Goal: Register for event/course: Sign up to attend an event or enroll in a course

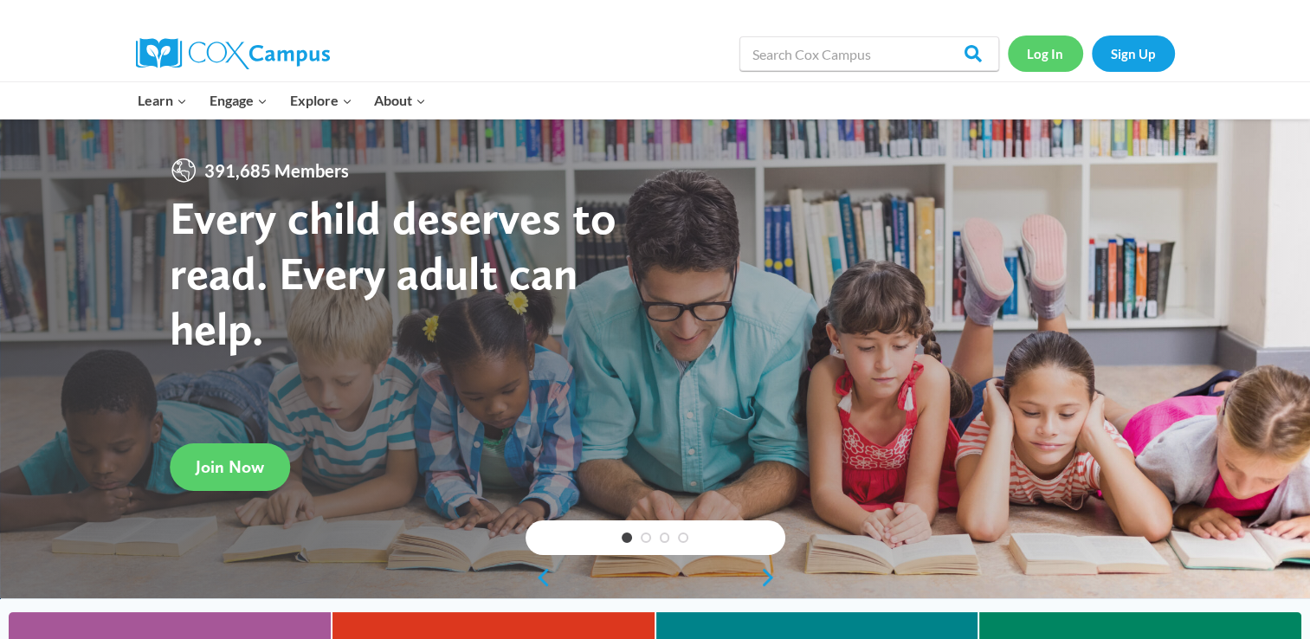
click at [1042, 52] on link "Log In" at bounding box center [1045, 52] width 75 height 35
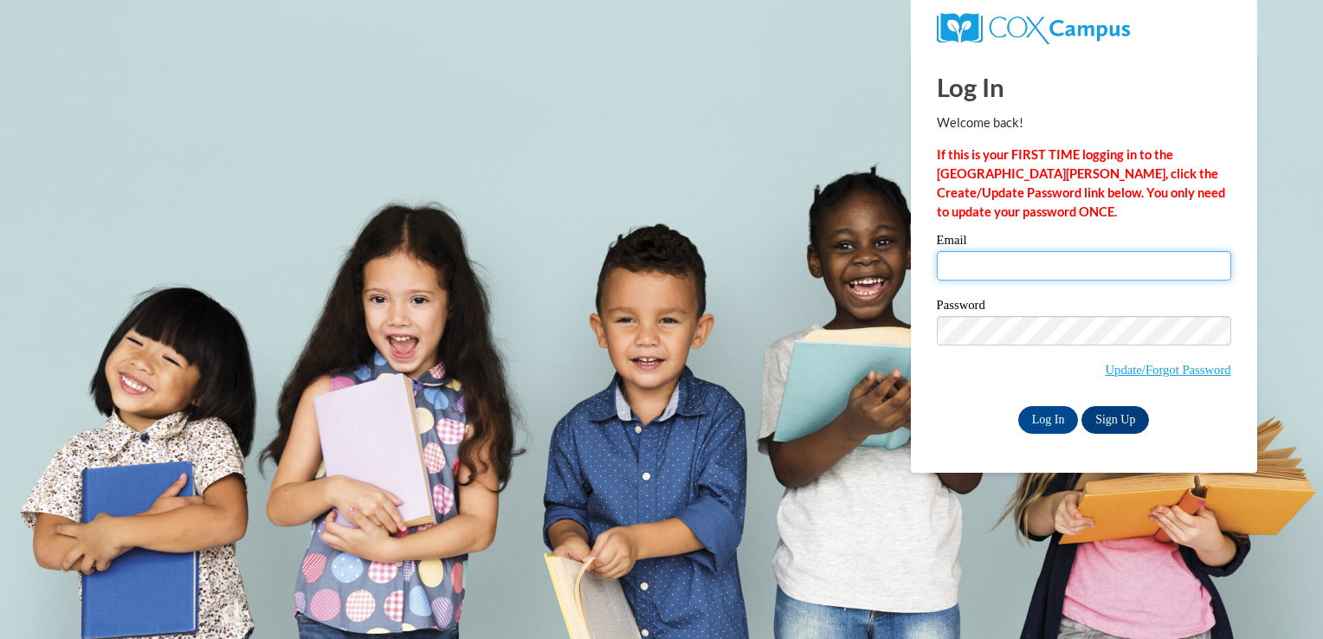
click at [1041, 261] on input "Email" at bounding box center [1084, 265] width 294 height 29
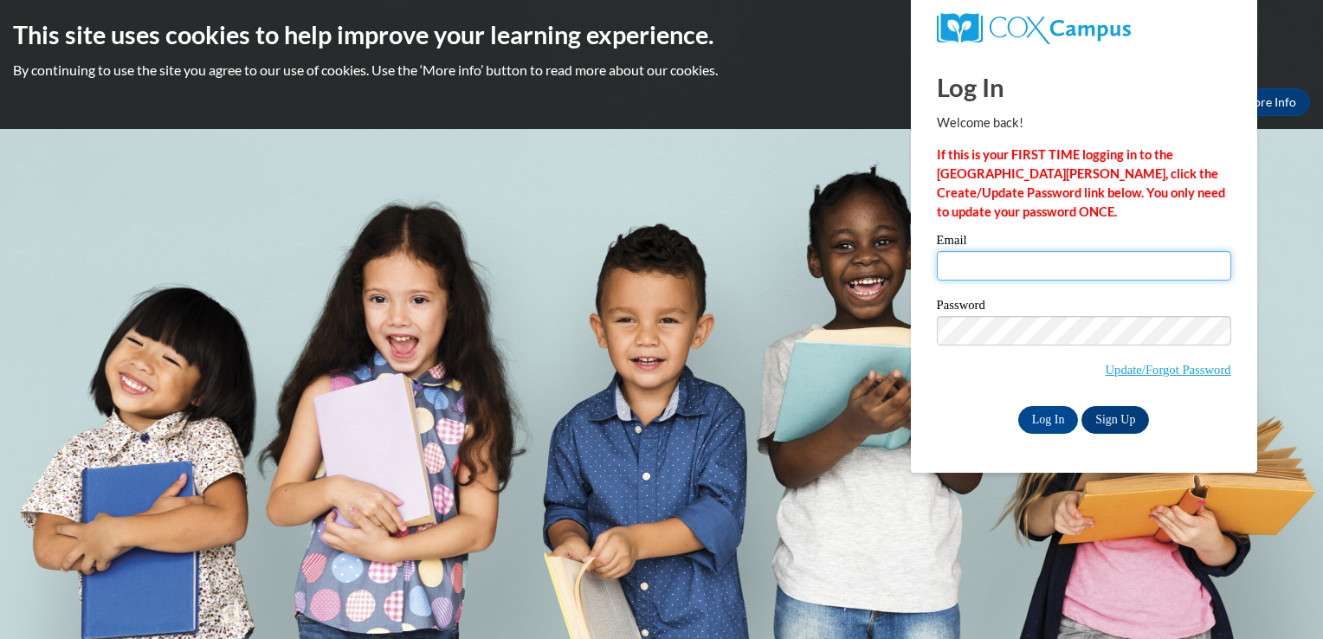
type input "kasutton@valdosta.edu"
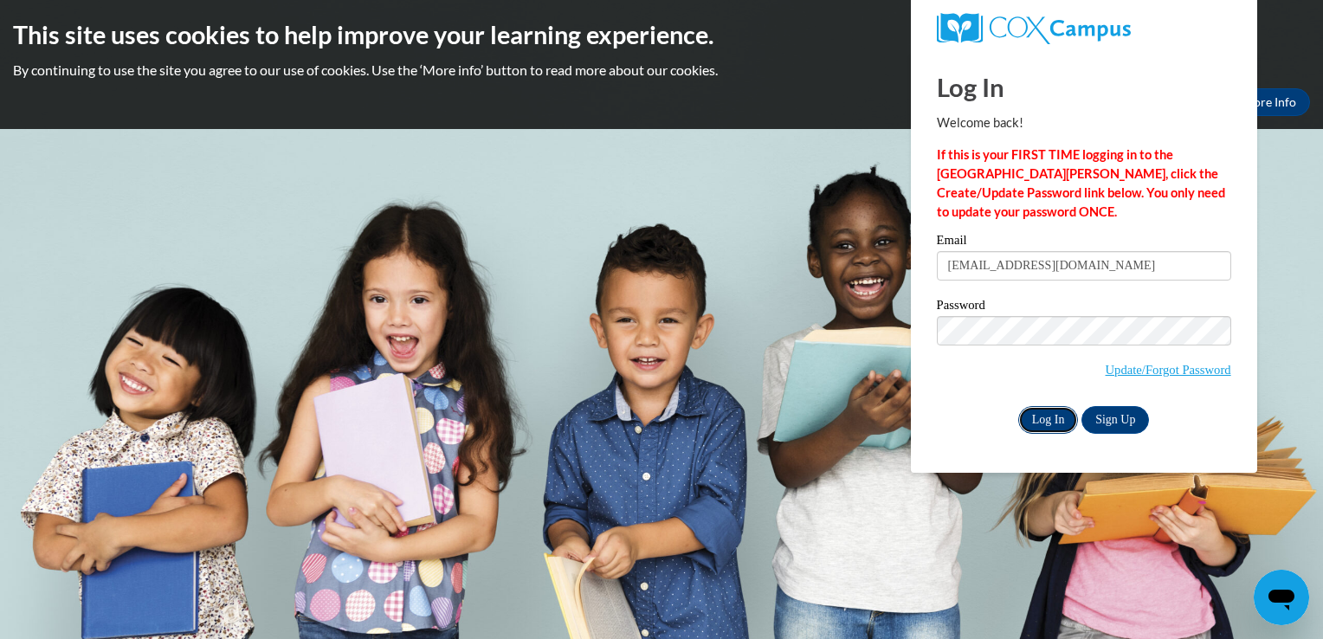
click at [1042, 428] on input "Log In" at bounding box center [1048, 420] width 61 height 28
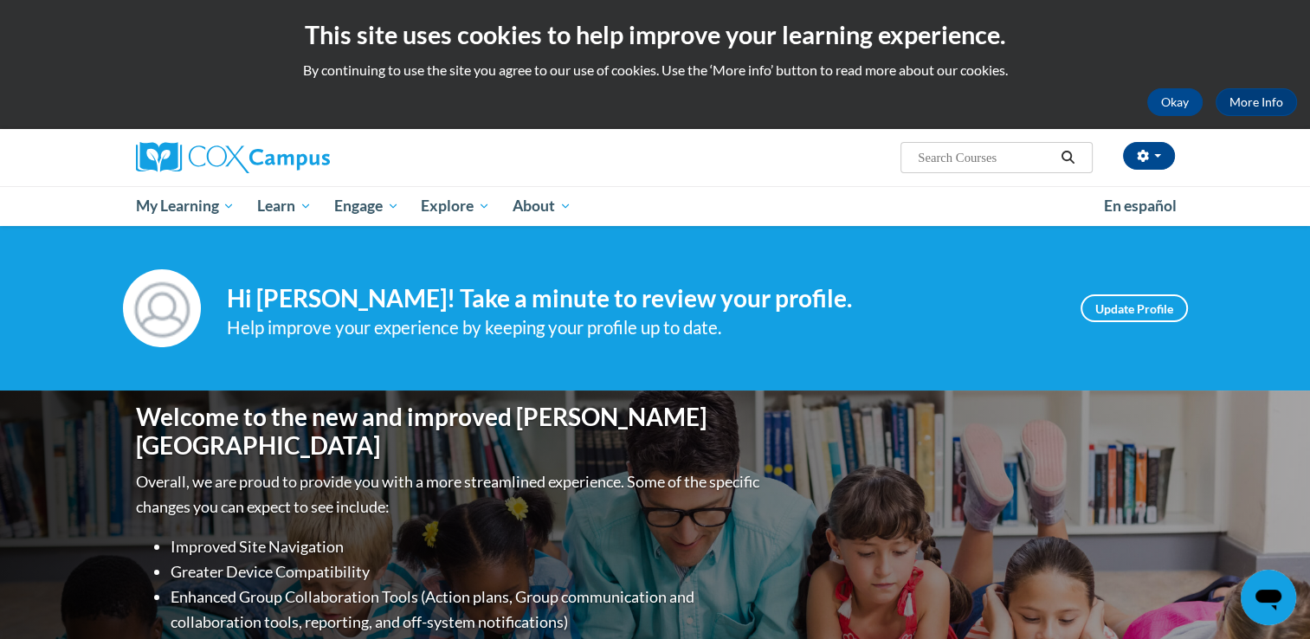
click at [963, 151] on input "Search..." at bounding box center [985, 157] width 139 height 21
type input "fluency"
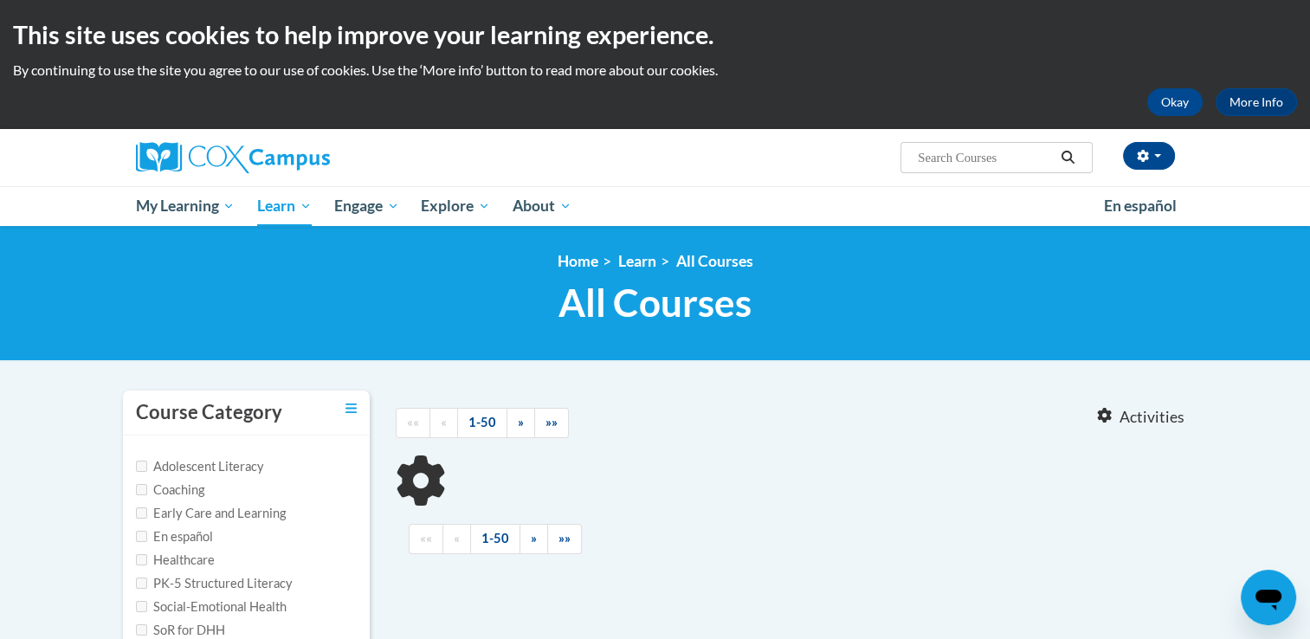
type input "fluency"
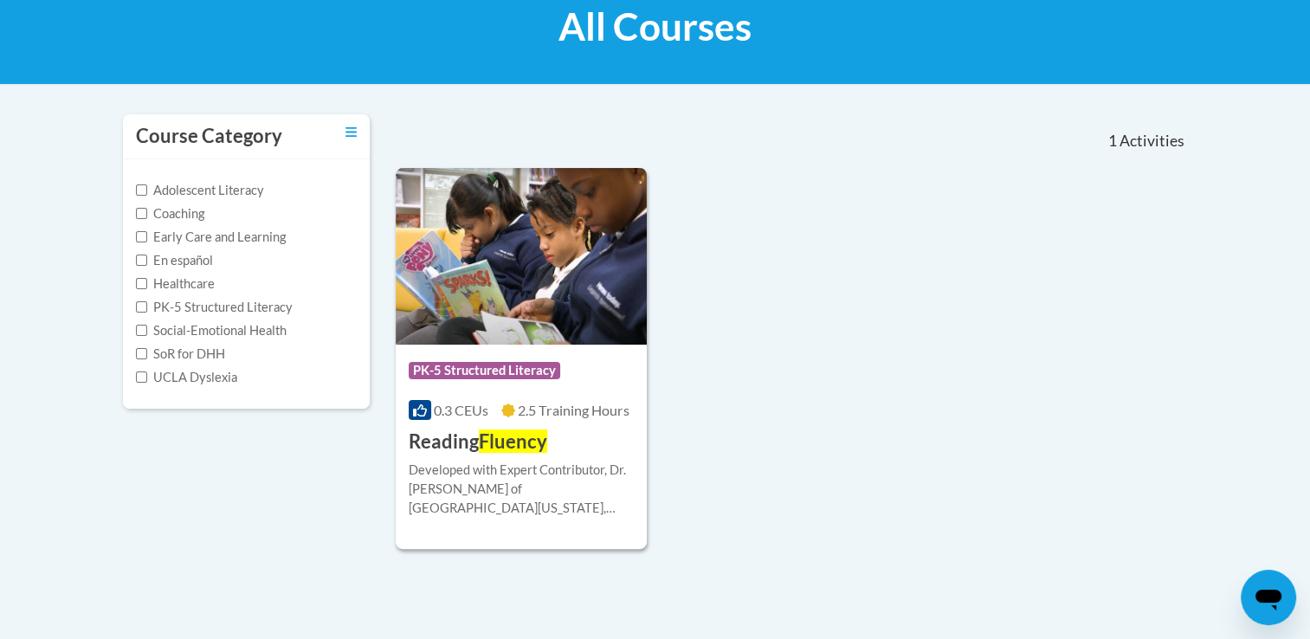
scroll to position [279, 0]
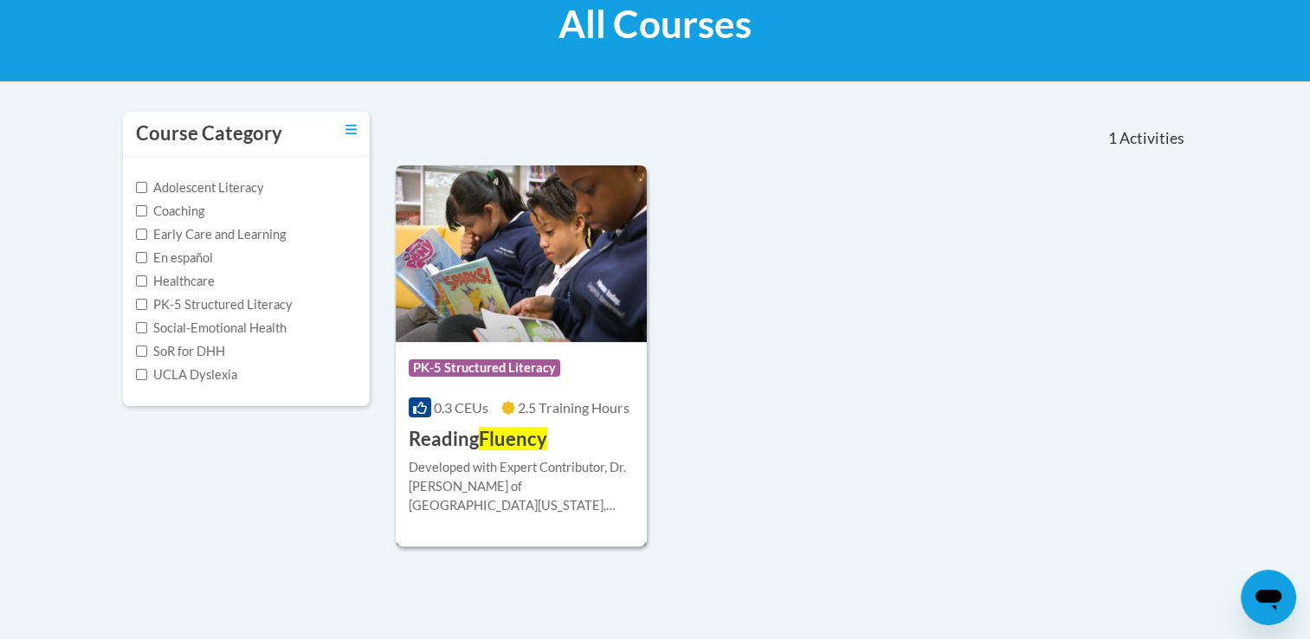
click at [521, 278] on img at bounding box center [522, 253] width 252 height 177
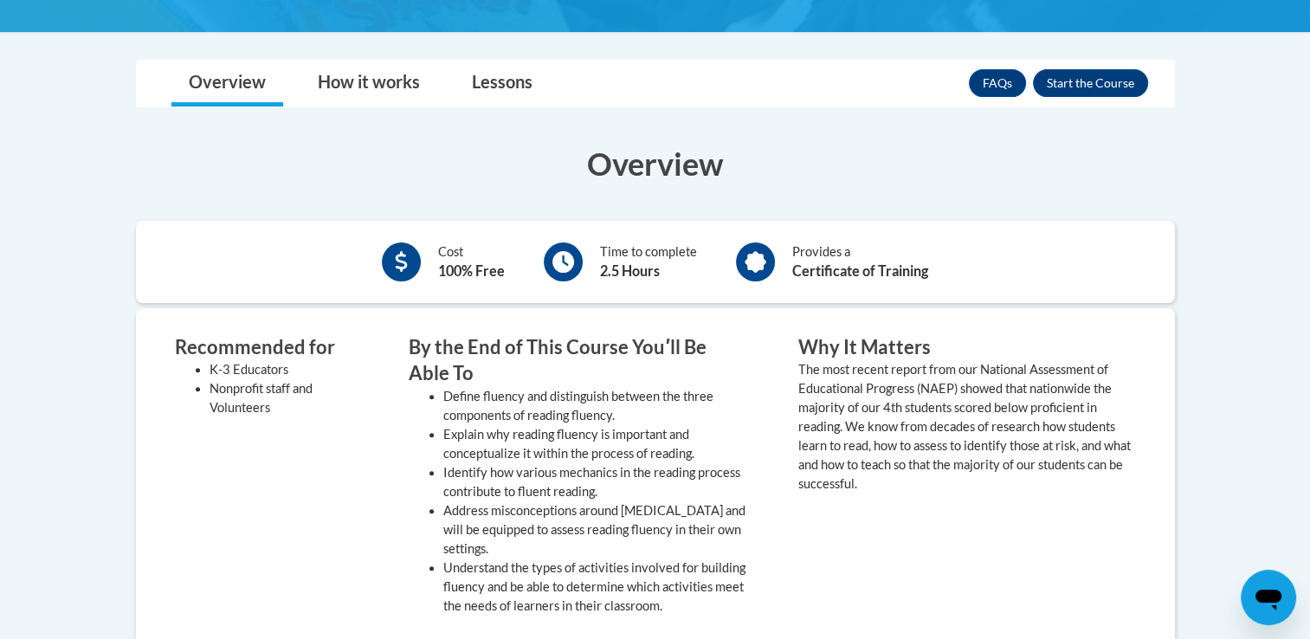
scroll to position [487, 0]
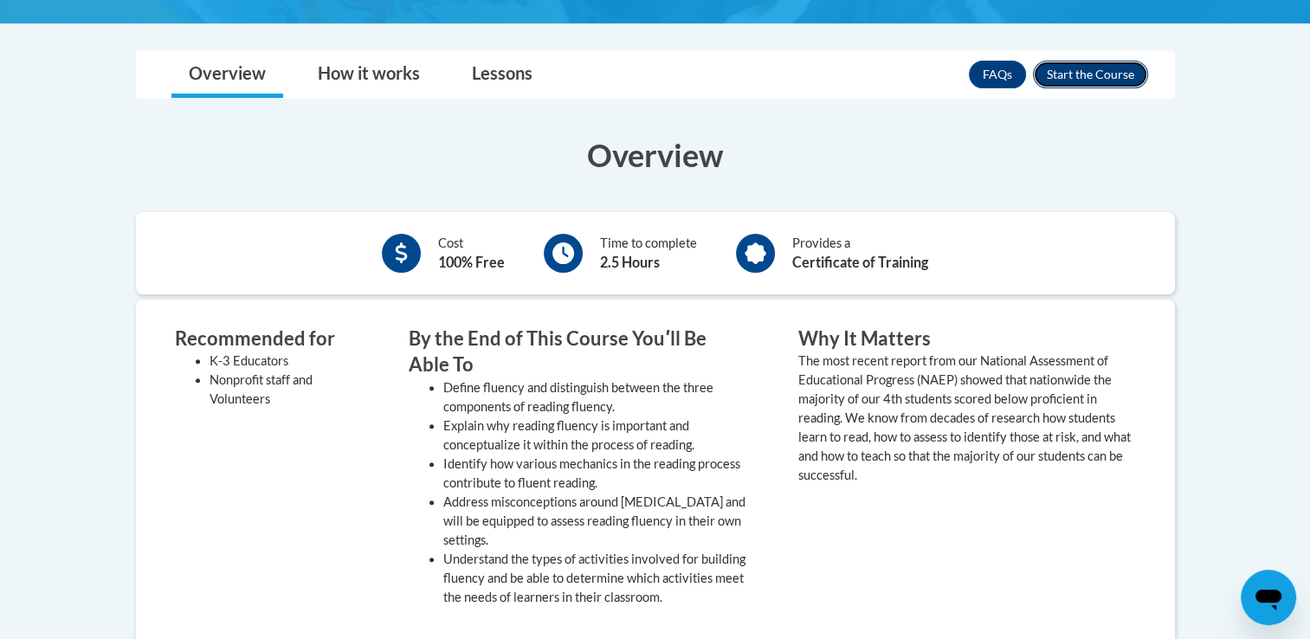
click at [1076, 61] on button "Enroll" at bounding box center [1090, 75] width 115 height 28
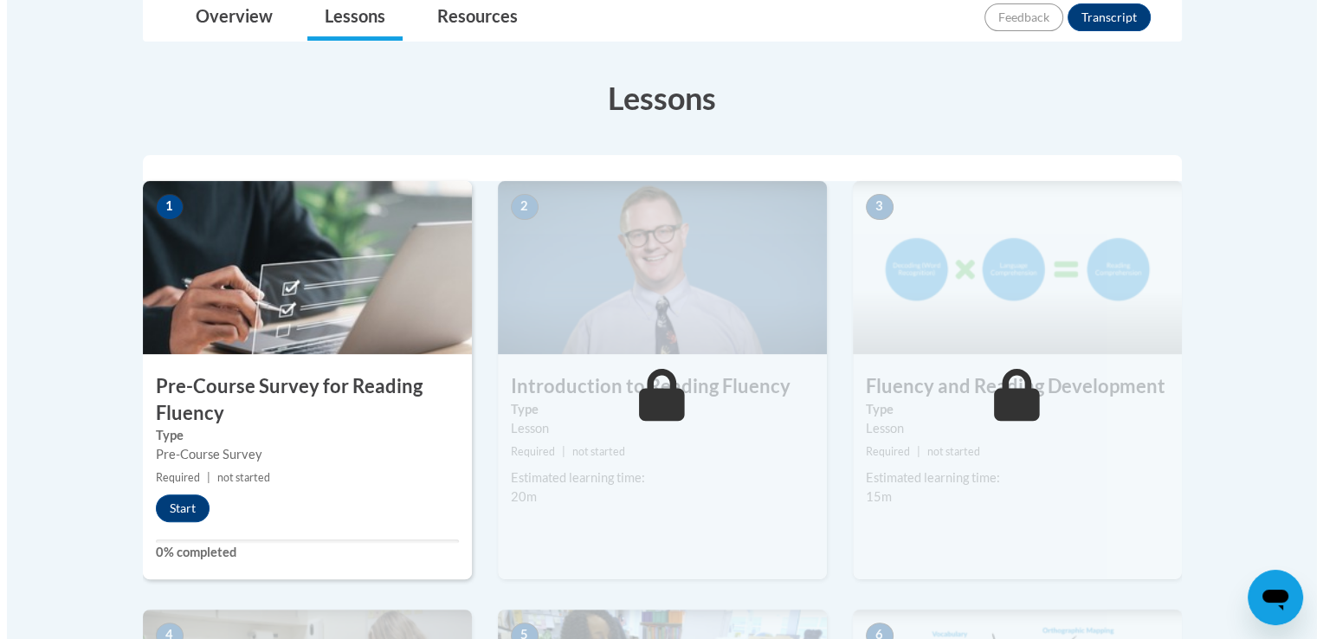
scroll to position [442, 0]
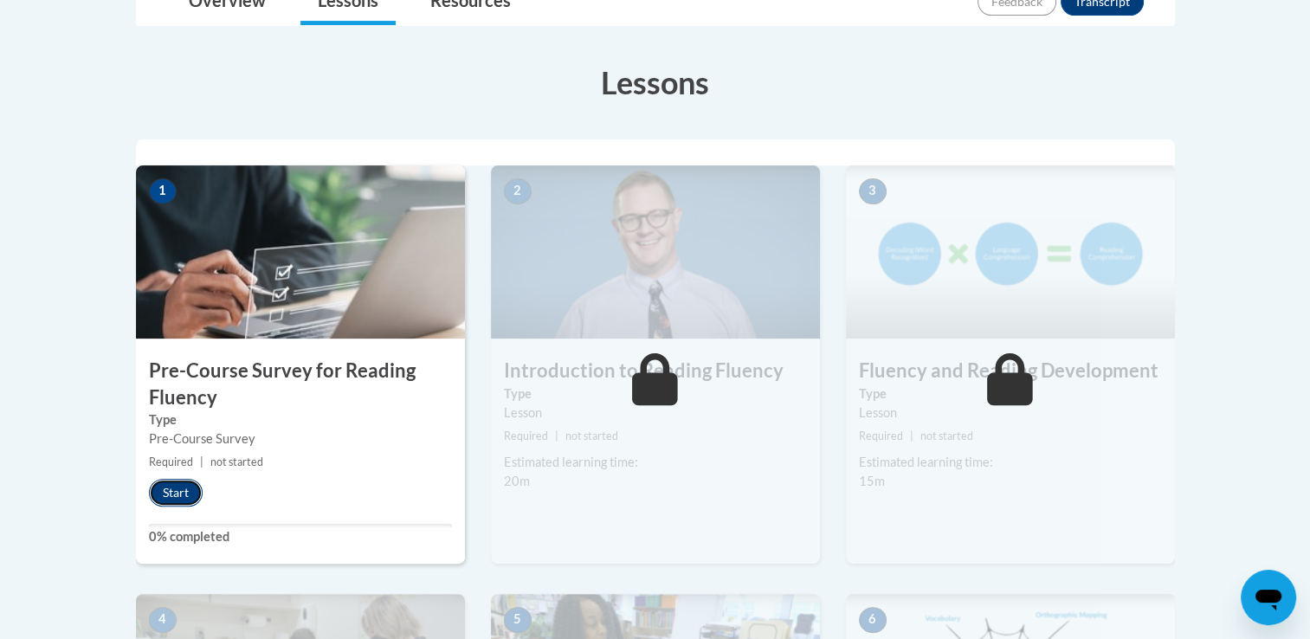
click at [187, 494] on button "Start" at bounding box center [176, 493] width 54 height 28
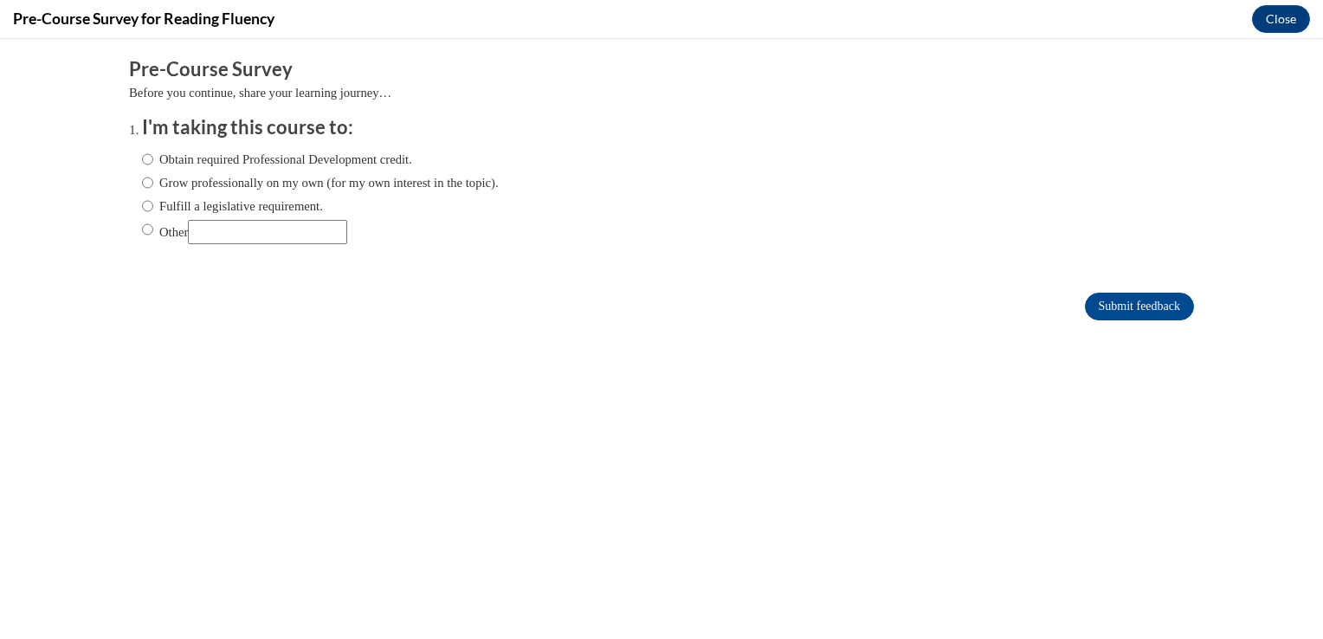
scroll to position [0, 0]
click at [310, 153] on label "Obtain required Professional Development credit." at bounding box center [277, 159] width 270 height 19
click at [153, 153] on input "Obtain required Professional Development credit." at bounding box center [147, 159] width 11 height 19
radio input "true"
click at [1130, 296] on input "Submit feedback" at bounding box center [1139, 307] width 109 height 28
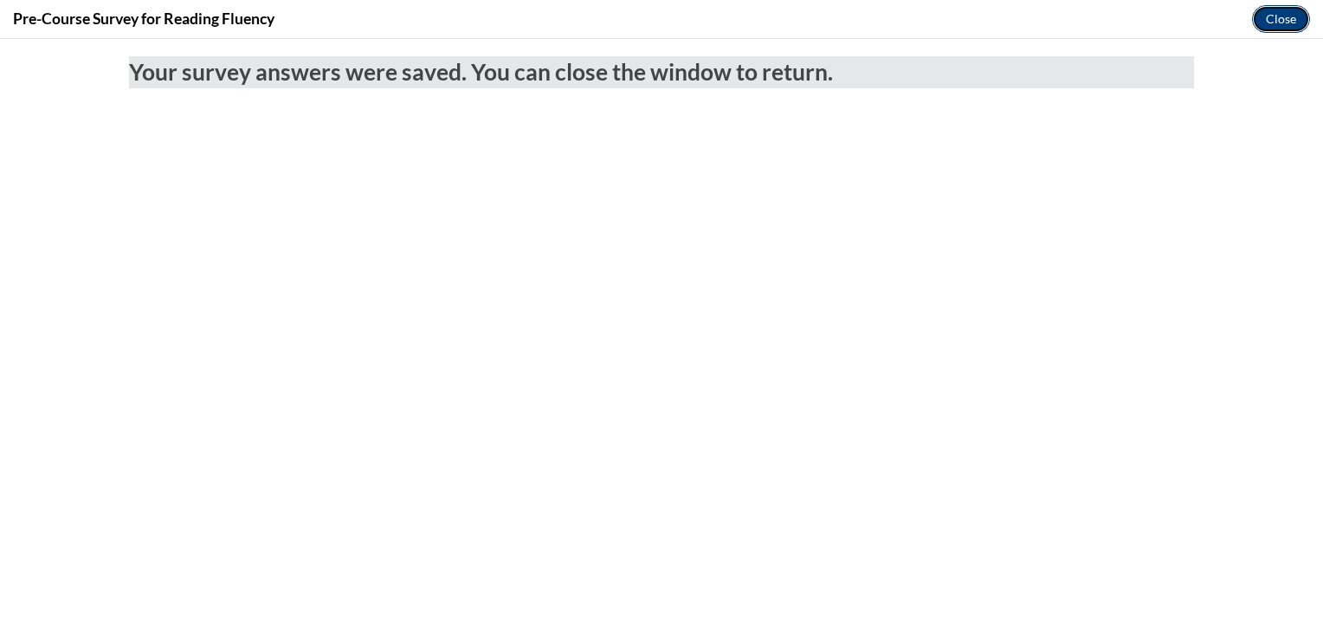
click at [1274, 17] on button "Close" at bounding box center [1281, 19] width 58 height 28
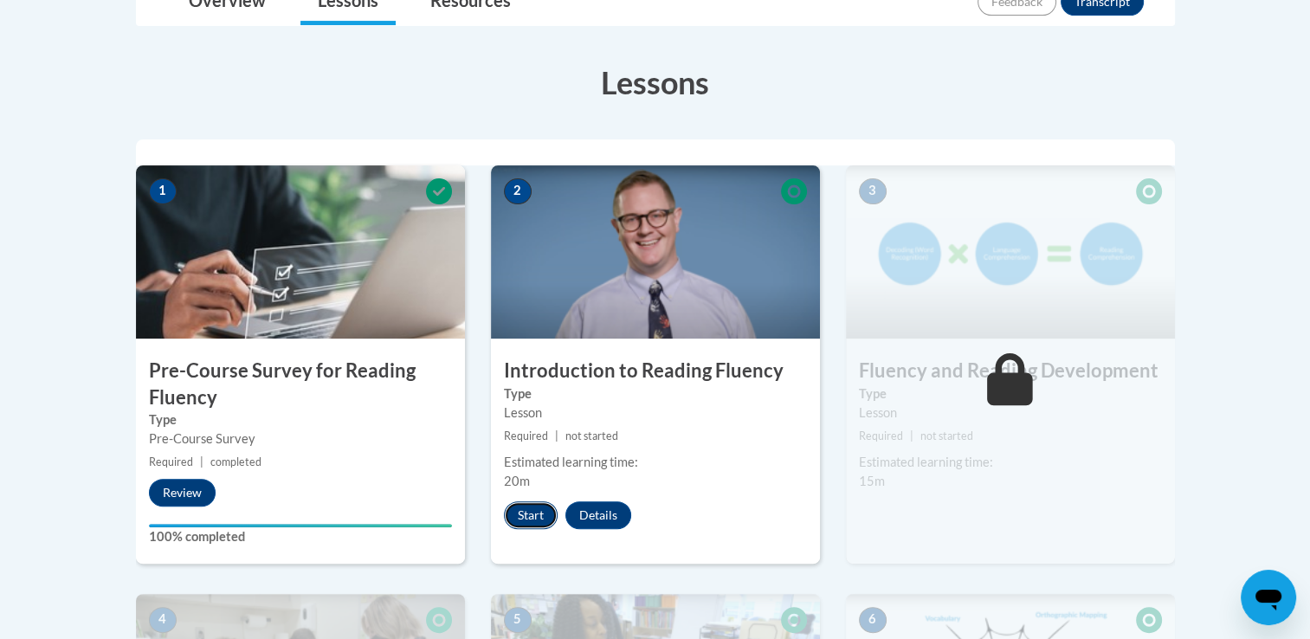
click at [536, 514] on button "Start" at bounding box center [531, 515] width 54 height 28
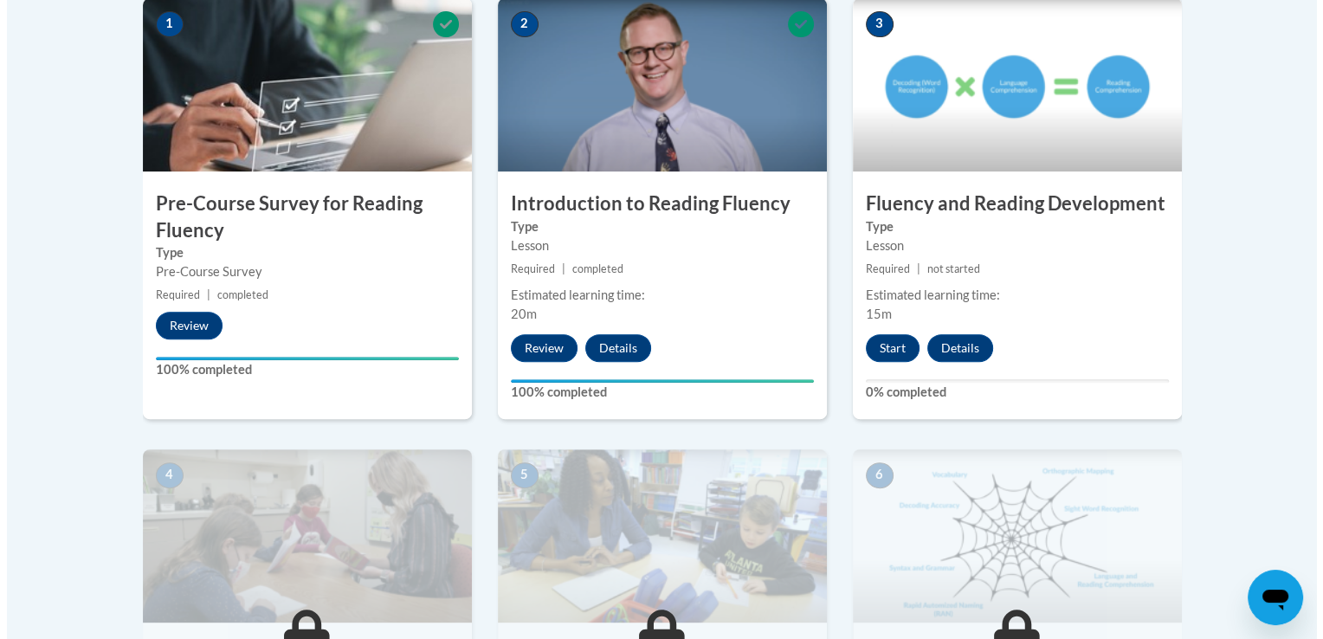
scroll to position [644, 0]
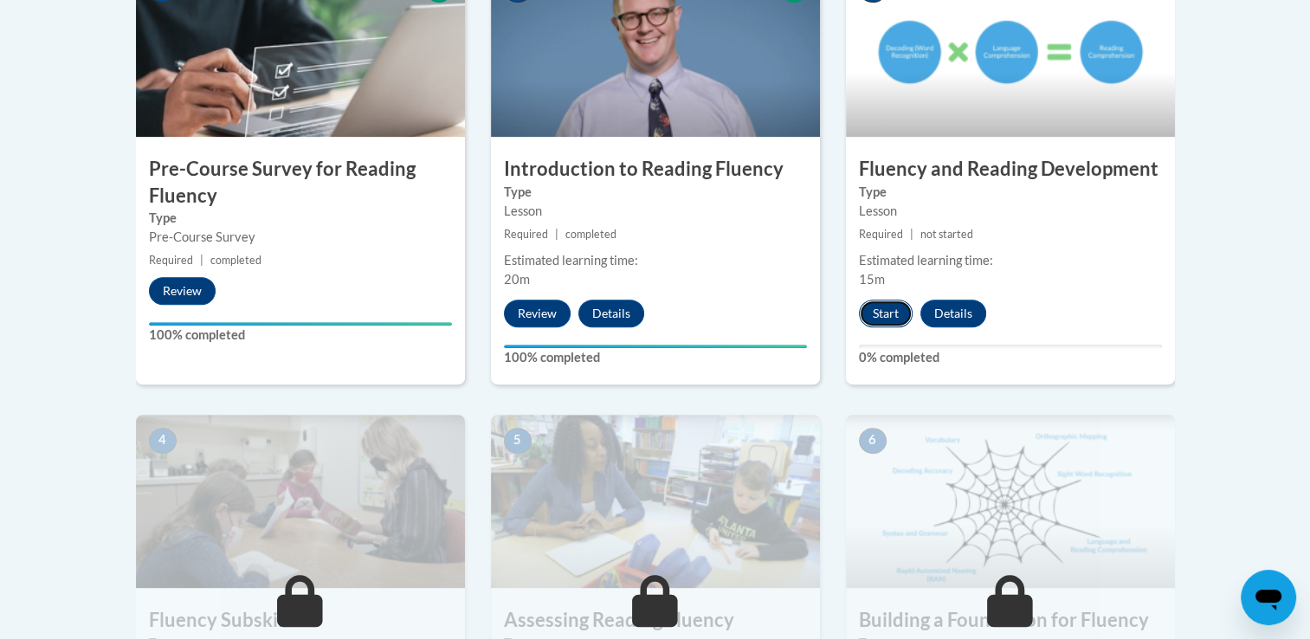
click at [883, 305] on button "Start" at bounding box center [886, 314] width 54 height 28
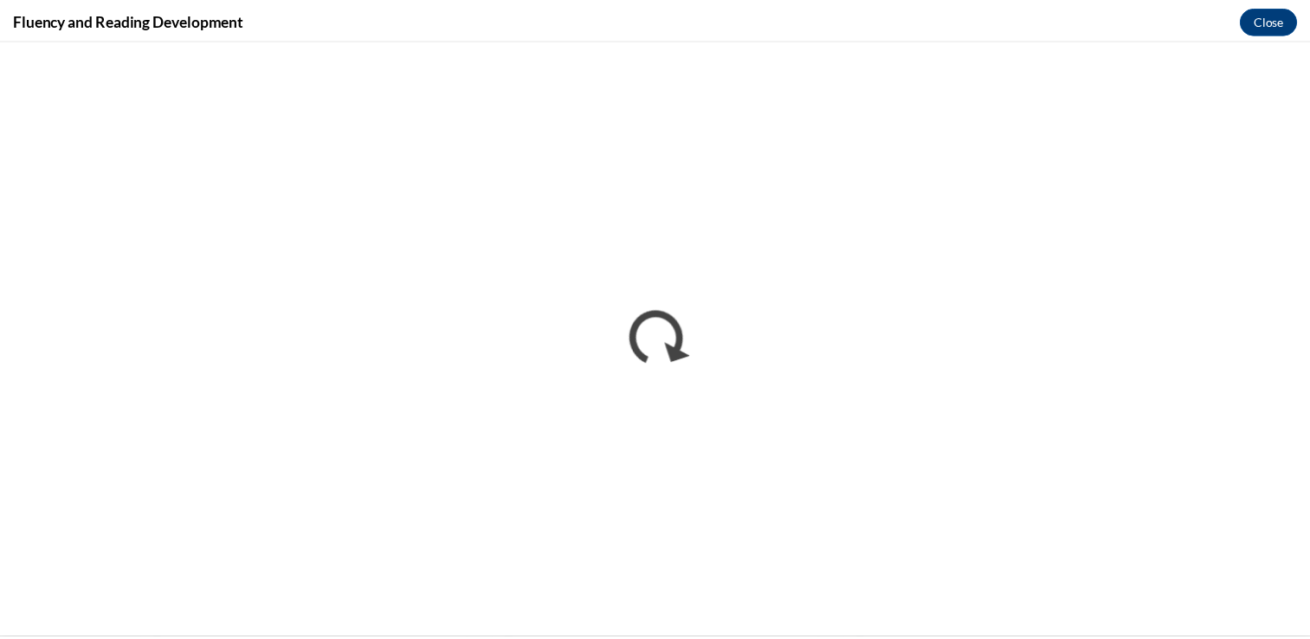
scroll to position [0, 0]
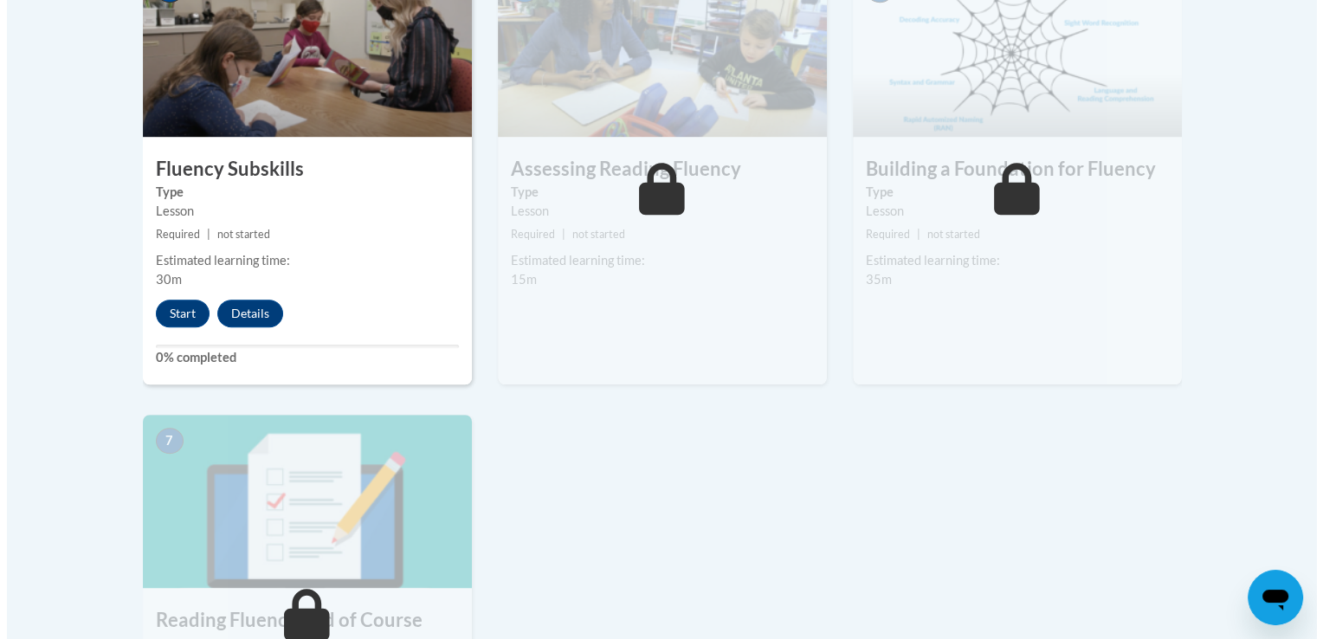
scroll to position [1106, 0]
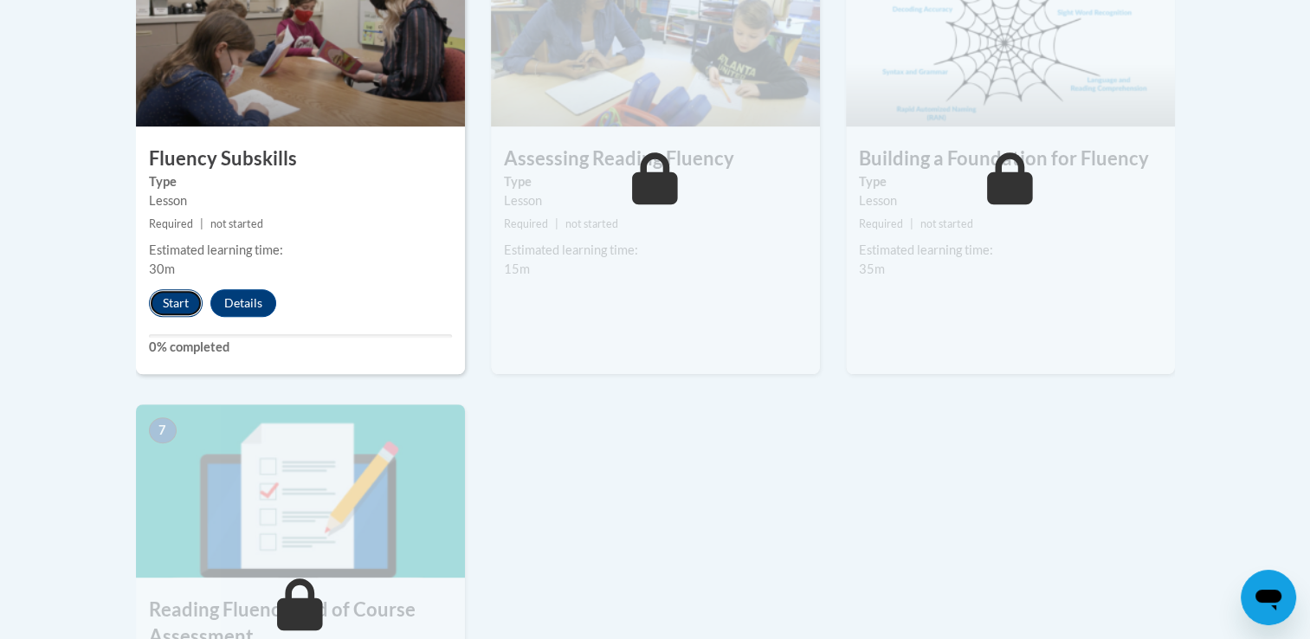
click at [151, 309] on button "Start" at bounding box center [176, 303] width 54 height 28
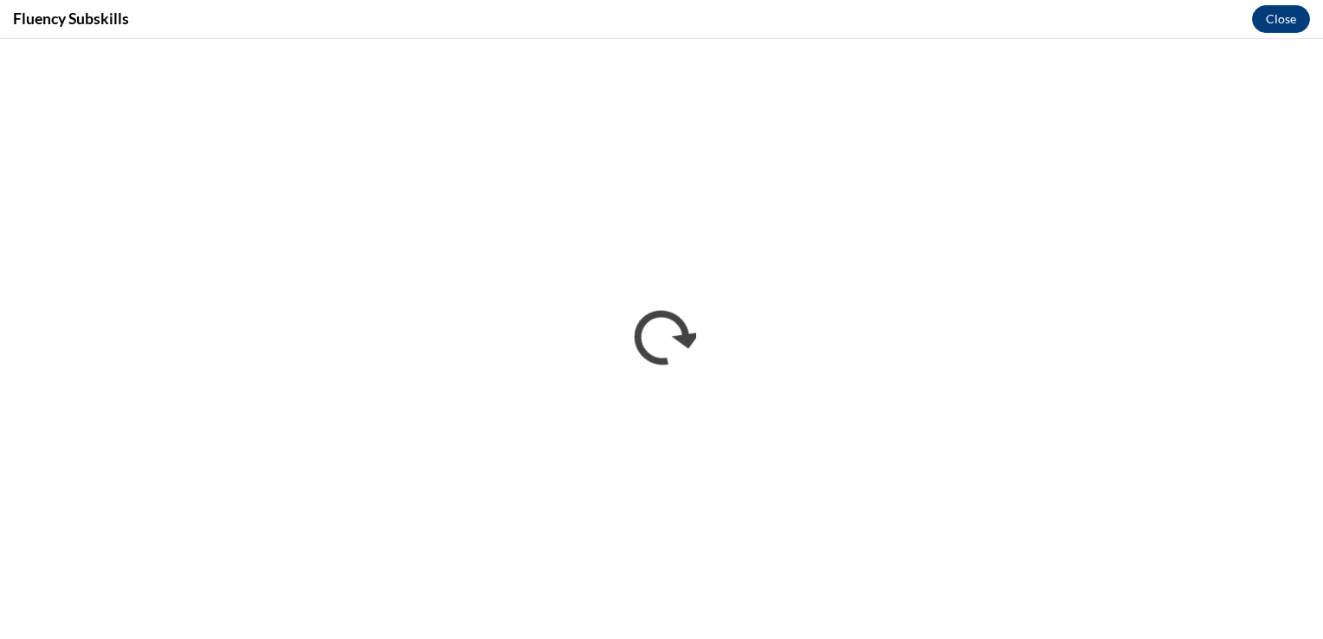
scroll to position [0, 0]
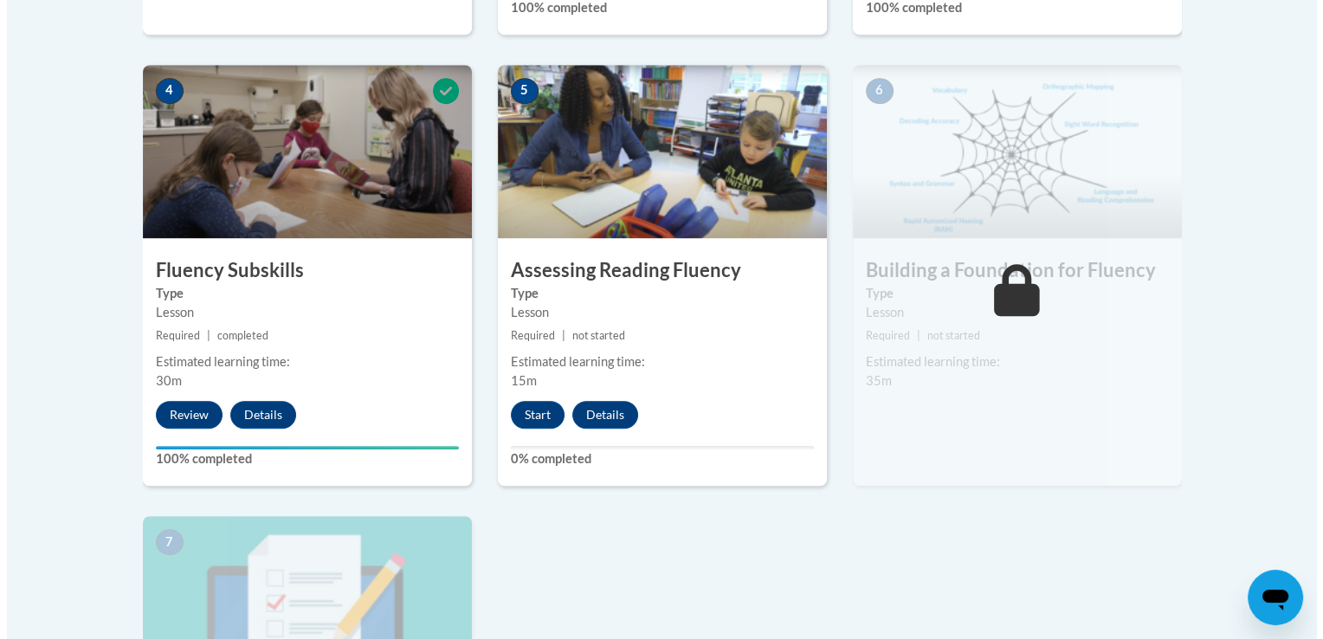
scroll to position [1039, 0]
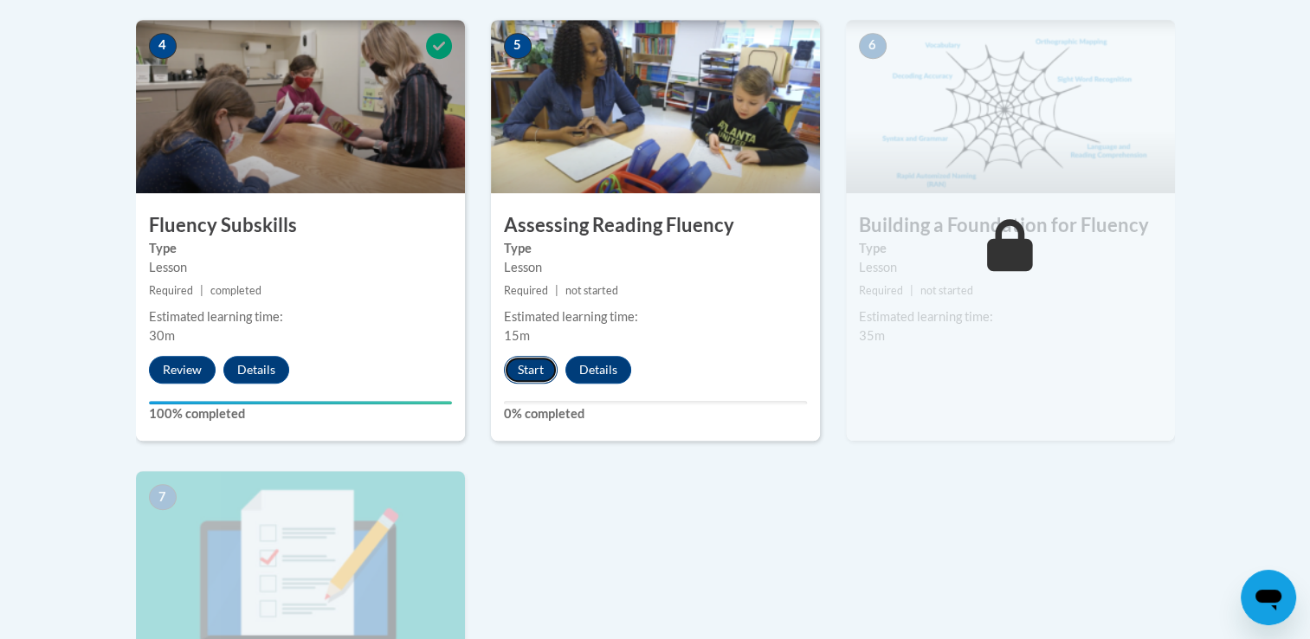
click at [519, 365] on button "Start" at bounding box center [531, 370] width 54 height 28
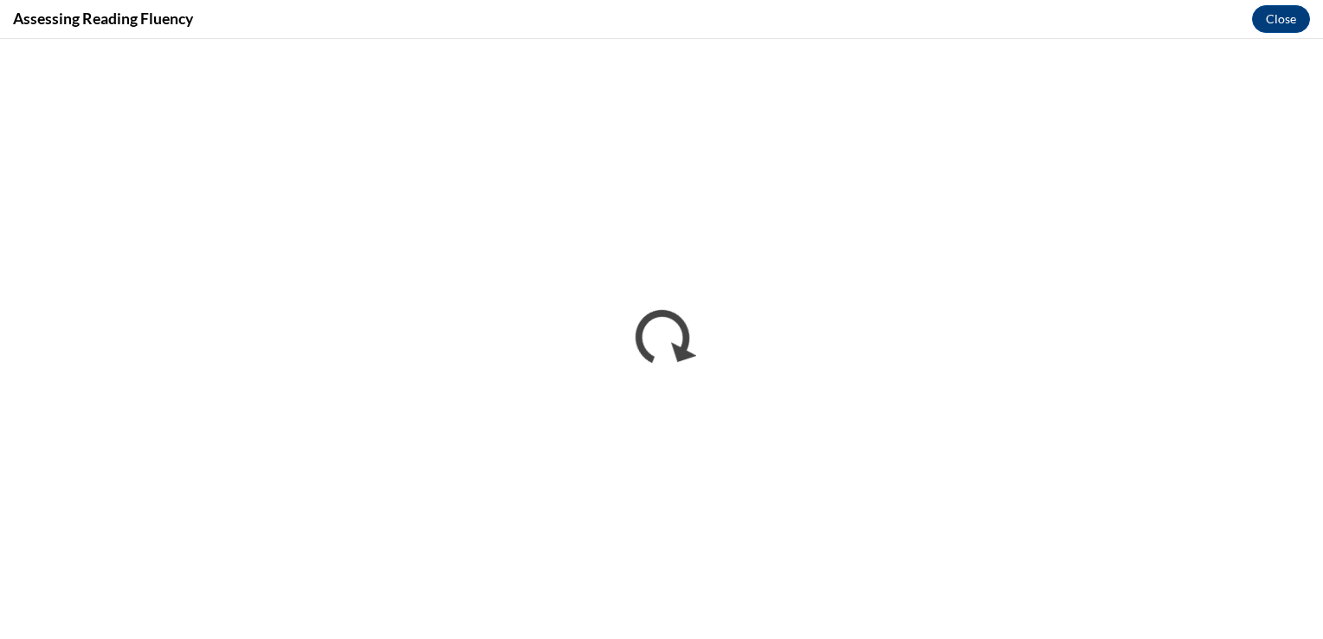
scroll to position [0, 0]
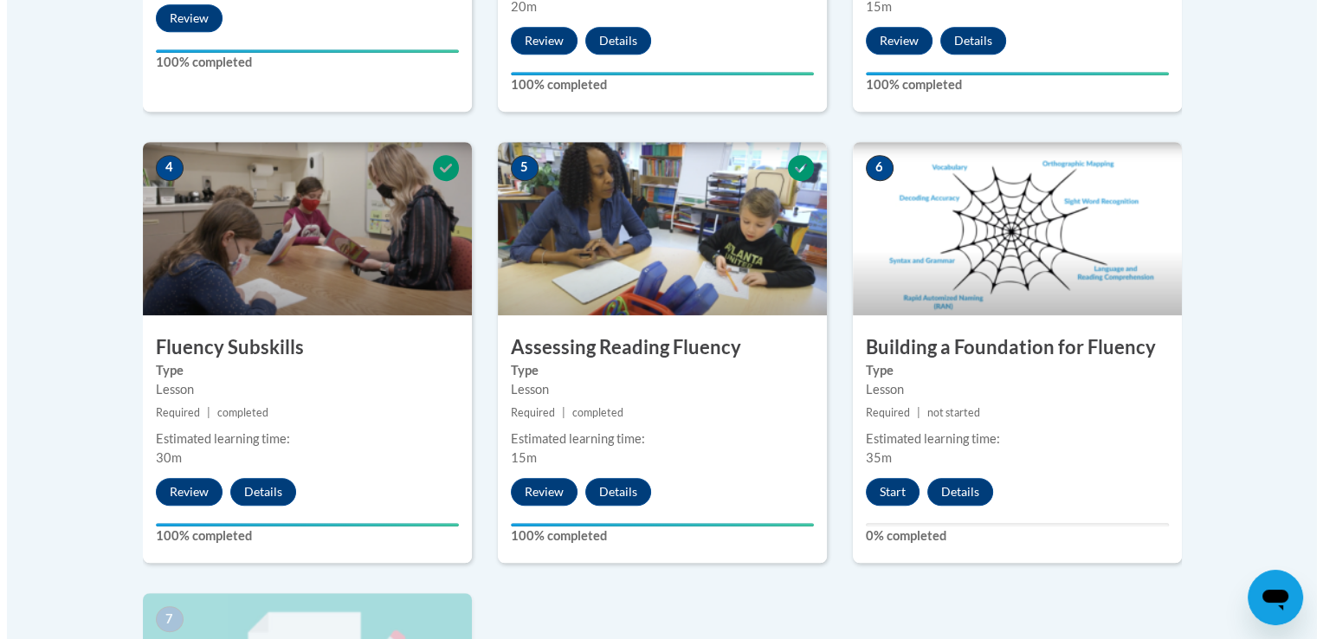
scroll to position [922, 0]
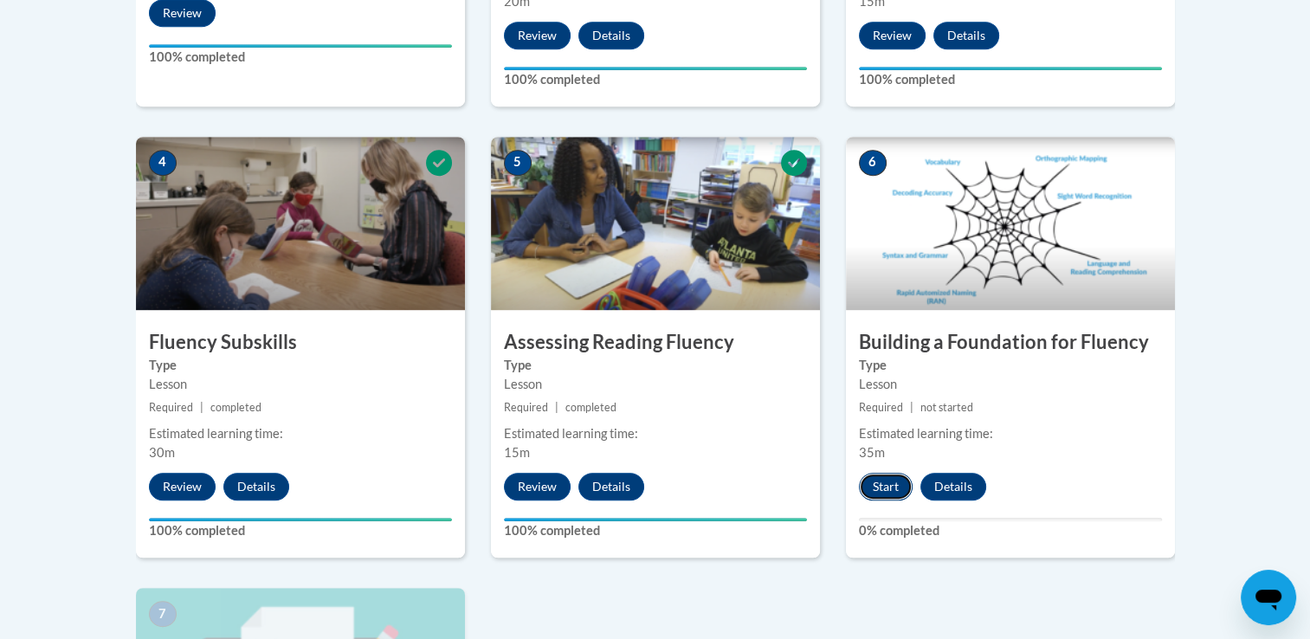
click at [874, 477] on button "Start" at bounding box center [886, 487] width 54 height 28
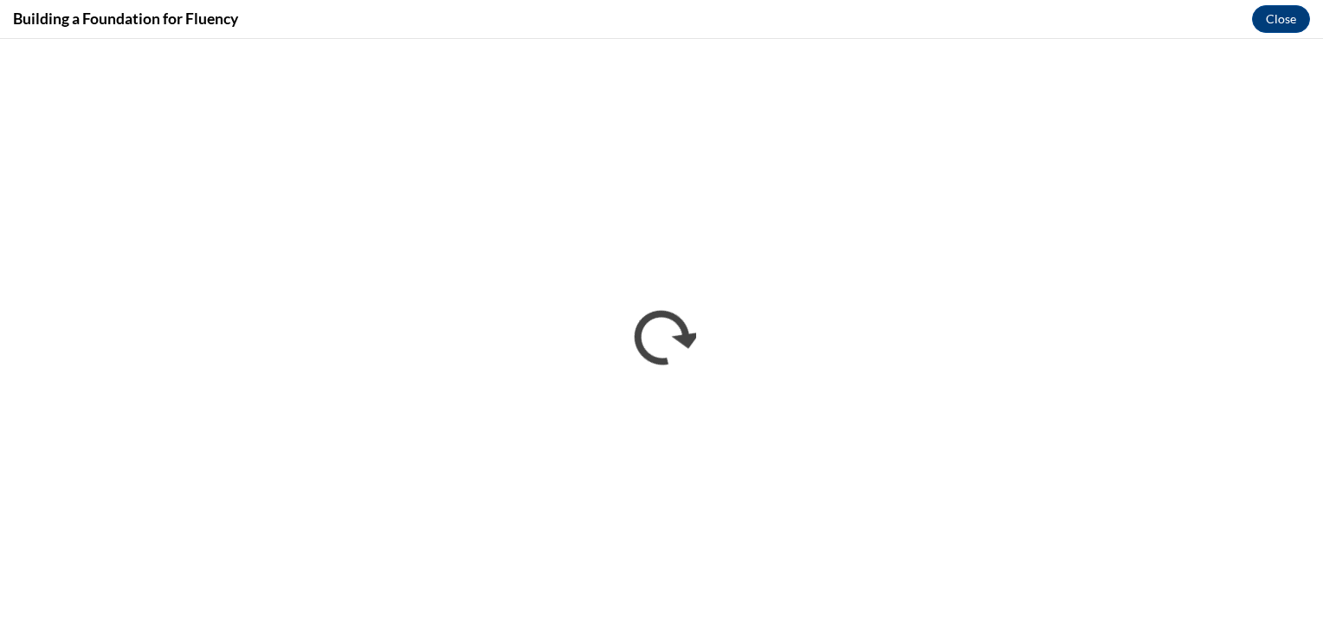
scroll to position [0, 0]
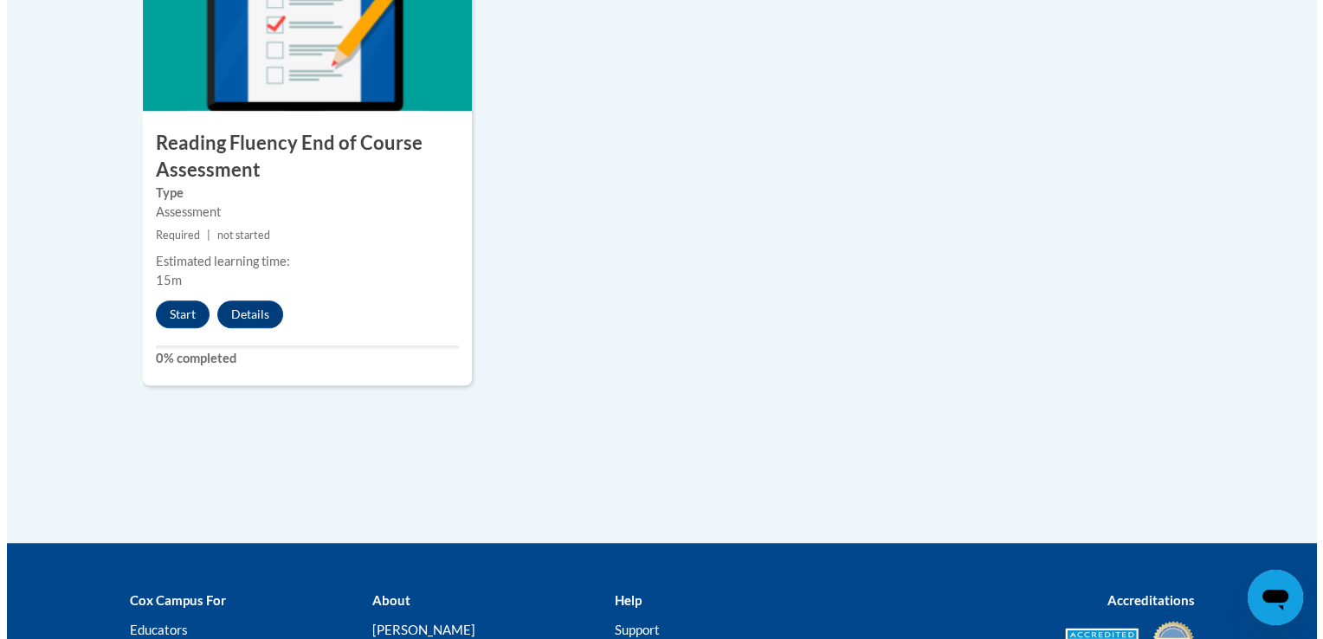
scroll to position [1591, 0]
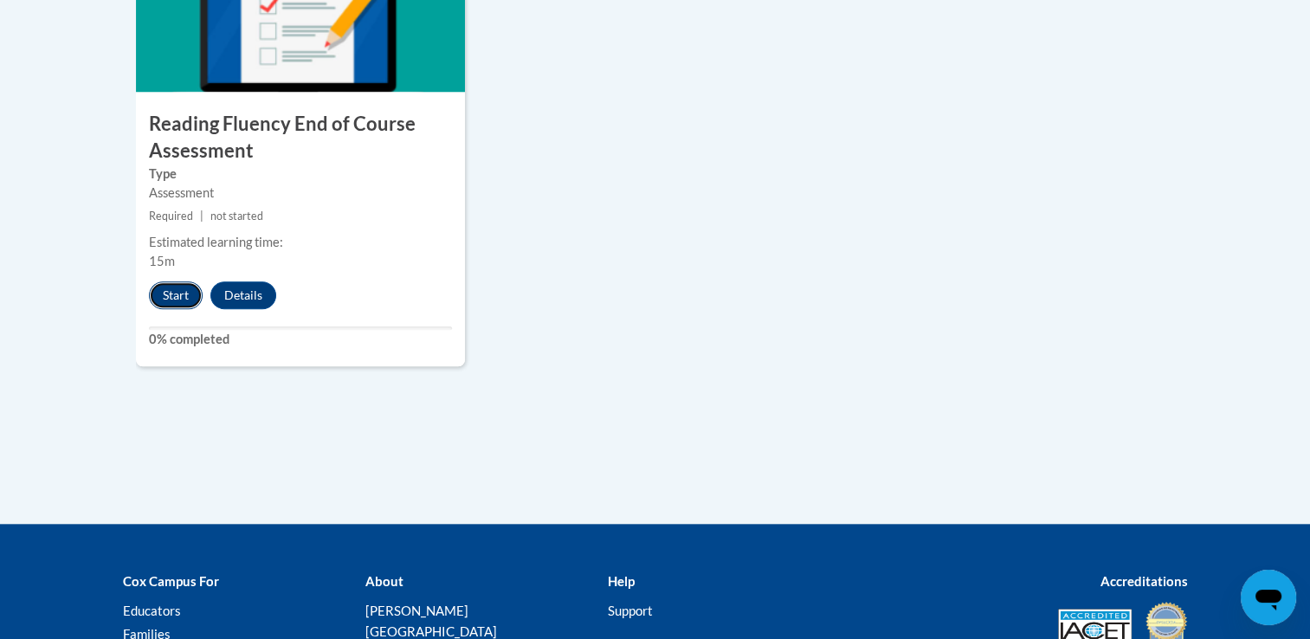
click at [166, 299] on button "Start" at bounding box center [176, 295] width 54 height 28
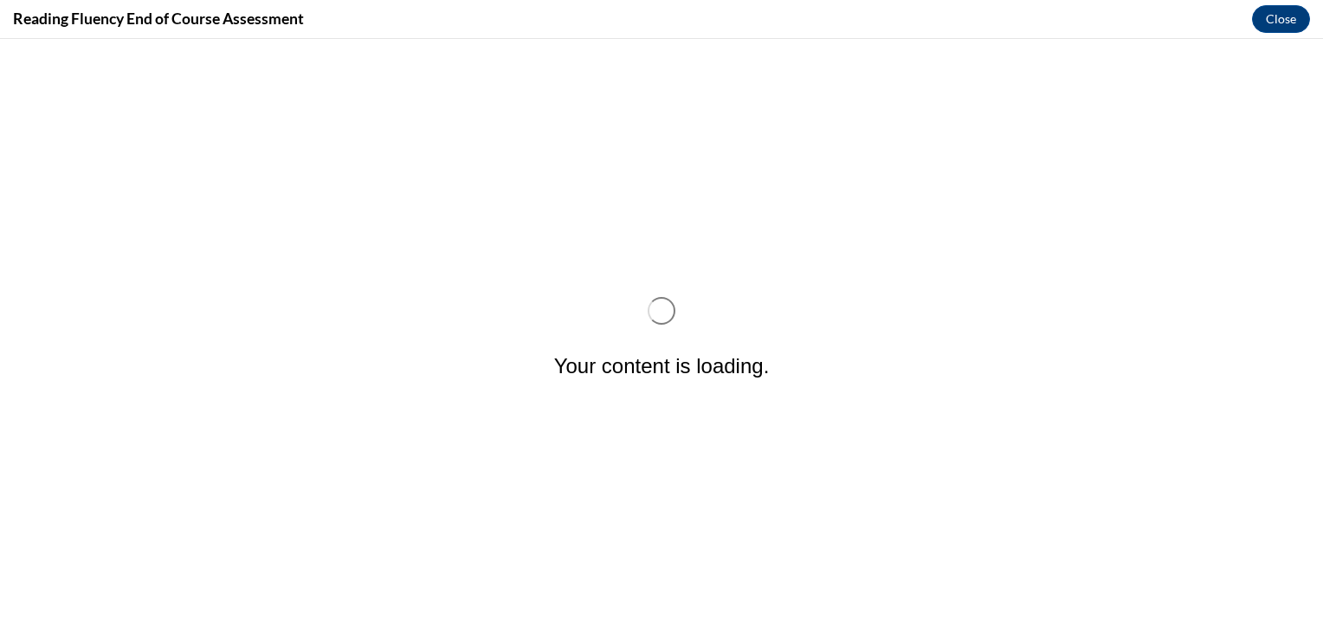
scroll to position [0, 0]
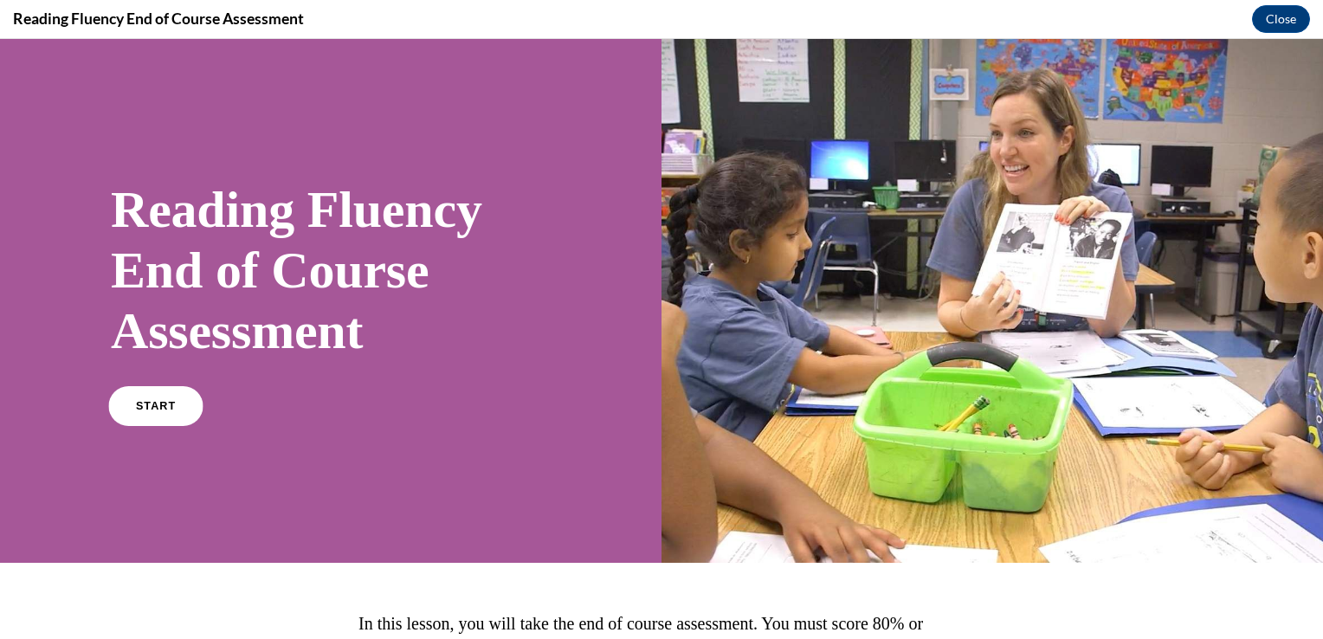
click at [177, 407] on link "START" at bounding box center [155, 406] width 94 height 40
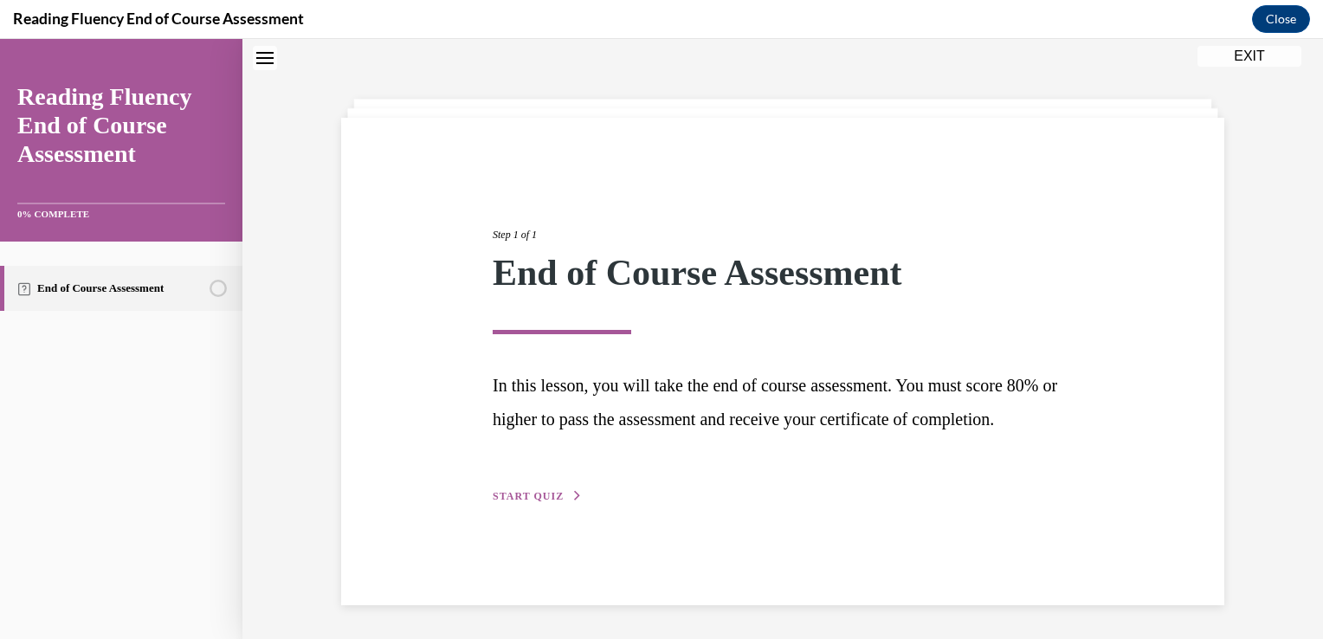
scroll to position [55, 0]
drag, startPoint x: 1306, startPoint y: 433, endPoint x: 1307, endPoint y: 478, distance: 45.1
click at [1307, 478] on div "Step 1 of 1 End of Course Assessment In this lesson, you will take the end of c…" at bounding box center [782, 339] width 1081 height 600
click at [572, 500] on icon "button" at bounding box center [577, 495] width 10 height 10
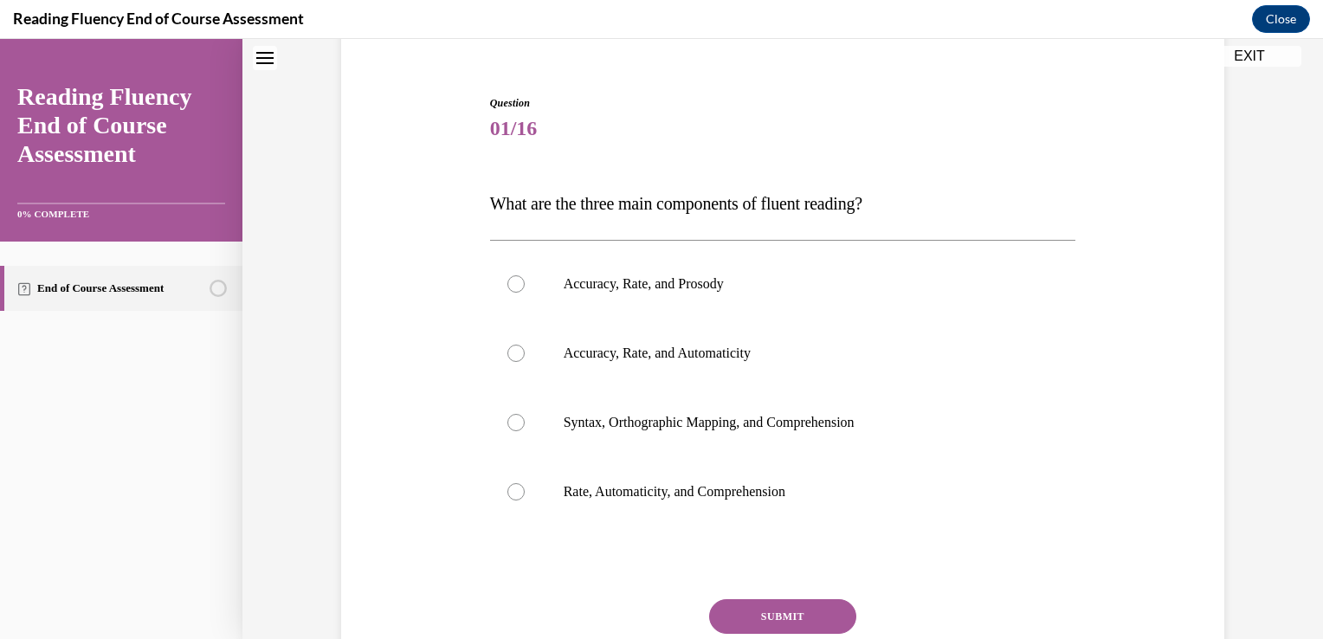
scroll to position [157, 0]
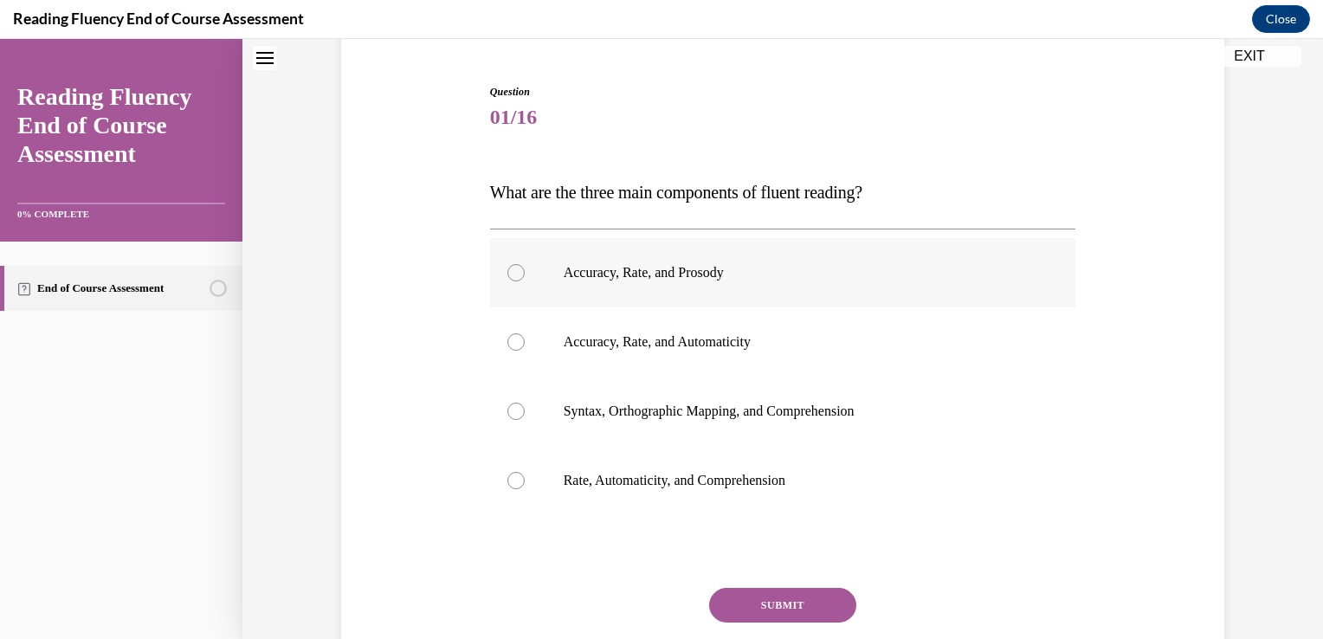
click at [836, 276] on p "Accuracy, Rate, and Prosody" at bounding box center [798, 272] width 469 height 17
click at [525, 276] on input "Accuracy, Rate, and Prosody" at bounding box center [515, 272] width 17 height 17
radio input "true"
click at [785, 597] on button "SUBMIT" at bounding box center [782, 605] width 147 height 35
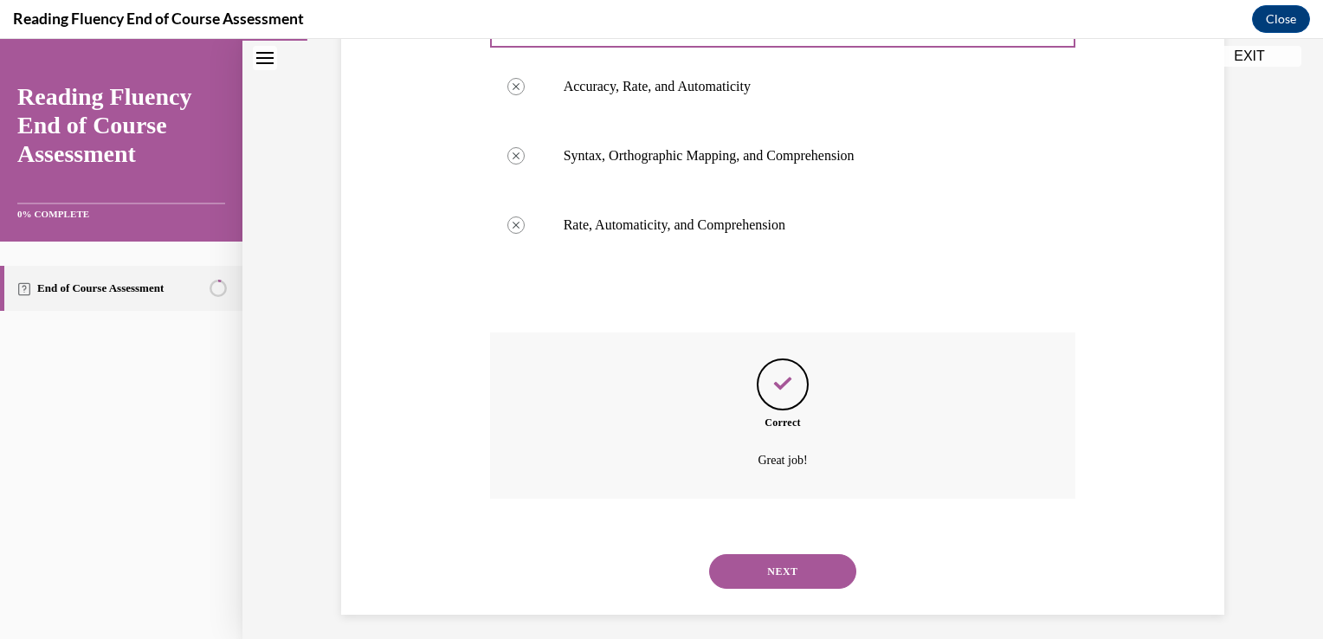
scroll to position [422, 0]
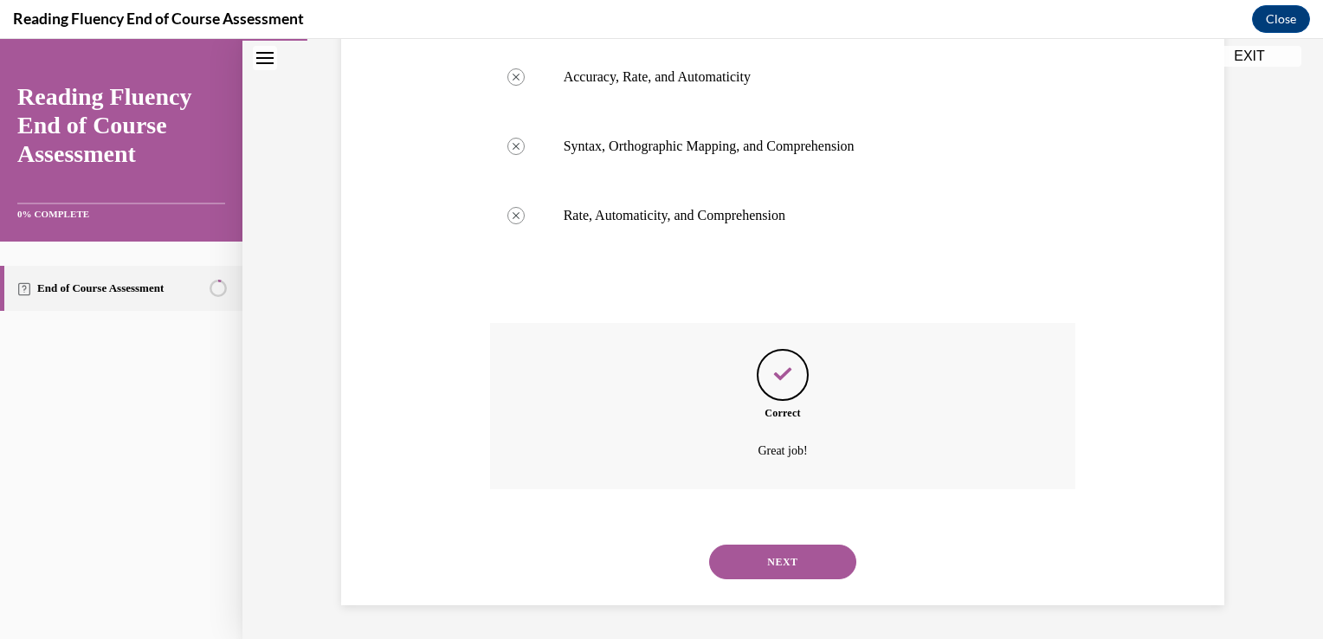
click at [776, 563] on button "NEXT" at bounding box center [782, 562] width 147 height 35
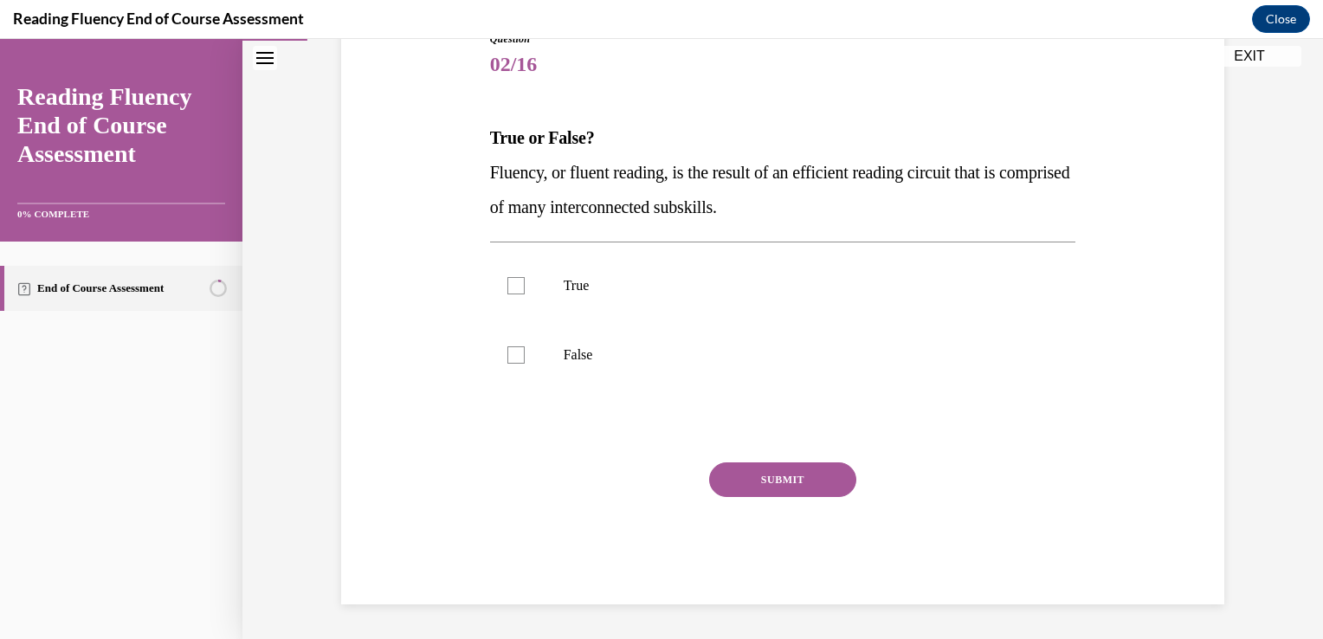
scroll to position [192, 0]
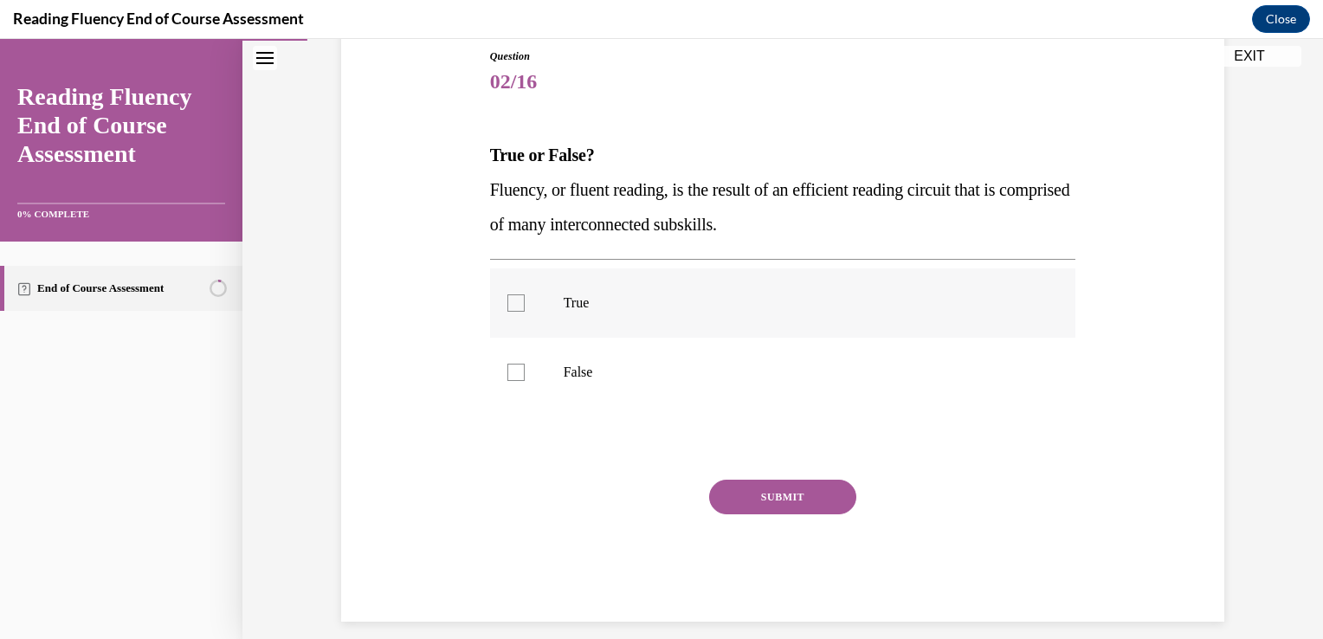
click at [648, 307] on p "True" at bounding box center [798, 302] width 469 height 17
click at [525, 307] on input "True" at bounding box center [515, 302] width 17 height 17
checkbox input "true"
click at [745, 486] on button "SUBMIT" at bounding box center [782, 497] width 147 height 35
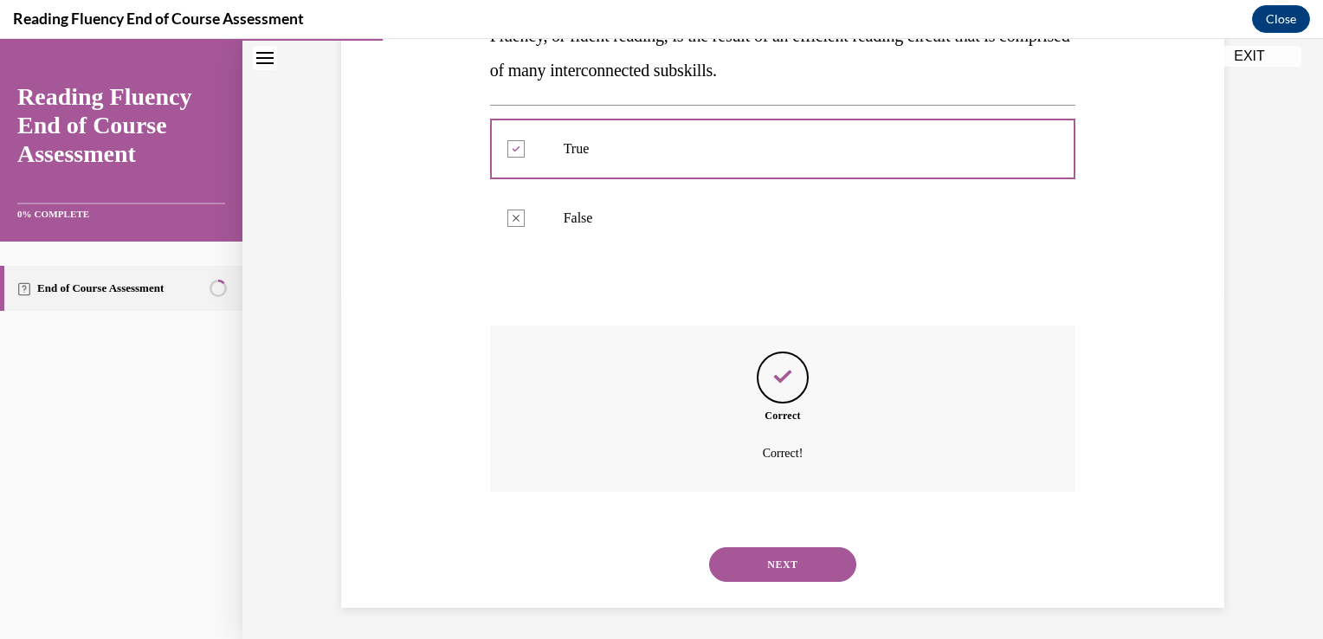
scroll to position [349, 0]
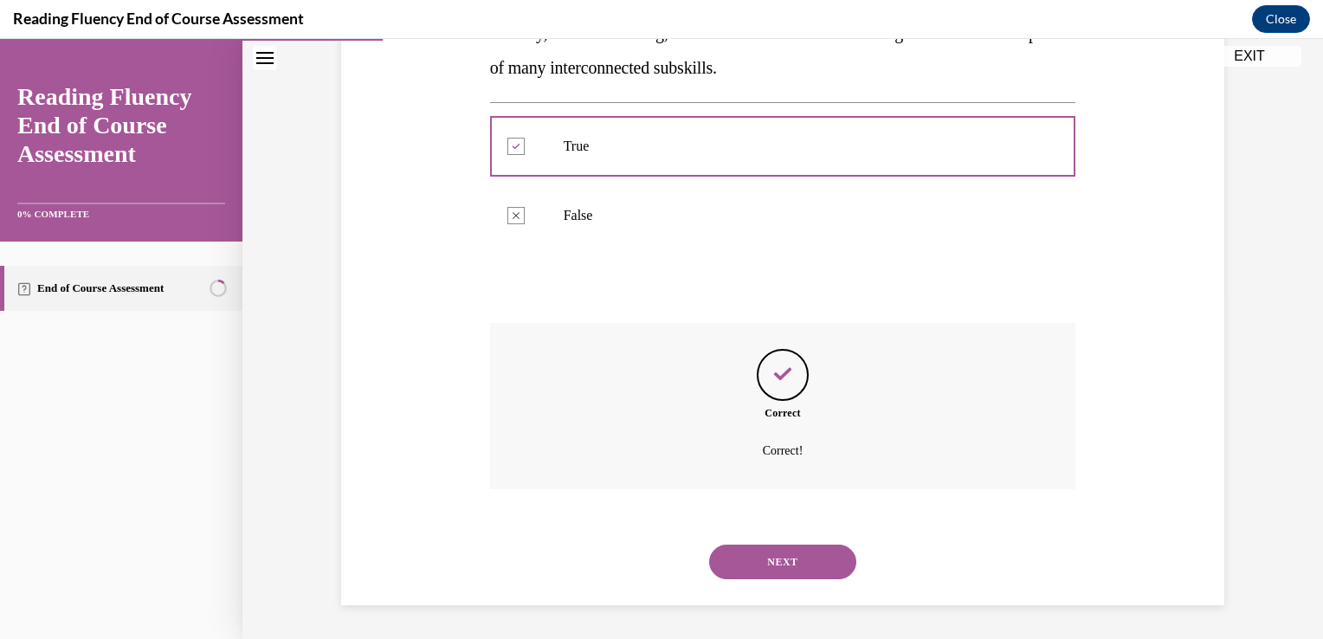
click at [766, 563] on button "NEXT" at bounding box center [782, 562] width 147 height 35
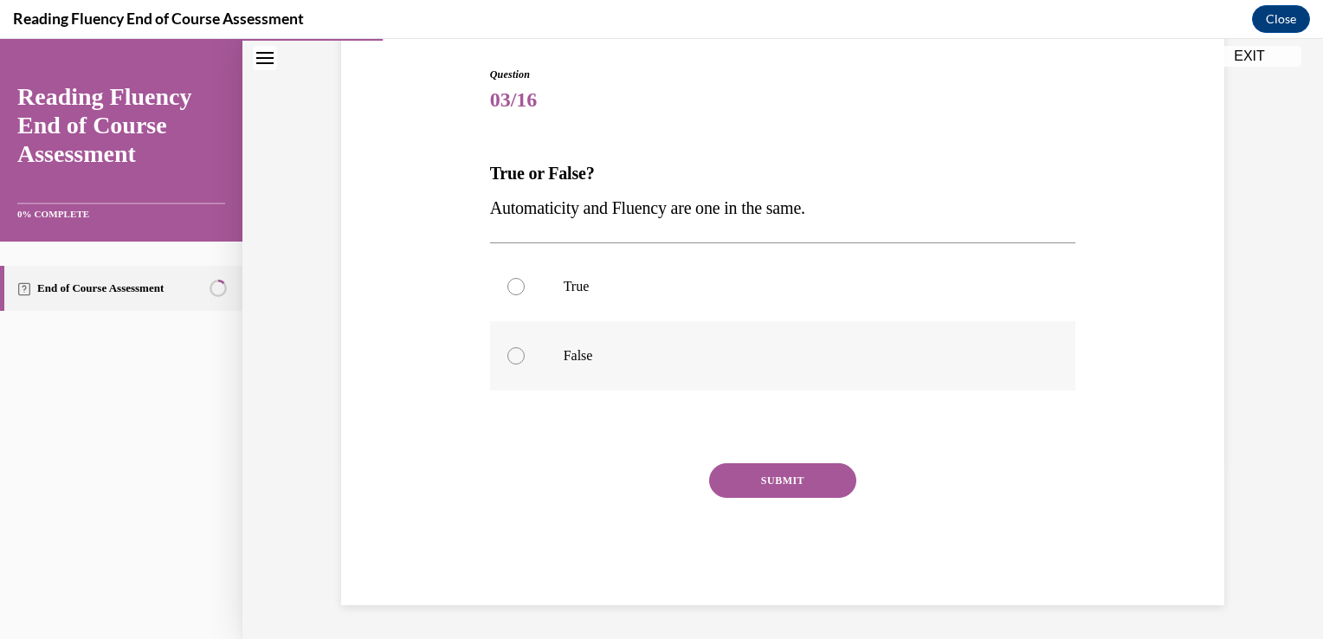
click at [697, 356] on p "False" at bounding box center [798, 355] width 469 height 17
click at [525, 356] on input "False" at bounding box center [515, 355] width 17 height 17
radio input "true"
click at [760, 487] on button "SUBMIT" at bounding box center [782, 480] width 147 height 35
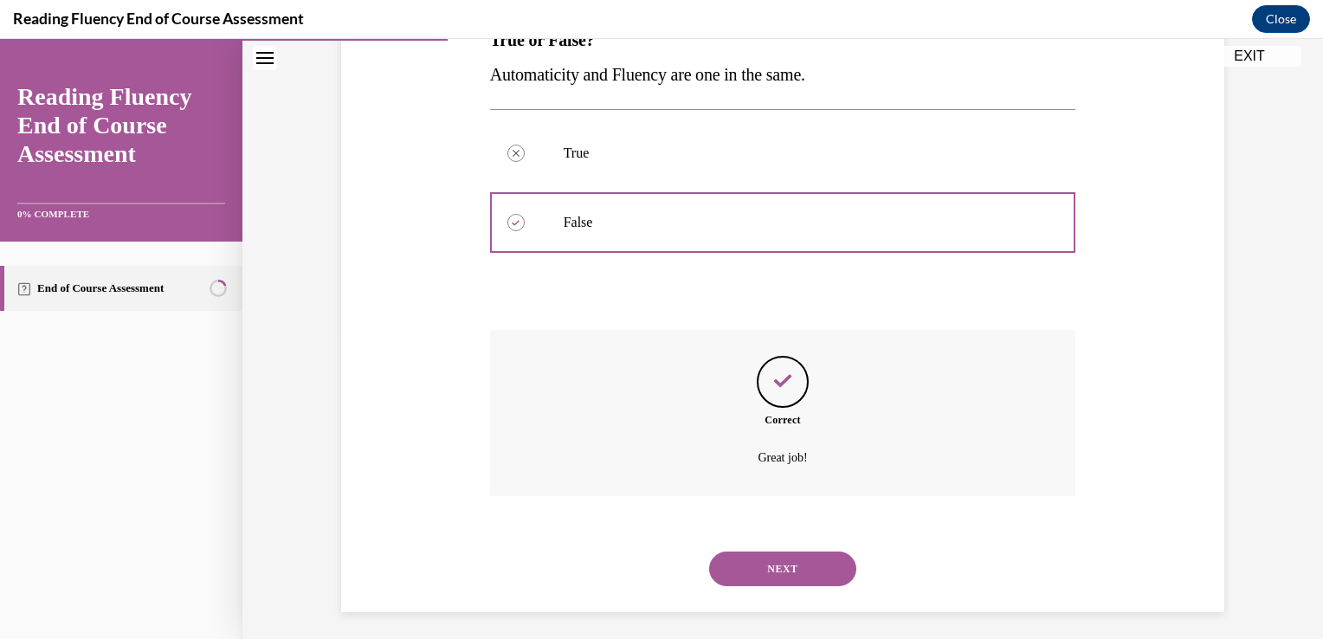
scroll to position [314, 0]
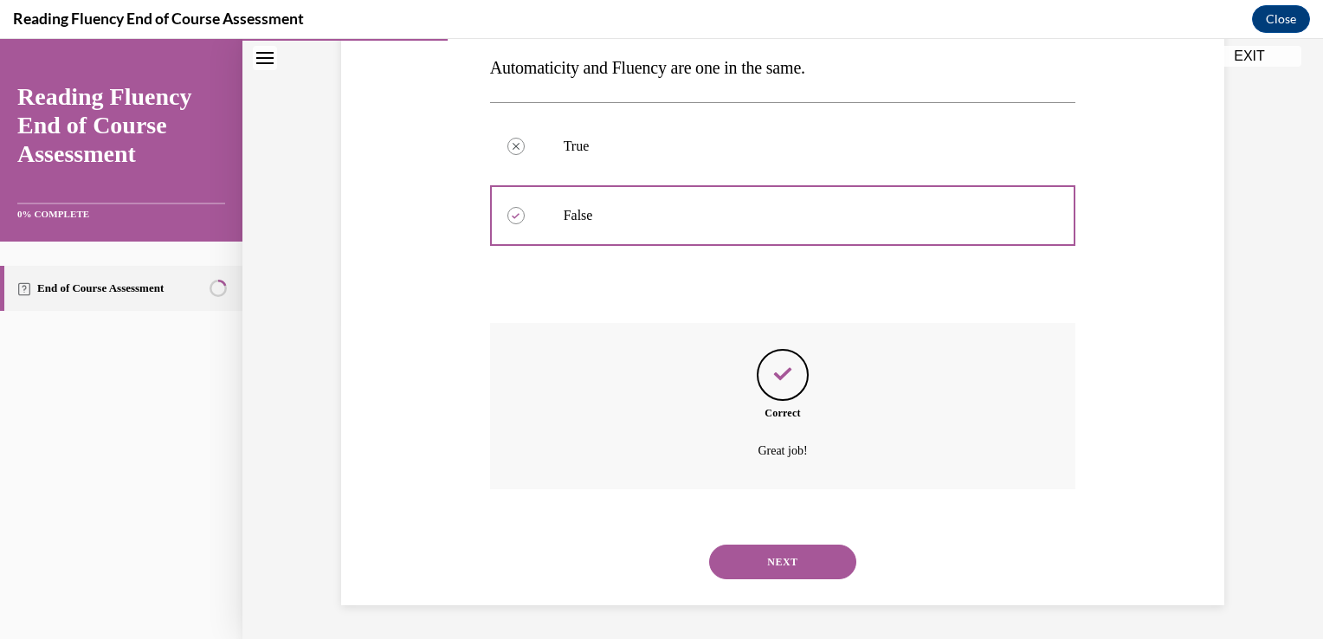
click at [765, 561] on button "NEXT" at bounding box center [782, 562] width 147 height 35
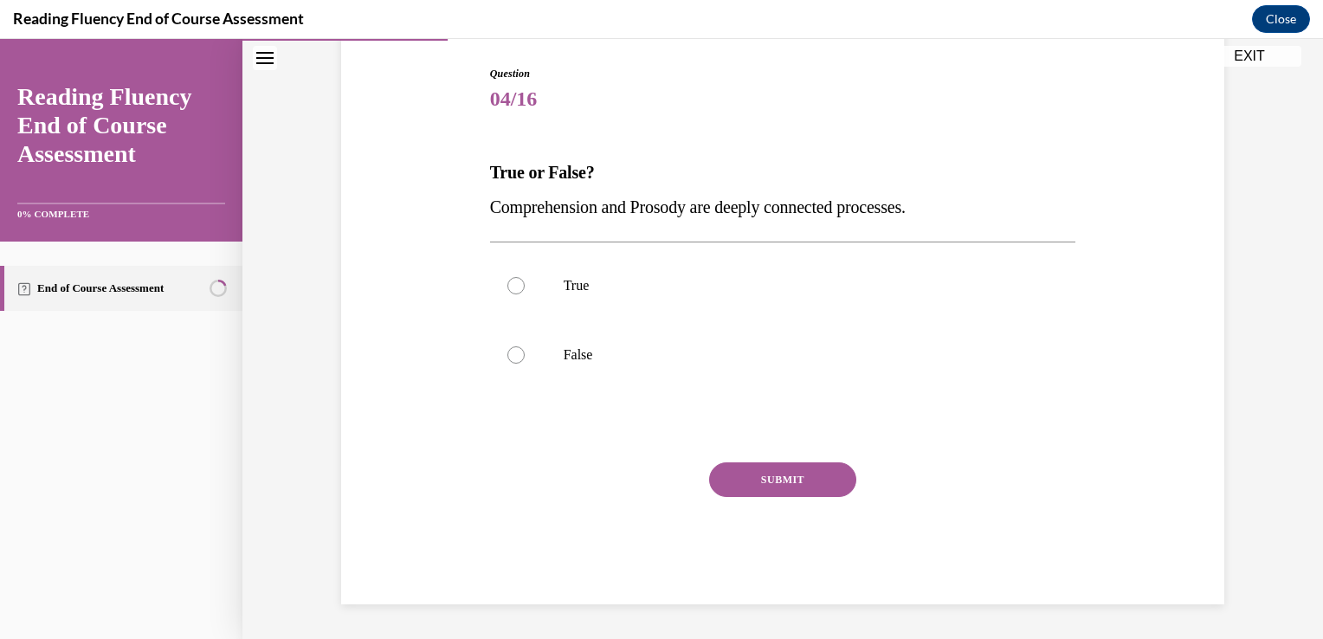
scroll to position [174, 0]
click at [730, 281] on p "True" at bounding box center [798, 286] width 469 height 17
click at [525, 281] on input "True" at bounding box center [515, 286] width 17 height 17
radio input "true"
click at [748, 476] on button "SUBMIT" at bounding box center [782, 480] width 147 height 35
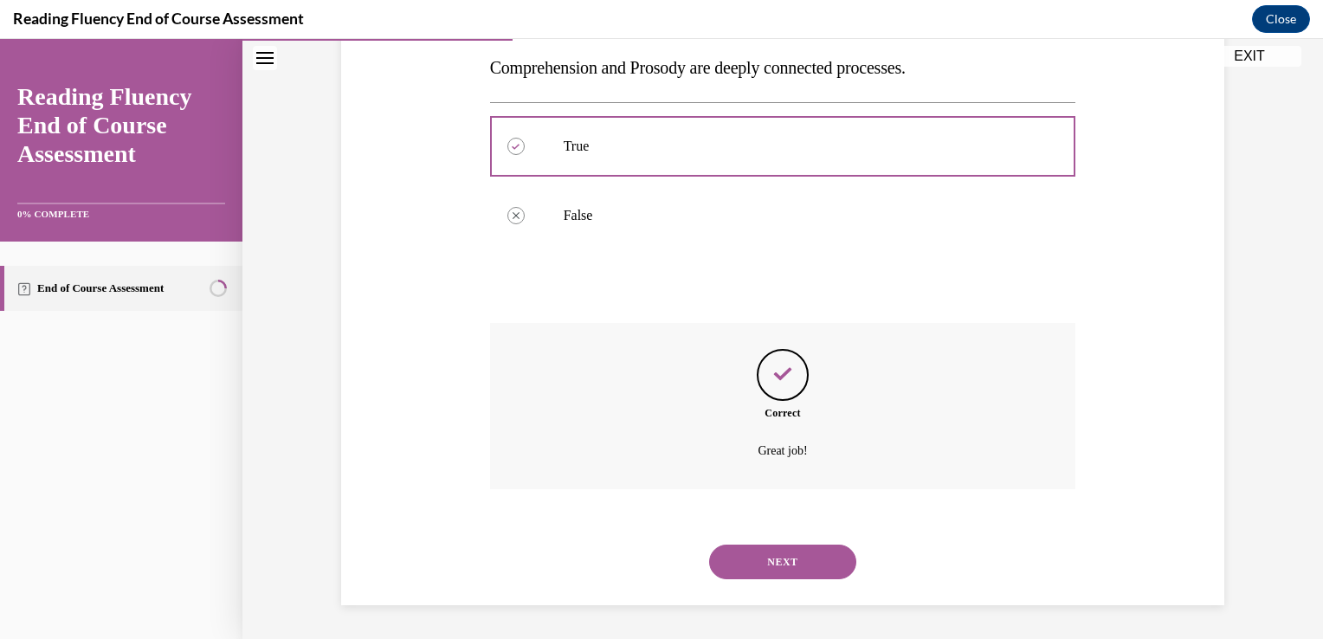
click at [757, 563] on button "NEXT" at bounding box center [782, 562] width 147 height 35
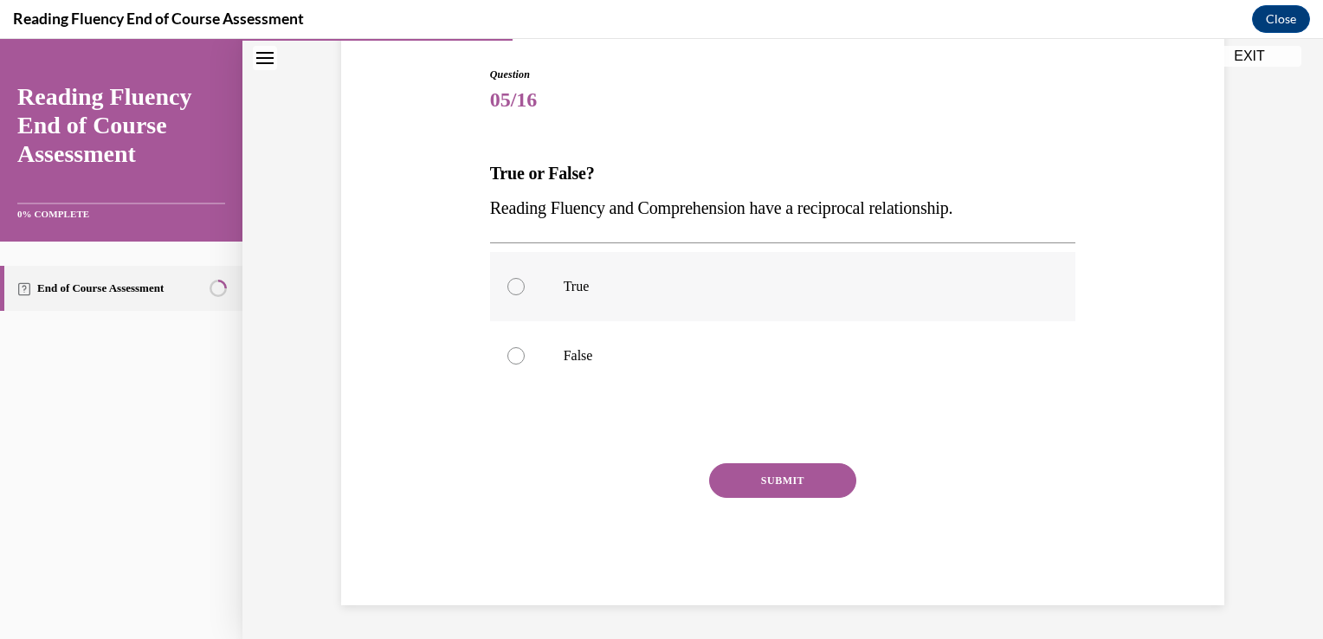
click at [756, 289] on p "True" at bounding box center [798, 286] width 469 height 17
click at [525, 289] on input "True" at bounding box center [515, 286] width 17 height 17
radio input "true"
click at [748, 464] on button "SUBMIT" at bounding box center [782, 480] width 147 height 35
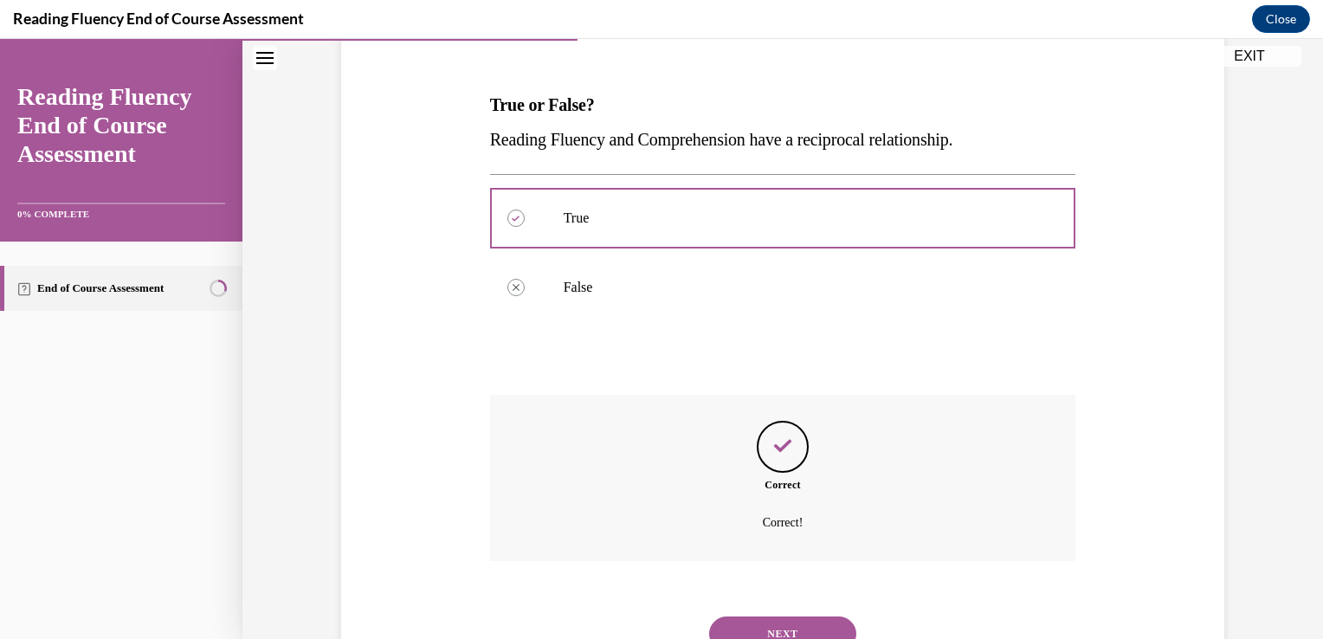
scroll to position [314, 0]
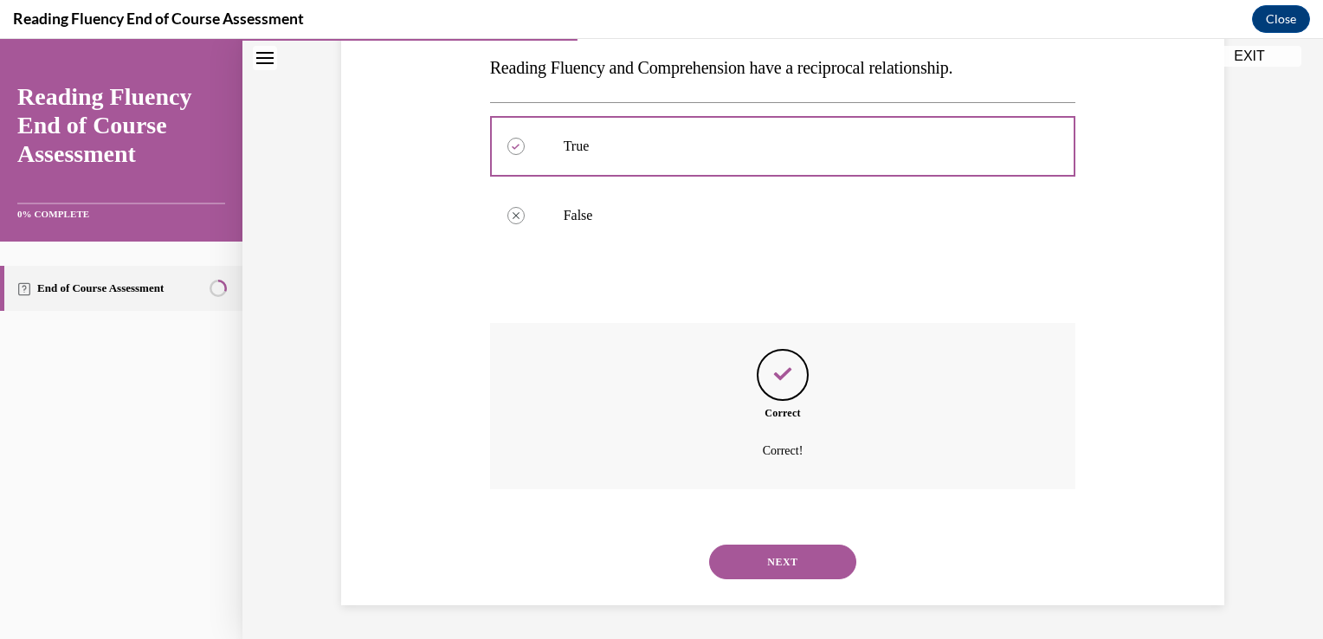
click at [787, 556] on button "NEXT" at bounding box center [782, 562] width 147 height 35
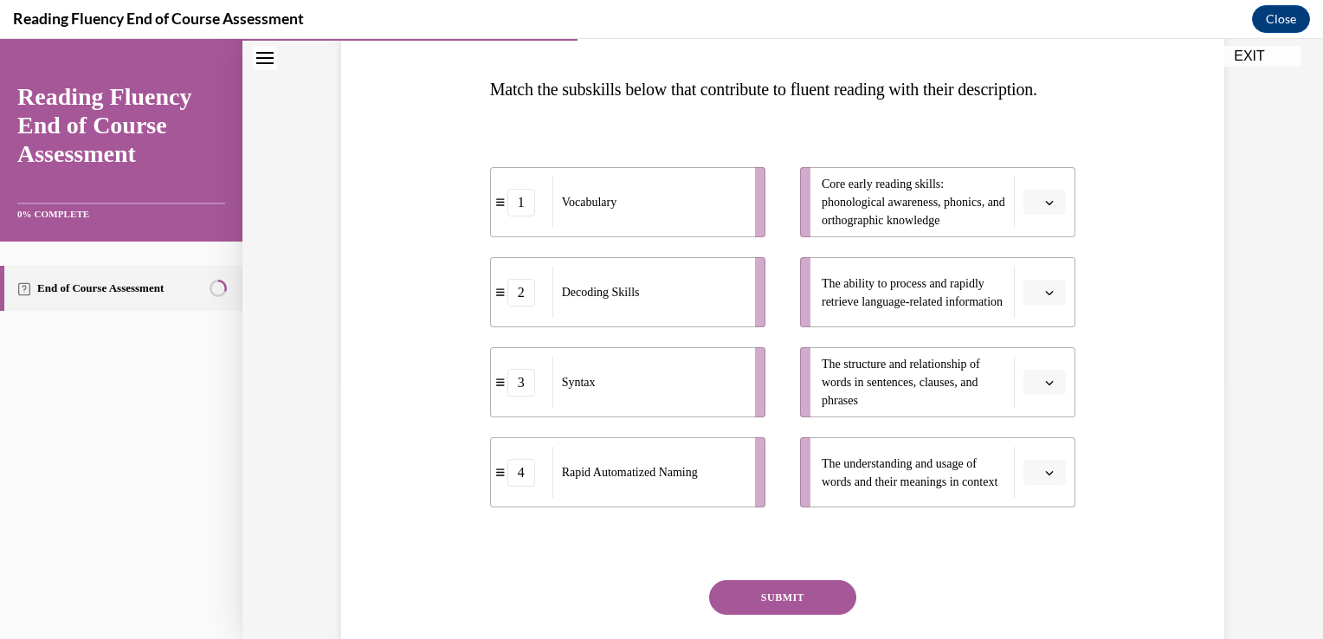
scroll to position [260, 0]
click at [1047, 304] on button "button" at bounding box center [1044, 291] width 42 height 26
click at [1035, 492] on div "4" at bounding box center [1036, 502] width 43 height 35
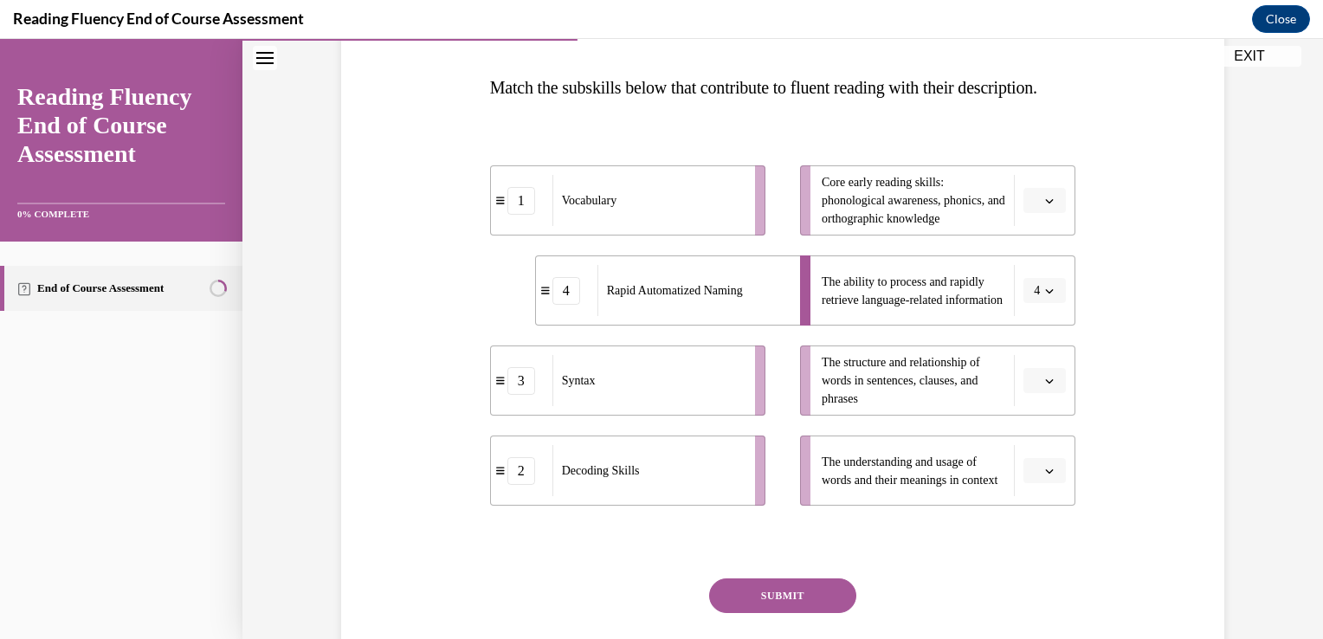
click at [1045, 385] on icon "button" at bounding box center [1049, 381] width 9 height 9
click at [1043, 553] on div "3" at bounding box center [1036, 557] width 43 height 35
click at [1043, 477] on span "button" at bounding box center [1049, 471] width 12 height 12
click at [1049, 365] on div "1" at bounding box center [1036, 362] width 43 height 35
click at [1035, 214] on button "button" at bounding box center [1044, 201] width 42 height 26
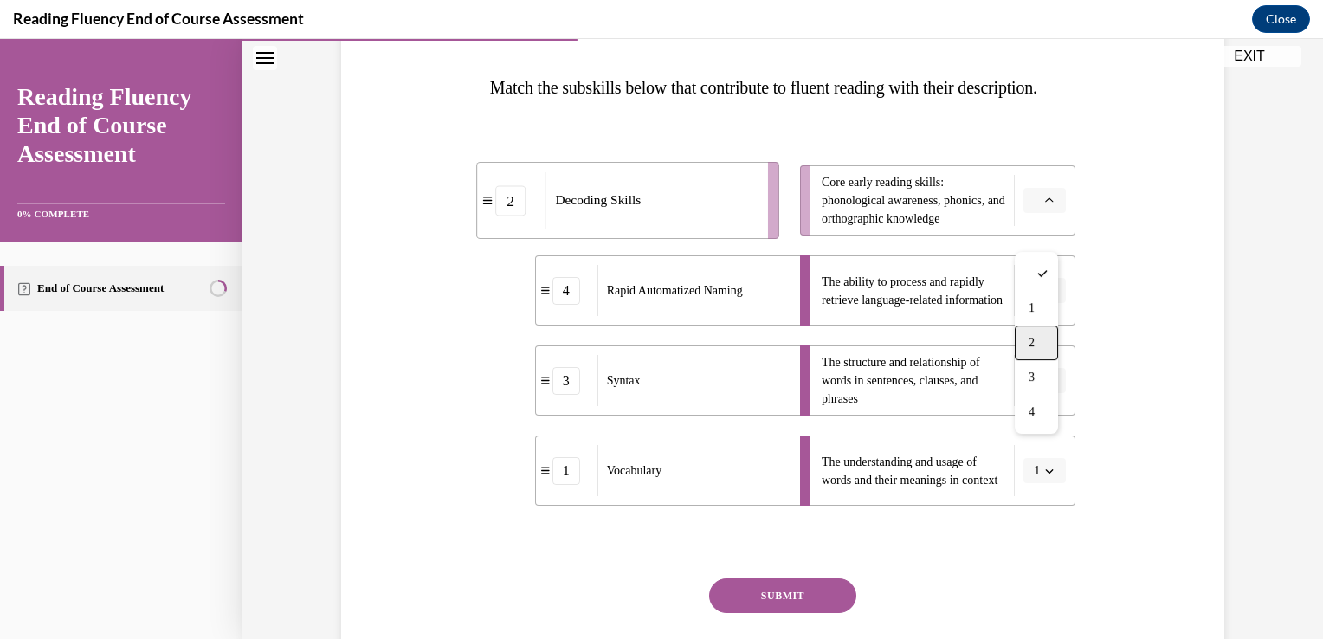
click at [1037, 341] on div "2" at bounding box center [1036, 343] width 43 height 35
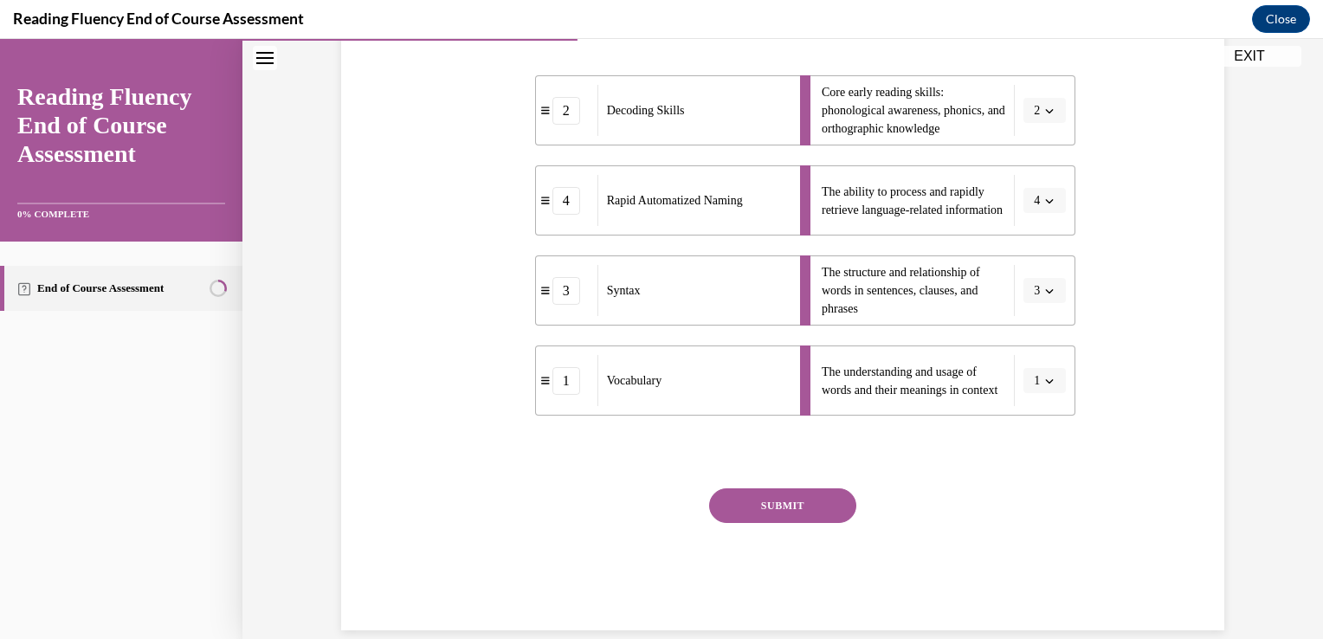
scroll to position [370, 0]
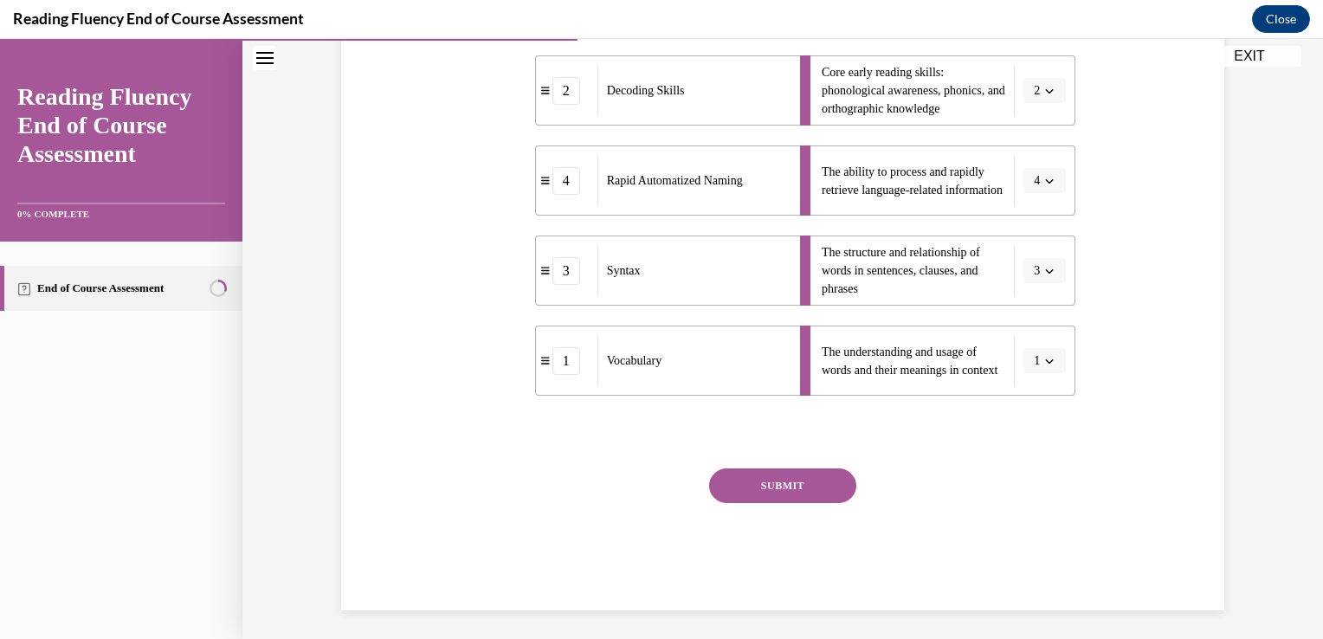
click at [769, 503] on button "SUBMIT" at bounding box center [782, 485] width 147 height 35
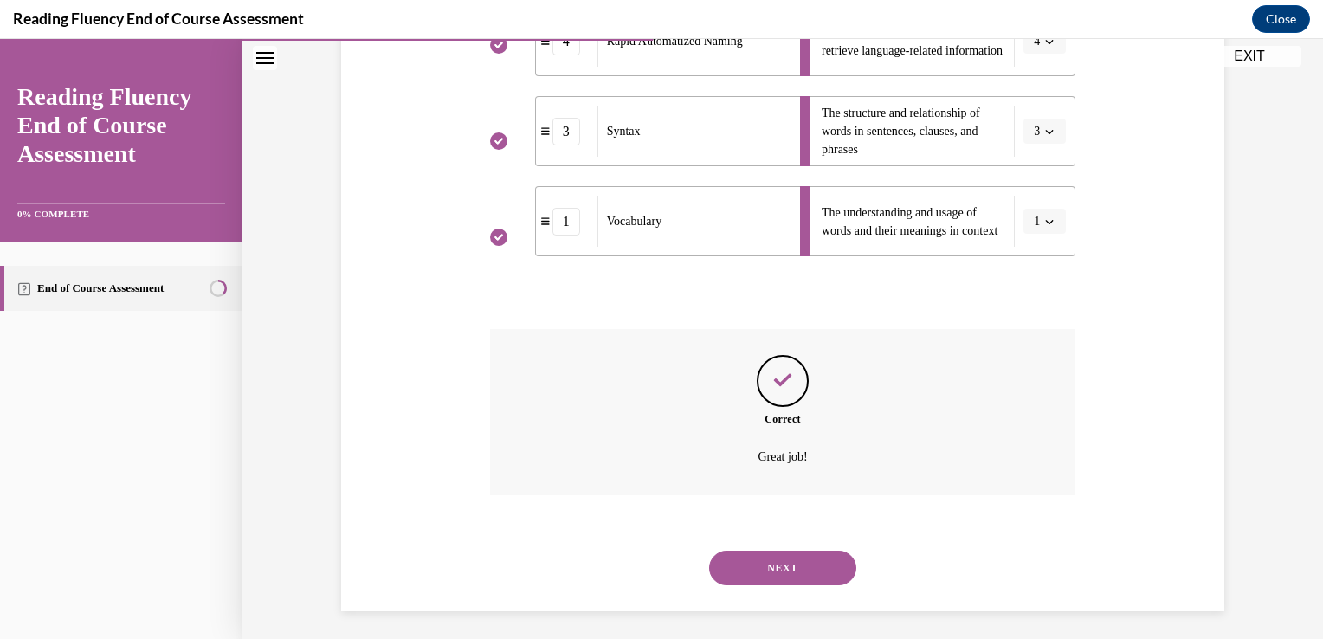
scroll to position [550, 0]
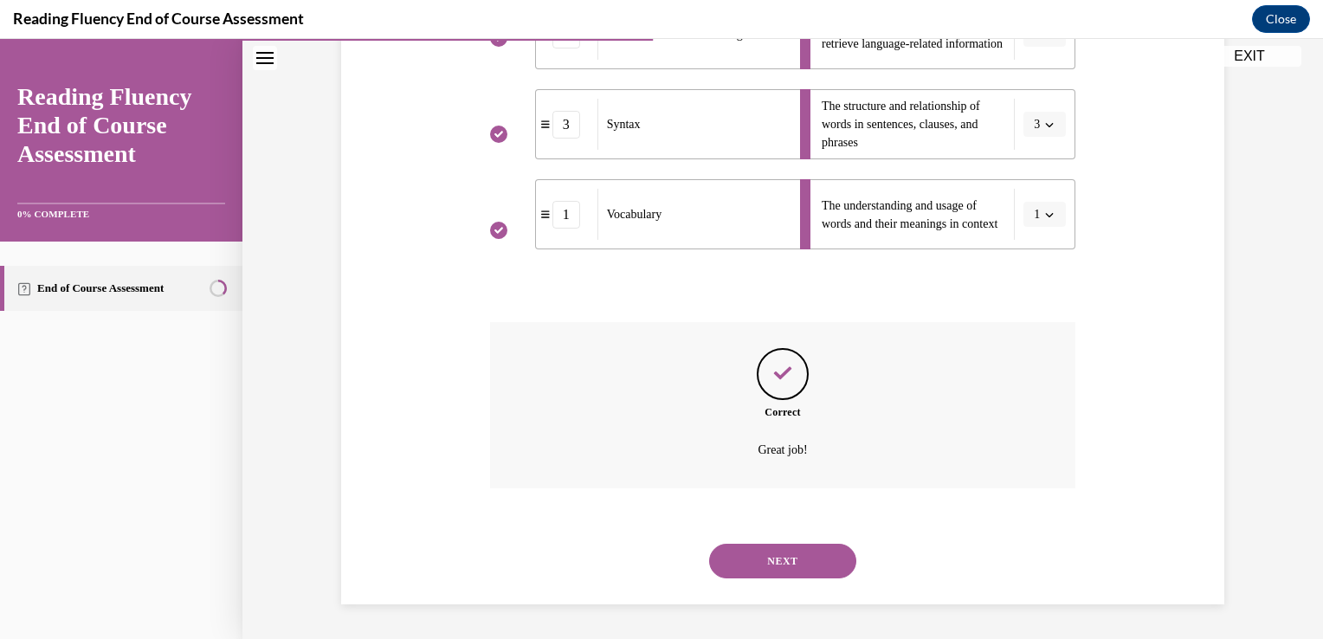
click at [818, 568] on button "NEXT" at bounding box center [782, 561] width 147 height 35
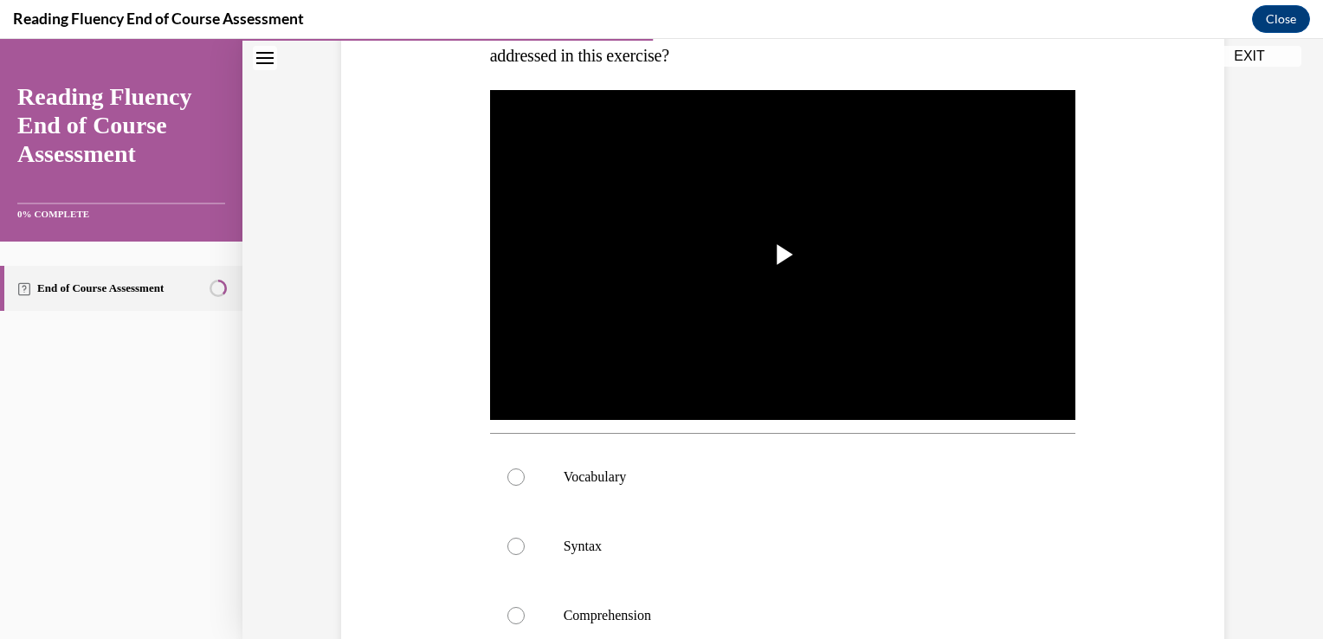
scroll to position [326, 0]
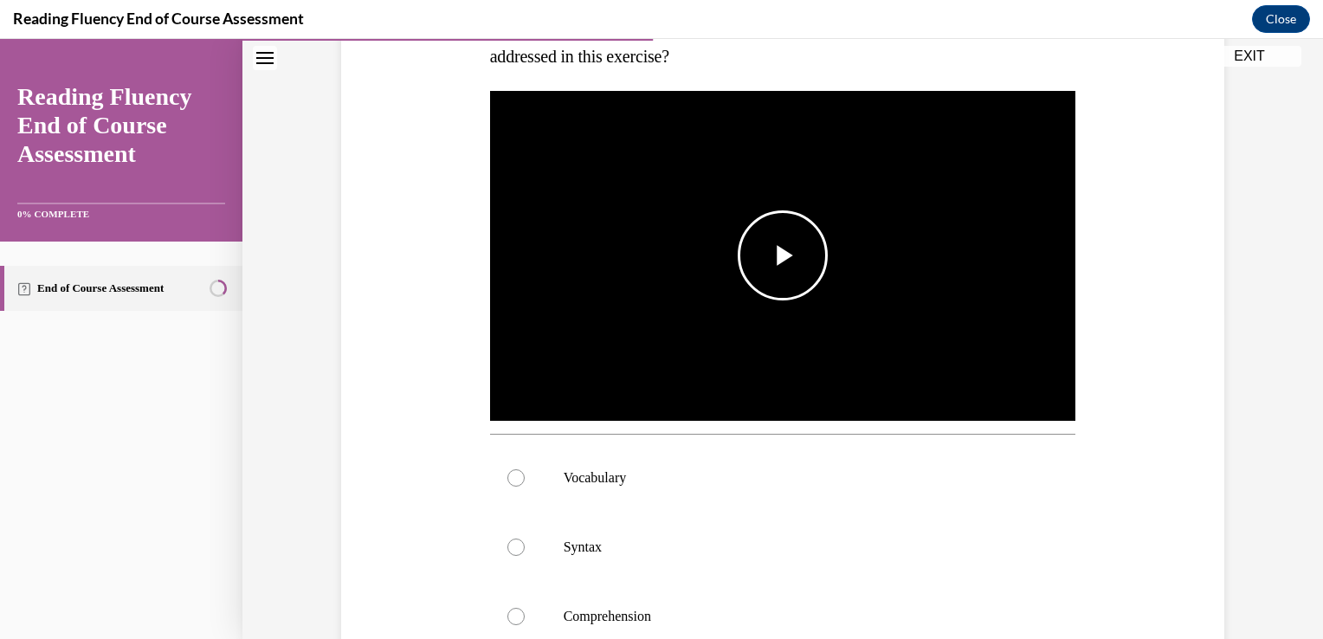
click at [1038, 243] on img "Video player" at bounding box center [783, 256] width 586 height 330
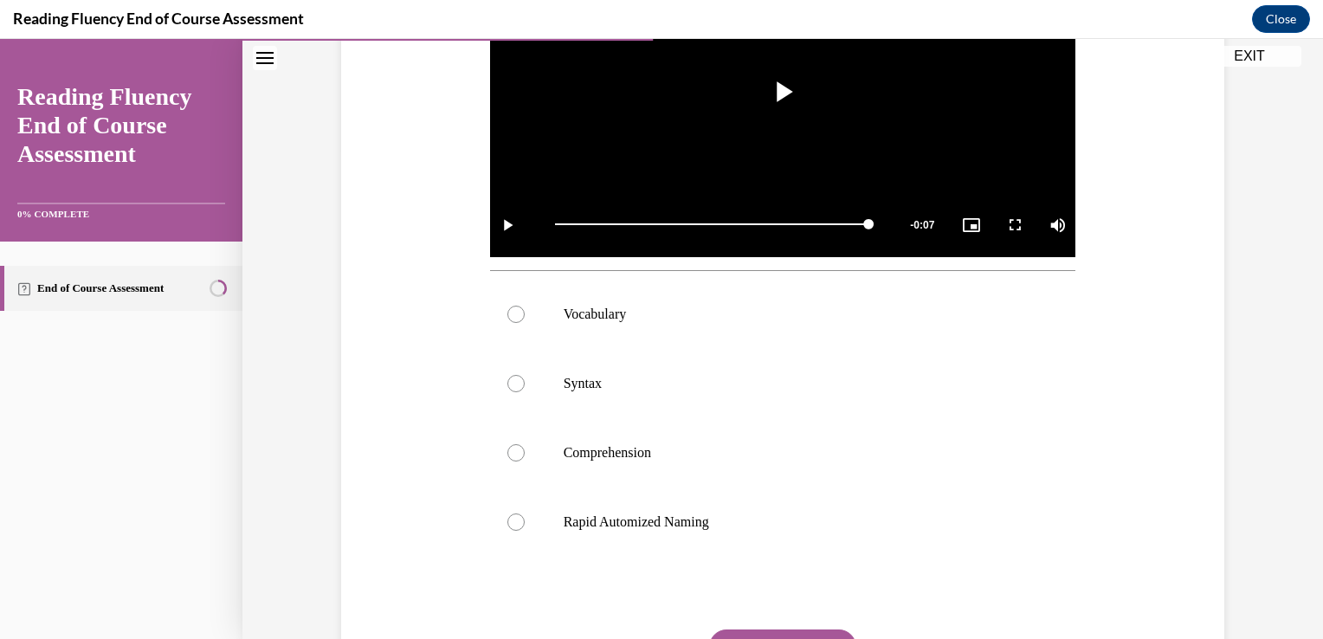
scroll to position [505, 0]
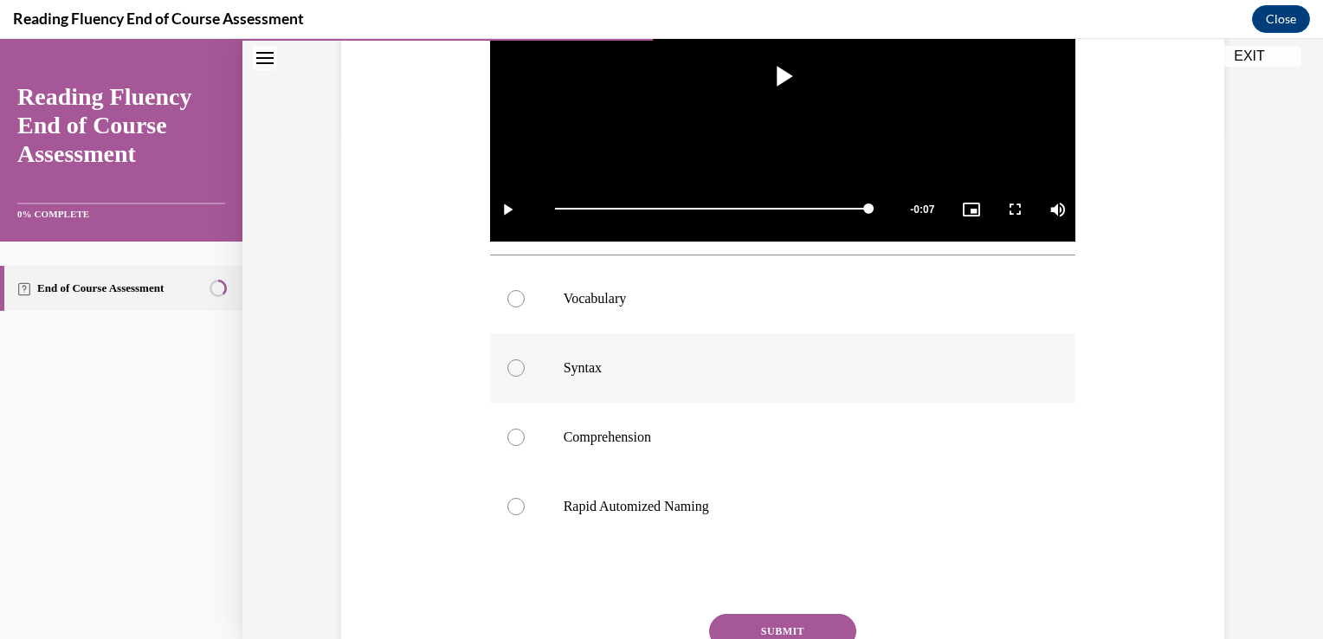
click at [759, 359] on p "Syntax" at bounding box center [798, 367] width 469 height 17
click at [525, 359] on input "Syntax" at bounding box center [515, 367] width 17 height 17
radio input "true"
click at [769, 633] on button "SUBMIT" at bounding box center [782, 631] width 147 height 35
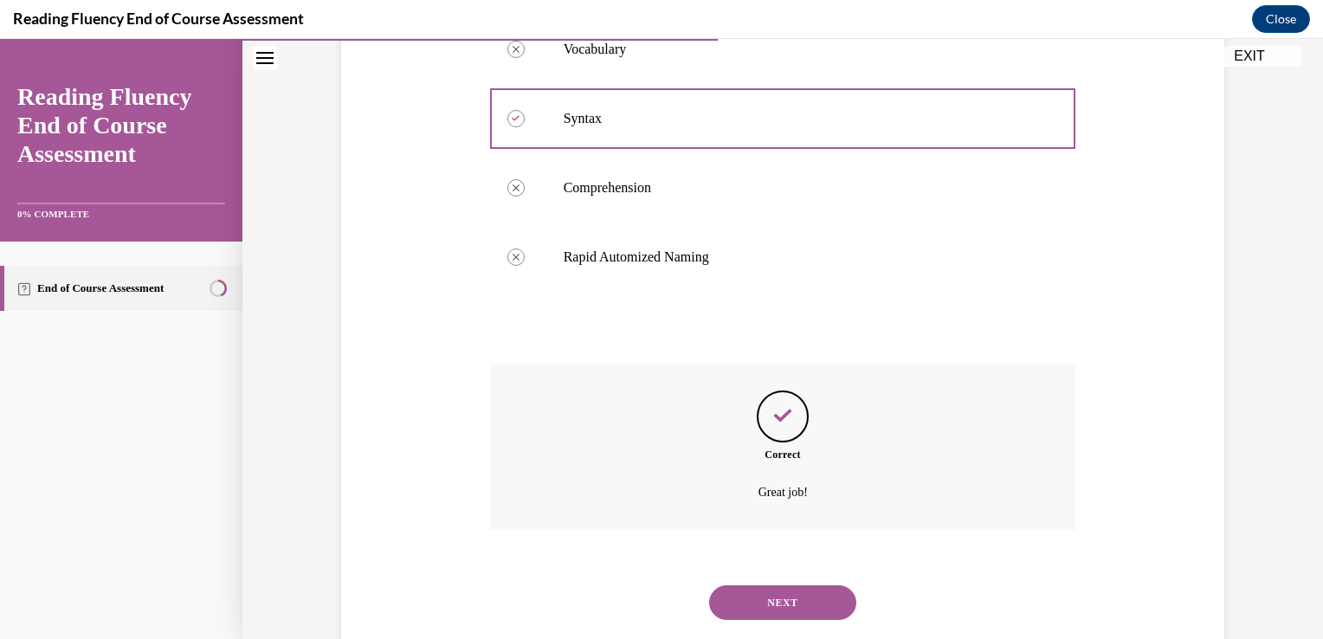
scroll to position [795, 0]
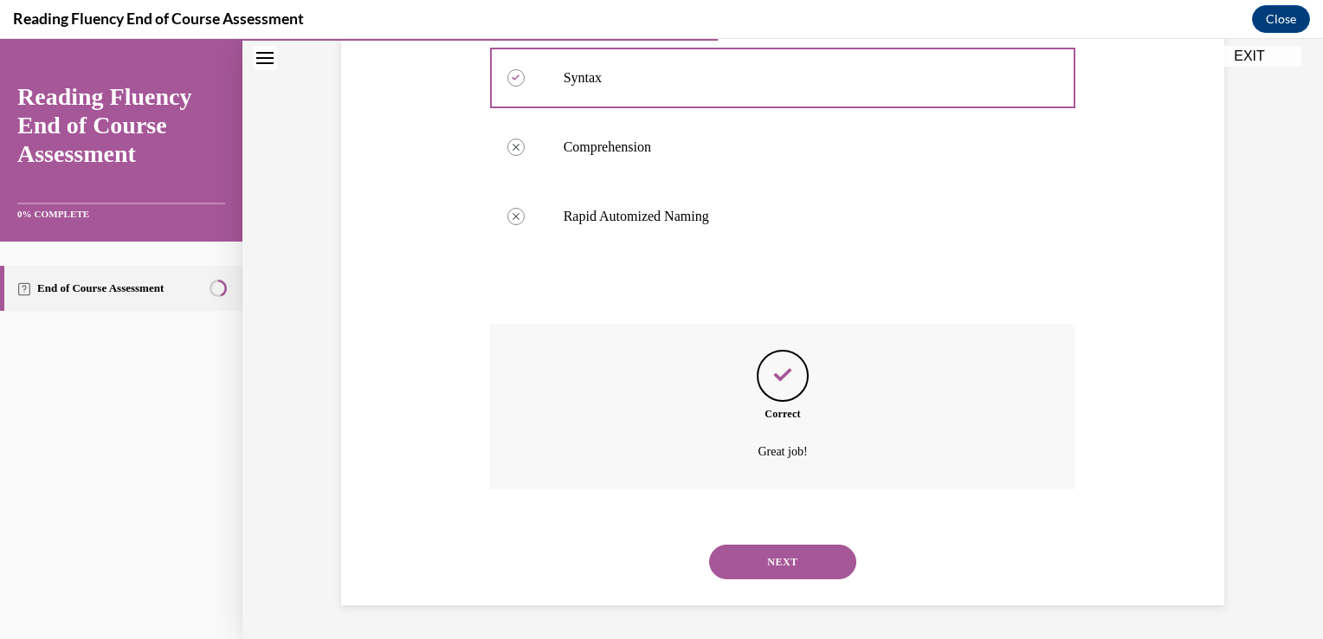
click at [771, 570] on button "NEXT" at bounding box center [782, 562] width 147 height 35
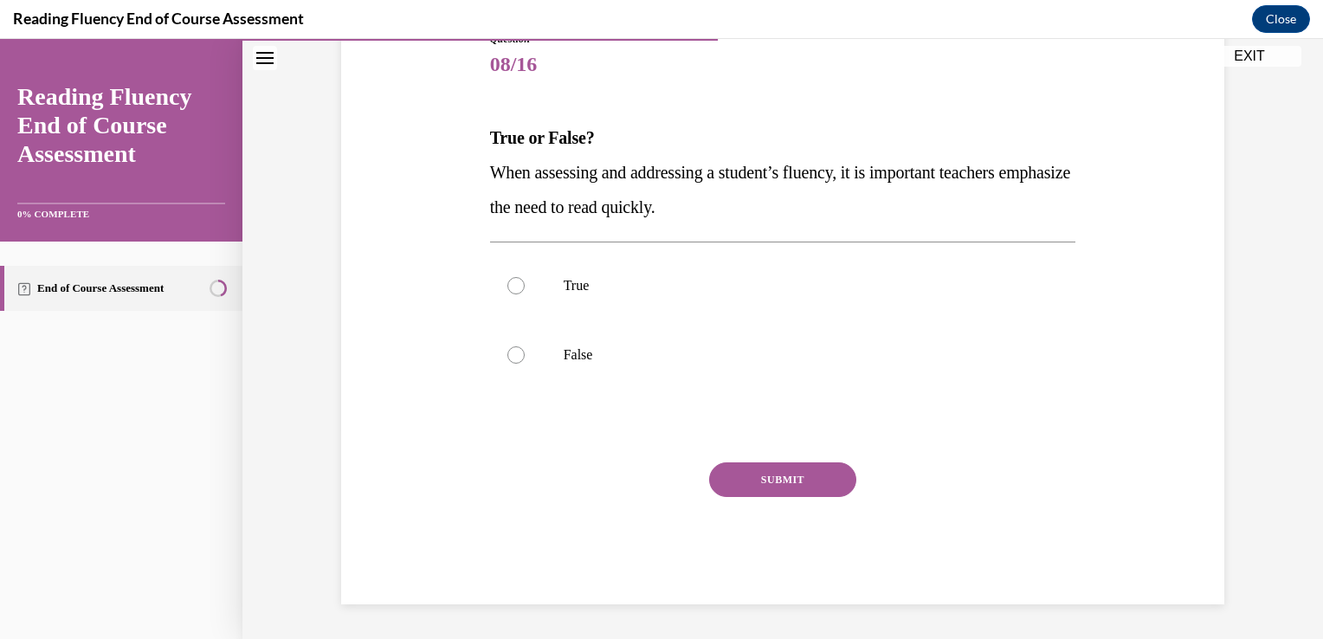
scroll to position [192, 0]
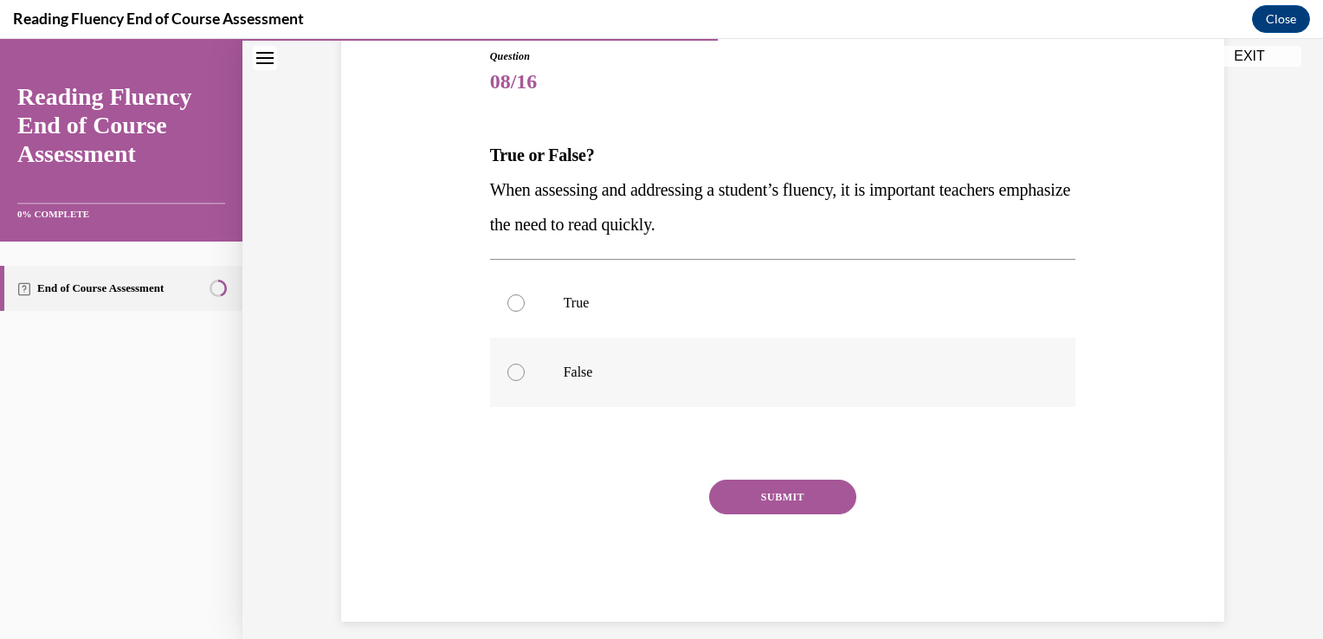
click at [668, 372] on p "False" at bounding box center [798, 372] width 469 height 17
click at [525, 372] on input "False" at bounding box center [515, 372] width 17 height 17
radio input "true"
click at [731, 507] on button "SUBMIT" at bounding box center [782, 497] width 147 height 35
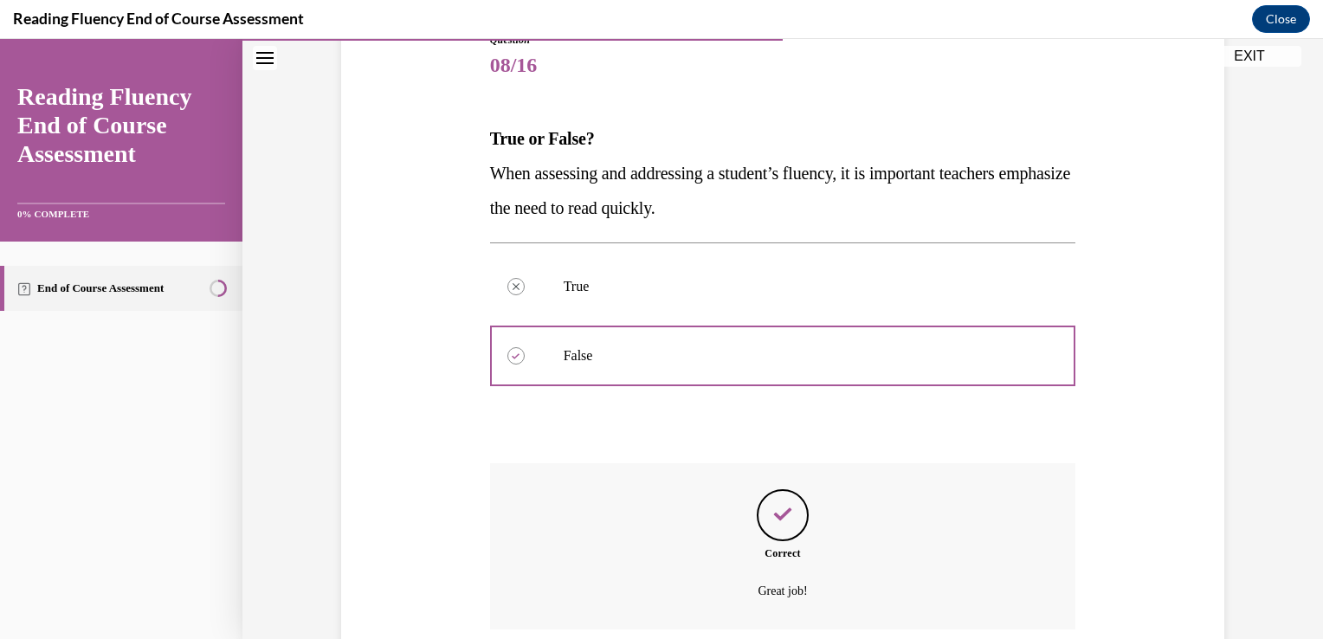
scroll to position [349, 0]
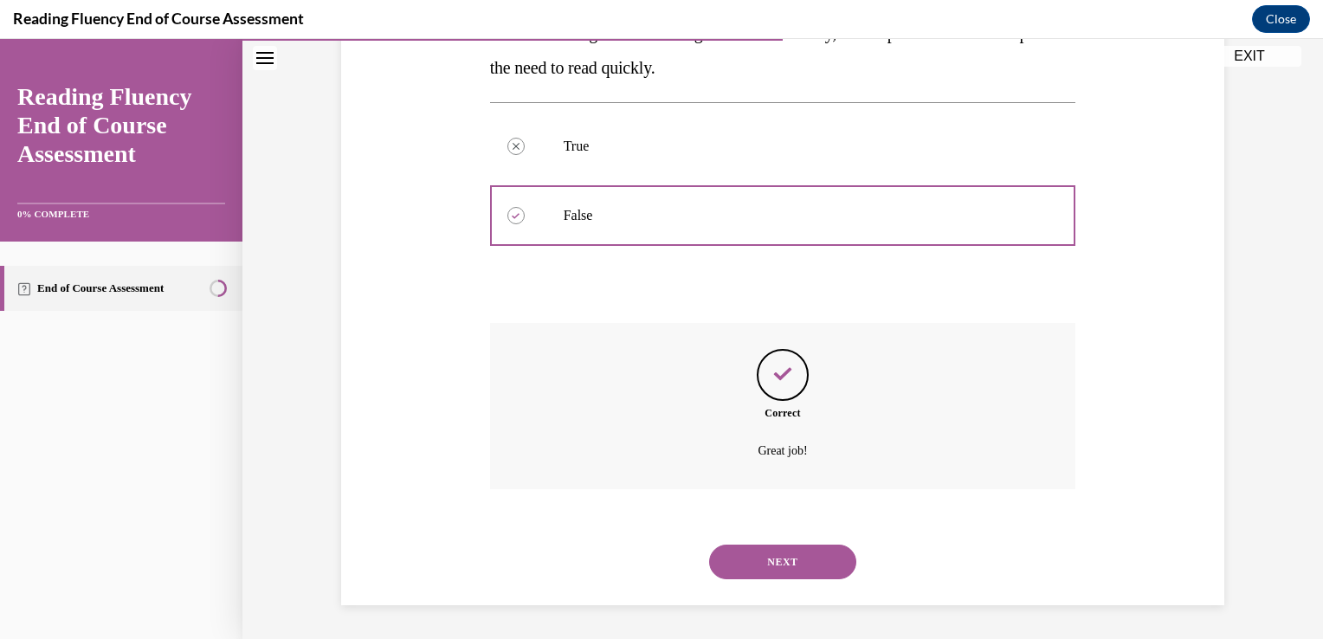
click at [749, 561] on button "NEXT" at bounding box center [782, 562] width 147 height 35
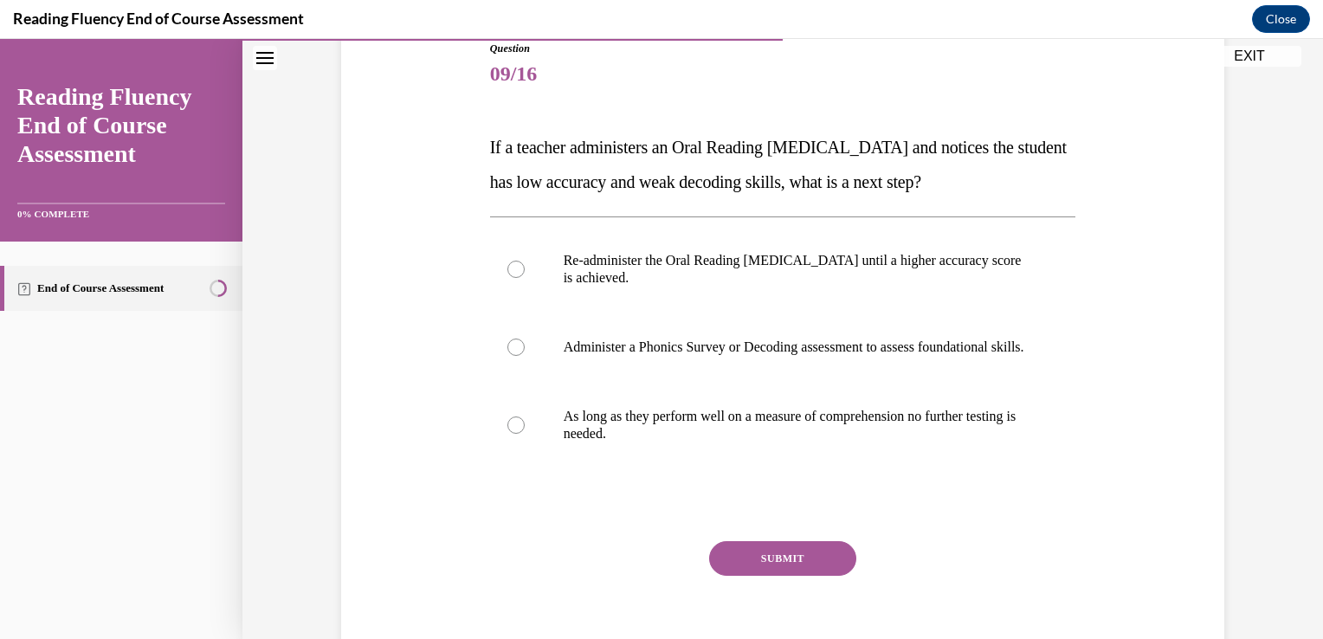
scroll to position [219, 0]
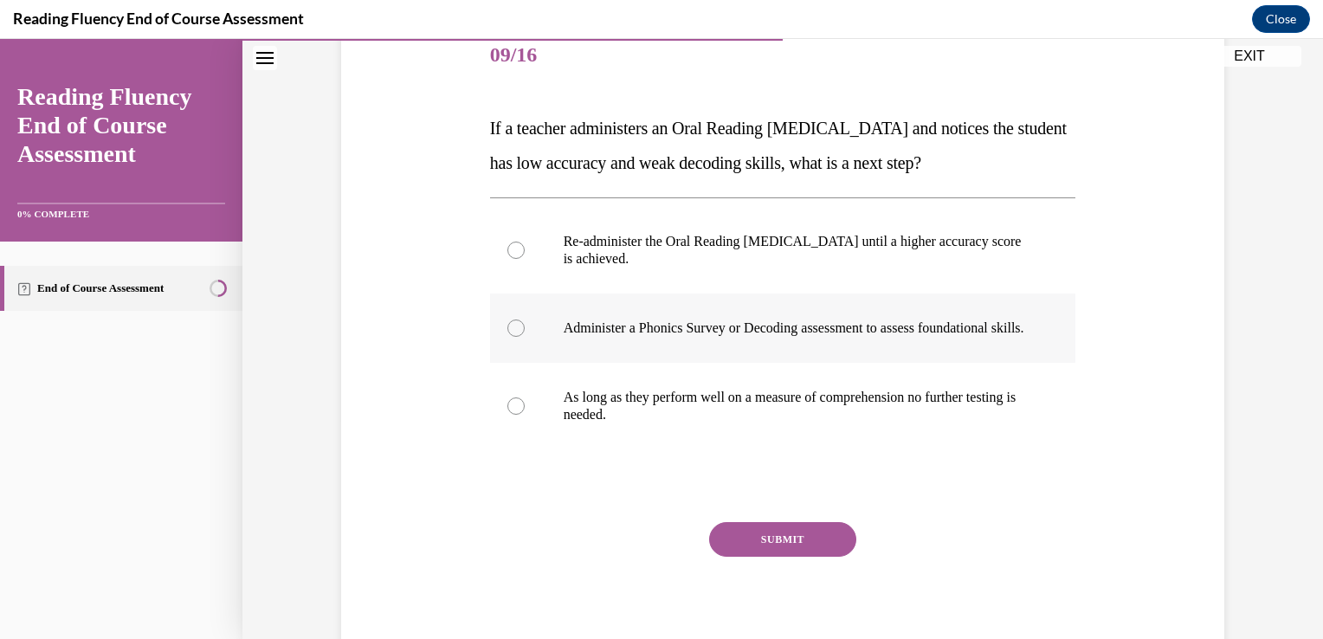
click at [950, 363] on label "Administer a Phonics Survey or Decoding assessment to assess foundational skill…" at bounding box center [783, 328] width 586 height 69
click at [525, 337] on input "Administer a Phonics Survey or Decoding assessment to assess foundational skill…" at bounding box center [515, 327] width 17 height 17
radio input "true"
click at [811, 550] on button "SUBMIT" at bounding box center [782, 539] width 147 height 35
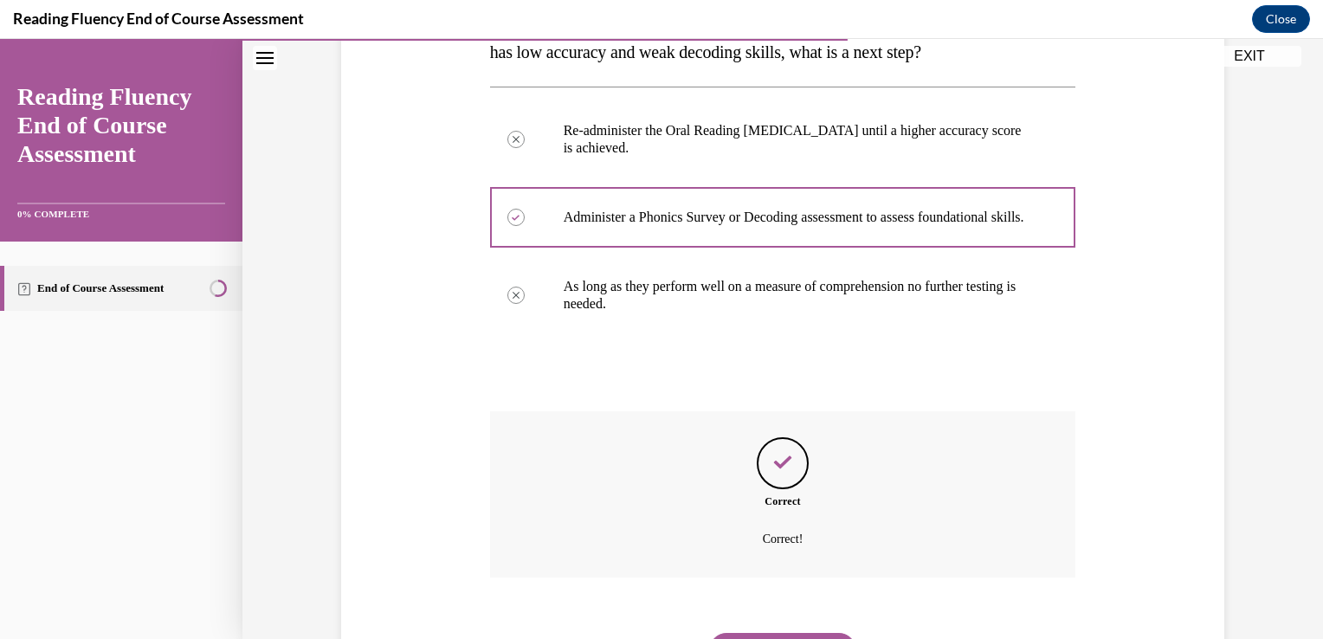
scroll to position [435, 0]
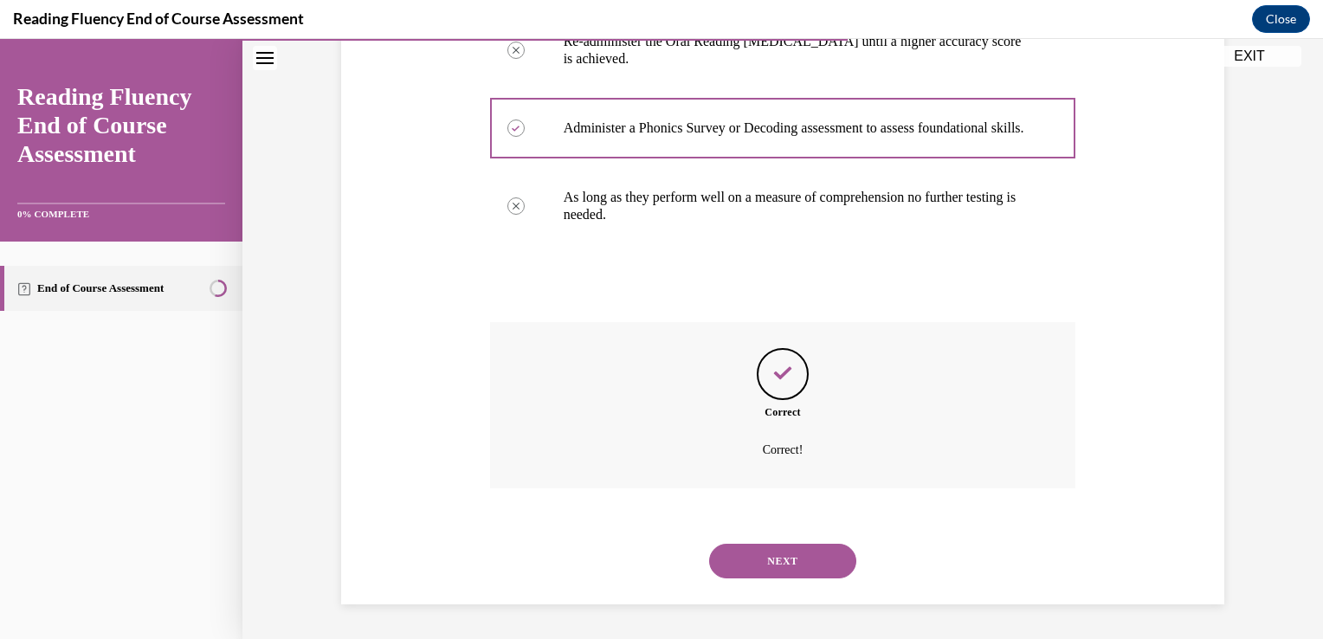
click at [811, 550] on button "NEXT" at bounding box center [782, 561] width 147 height 35
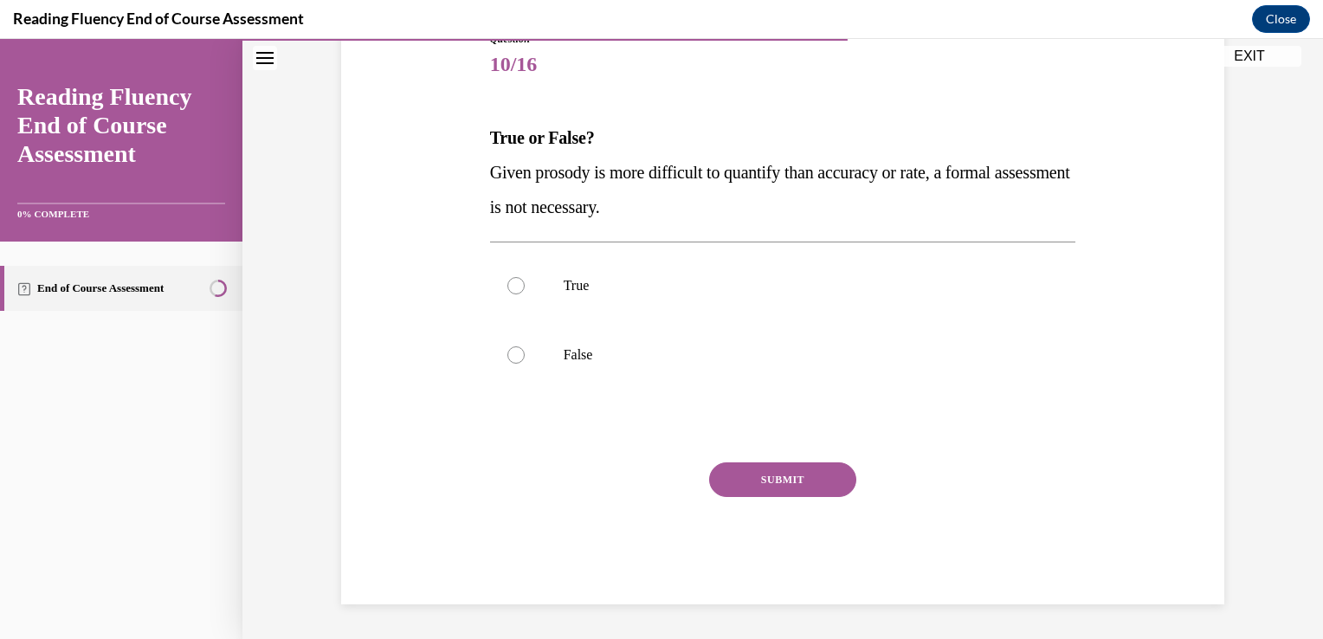
scroll to position [192, 0]
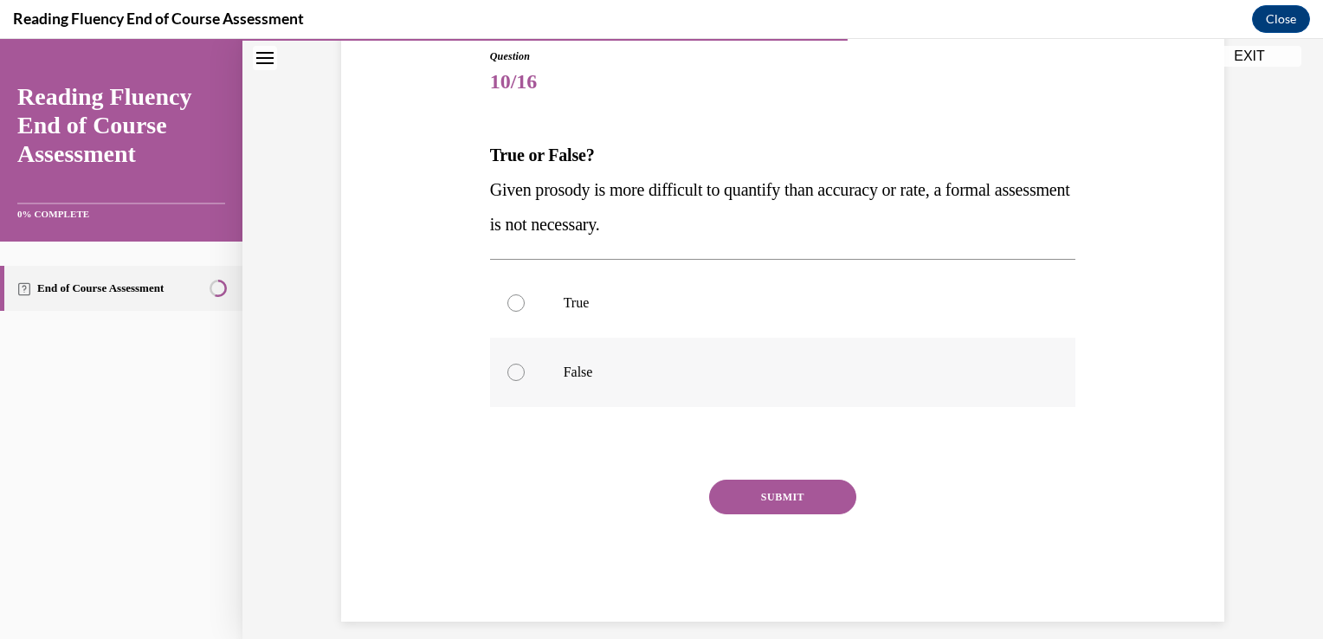
click at [910, 365] on p "False" at bounding box center [798, 372] width 469 height 17
click at [525, 365] on input "False" at bounding box center [515, 372] width 17 height 17
radio input "true"
click at [828, 488] on button "SUBMIT" at bounding box center [782, 497] width 147 height 35
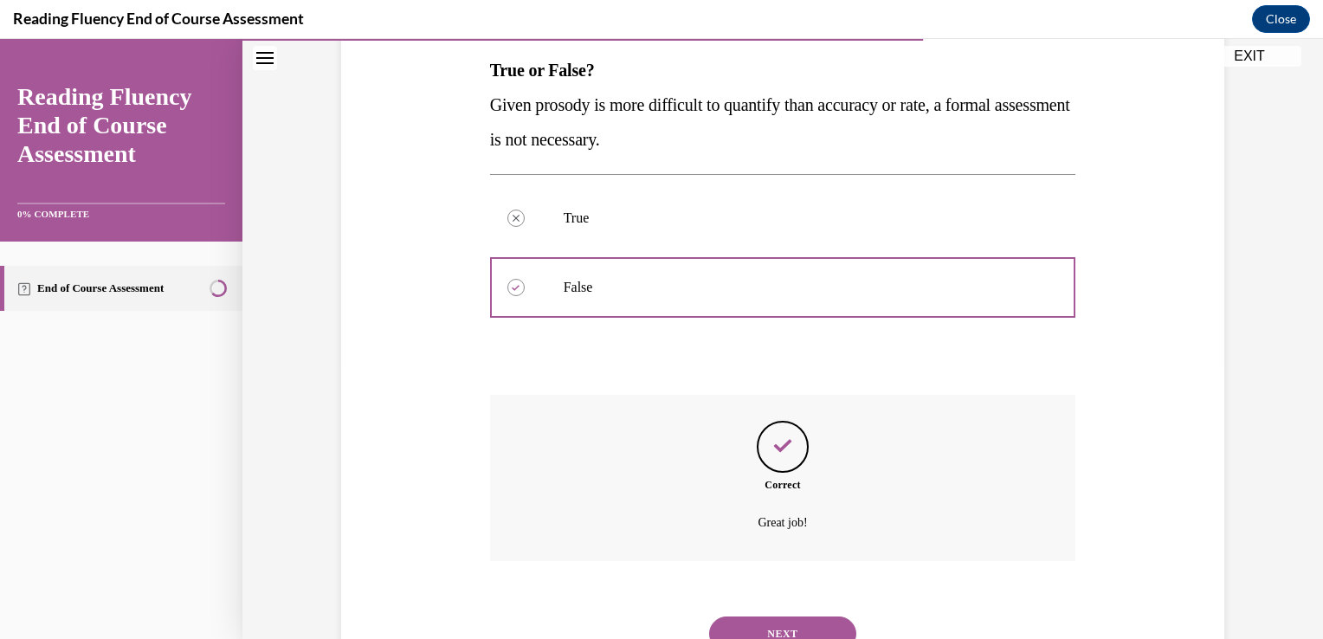
scroll to position [349, 0]
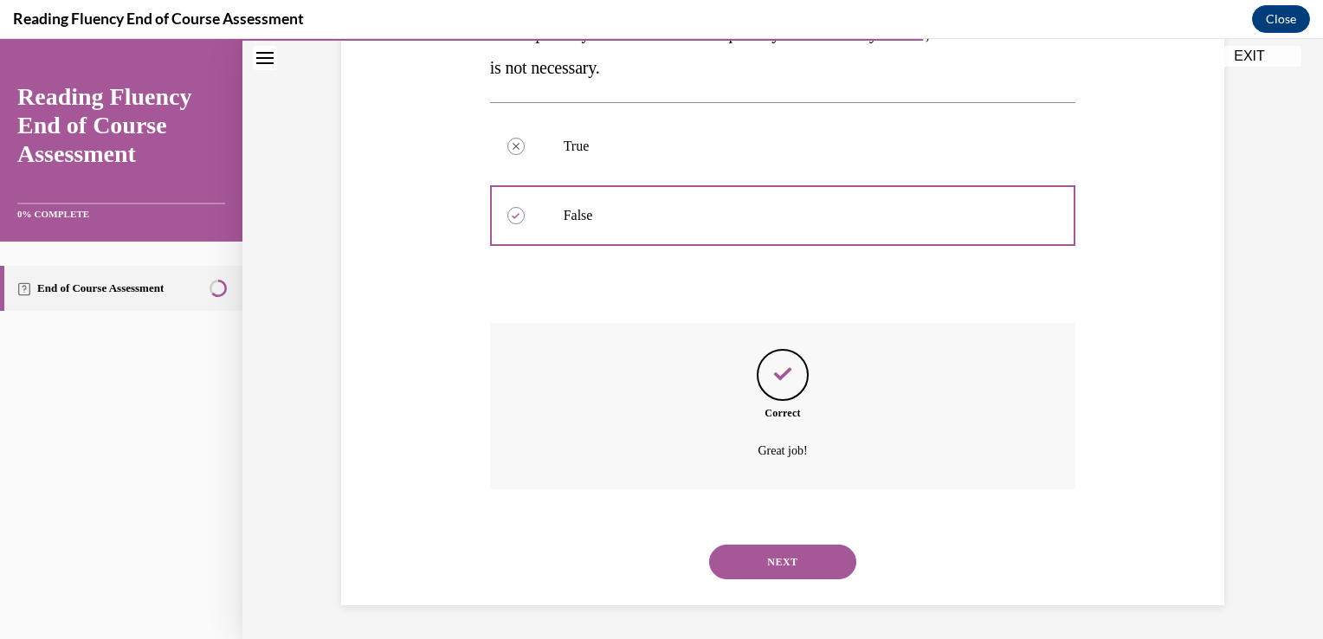
click at [797, 571] on button "NEXT" at bounding box center [782, 562] width 147 height 35
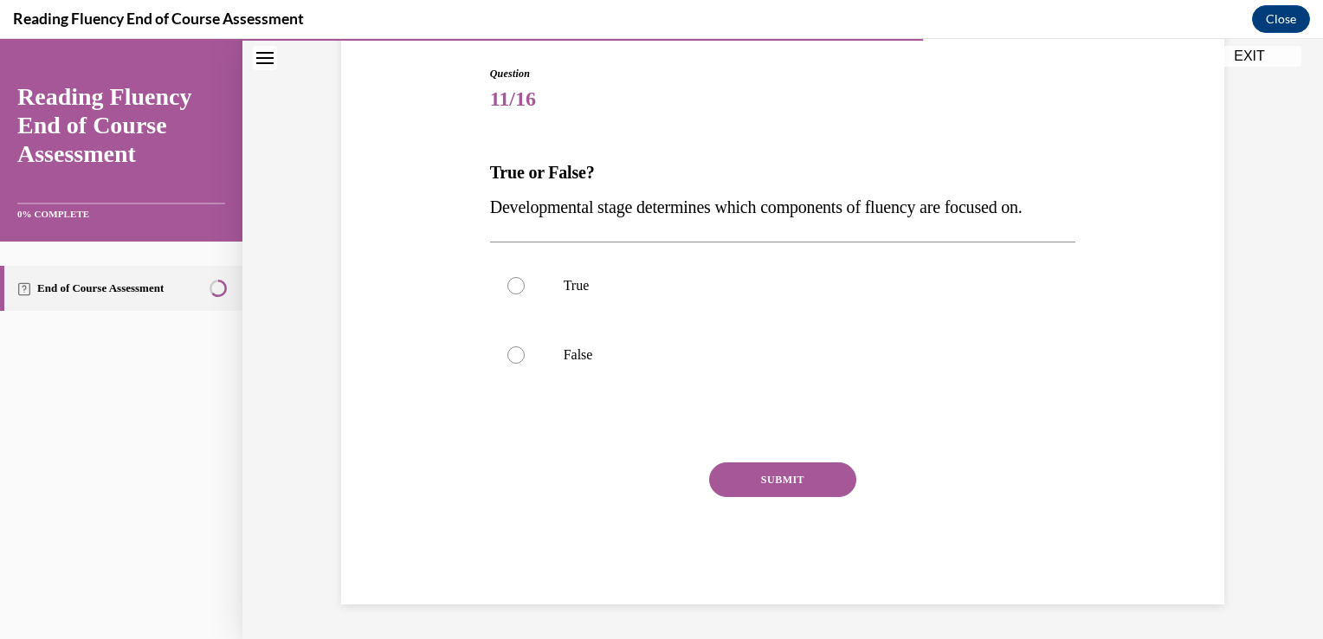
scroll to position [174, 0]
click at [775, 311] on label "True" at bounding box center [783, 286] width 586 height 69
click at [525, 295] on input "True" at bounding box center [515, 286] width 17 height 17
radio input "true"
click at [786, 487] on button "SUBMIT" at bounding box center [782, 480] width 147 height 35
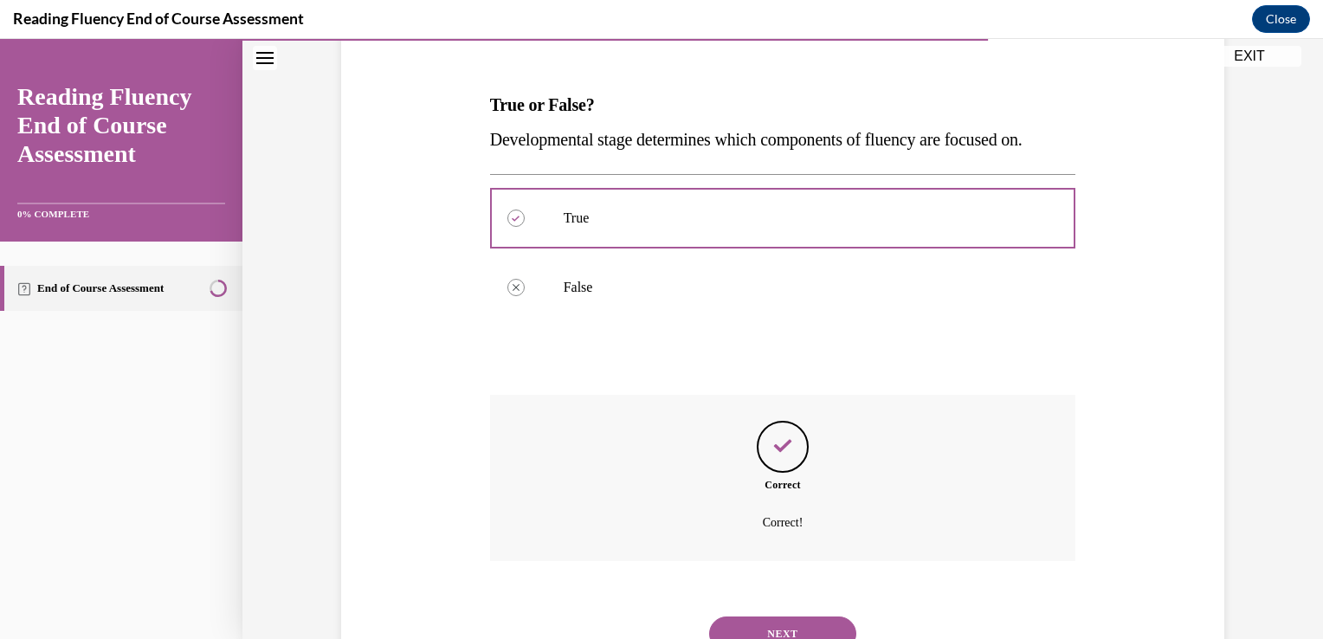
scroll to position [314, 0]
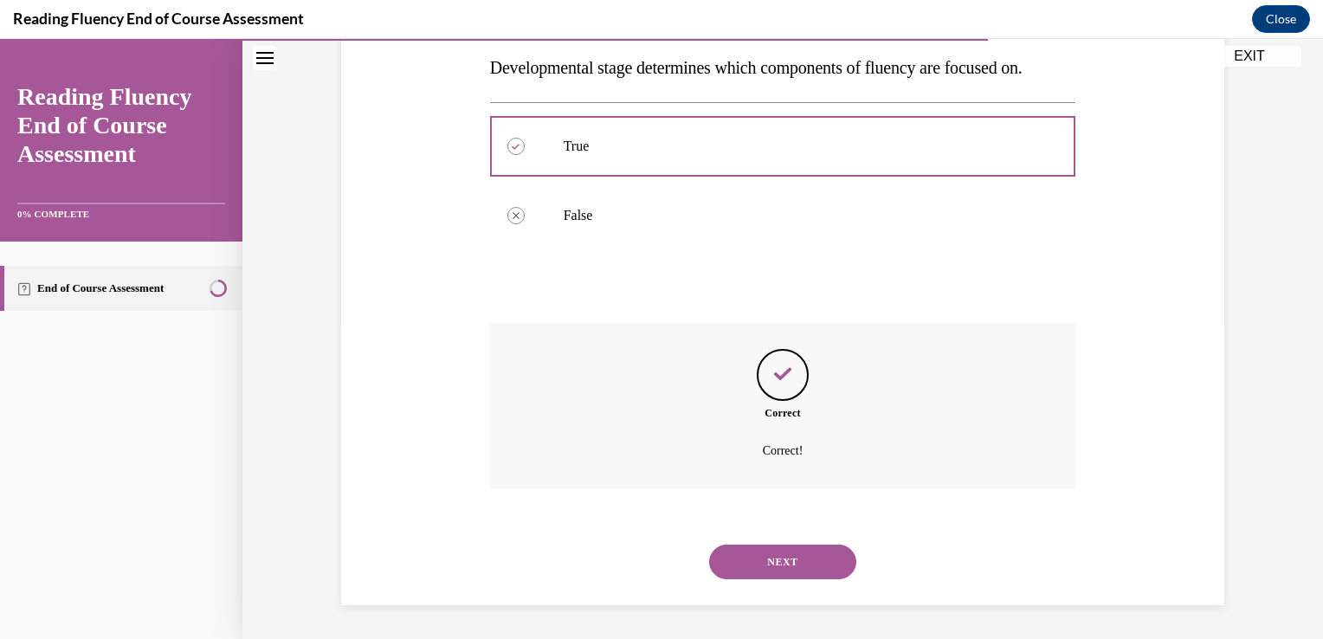
click at [776, 563] on button "NEXT" at bounding box center [782, 562] width 147 height 35
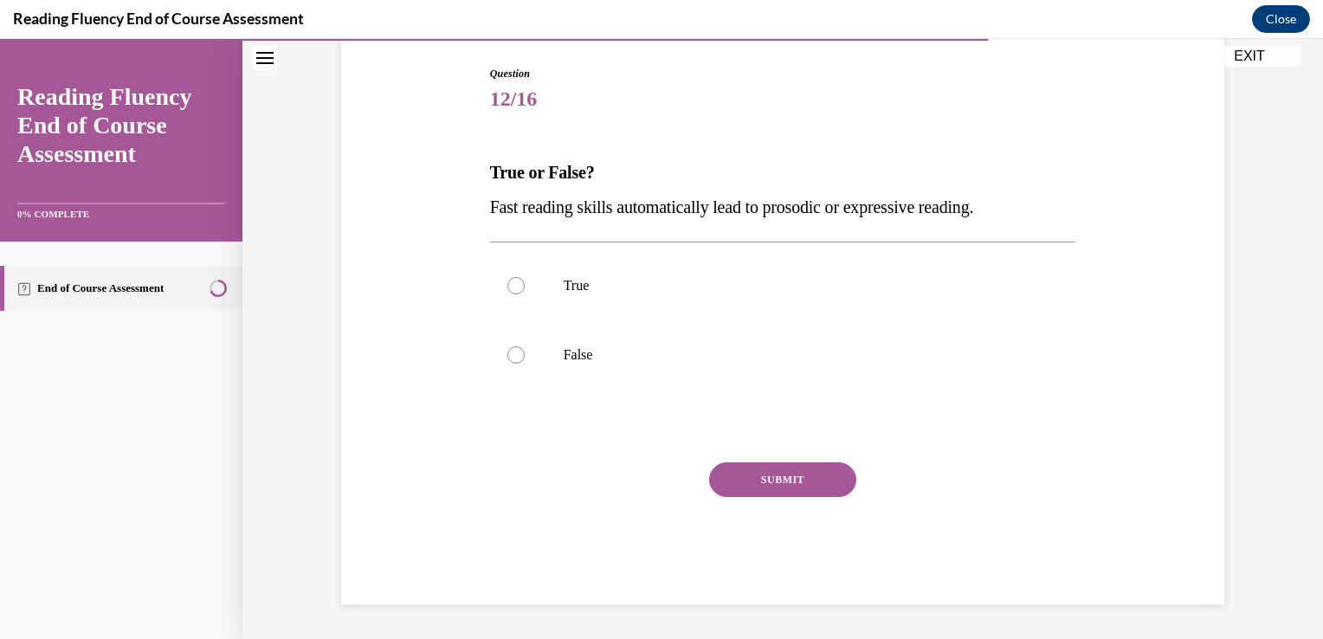
scroll to position [174, 0]
click at [679, 365] on label "False" at bounding box center [783, 355] width 586 height 69
click at [525, 364] on input "False" at bounding box center [515, 355] width 17 height 17
radio input "true"
click at [715, 468] on button "SUBMIT" at bounding box center [782, 480] width 147 height 35
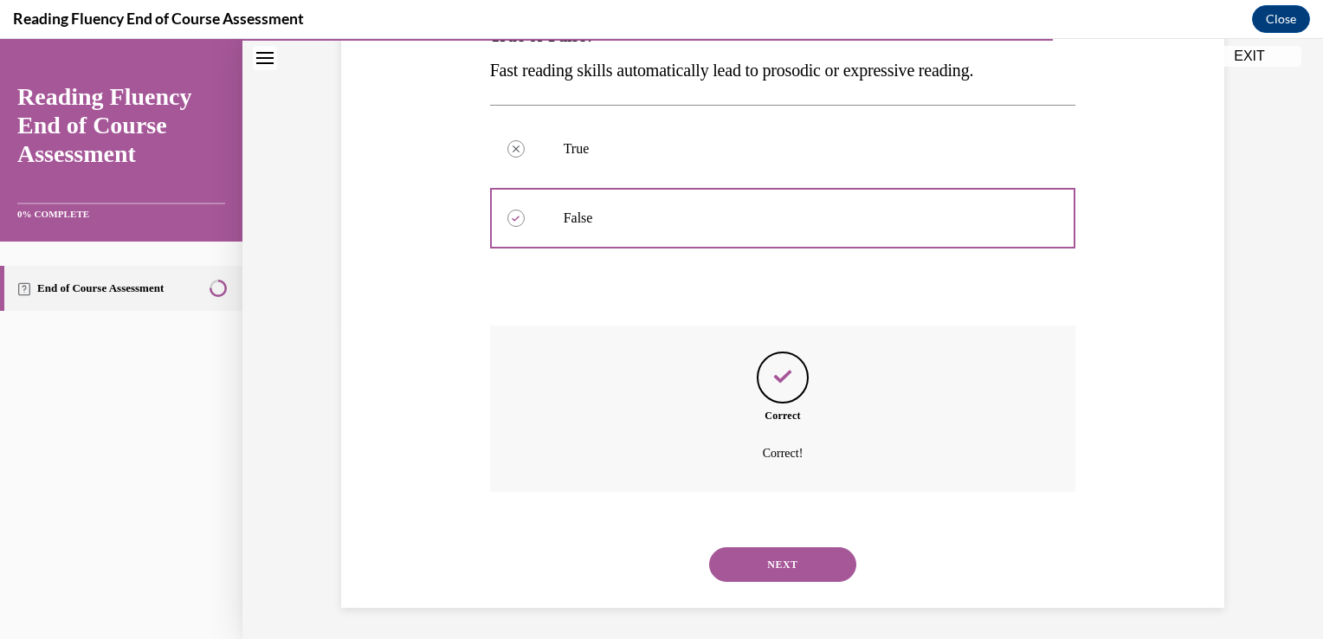
scroll to position [314, 0]
click at [780, 573] on button "NEXT" at bounding box center [782, 562] width 147 height 35
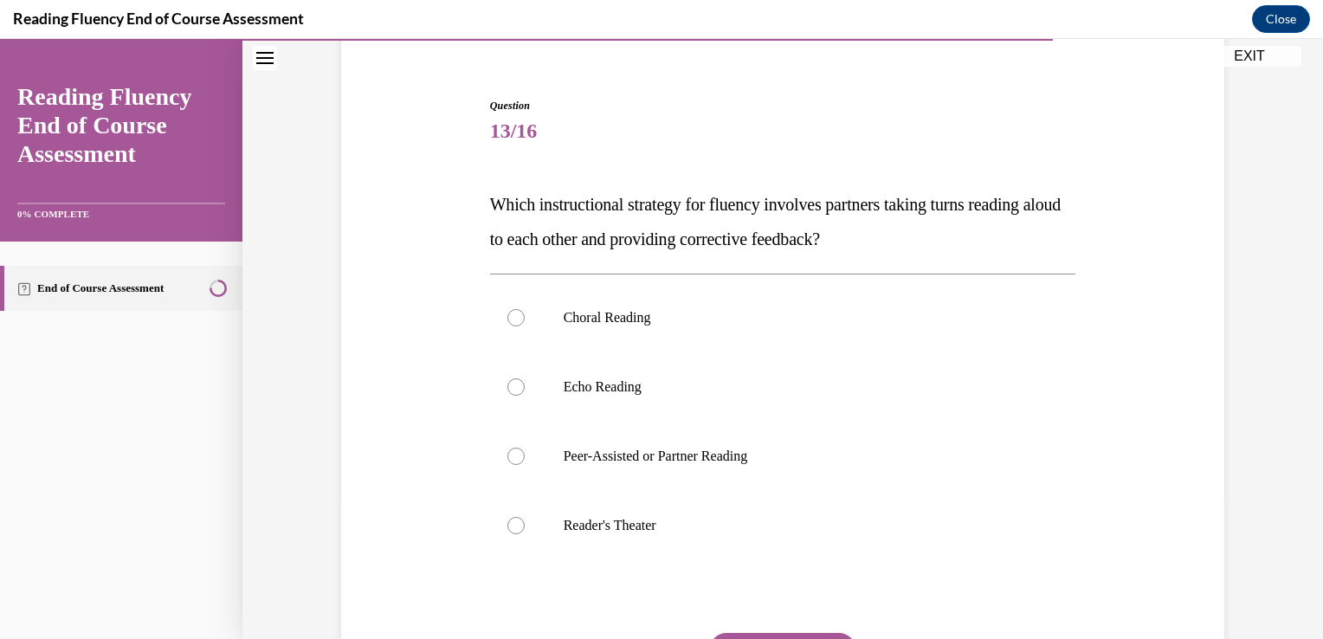
scroll to position [150, 0]
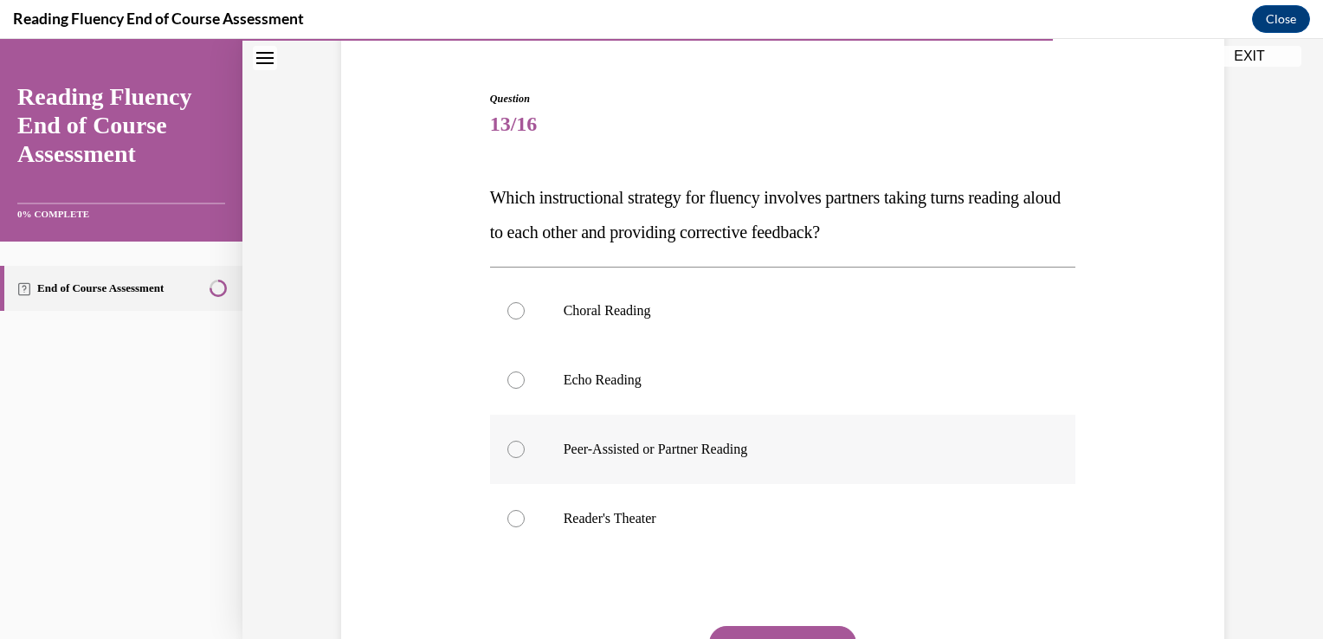
click at [855, 455] on p "Peer-Assisted or Partner Reading" at bounding box center [798, 449] width 469 height 17
click at [525, 455] on input "Peer-Assisted or Partner Reading" at bounding box center [515, 449] width 17 height 17
radio input "true"
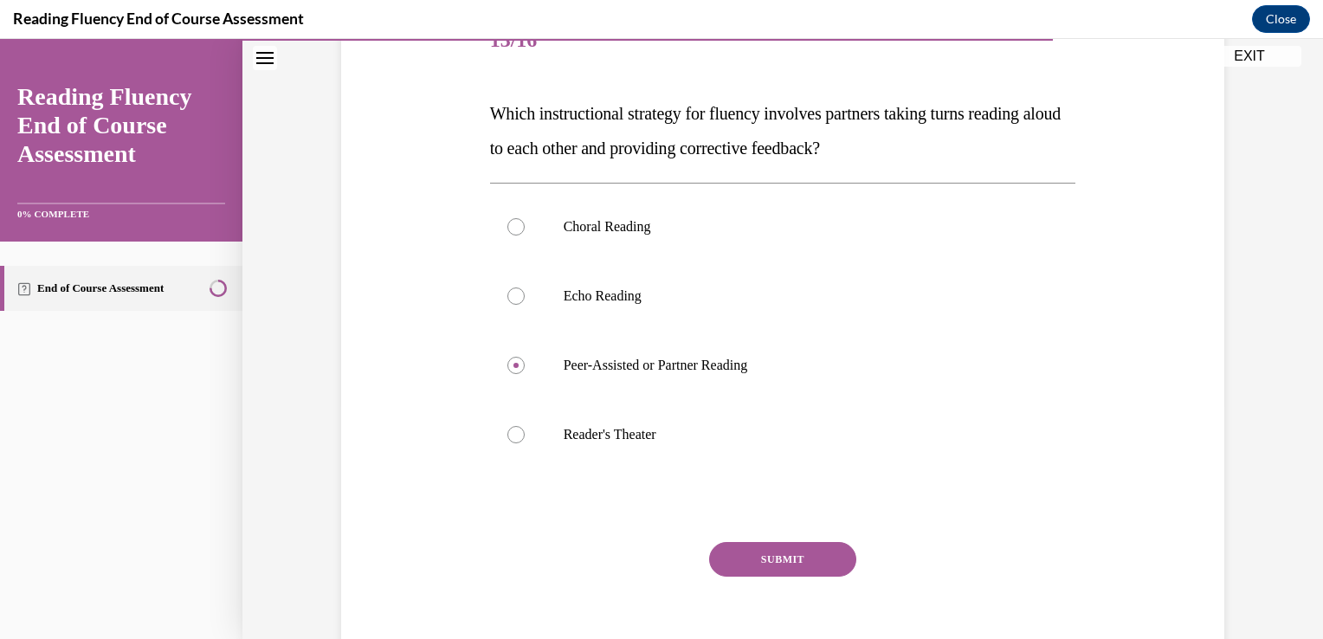
scroll to position [268, 0]
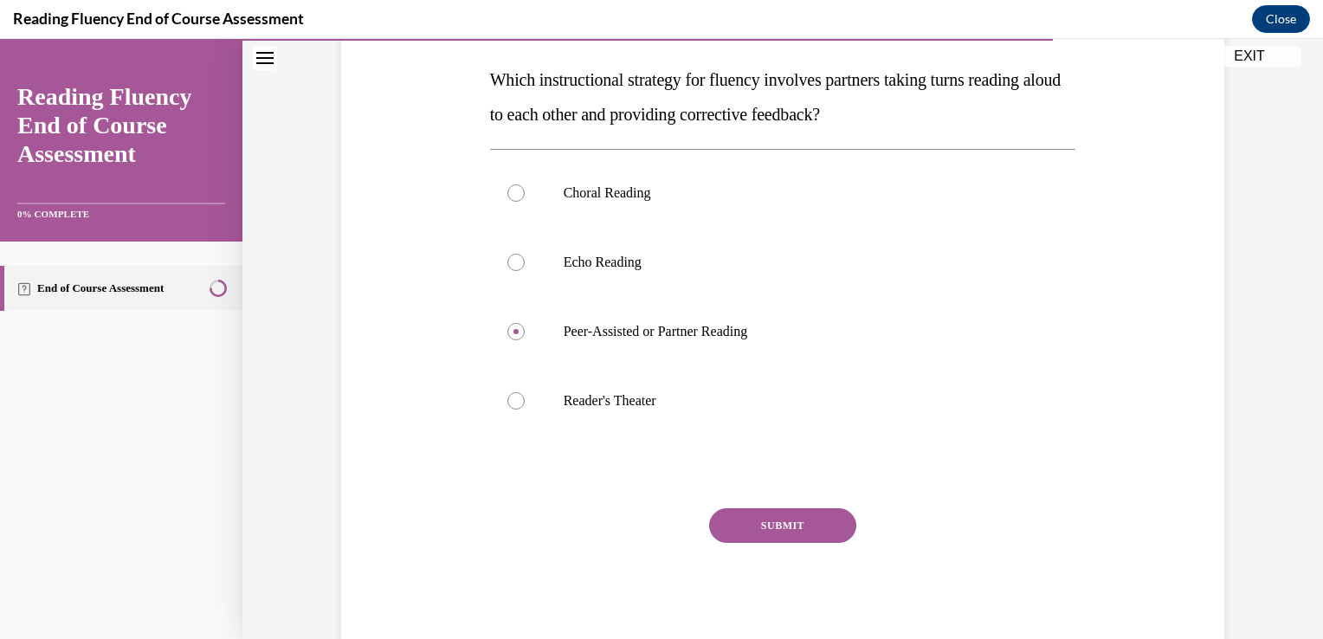
click at [771, 531] on button "SUBMIT" at bounding box center [782, 525] width 147 height 35
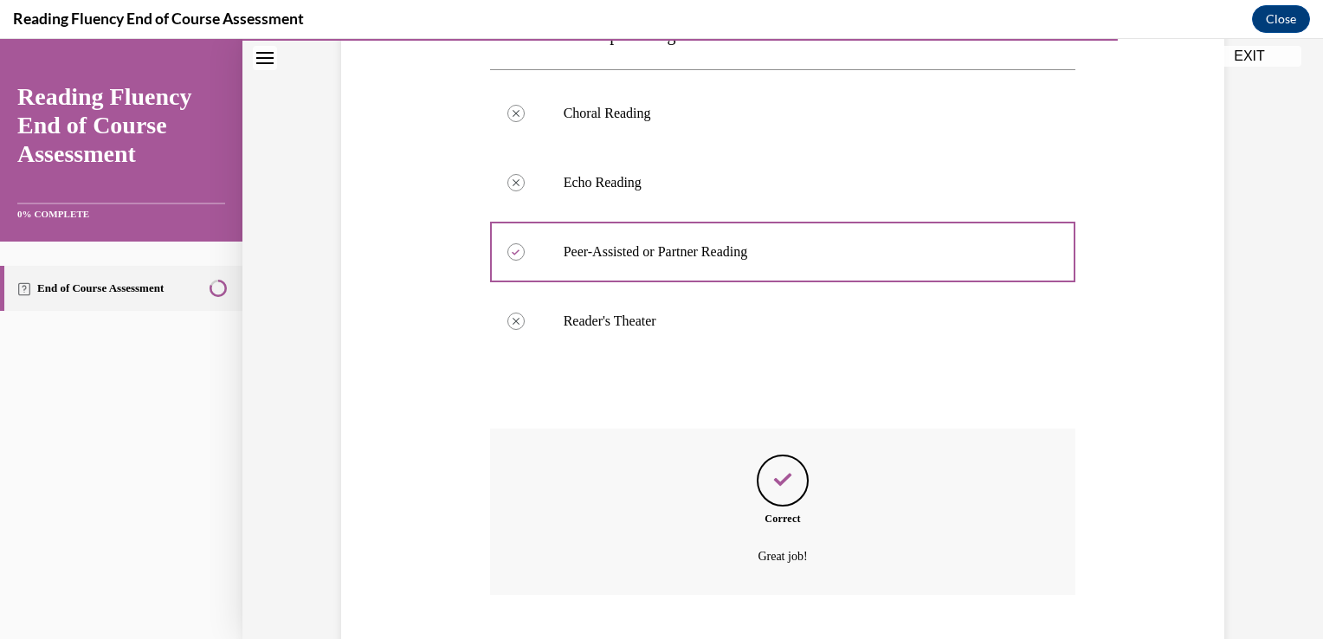
scroll to position [453, 0]
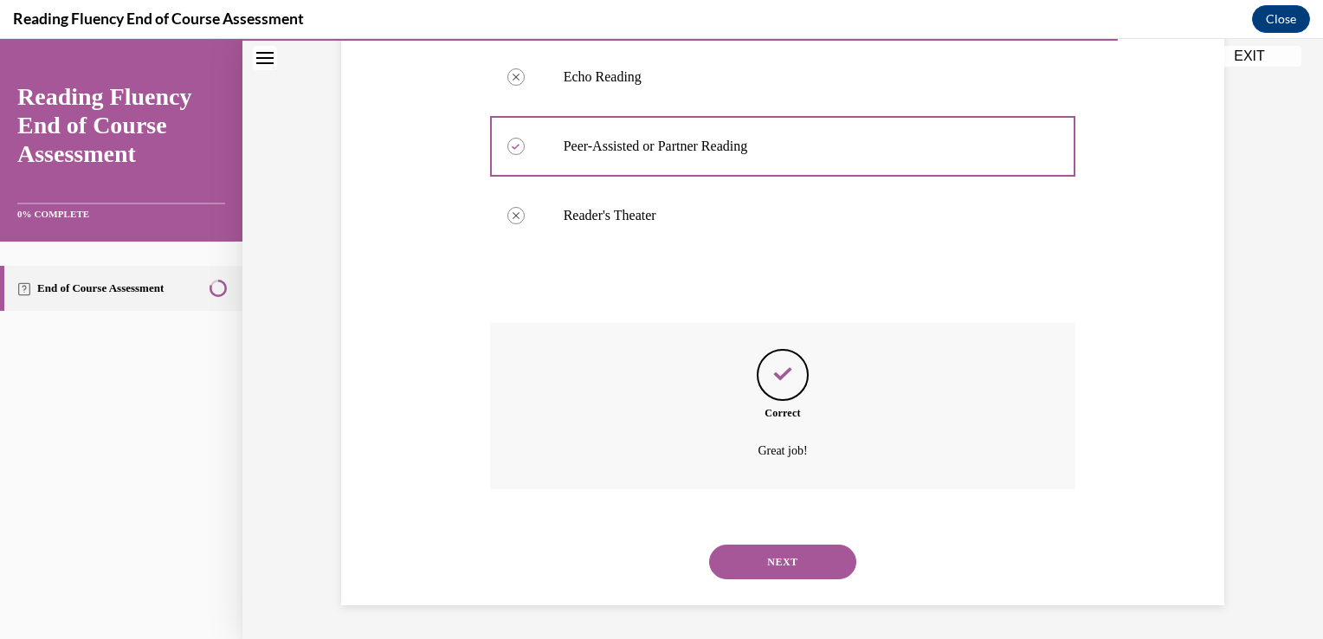
click at [778, 555] on button "NEXT" at bounding box center [782, 562] width 147 height 35
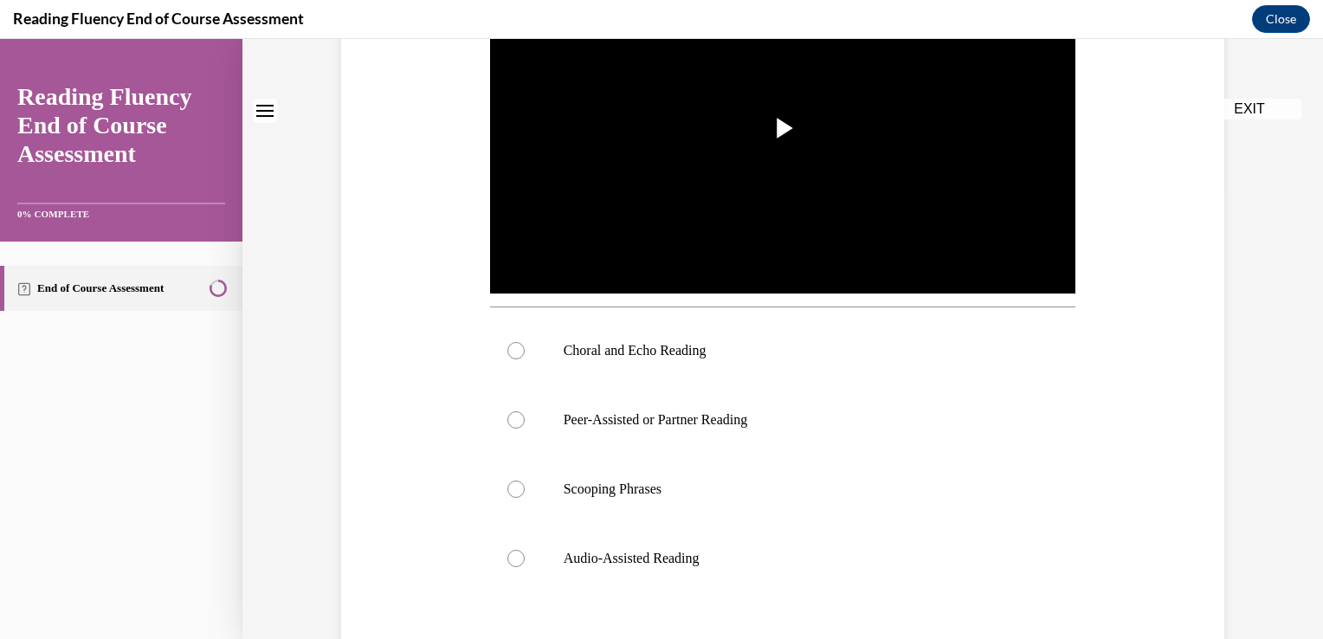
scroll to position [0, 0]
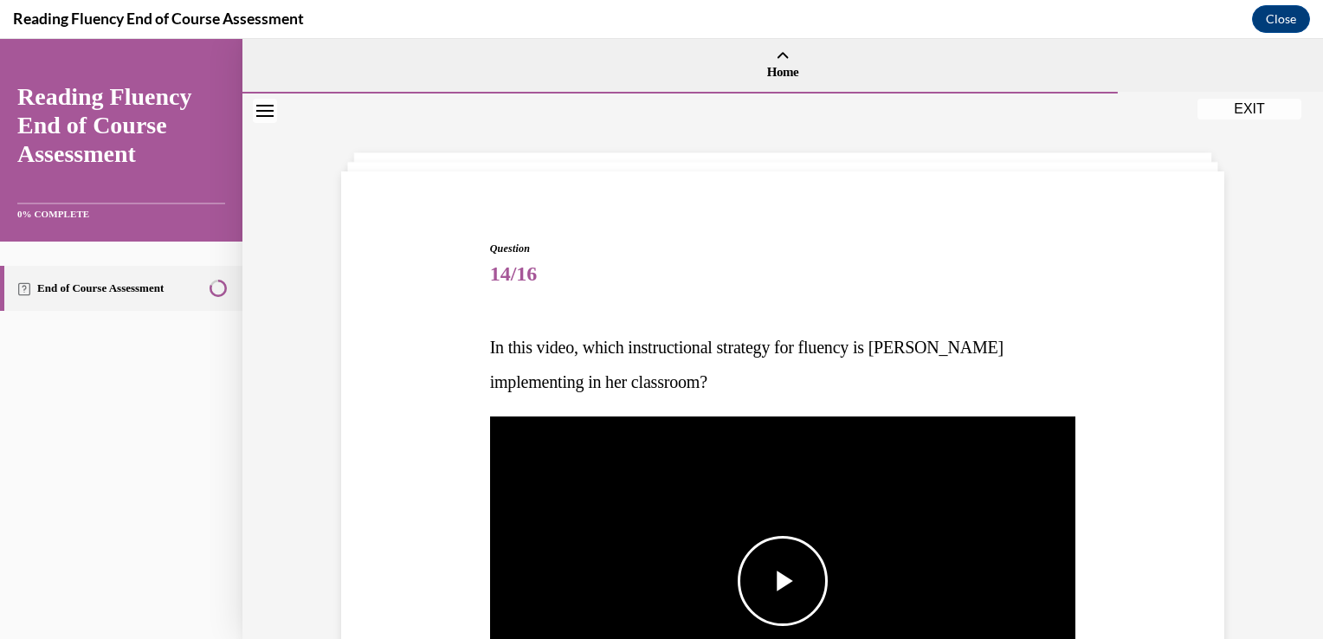
click at [953, 521] on img "Video player" at bounding box center [783, 581] width 586 height 330
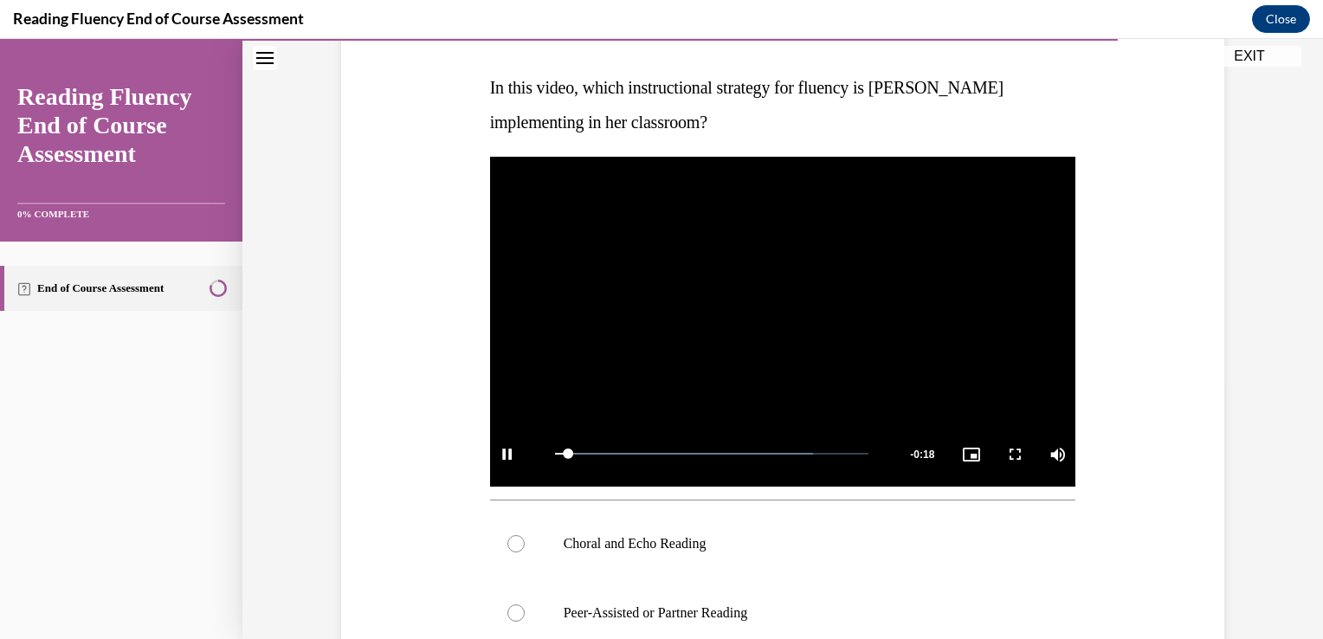
scroll to position [257, 0]
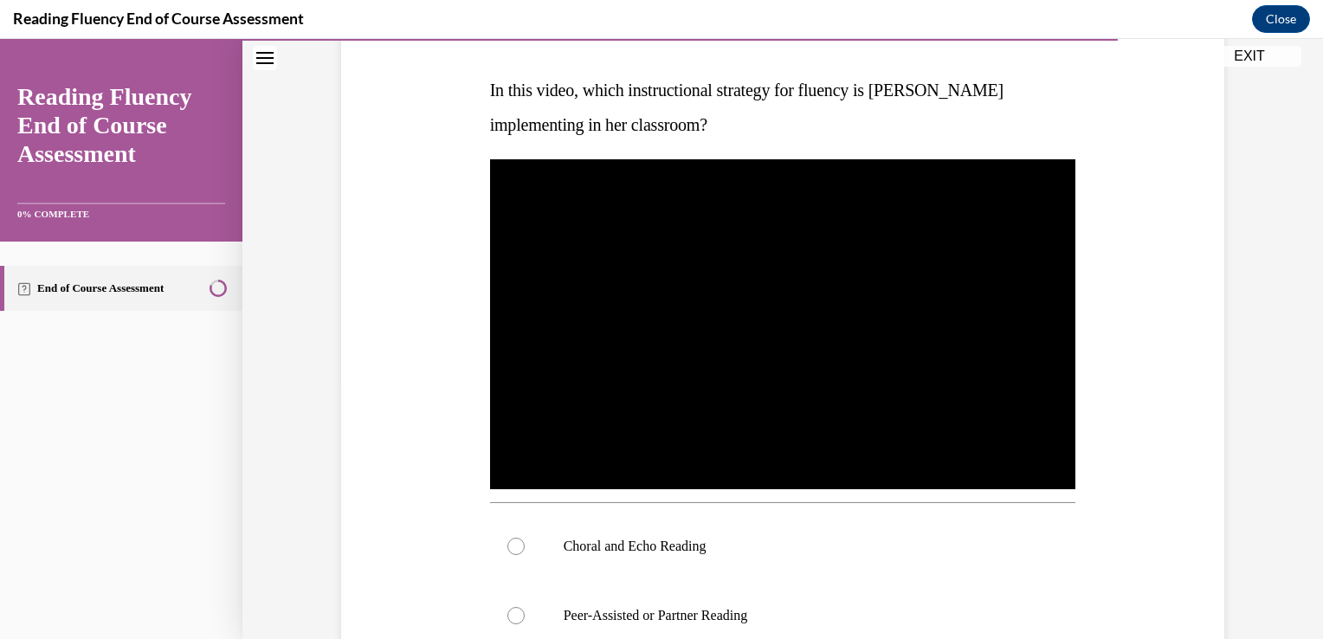
drag, startPoint x: 1308, startPoint y: 358, endPoint x: 1306, endPoint y: 383, distance: 24.3
click at [1306, 383] on div "Question 14/16 In this video, which instructional strategy for fluency is Ms. S…" at bounding box center [782, 437] width 1081 height 1202
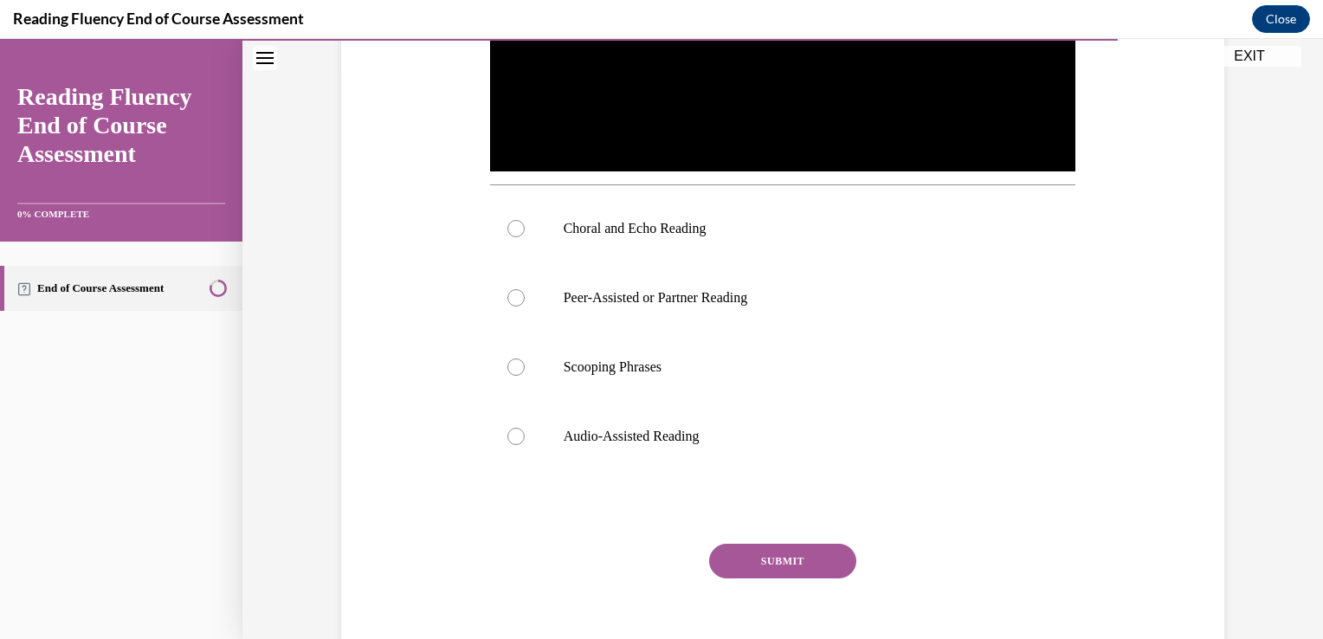
scroll to position [565, 0]
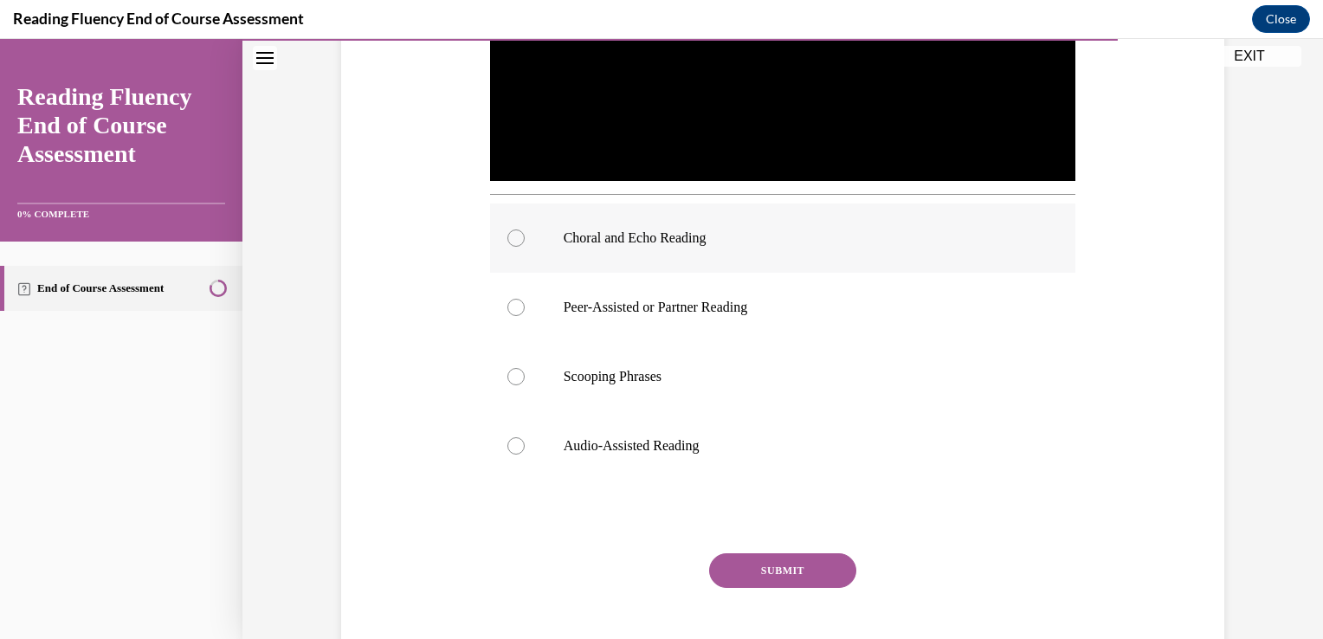
click at [820, 237] on p "Choral and Echo Reading" at bounding box center [798, 237] width 469 height 17
click at [525, 237] on input "Choral and Echo Reading" at bounding box center [515, 237] width 17 height 17
radio input "true"
click at [811, 566] on button "SUBMIT" at bounding box center [782, 570] width 147 height 35
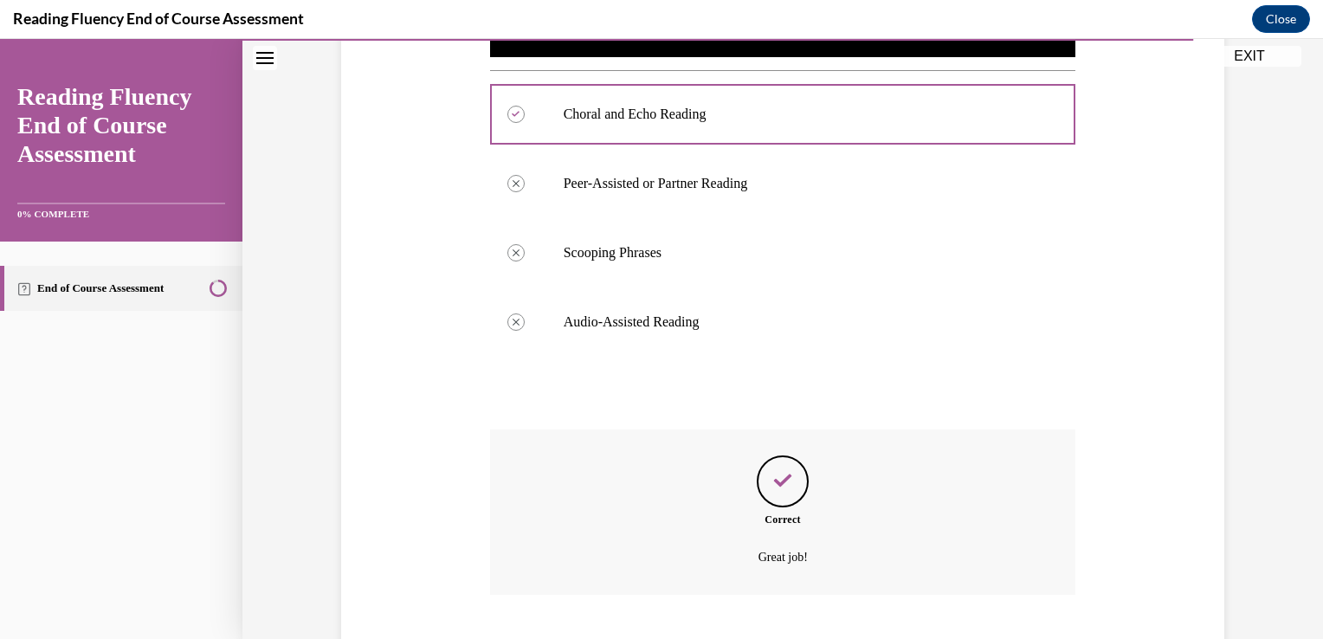
scroll to position [795, 0]
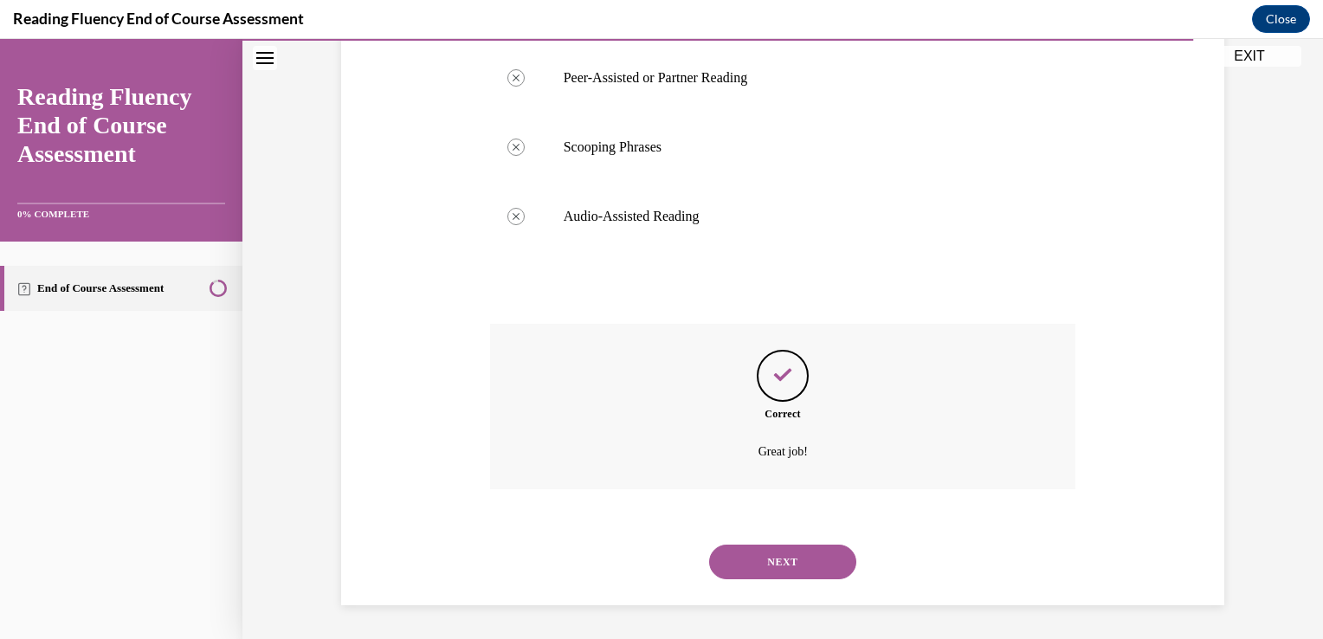
click at [813, 566] on button "NEXT" at bounding box center [782, 562] width 147 height 35
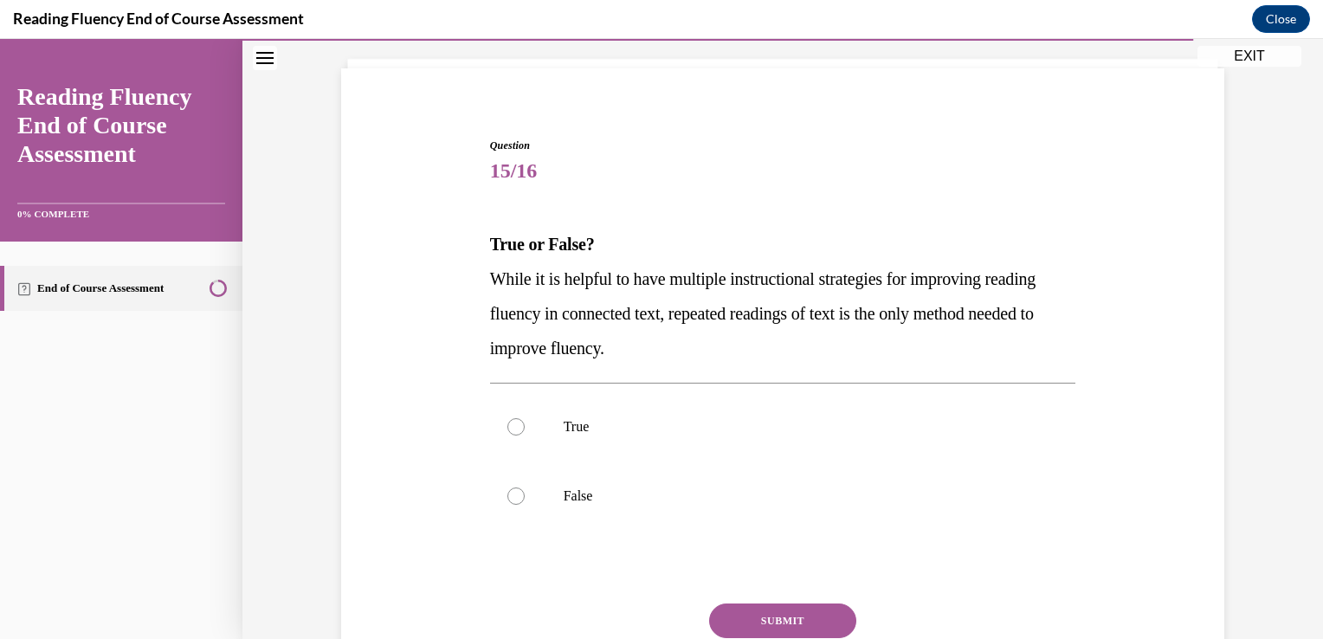
scroll to position [100, 0]
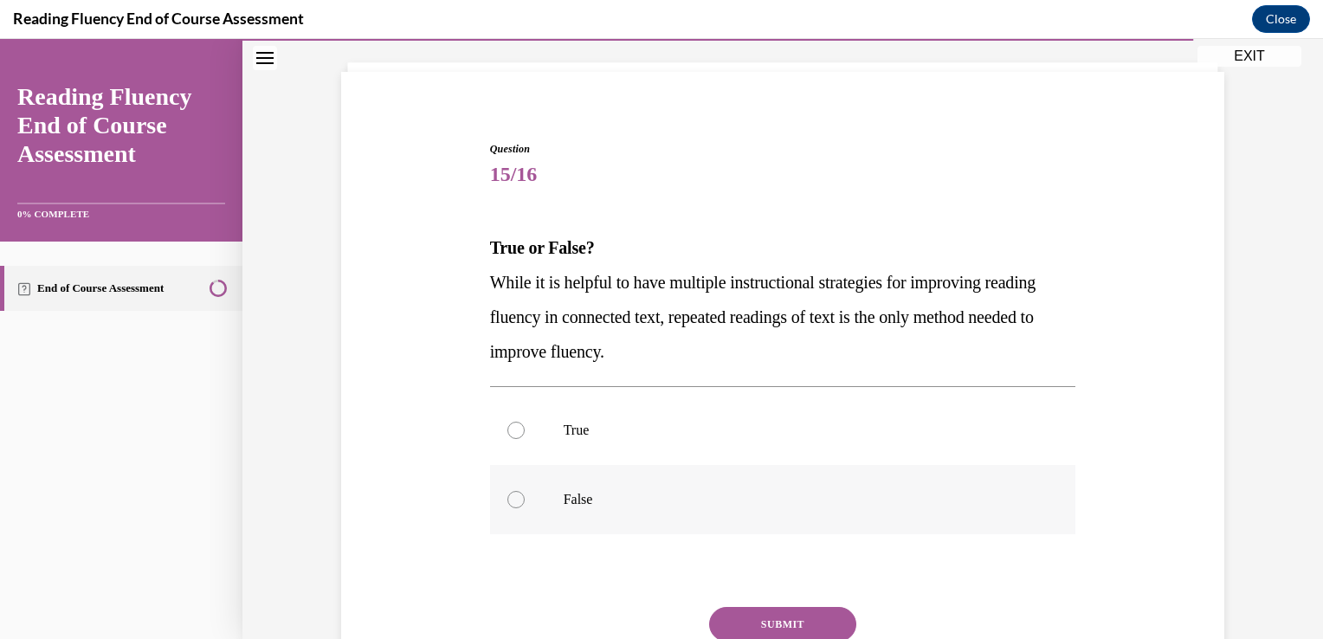
click at [872, 474] on label "False" at bounding box center [783, 499] width 586 height 69
click at [525, 491] on input "False" at bounding box center [515, 499] width 17 height 17
radio input "true"
click at [800, 612] on button "SUBMIT" at bounding box center [782, 624] width 147 height 35
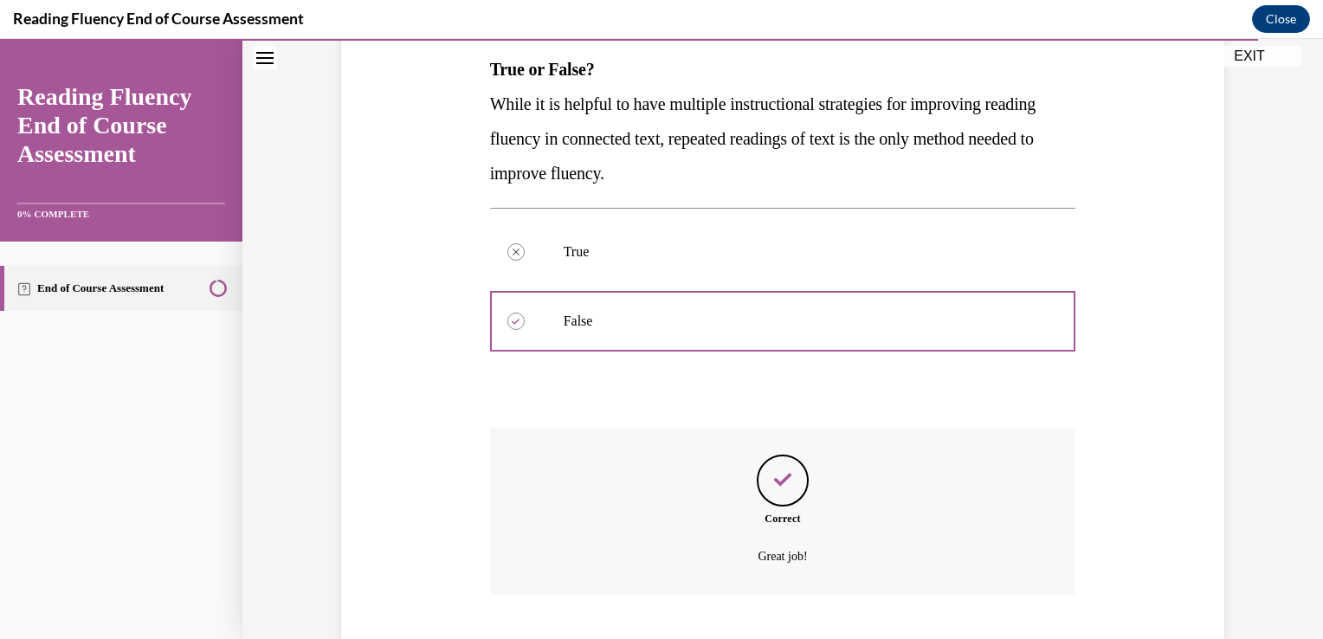
scroll to position [384, 0]
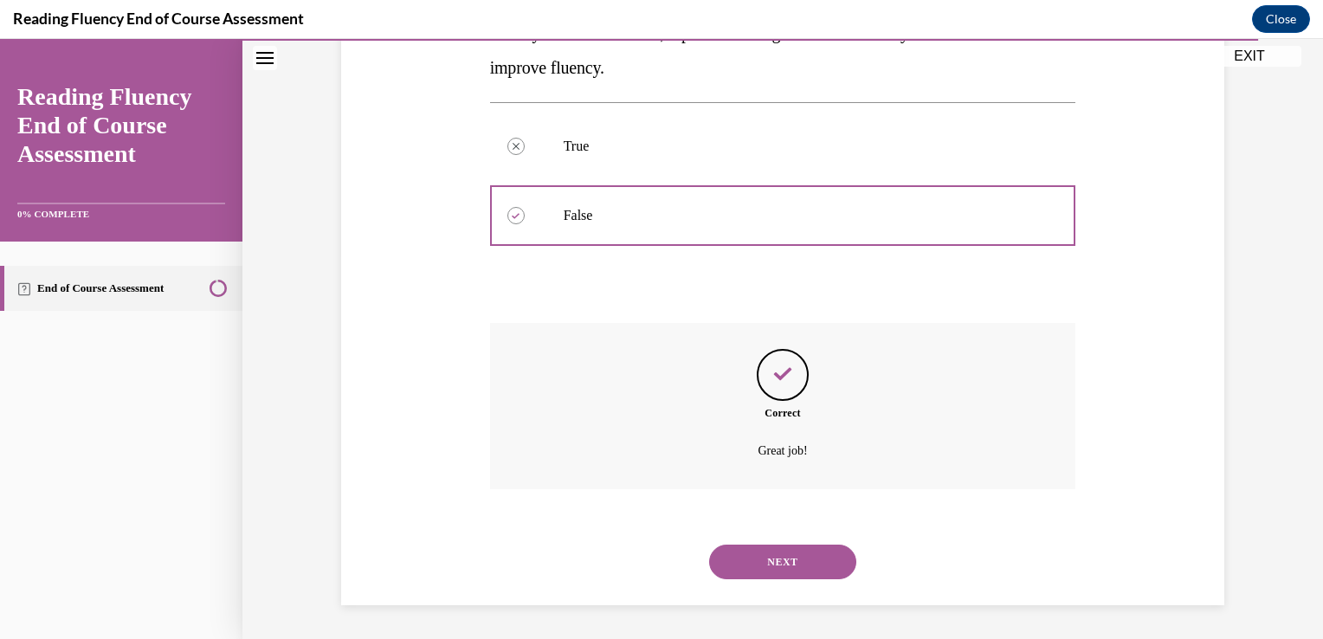
click at [792, 567] on button "NEXT" at bounding box center [782, 562] width 147 height 35
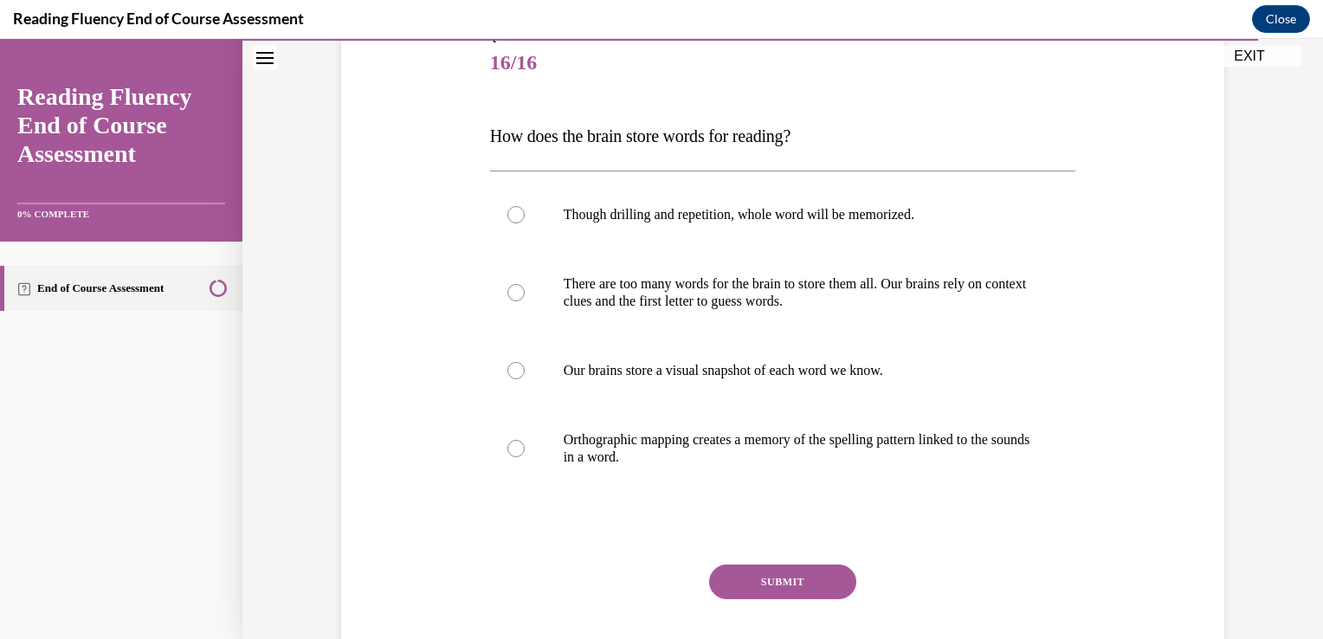
scroll to position [242, 0]
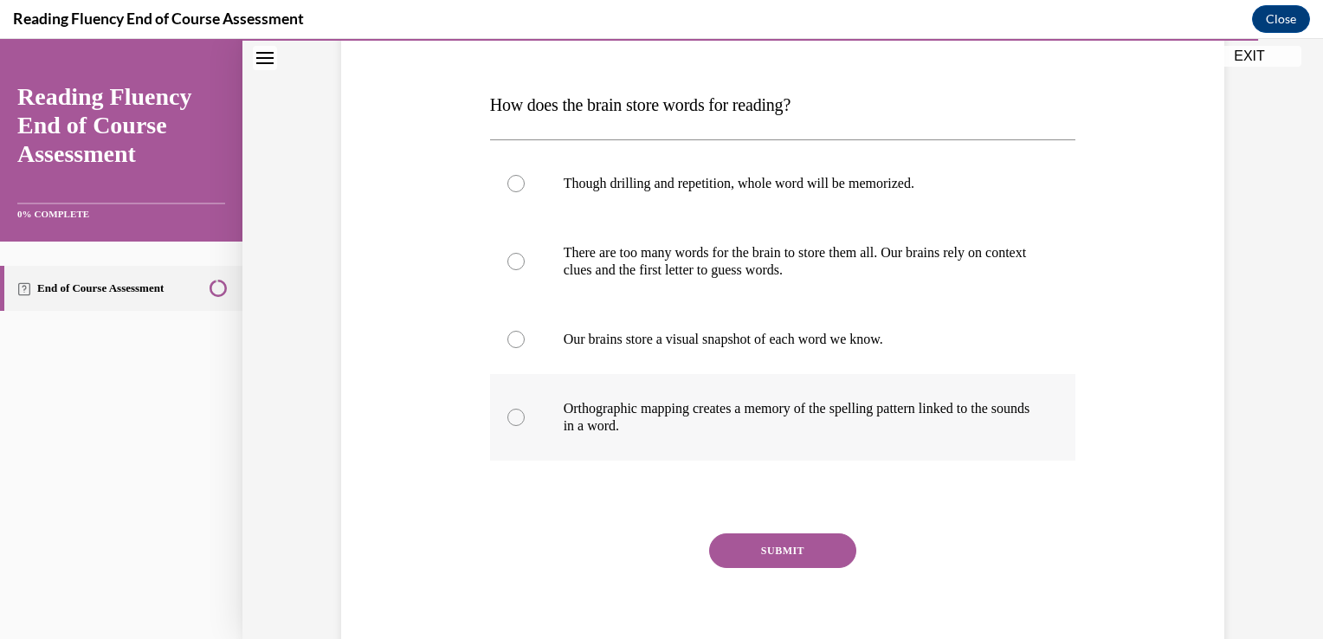
click at [1032, 407] on label "Orthographic mapping creates a memory of the spelling pattern linked to the sou…" at bounding box center [783, 417] width 586 height 87
click at [525, 409] on input "Orthographic mapping creates a memory of the spelling pattern linked to the sou…" at bounding box center [515, 417] width 17 height 17
radio input "true"
click at [788, 549] on button "SUBMIT" at bounding box center [782, 550] width 147 height 35
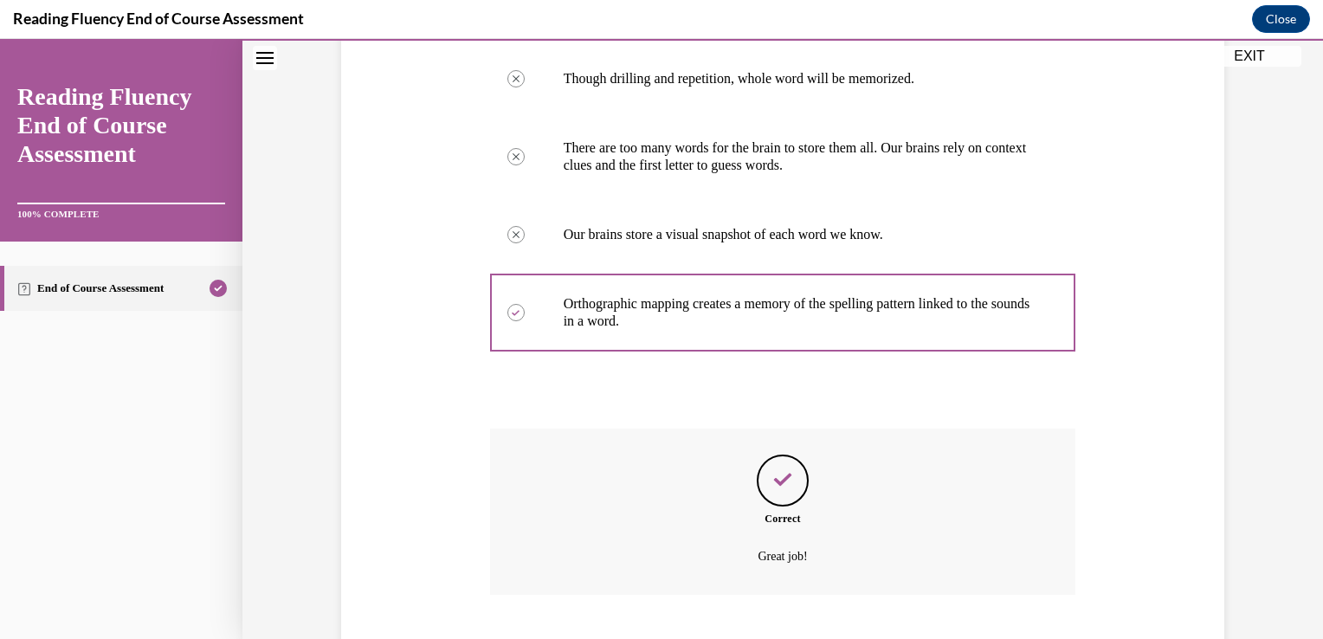
scroll to position [453, 0]
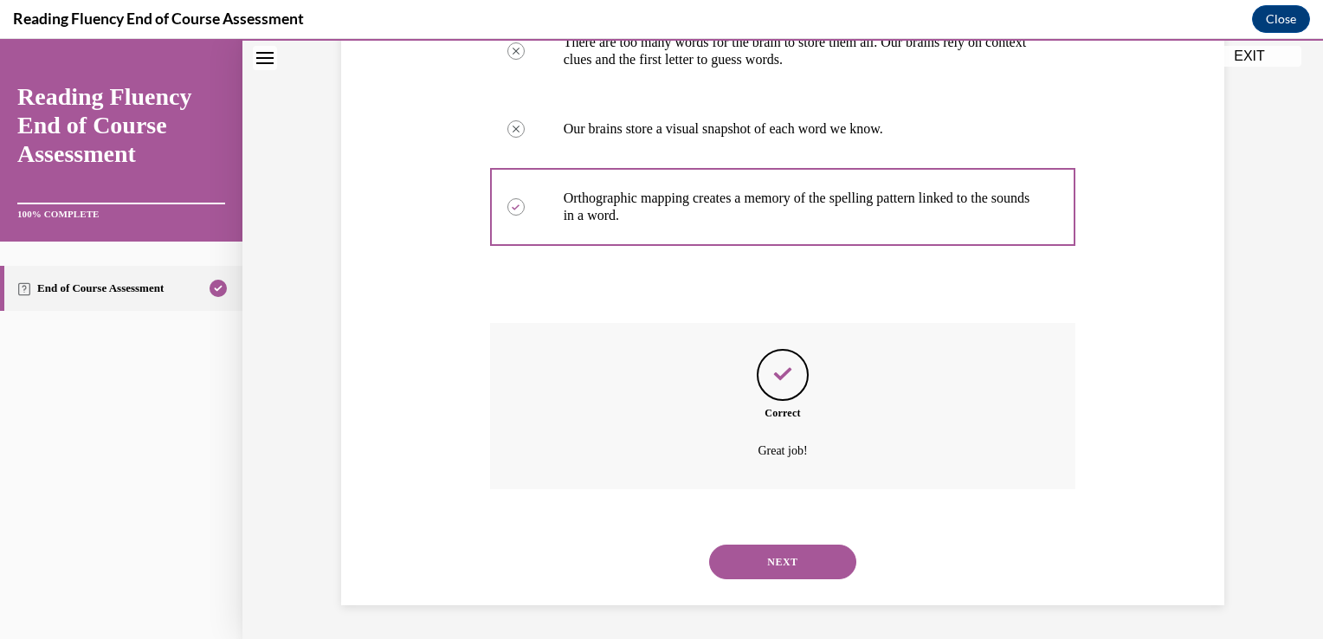
click at [788, 569] on button "NEXT" at bounding box center [782, 562] width 147 height 35
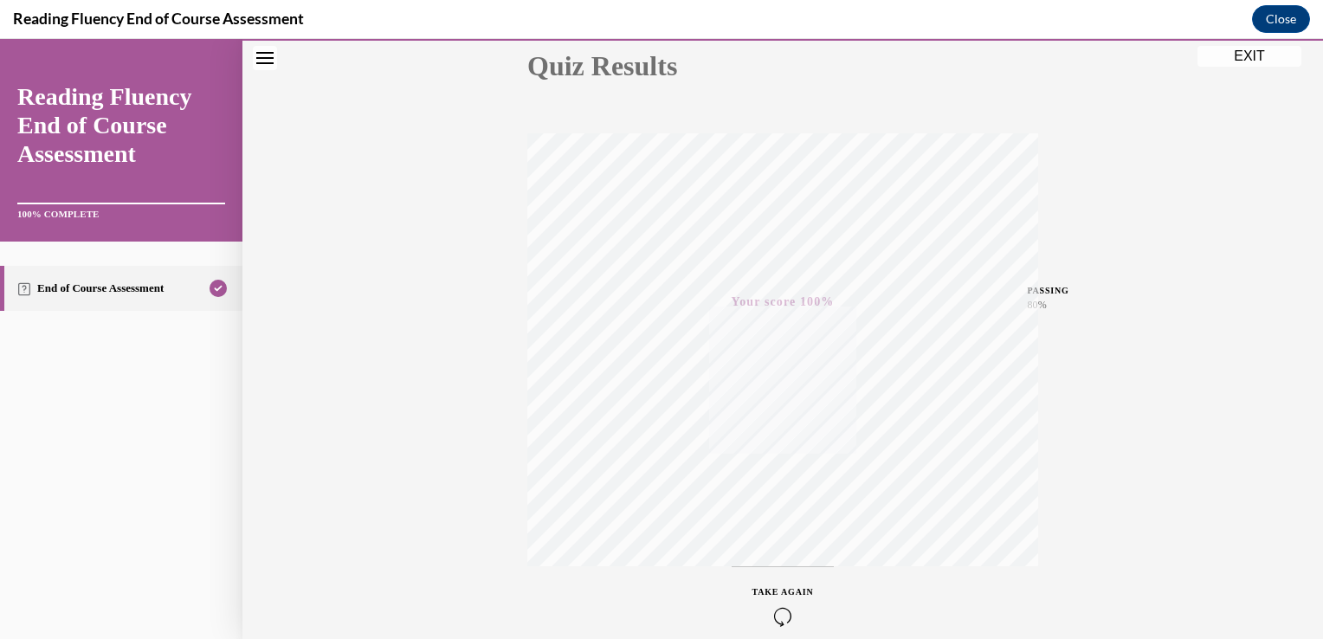
scroll to position [287, 0]
click at [1236, 54] on button "EXIT" at bounding box center [1249, 56] width 104 height 21
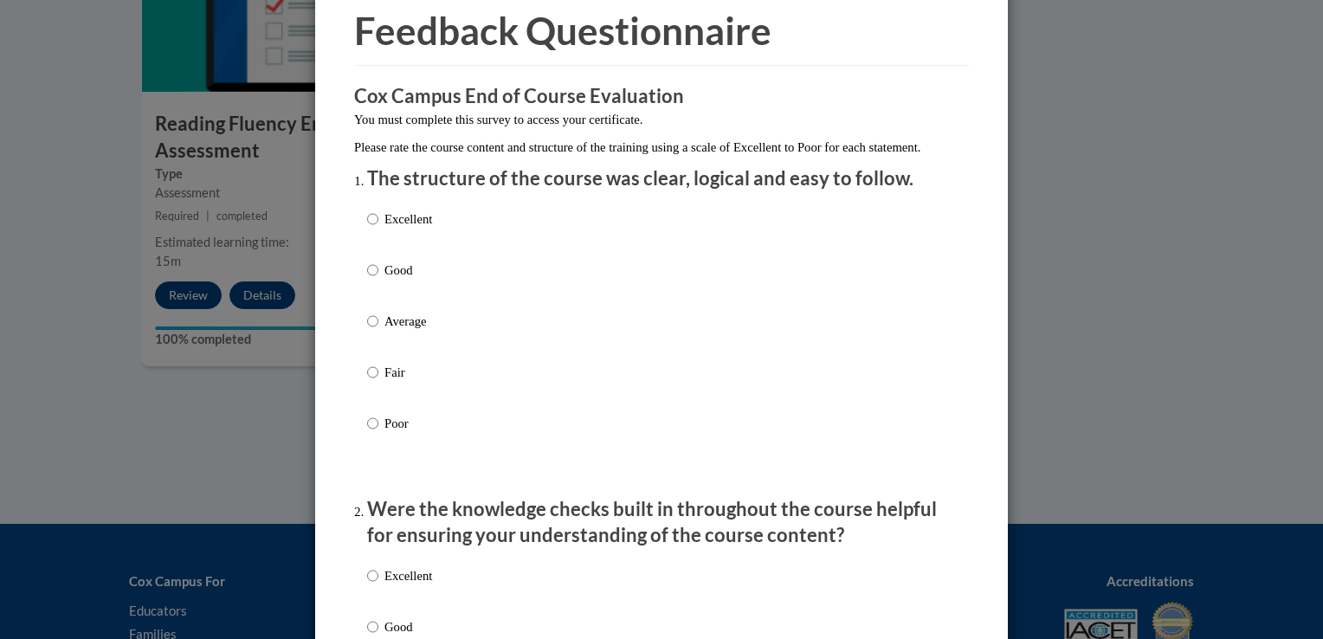
scroll to position [106, 0]
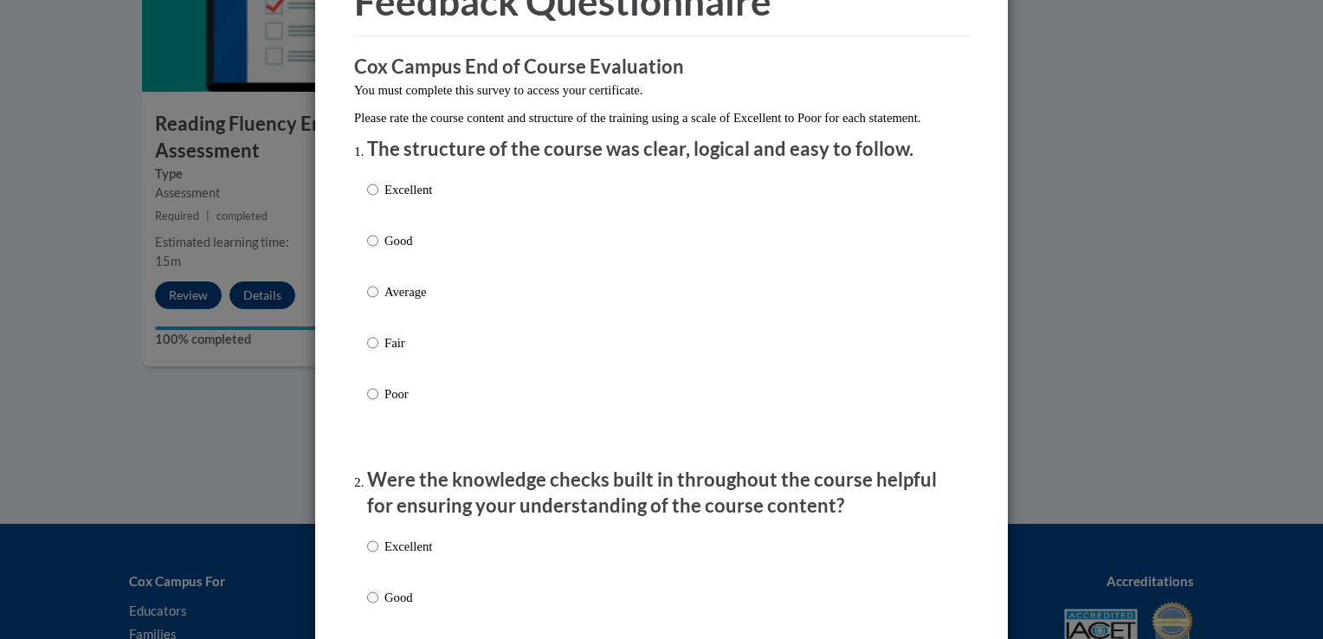
click at [442, 326] on div "Excellent Good Average Fair Poor" at bounding box center [661, 312] width 589 height 282
click at [429, 313] on div "Excellent Good Average Fair Poor" at bounding box center [661, 312] width 589 height 282
click at [420, 301] on p "Average" at bounding box center [408, 291] width 48 height 19
click at [378, 301] on input "Average" at bounding box center [372, 291] width 11 height 19
radio input "true"
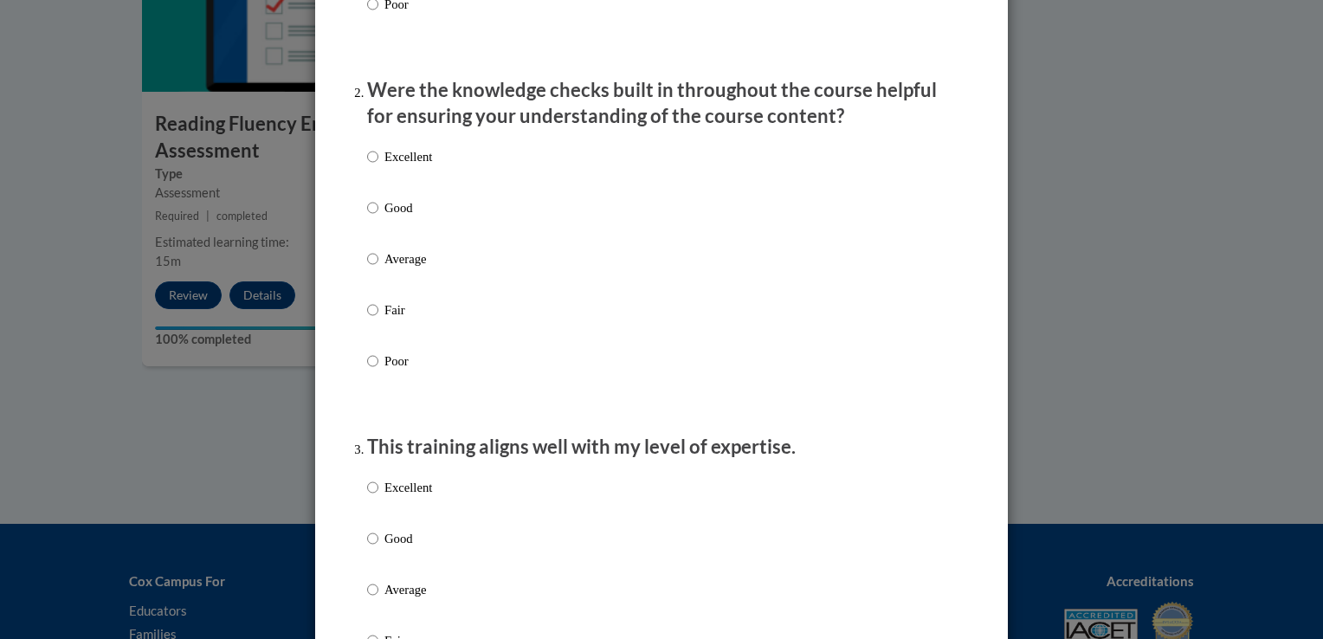
scroll to position [529, 0]
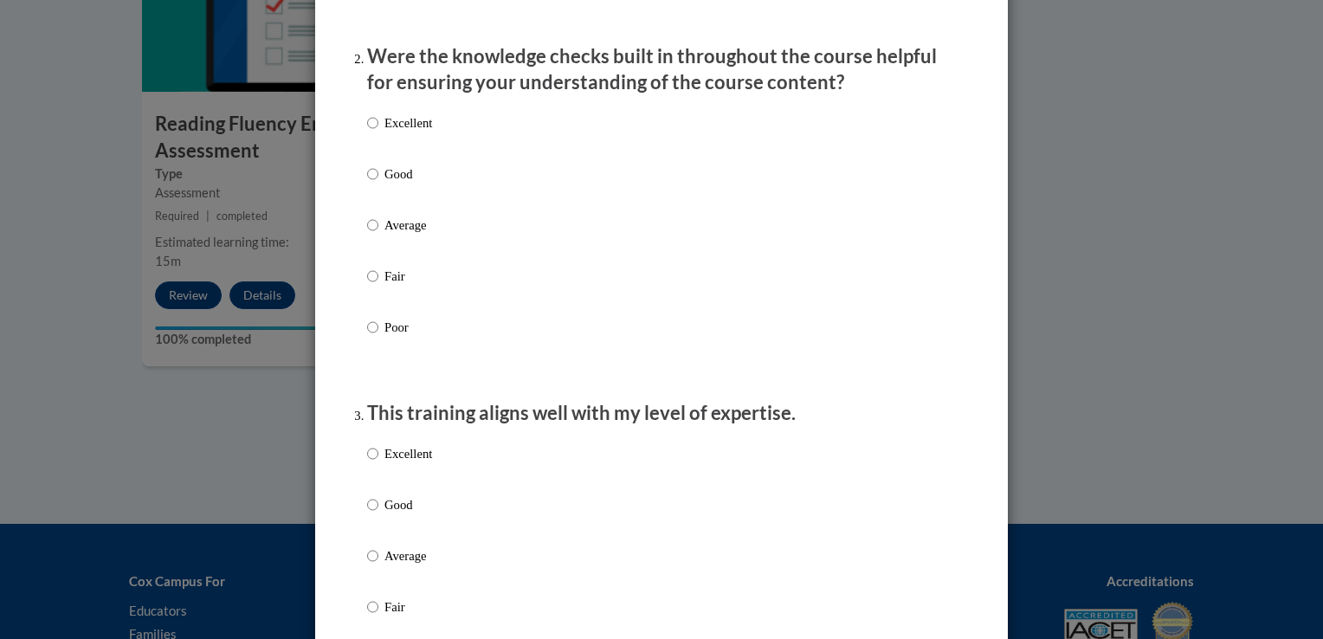
click at [499, 231] on div "Excellent Good Average Fair Poor" at bounding box center [661, 246] width 589 height 282
click at [448, 248] on div "Excellent Good Average Fair Poor" at bounding box center [661, 246] width 589 height 282
click at [411, 235] on p "Average" at bounding box center [408, 225] width 48 height 19
click at [378, 235] on input "Average" at bounding box center [372, 225] width 11 height 19
radio input "true"
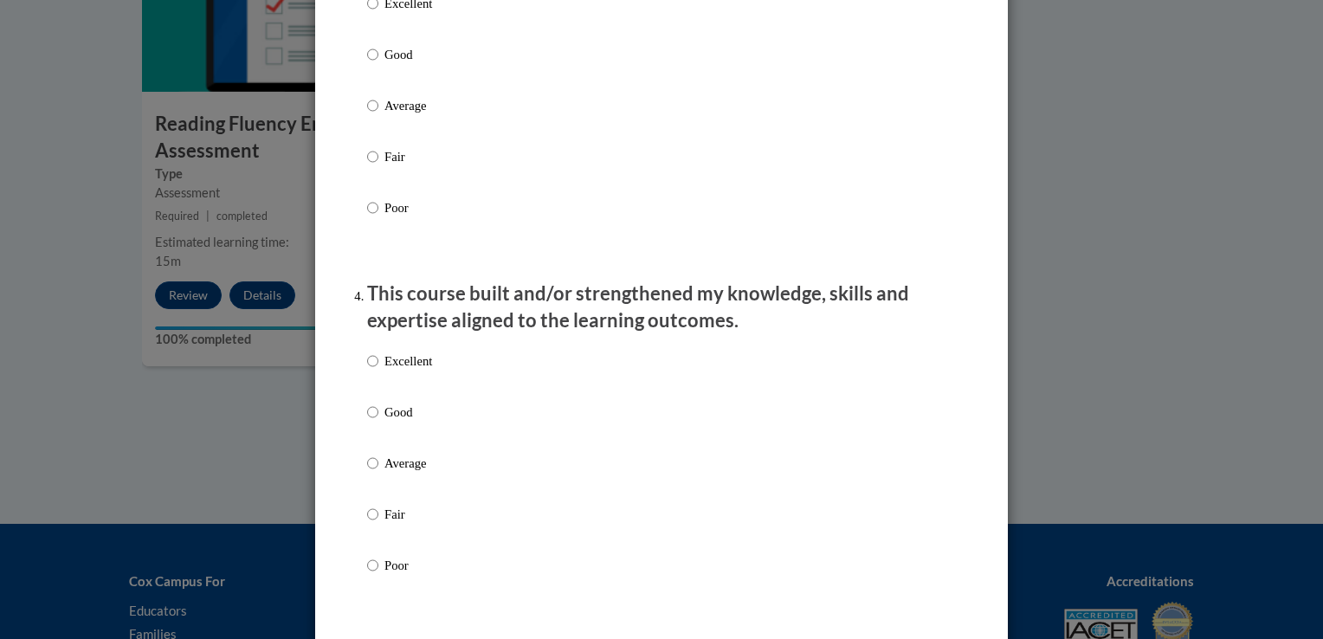
scroll to position [928, 0]
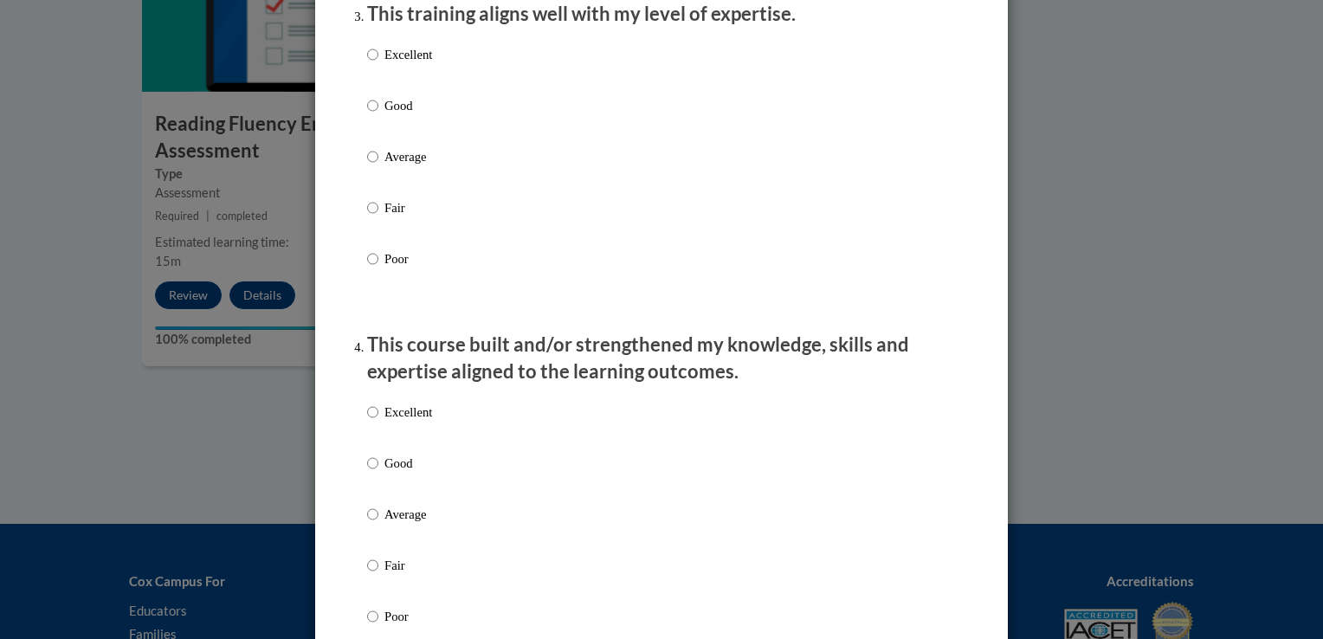
click at [554, 169] on div "Excellent Good Average Fair Poor" at bounding box center [661, 177] width 589 height 282
click at [448, 173] on div "Excellent Good Average Fair Poor" at bounding box center [661, 177] width 589 height 282
click at [391, 166] on p "Average" at bounding box center [408, 156] width 48 height 19
click at [378, 166] on input "Average" at bounding box center [372, 156] width 11 height 19
radio input "true"
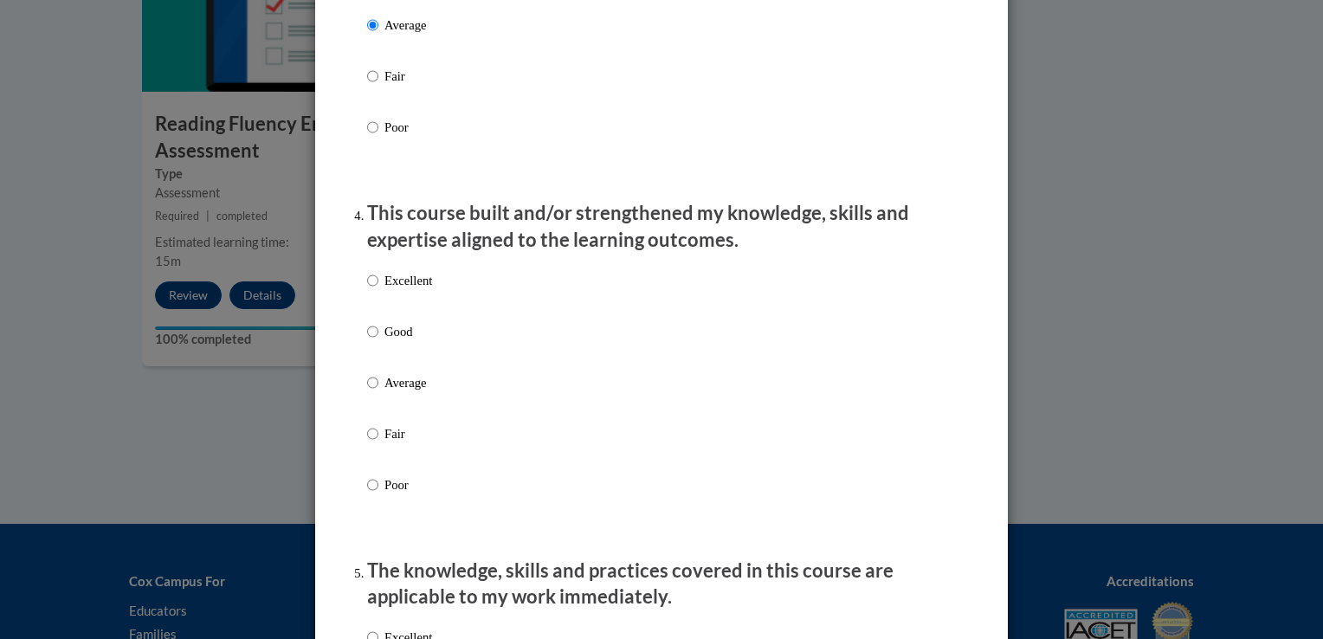
scroll to position [1064, 0]
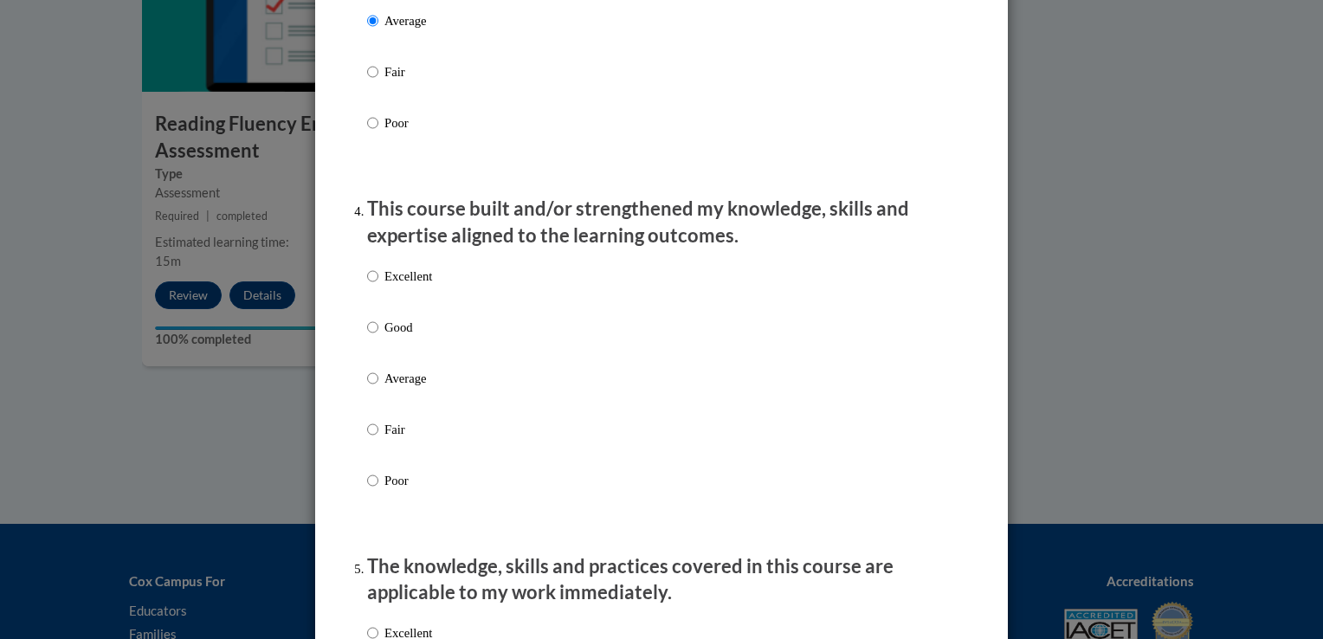
click at [373, 396] on label "Average" at bounding box center [399, 392] width 65 height 47
click at [373, 388] on input "Average" at bounding box center [372, 378] width 11 height 19
radio input "true"
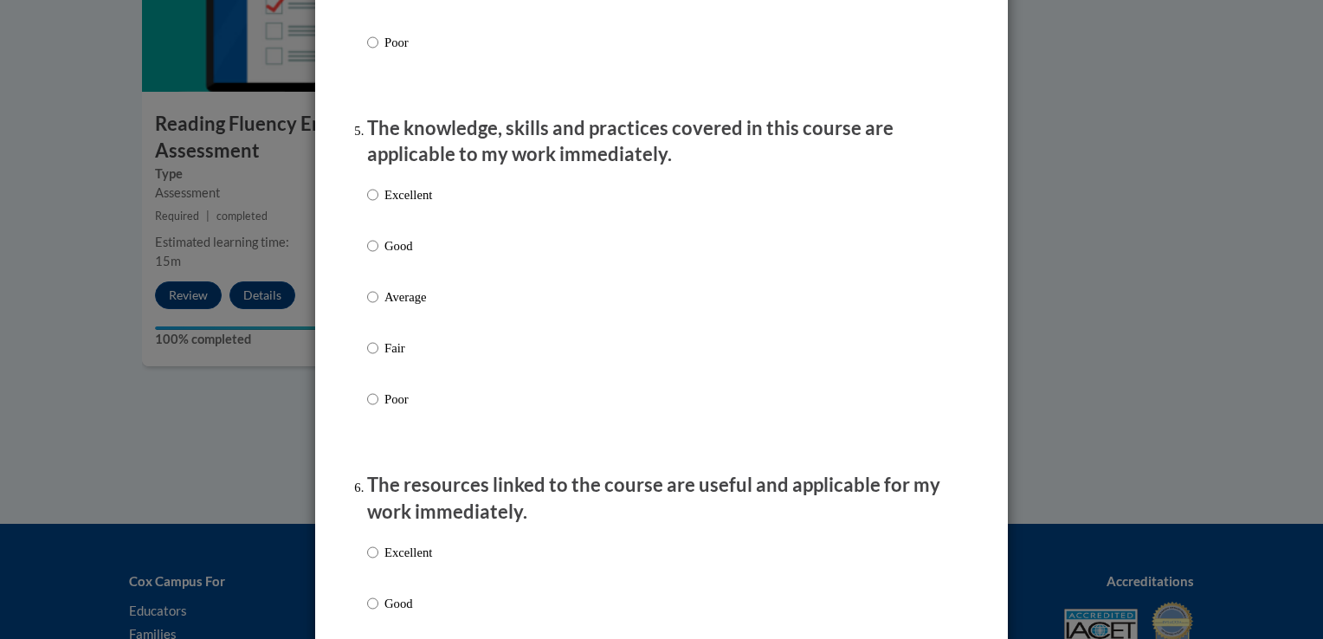
scroll to position [1510, 0]
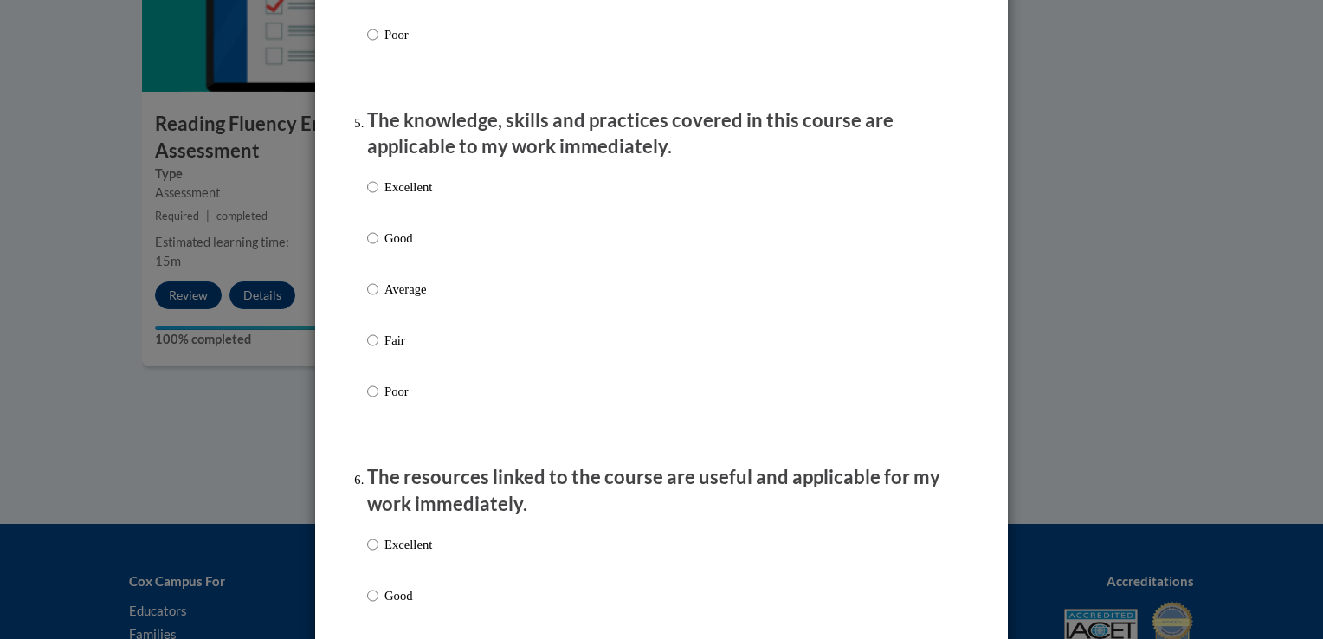
click at [400, 299] on p "Average" at bounding box center [408, 289] width 48 height 19
click at [378, 299] on input "Average" at bounding box center [372, 289] width 11 height 19
radio input "true"
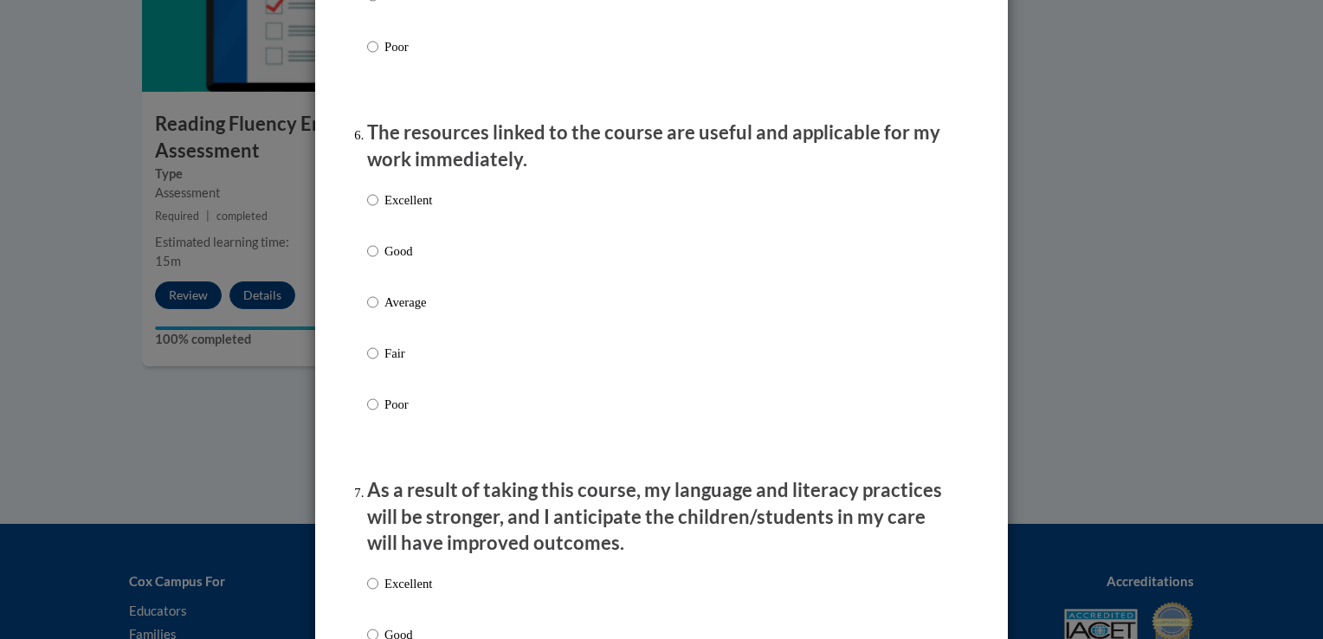
scroll to position [1888, 0]
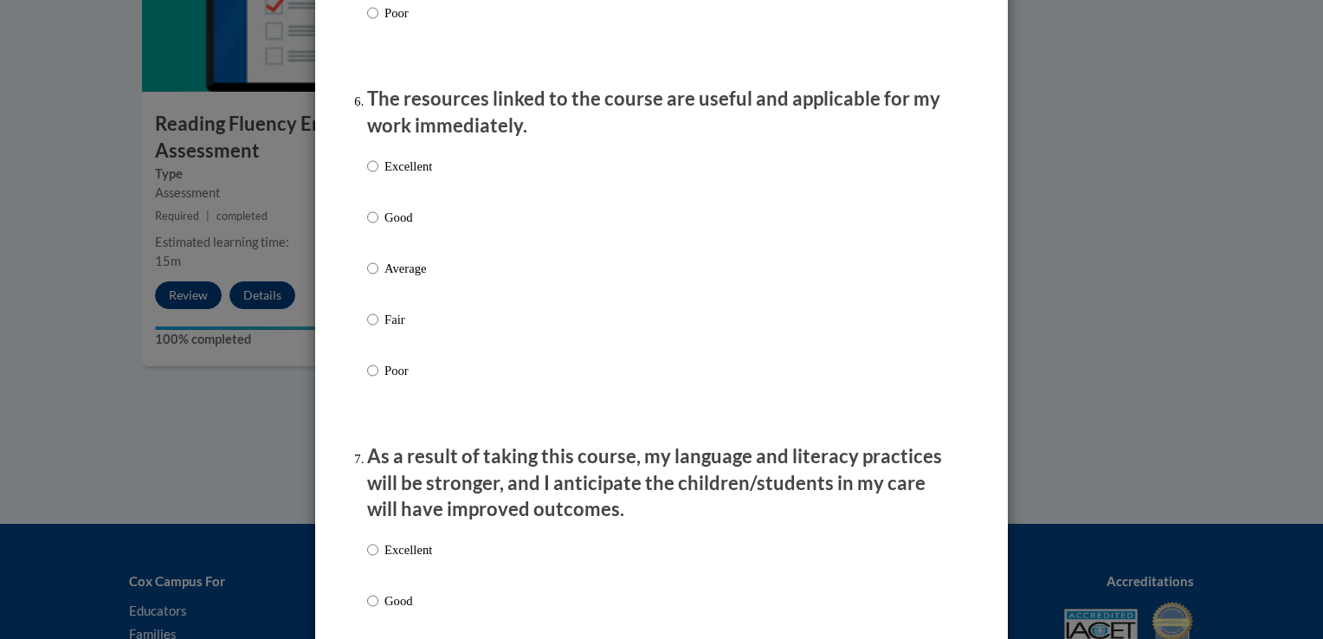
click at [374, 294] on label "Average" at bounding box center [399, 282] width 65 height 47
click at [374, 278] on input "Average" at bounding box center [372, 268] width 11 height 19
radio input "true"
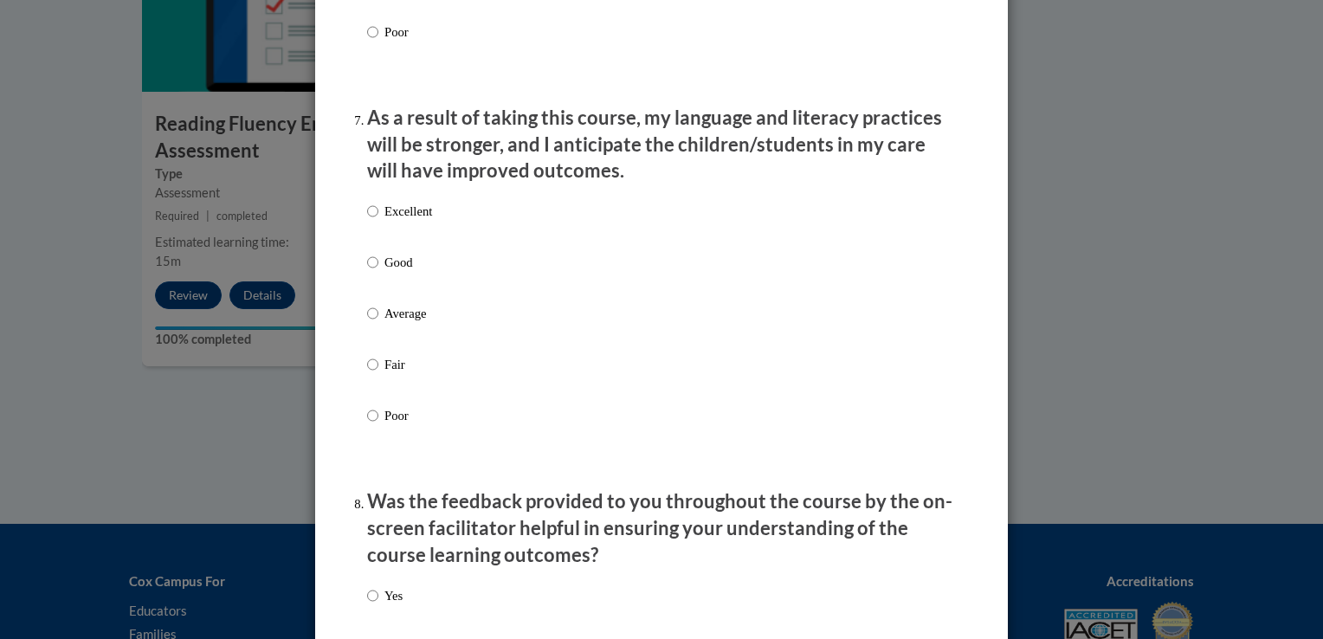
scroll to position [2280, 0]
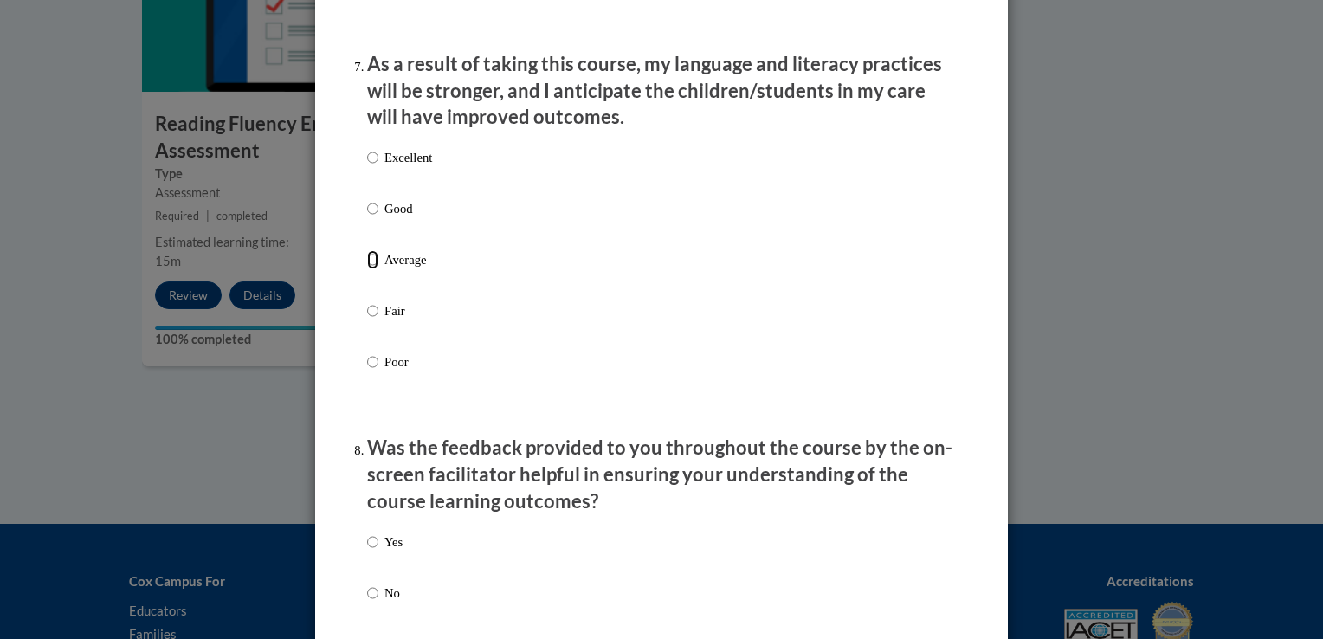
click at [369, 269] on input "Average" at bounding box center [372, 259] width 11 height 19
radio input "true"
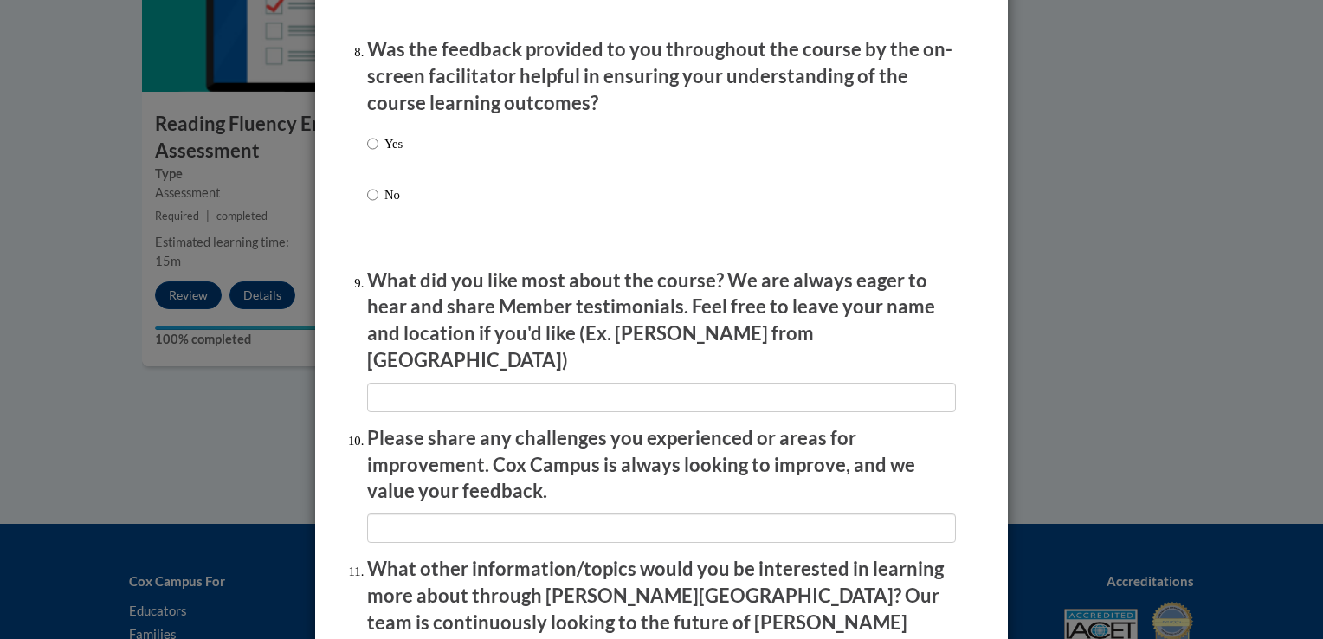
scroll to position [2704, 0]
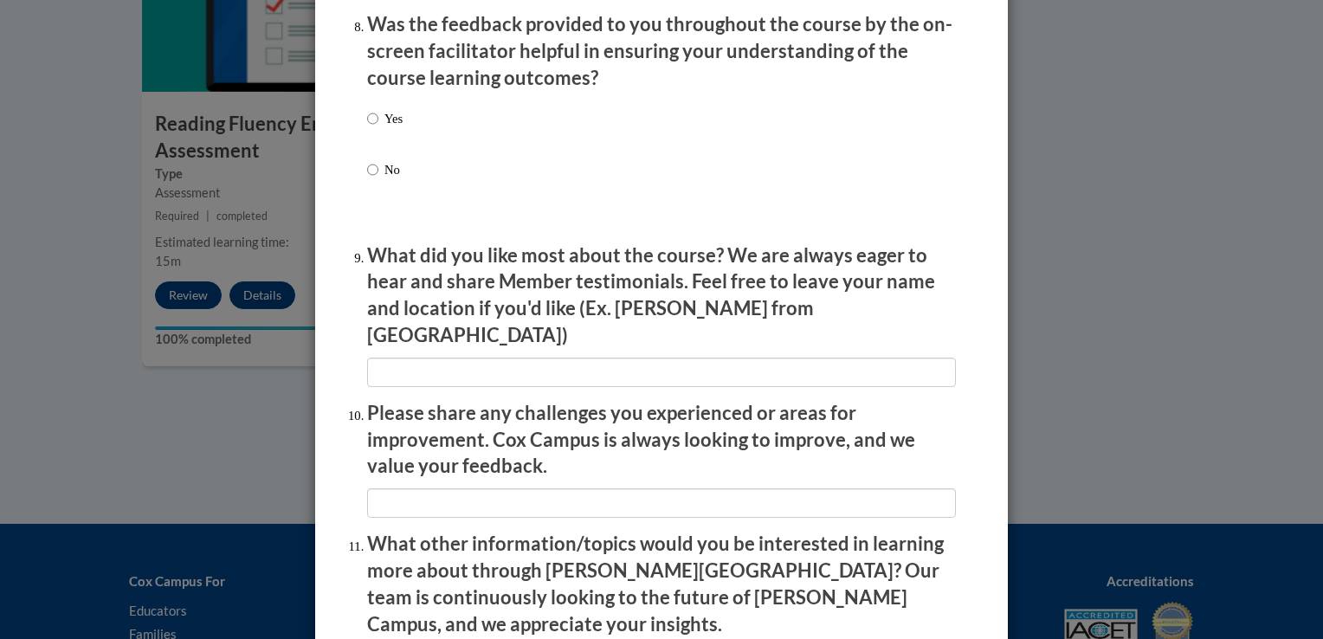
click at [381, 126] on div "Yes No" at bounding box center [384, 157] width 35 height 115
click at [384, 128] on p "Yes" at bounding box center [393, 118] width 18 height 19
click at [378, 128] on input "Yes" at bounding box center [372, 118] width 11 height 19
radio input "true"
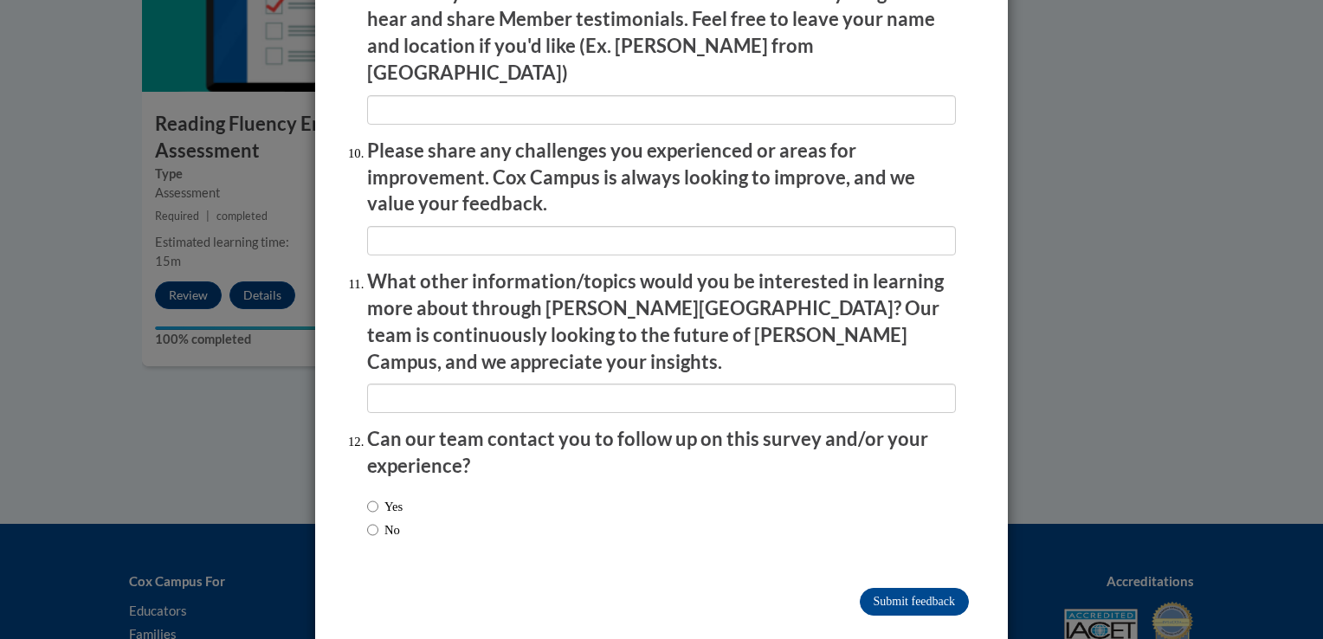
click at [380, 520] on label "No" at bounding box center [383, 529] width 33 height 19
click at [378, 520] on input "No" at bounding box center [372, 529] width 11 height 19
radio input "true"
click at [931, 588] on input "Submit feedback" at bounding box center [914, 602] width 109 height 28
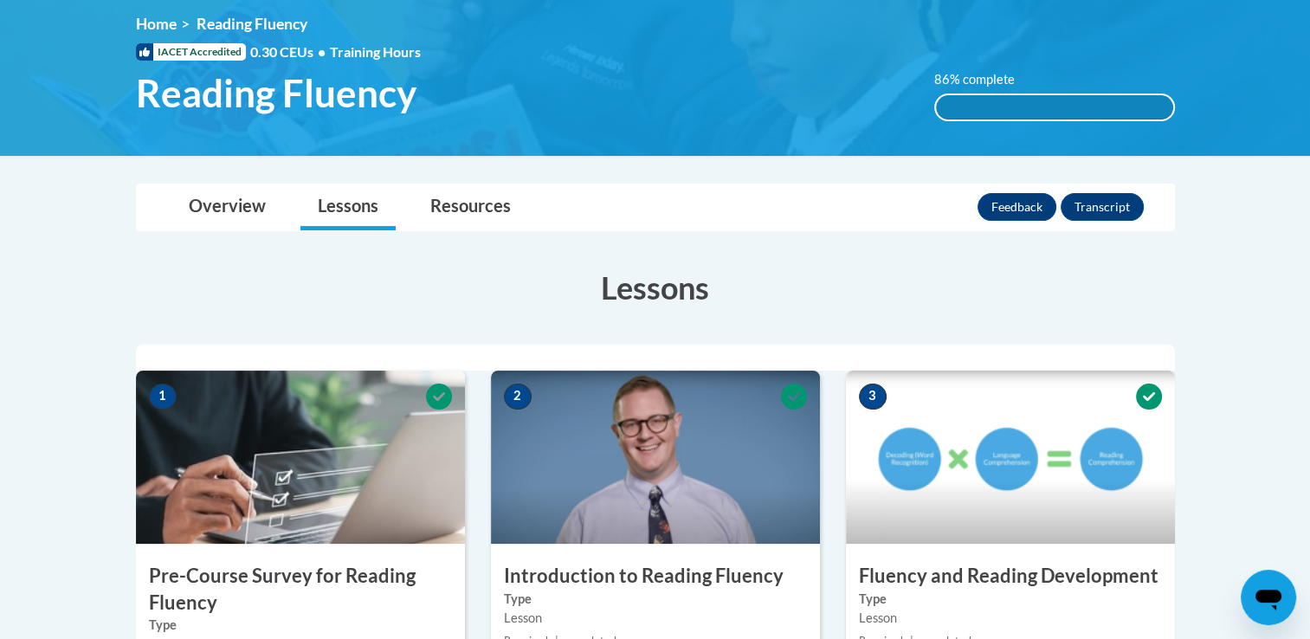
scroll to position [76, 0]
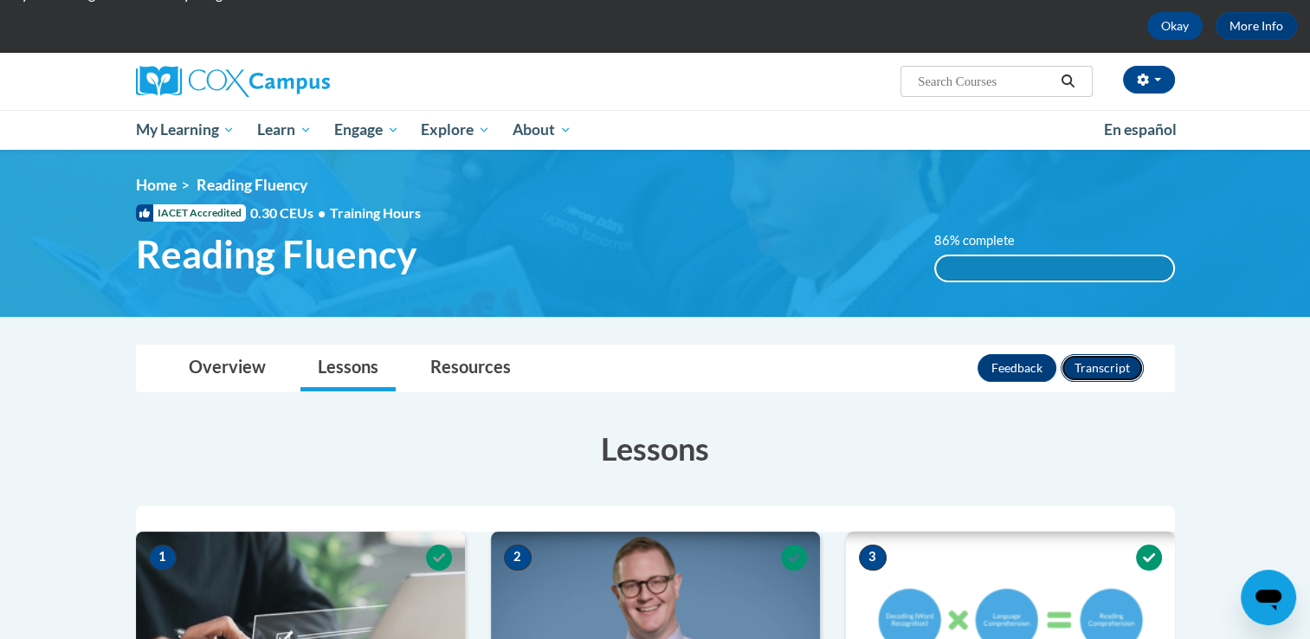
click at [1106, 364] on button "Transcript" at bounding box center [1102, 368] width 83 height 28
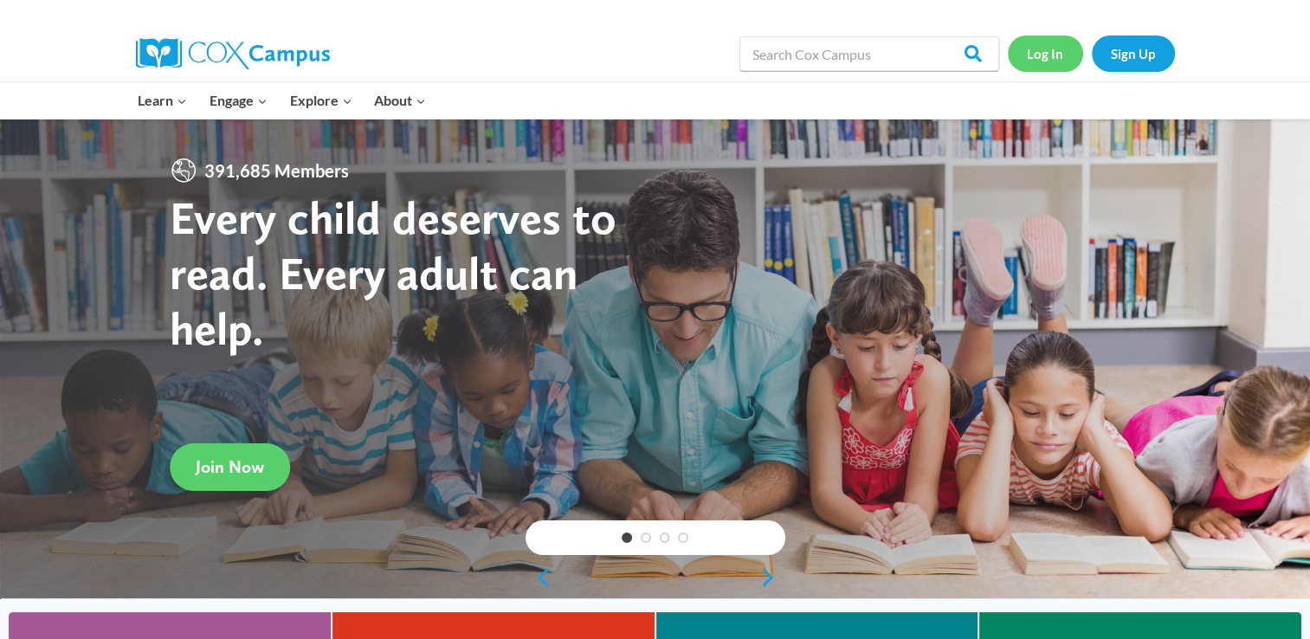
click at [1030, 61] on link "Log In" at bounding box center [1045, 52] width 75 height 35
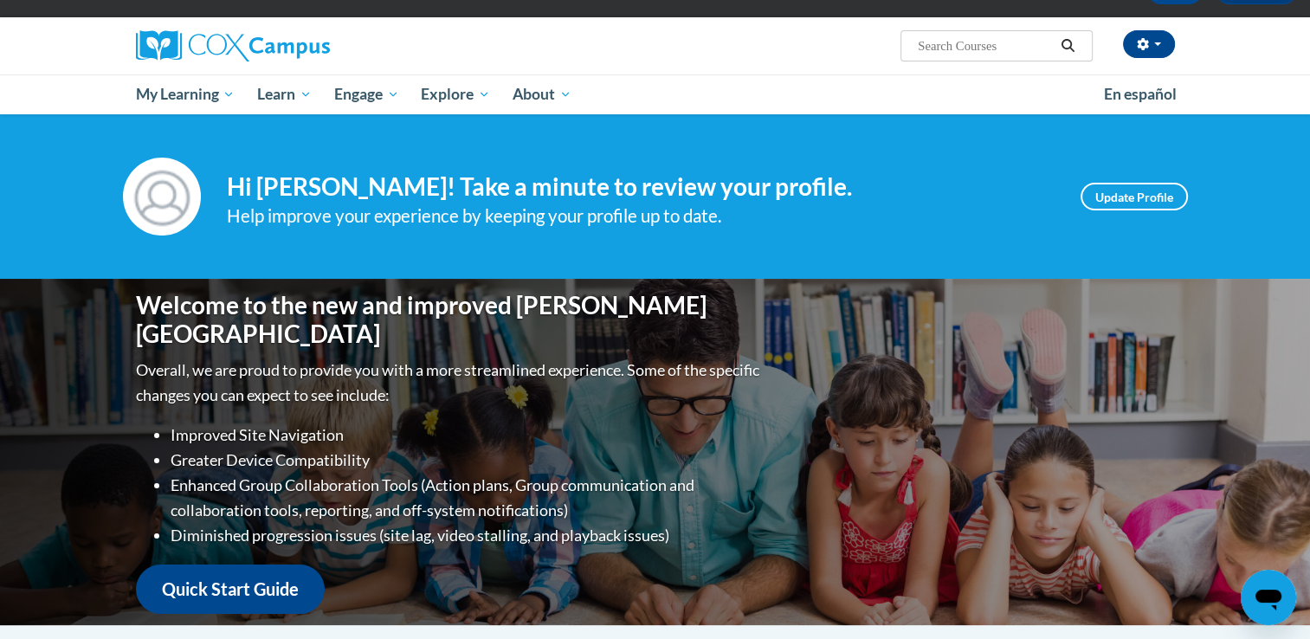
scroll to position [123, 0]
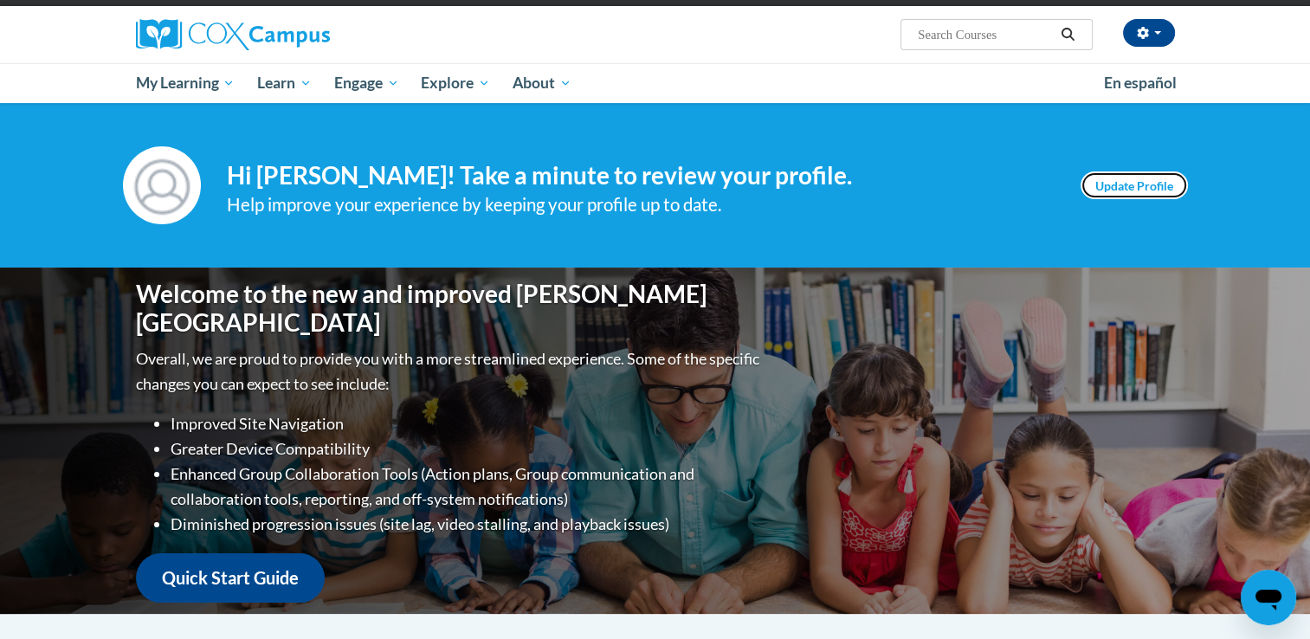
click at [1132, 181] on link "Update Profile" at bounding box center [1134, 185] width 107 height 28
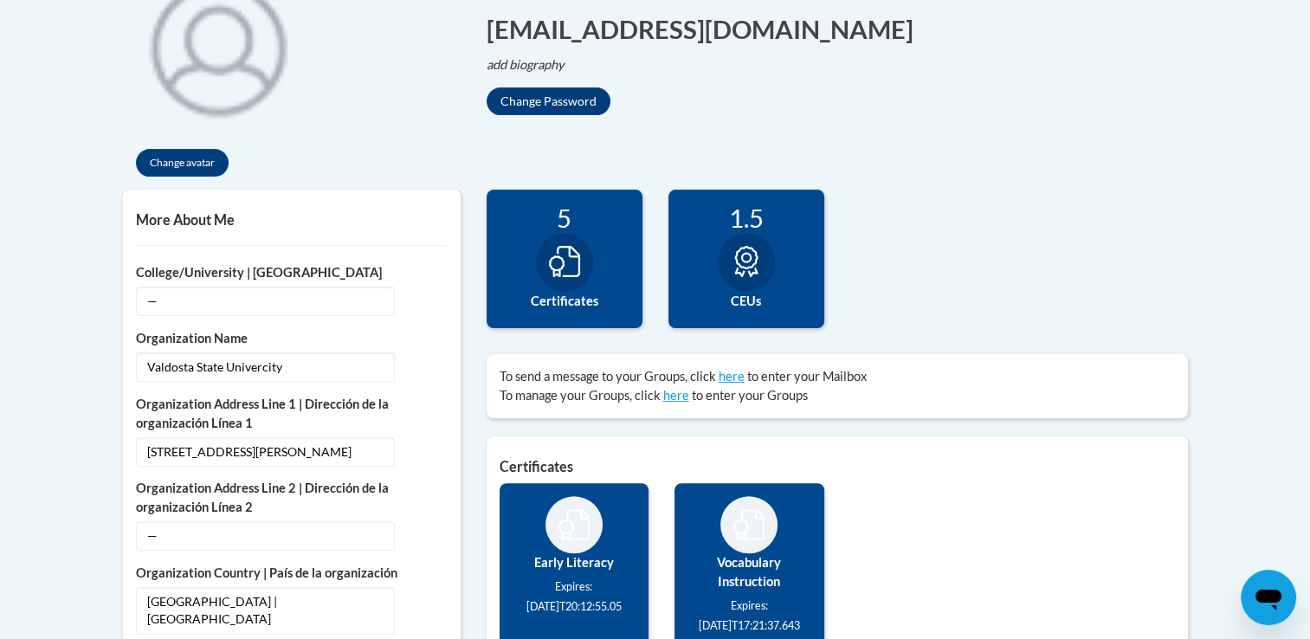
scroll to position [414, 0]
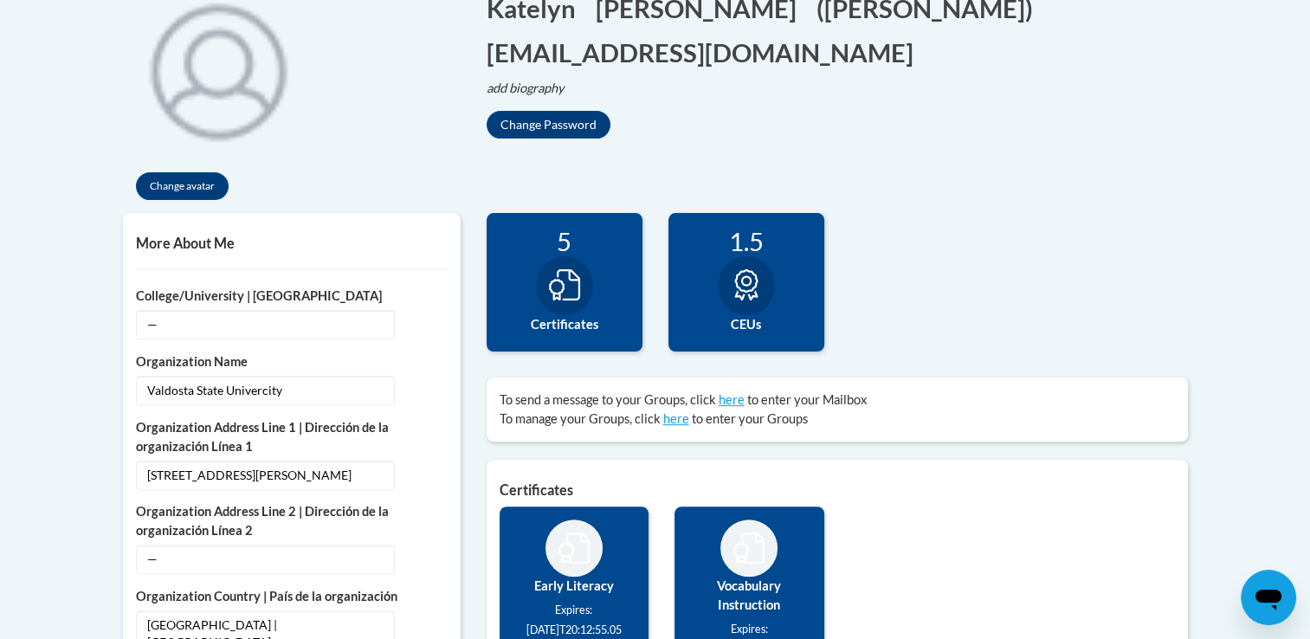
click at [558, 291] on icon at bounding box center [564, 284] width 31 height 31
click at [597, 334] on div "5 Certificates" at bounding box center [565, 282] width 156 height 139
click at [538, 211] on div "Change avatar Katelyn Edit Screen Name Katelyn Save Sutton Edit Screen Name Sut…" at bounding box center [655, 93] width 1091 height 240
click at [548, 248] on div "5" at bounding box center [565, 241] width 130 height 30
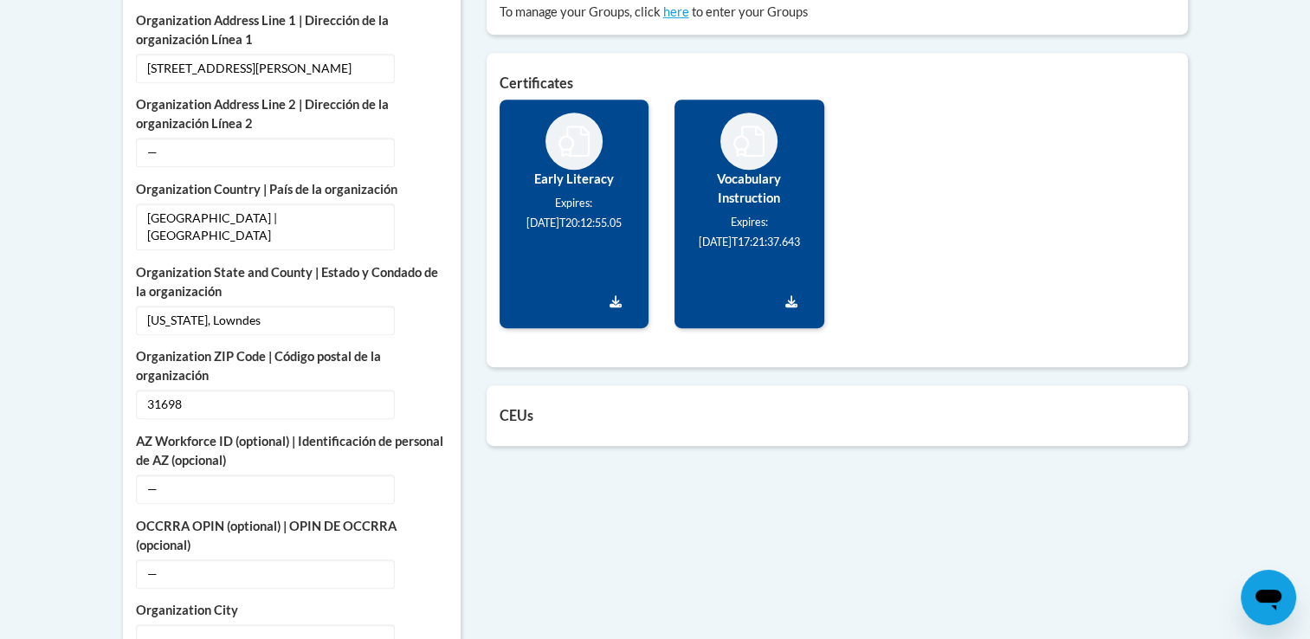
scroll to position [829, 0]
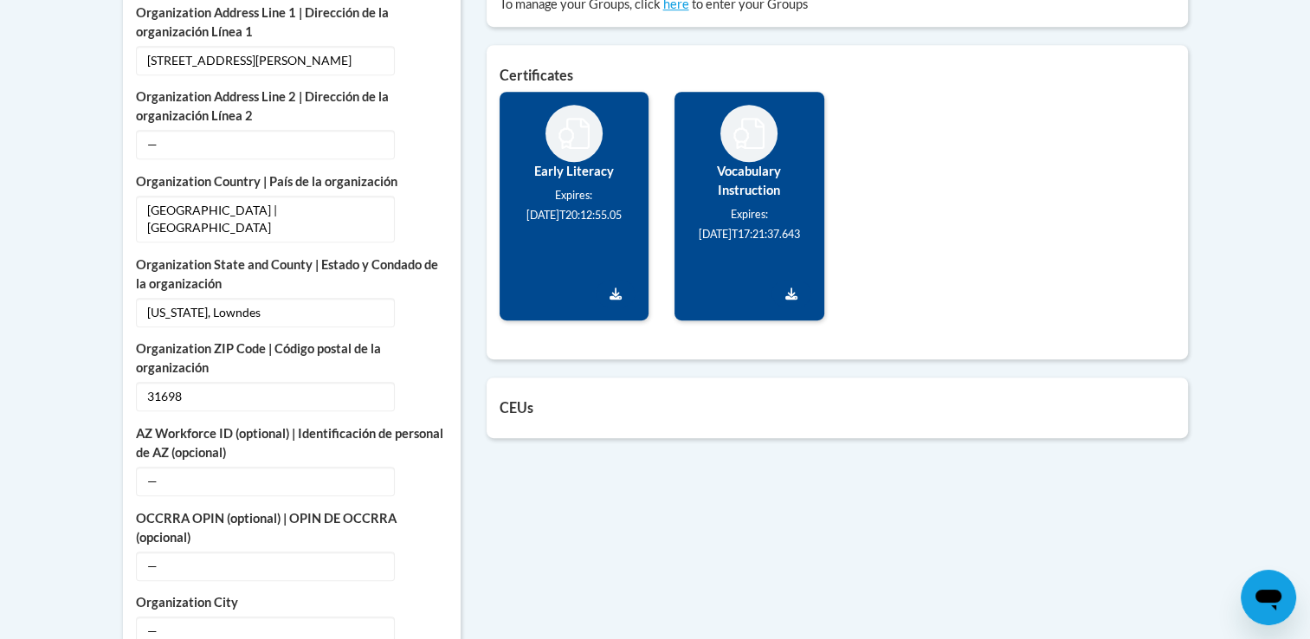
click at [822, 396] on div "CEUs Count of credits granted by credit category. 1.5 CEUs Update my credentials" at bounding box center [837, 407] width 701 height 60
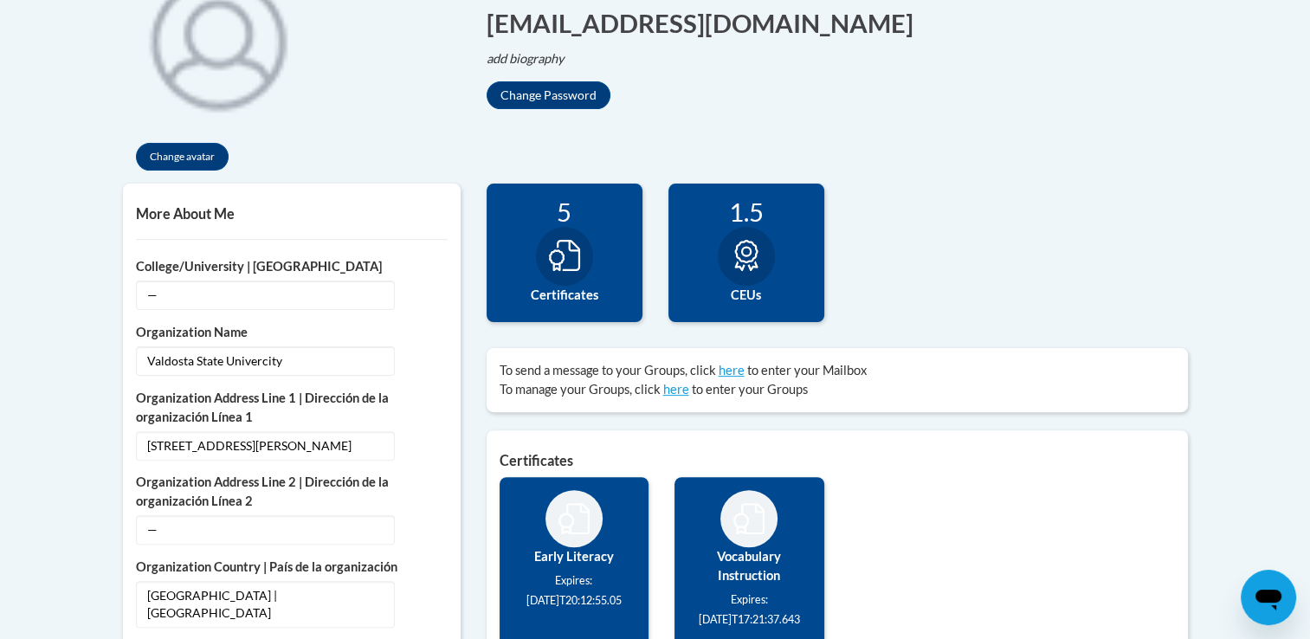
scroll to position [438, 0]
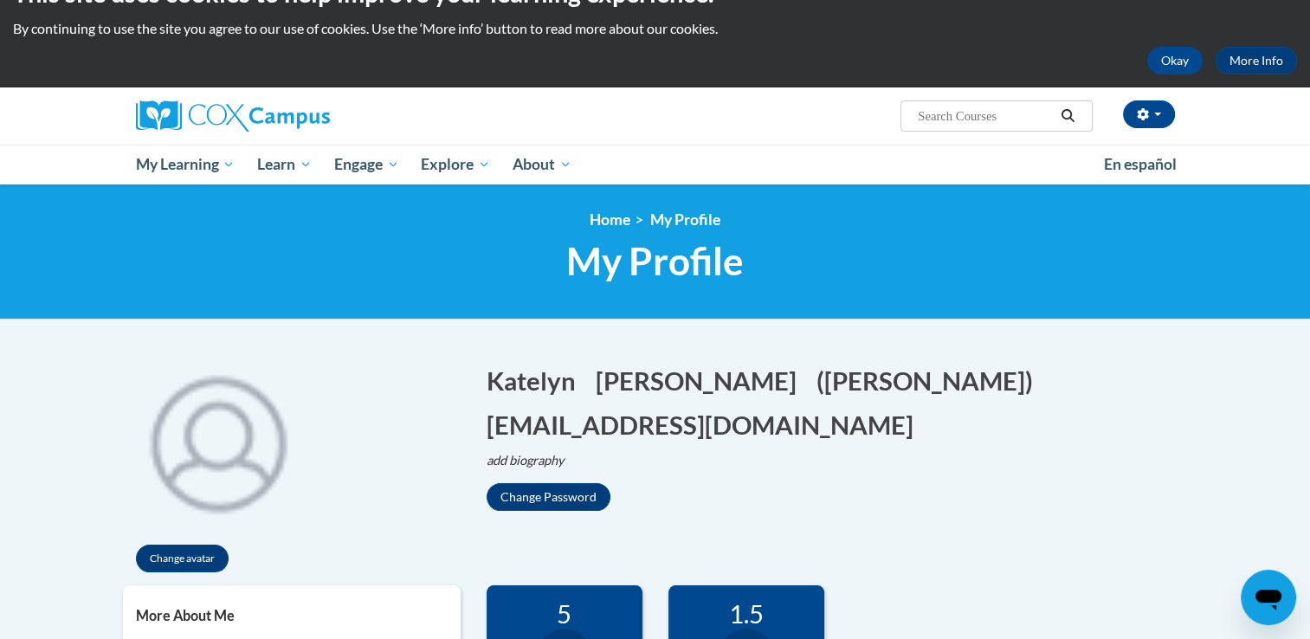
scroll to position [0, 0]
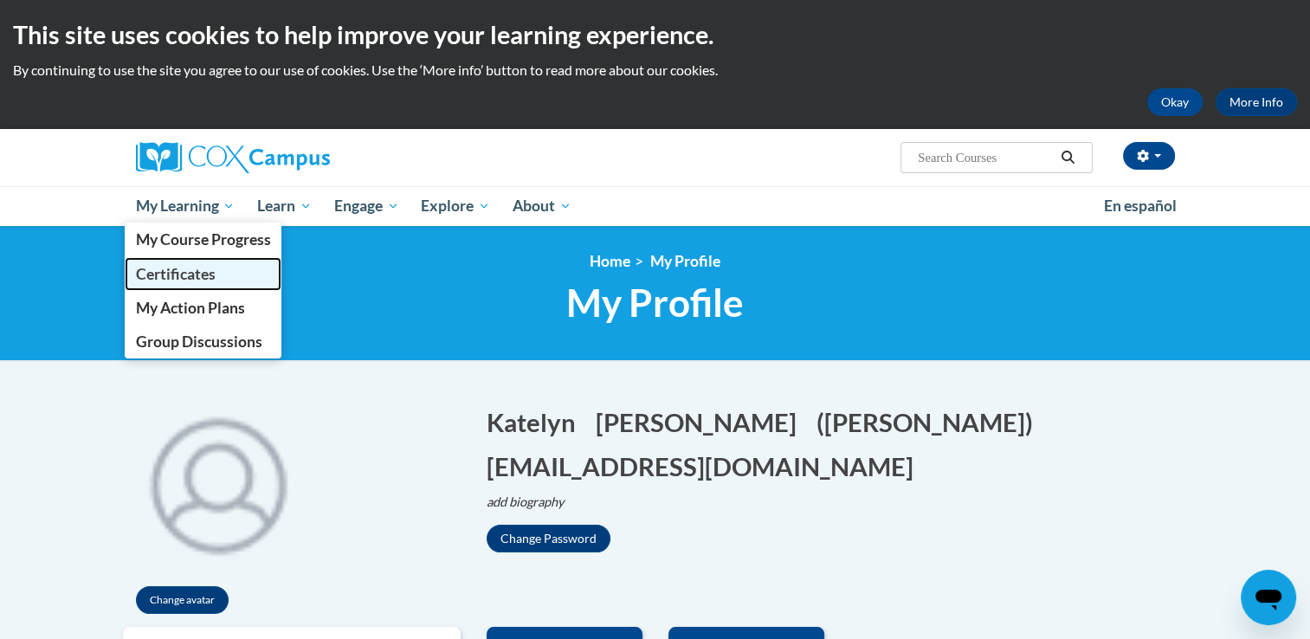
click at [207, 266] on span "Certificates" at bounding box center [175, 274] width 80 height 18
click at [203, 207] on span "My Learning" at bounding box center [185, 206] width 100 height 21
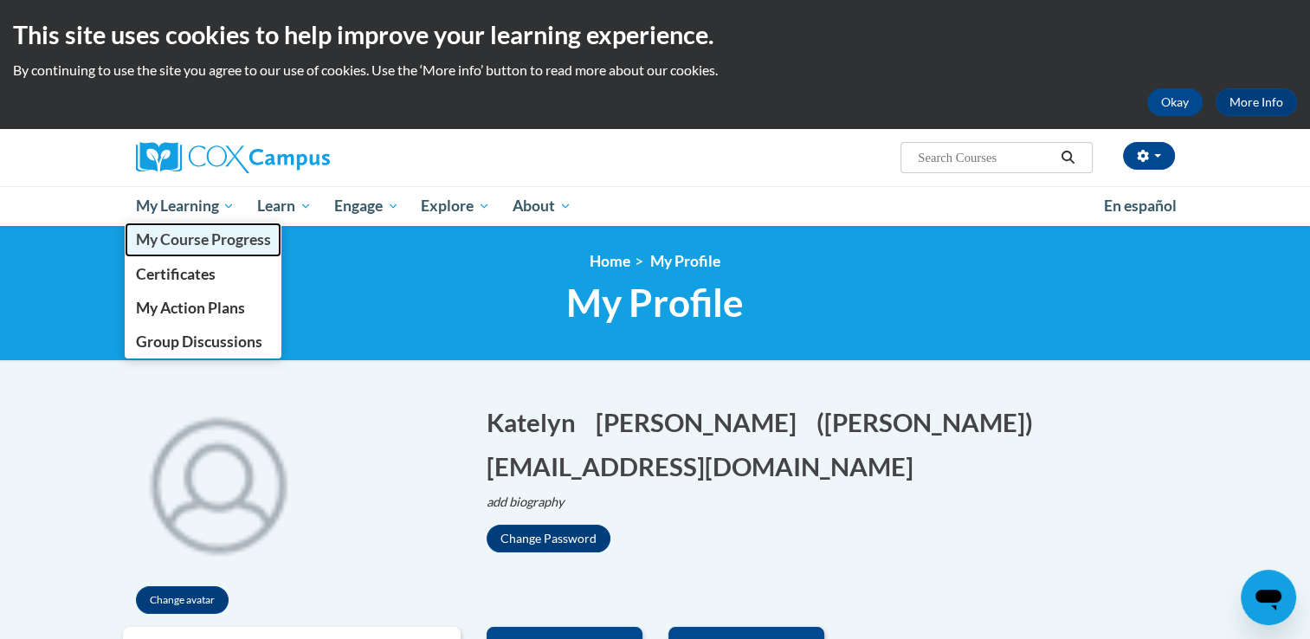
click at [211, 230] on span "My Course Progress" at bounding box center [202, 239] width 135 height 18
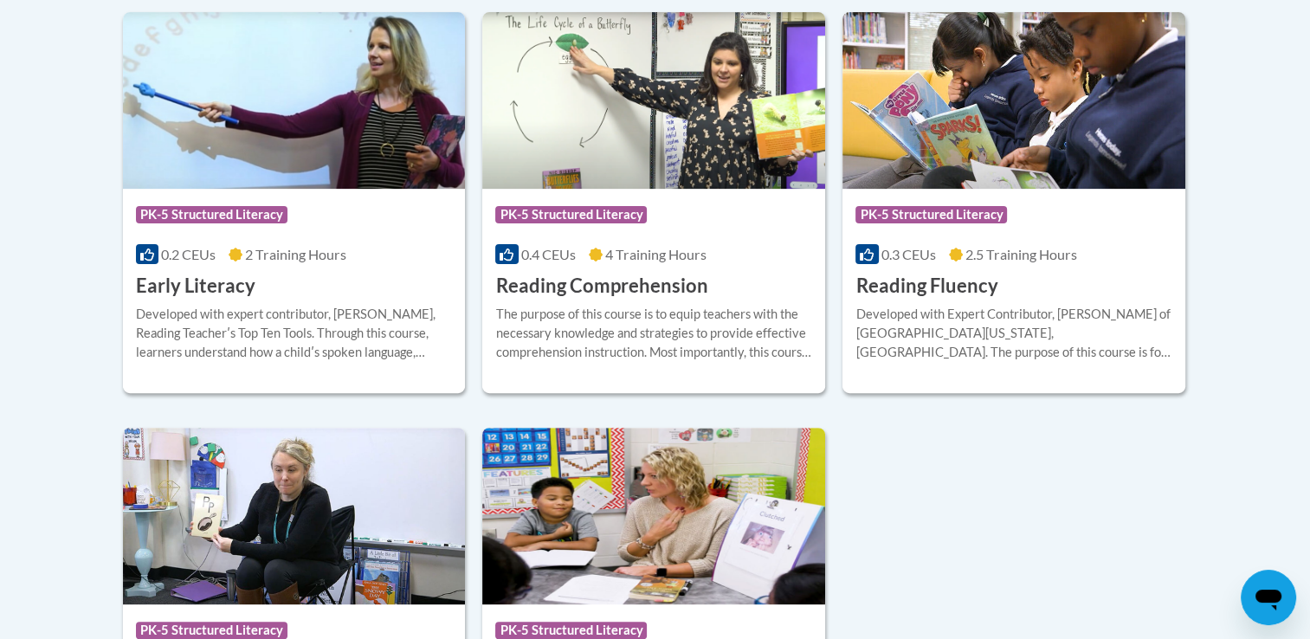
scroll to position [527, 0]
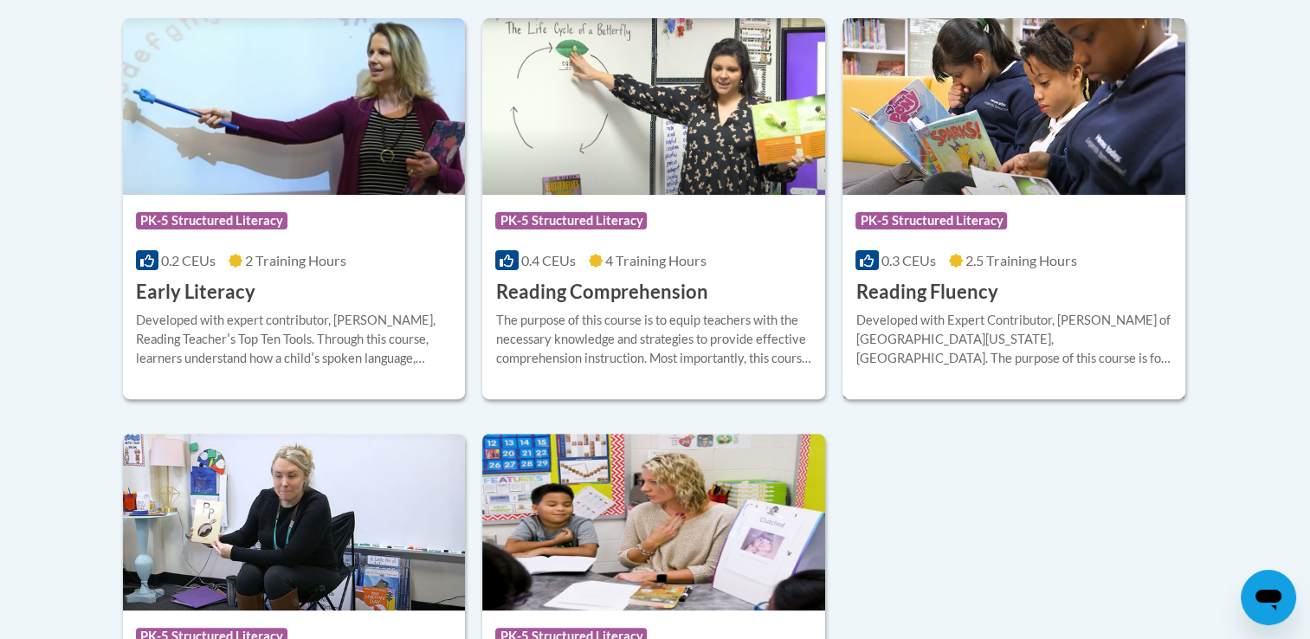
click at [1001, 312] on div "Developed with Expert Contributor, [PERSON_NAME] of [GEOGRAPHIC_DATA][US_STATE]…" at bounding box center [1013, 339] width 317 height 57
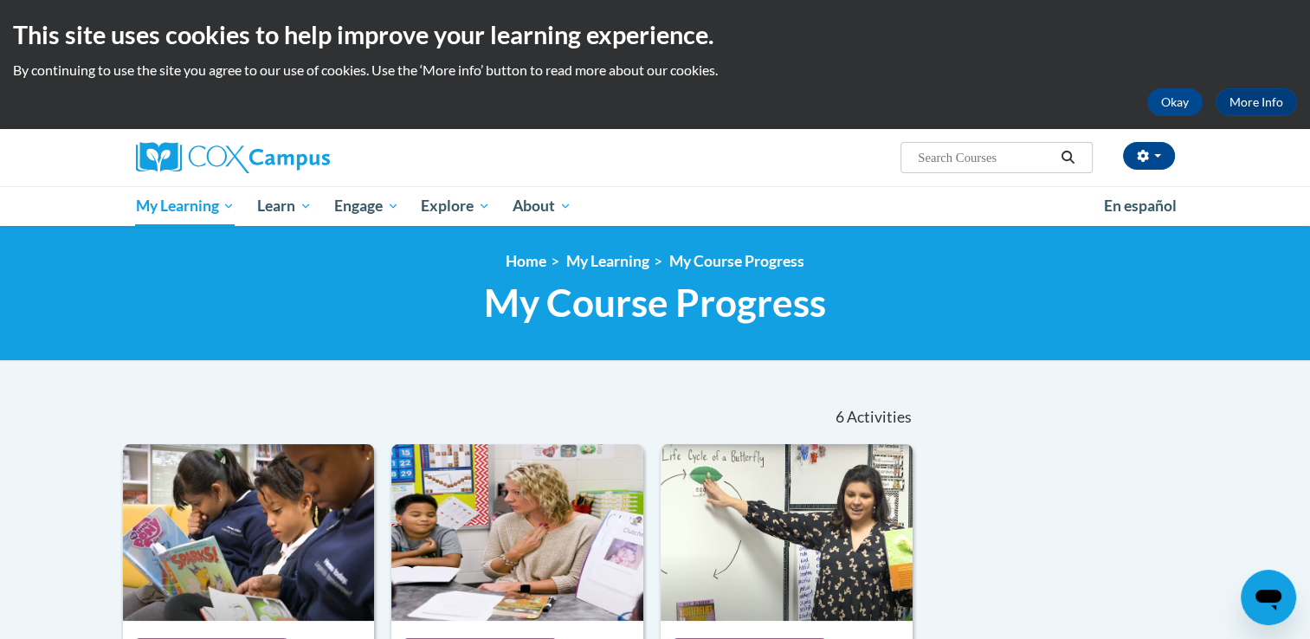
scroll to position [5, 0]
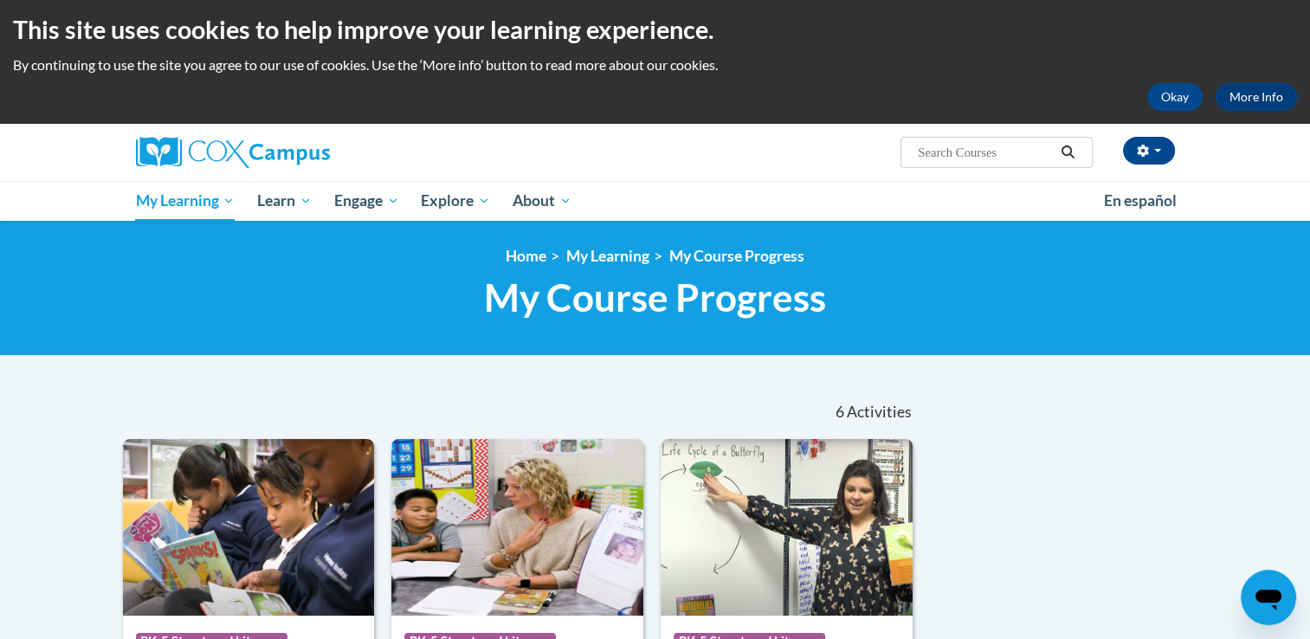
click at [990, 154] on input "Search..." at bounding box center [985, 152] width 139 height 21
type input "middle grades"
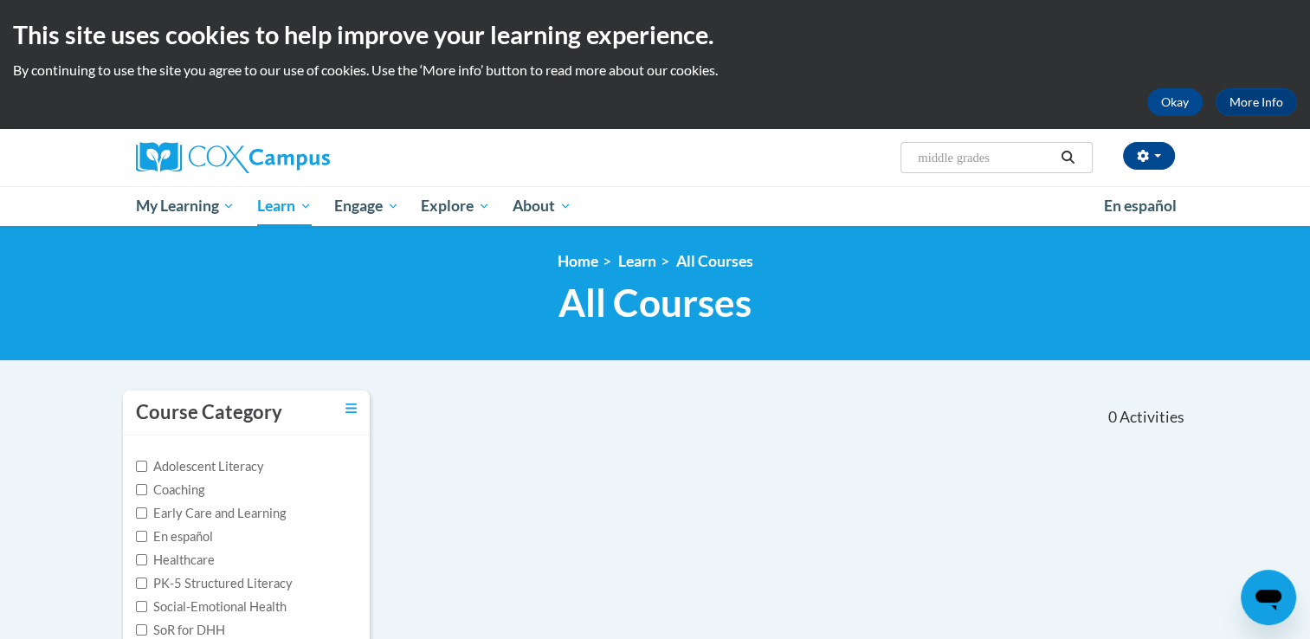
click at [1008, 165] on input "middle grades" at bounding box center [985, 157] width 139 height 21
type input "middle/high comprehension"
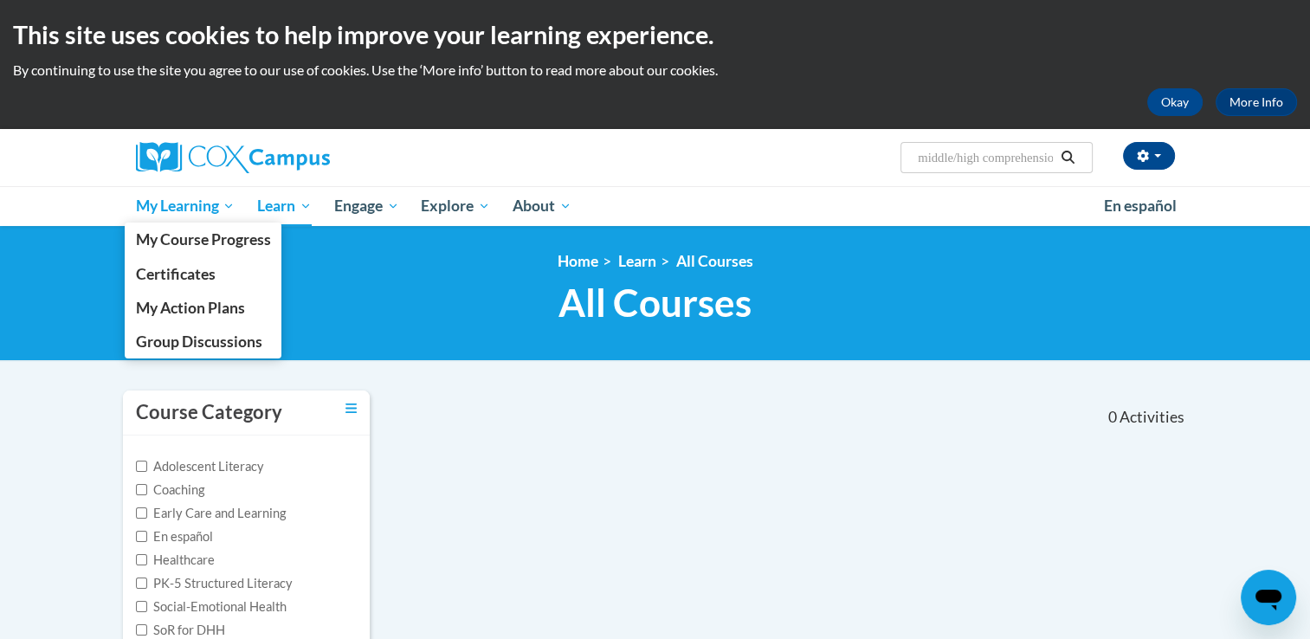
click at [210, 212] on span "My Learning" at bounding box center [185, 206] width 100 height 21
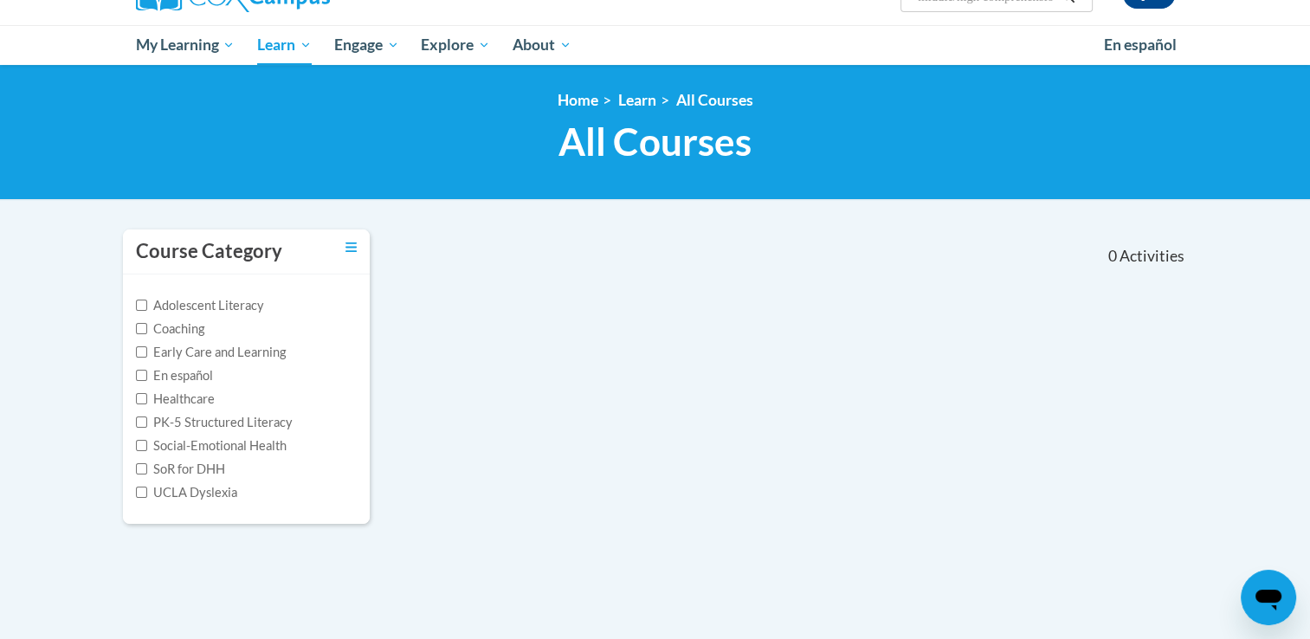
scroll to position [165, 0]
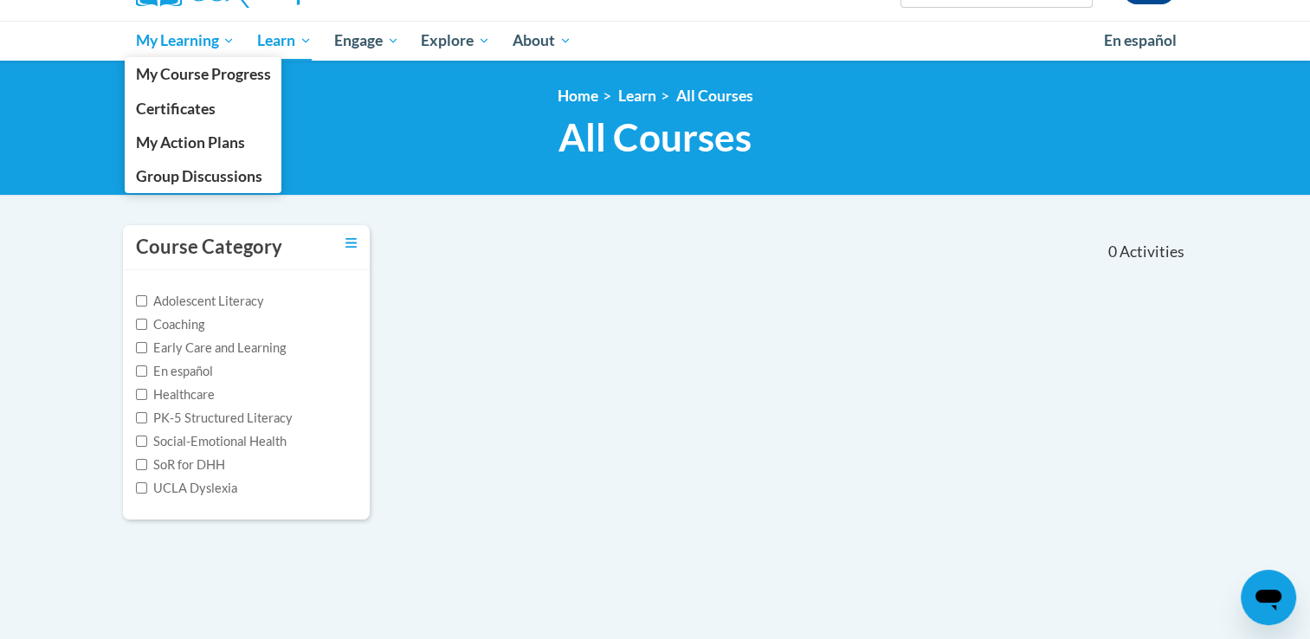
click at [185, 35] on span "My Learning" at bounding box center [185, 40] width 100 height 21
click at [218, 71] on span "My Course Progress" at bounding box center [202, 74] width 135 height 18
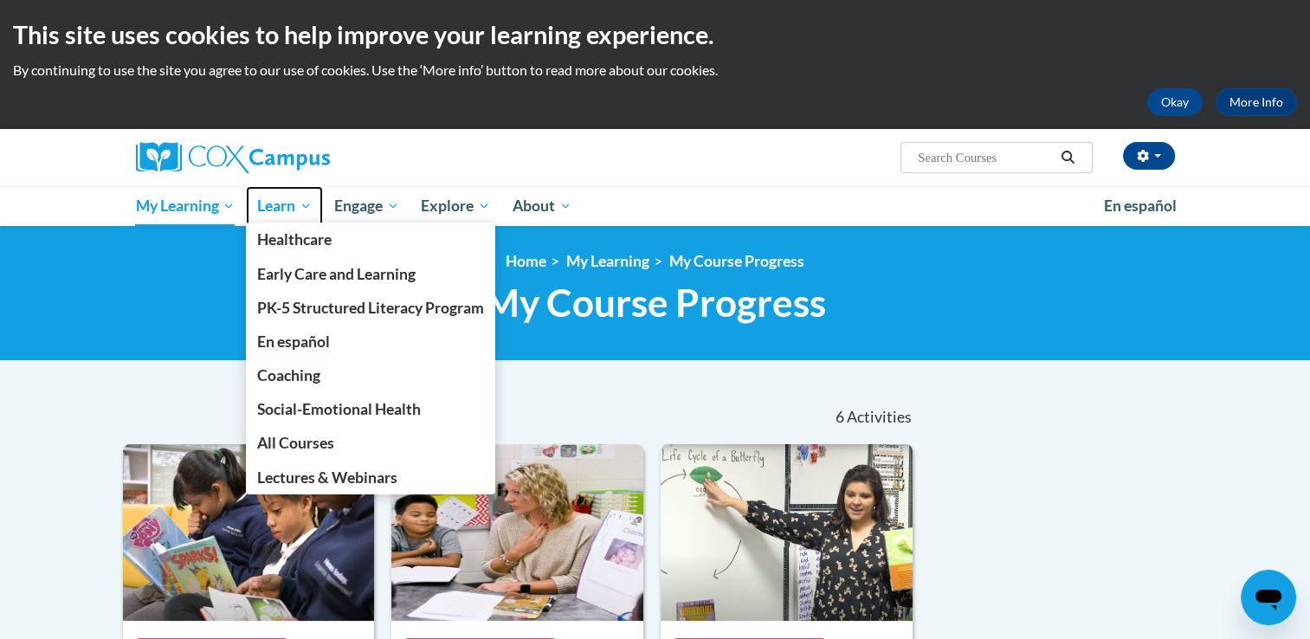
click at [273, 216] on span "Learn" at bounding box center [284, 206] width 55 height 21
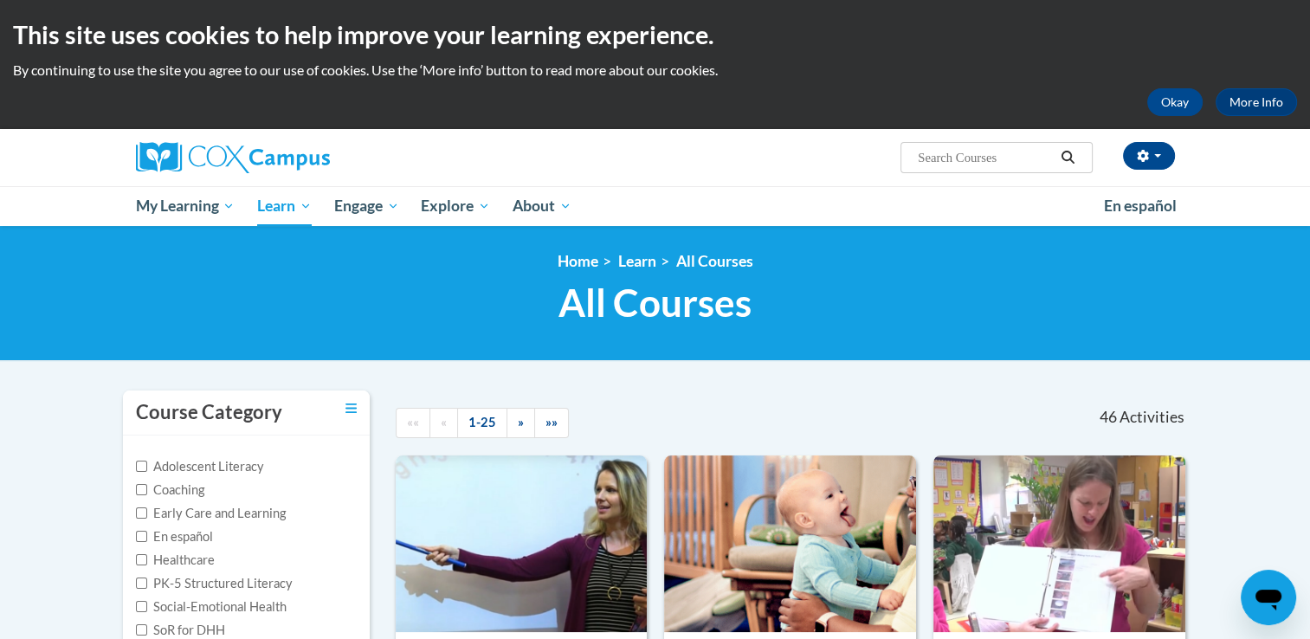
click at [958, 175] on div "[PERSON_NAME] ([GEOGRAPHIC_DATA]/New_York UTC-04:00) My Profile Inbox My Transc…" at bounding box center [655, 157] width 1091 height 57
click at [957, 166] on input "Search..." at bounding box center [985, 157] width 139 height 21
type input "comprehension"
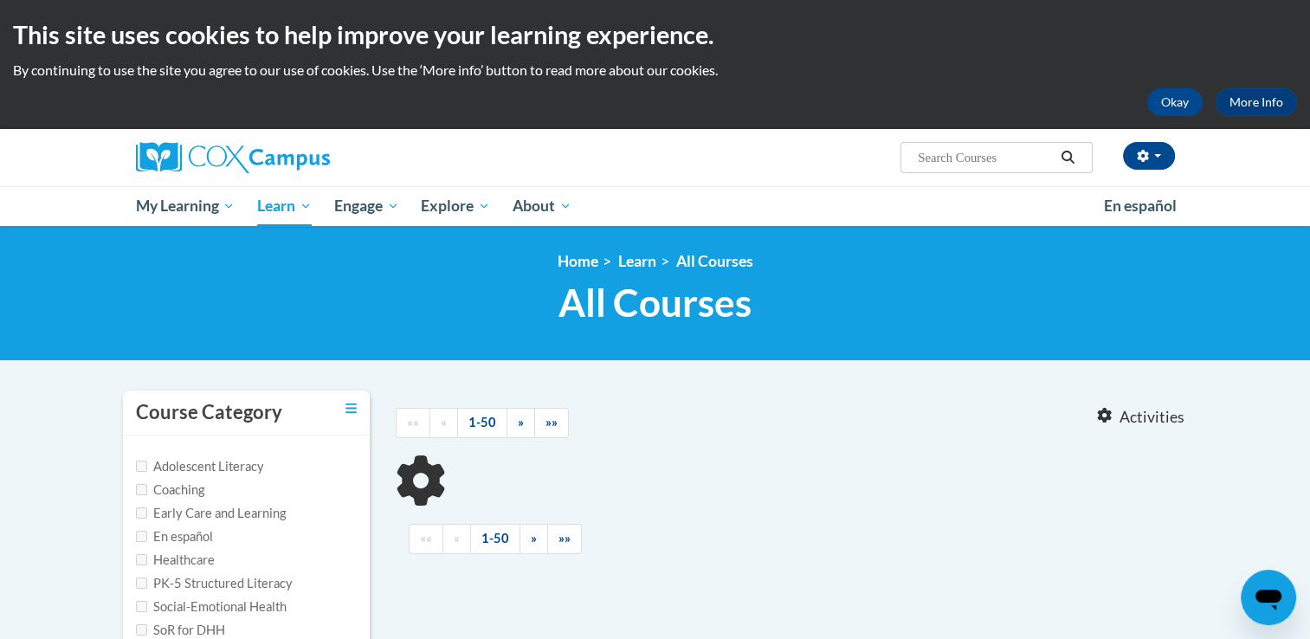
type input "comprehension"
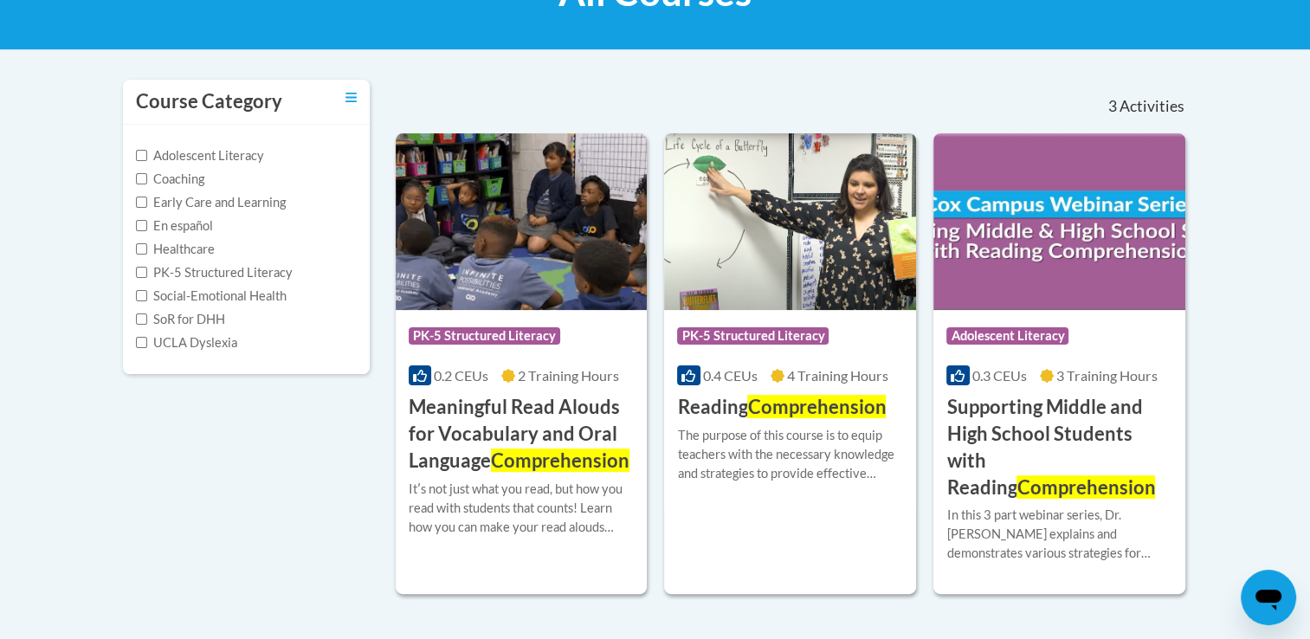
scroll to position [315, 0]
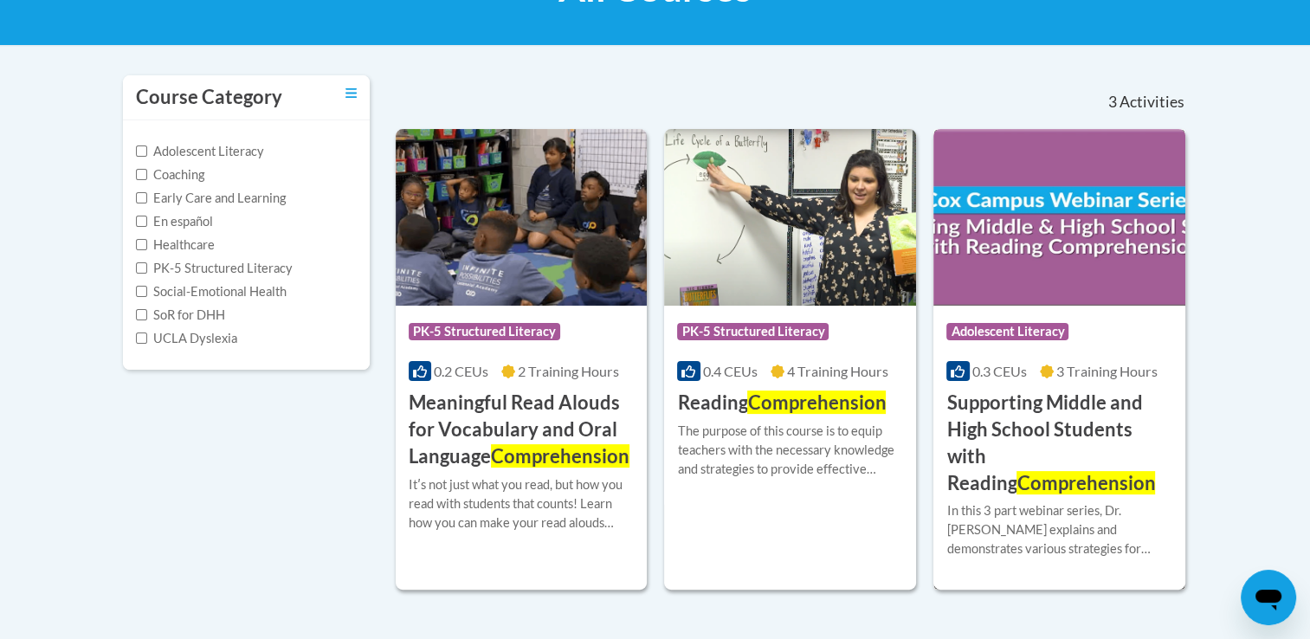
click at [1093, 424] on h3 "Supporting Middle and High School Students with Reading Comprehension" at bounding box center [1059, 443] width 226 height 106
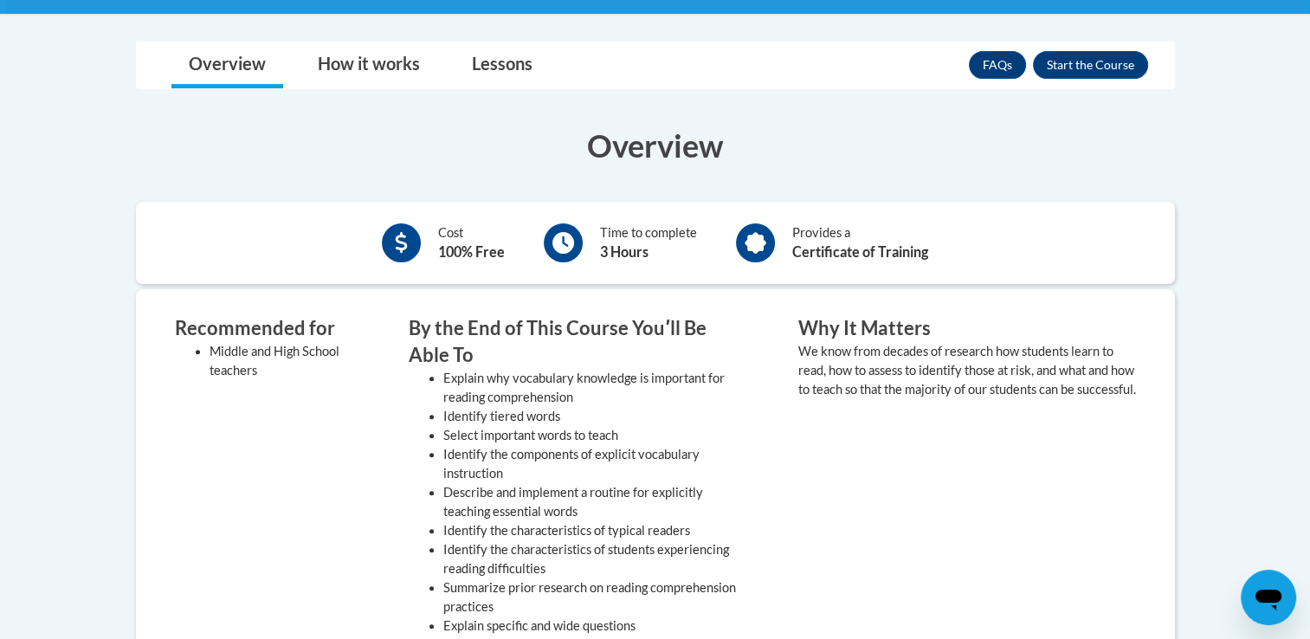
scroll to position [523, 0]
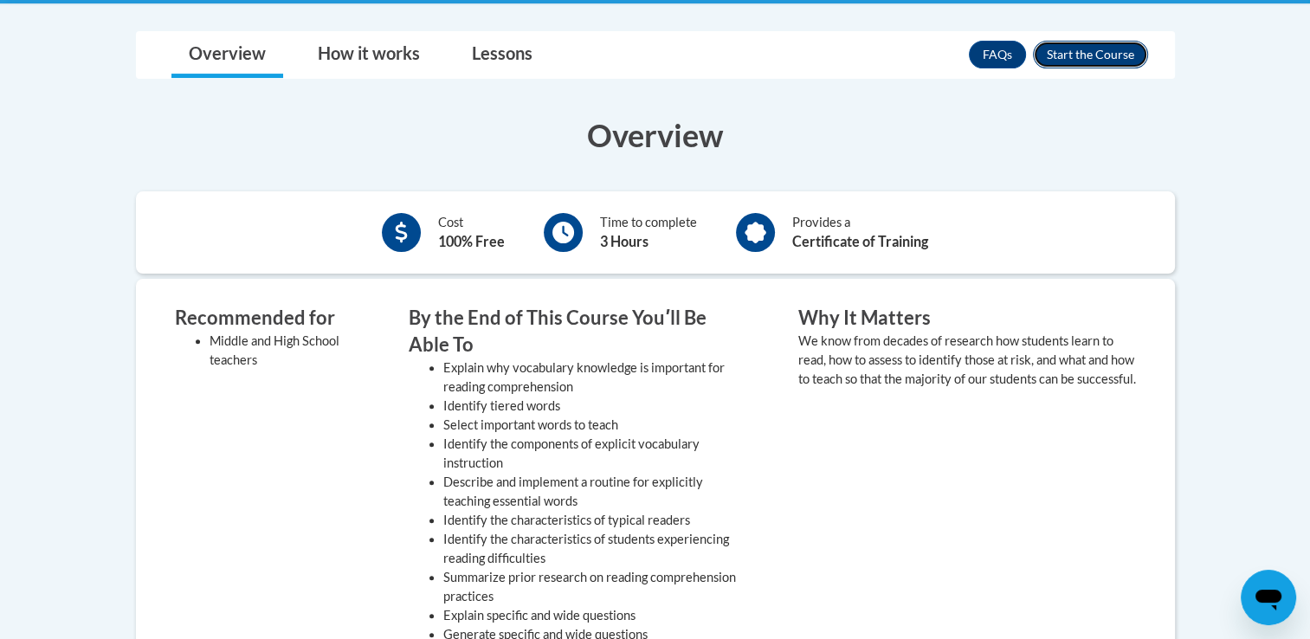
click at [1064, 55] on button "Enroll" at bounding box center [1090, 55] width 115 height 28
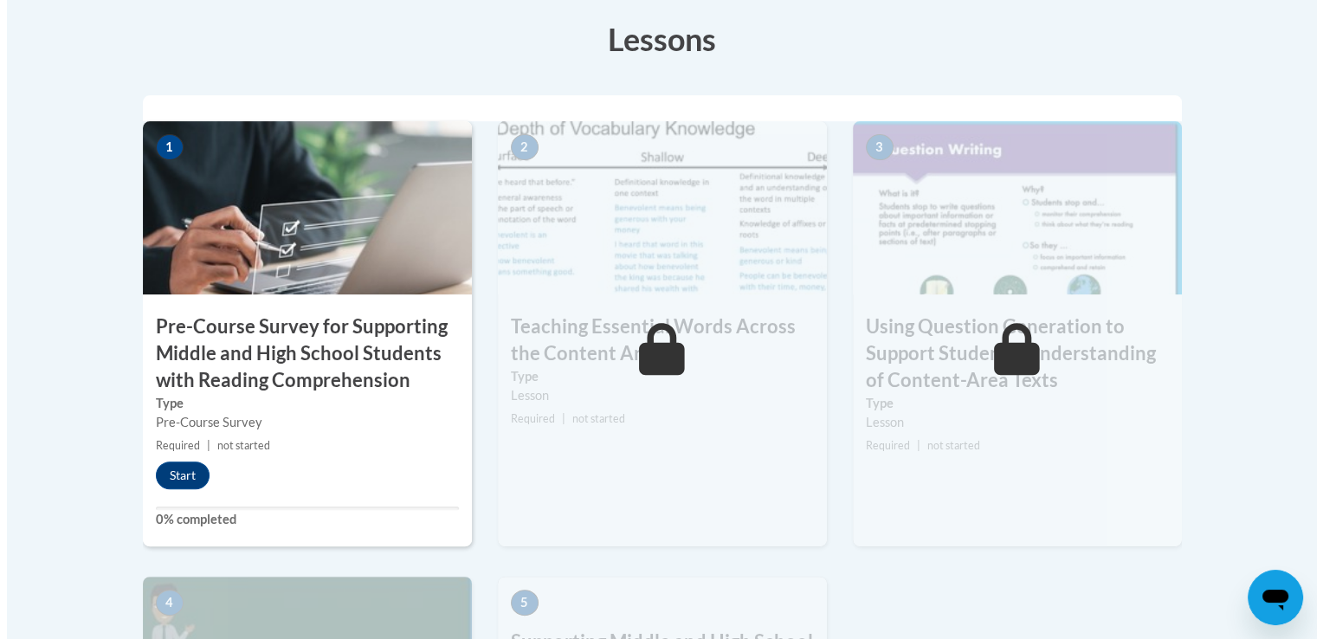
scroll to position [528, 0]
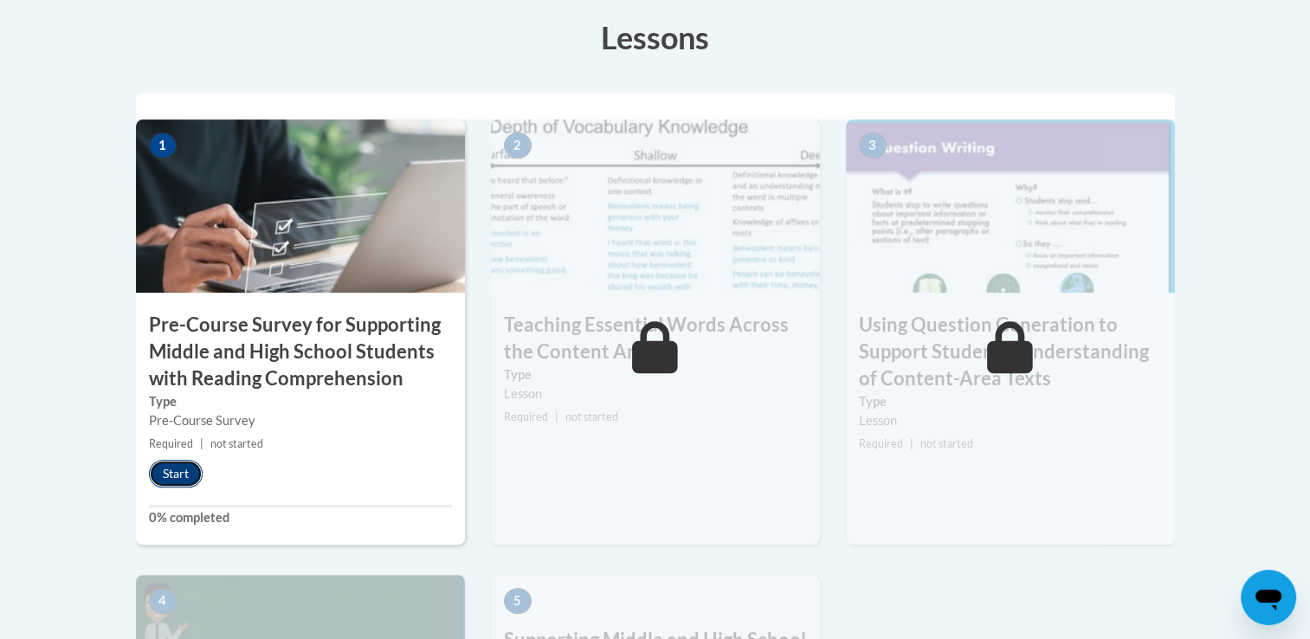
click at [154, 480] on button "Start" at bounding box center [176, 474] width 54 height 28
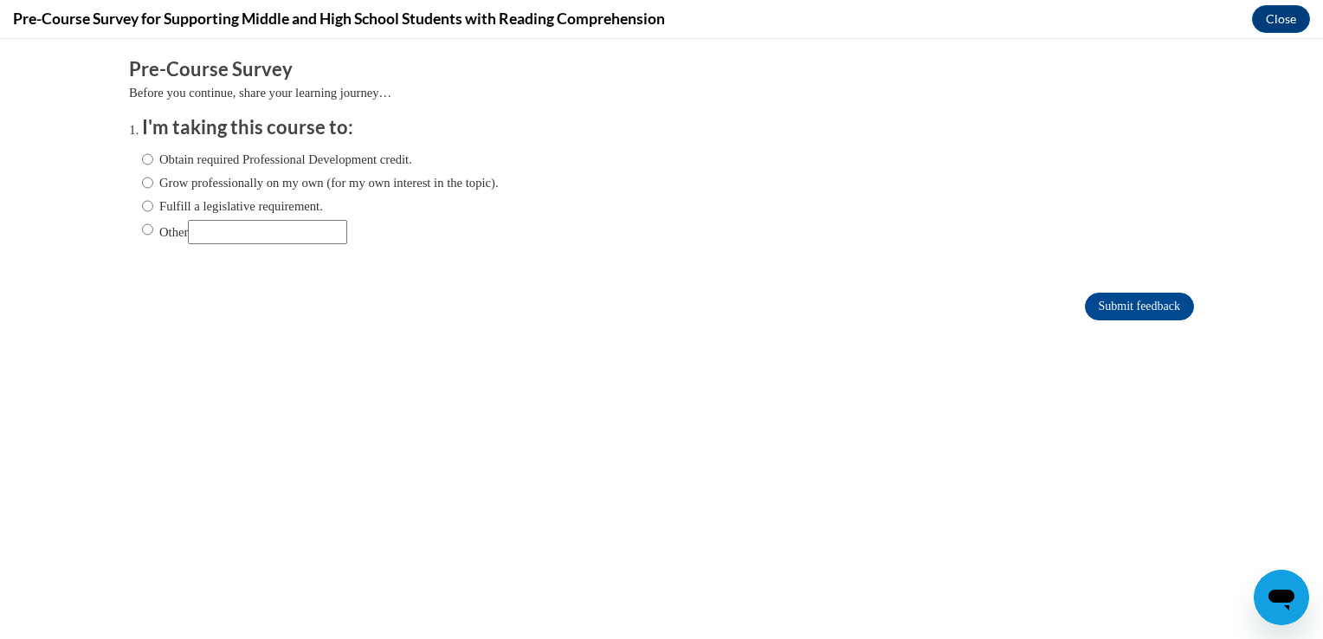
scroll to position [0, 0]
click at [224, 162] on label "Obtain required Professional Development credit." at bounding box center [277, 159] width 270 height 19
click at [153, 162] on input "Obtain required Professional Development credit." at bounding box center [147, 159] width 11 height 19
radio input "true"
click at [1092, 305] on input "Submit feedback" at bounding box center [1139, 307] width 109 height 28
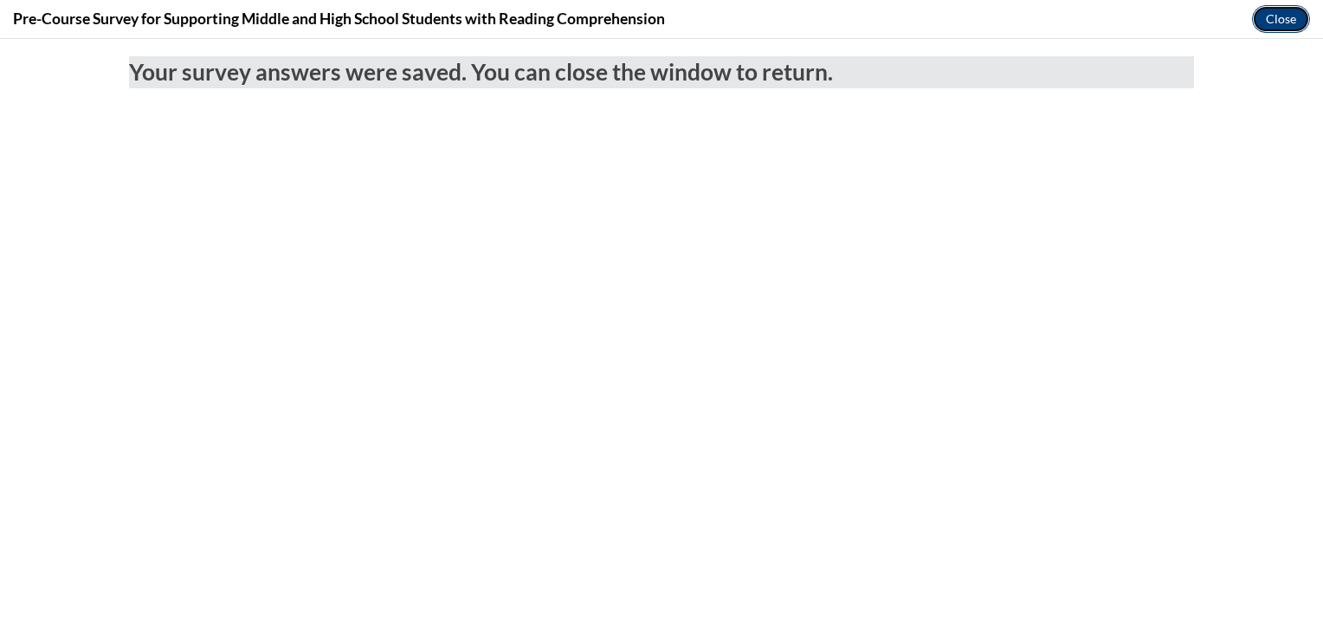
click at [1292, 18] on button "Close" at bounding box center [1281, 19] width 58 height 28
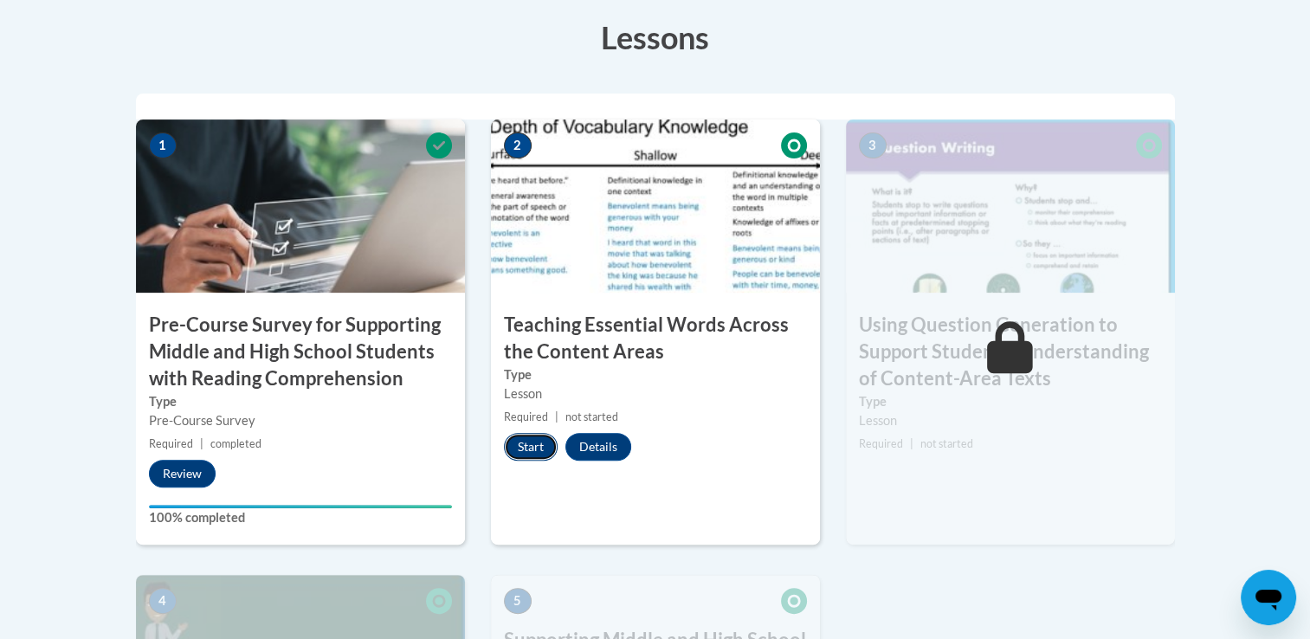
click at [530, 448] on button "Start" at bounding box center [531, 447] width 54 height 28
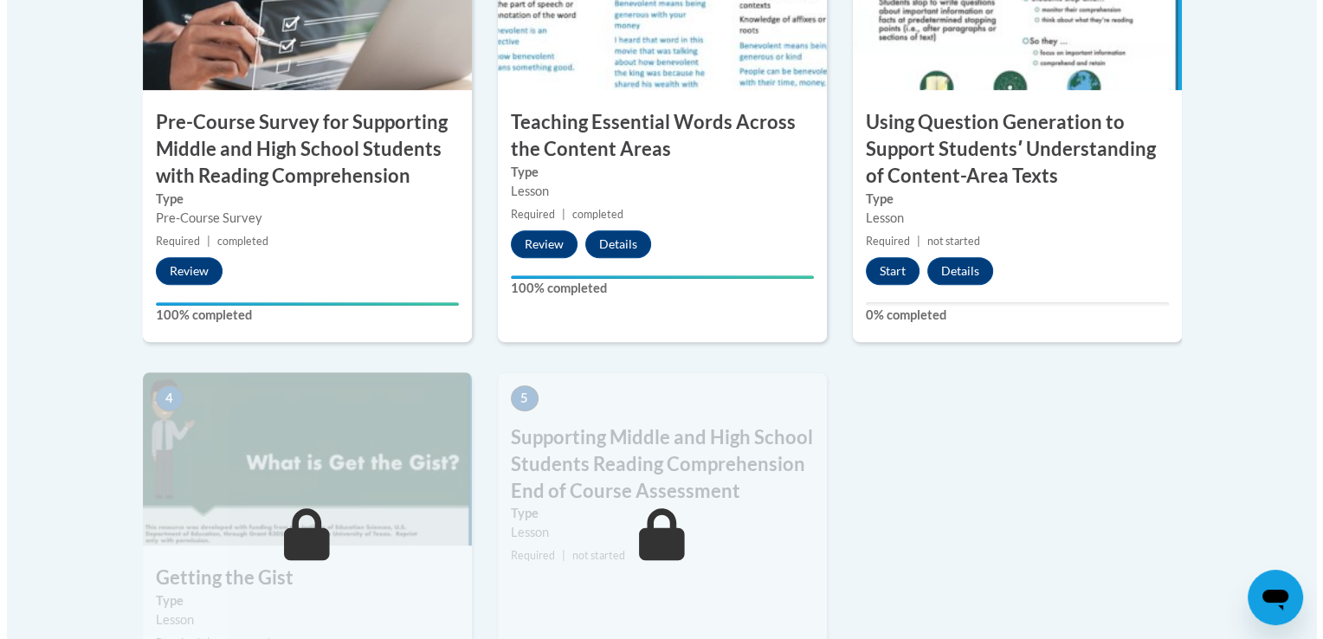
scroll to position [732, 0]
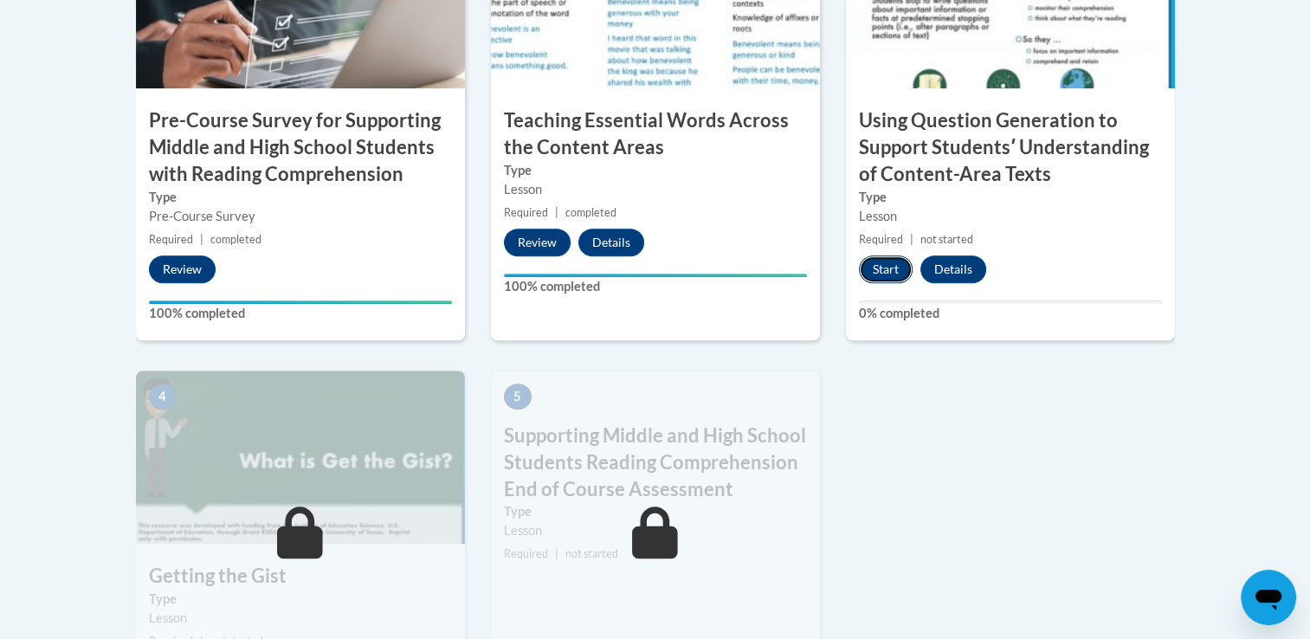
click at [880, 272] on button "Start" at bounding box center [886, 269] width 54 height 28
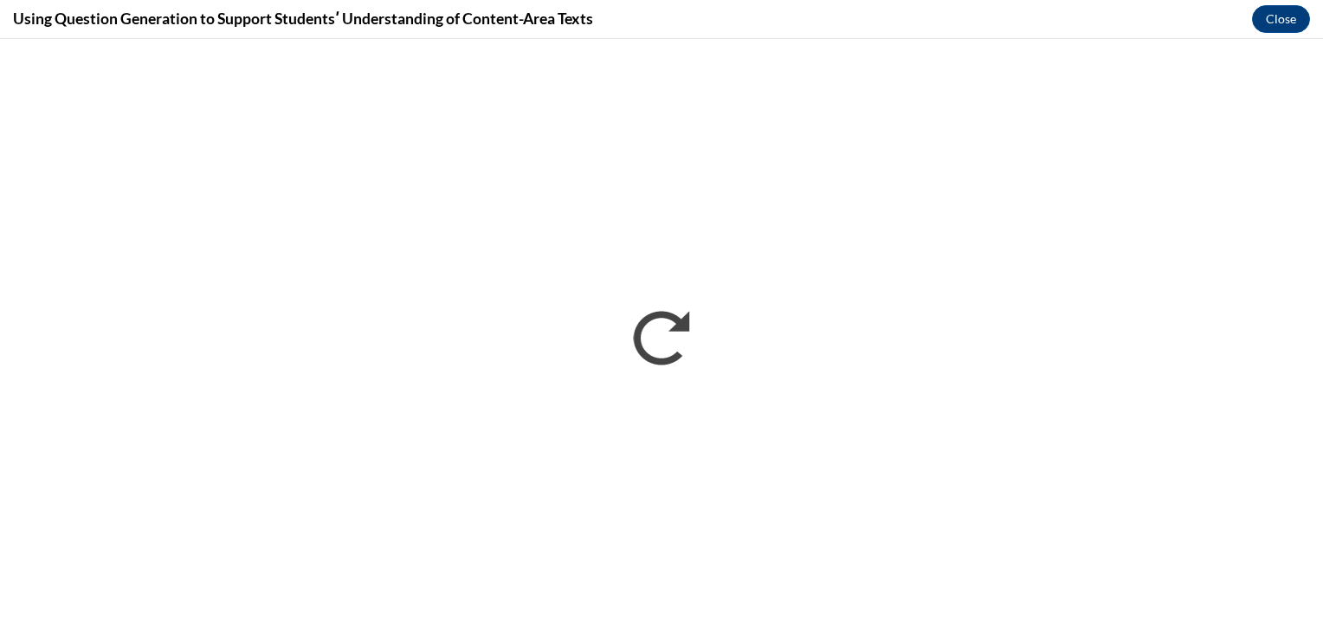
scroll to position [0, 0]
click at [1288, 14] on button "Close" at bounding box center [1281, 19] width 58 height 28
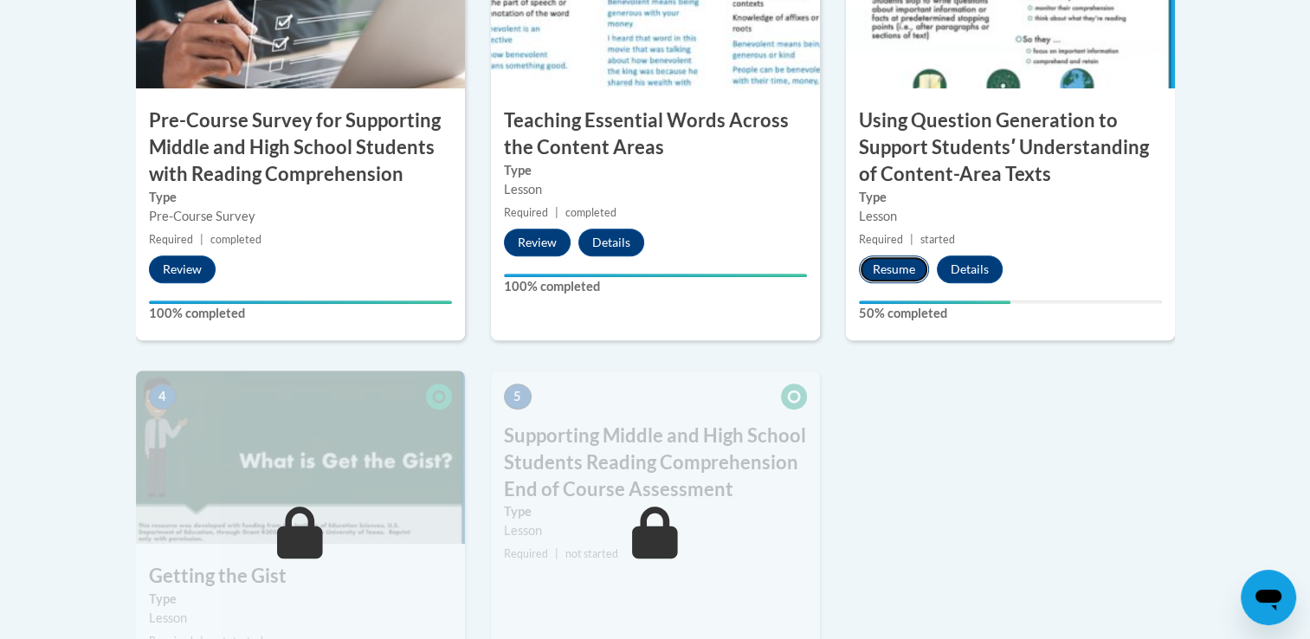
click at [893, 263] on button "Resume" at bounding box center [894, 269] width 70 height 28
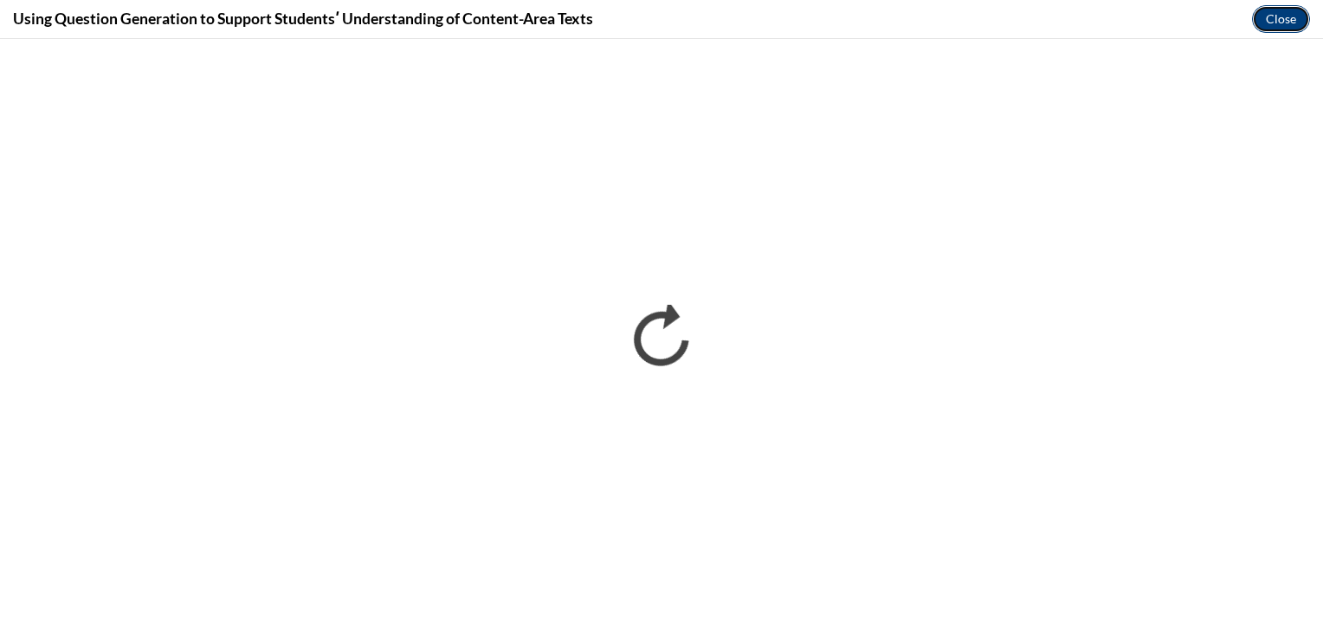
click at [1259, 23] on button "Close" at bounding box center [1281, 19] width 58 height 28
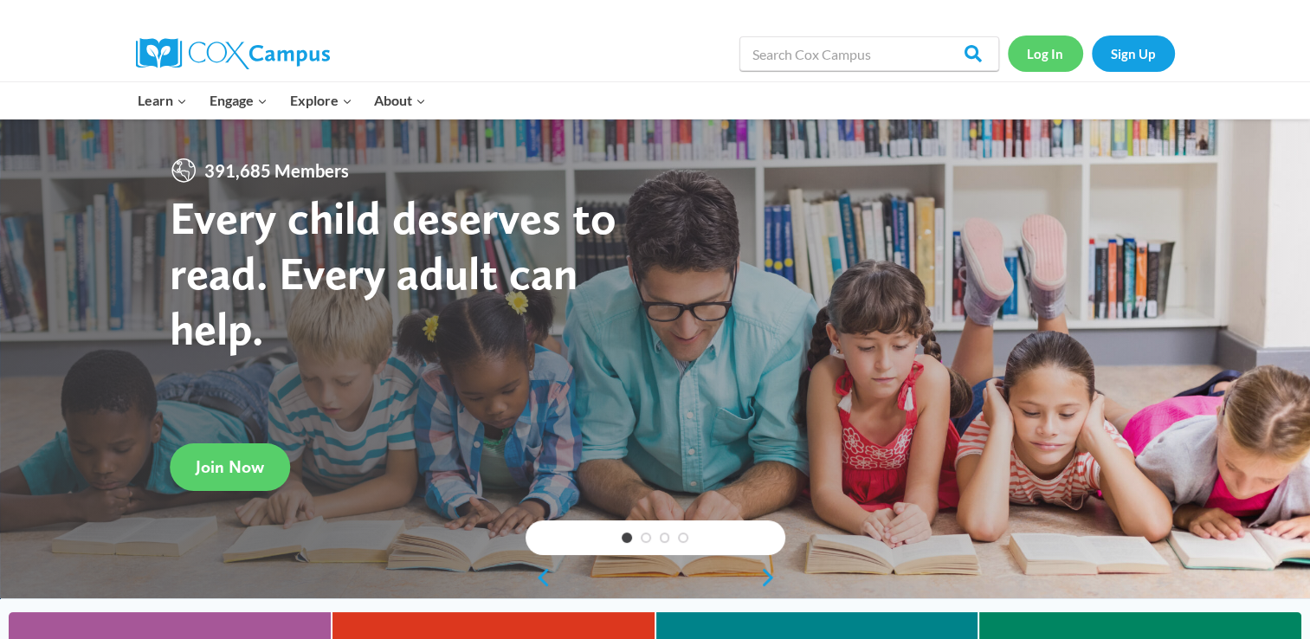
click at [1039, 70] on link "Log In" at bounding box center [1045, 52] width 75 height 35
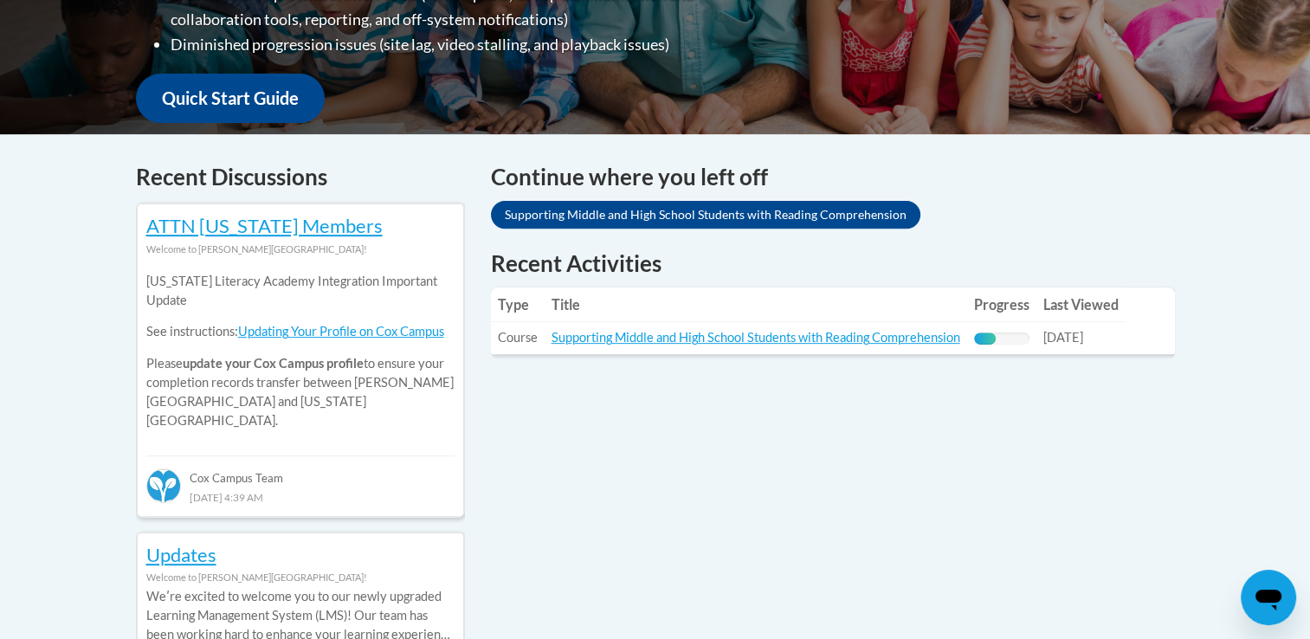
scroll to position [613, 0]
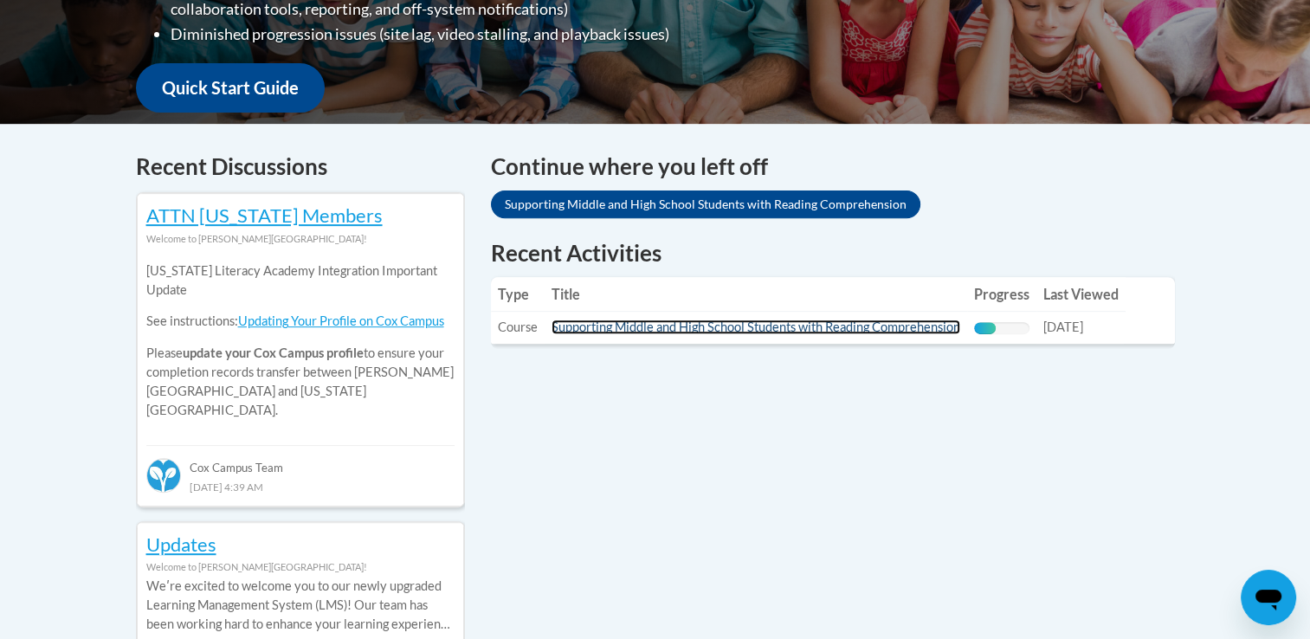
click at [731, 327] on link "Supporting Middle and High School Students with Reading Comprehension" at bounding box center [756, 326] width 409 height 15
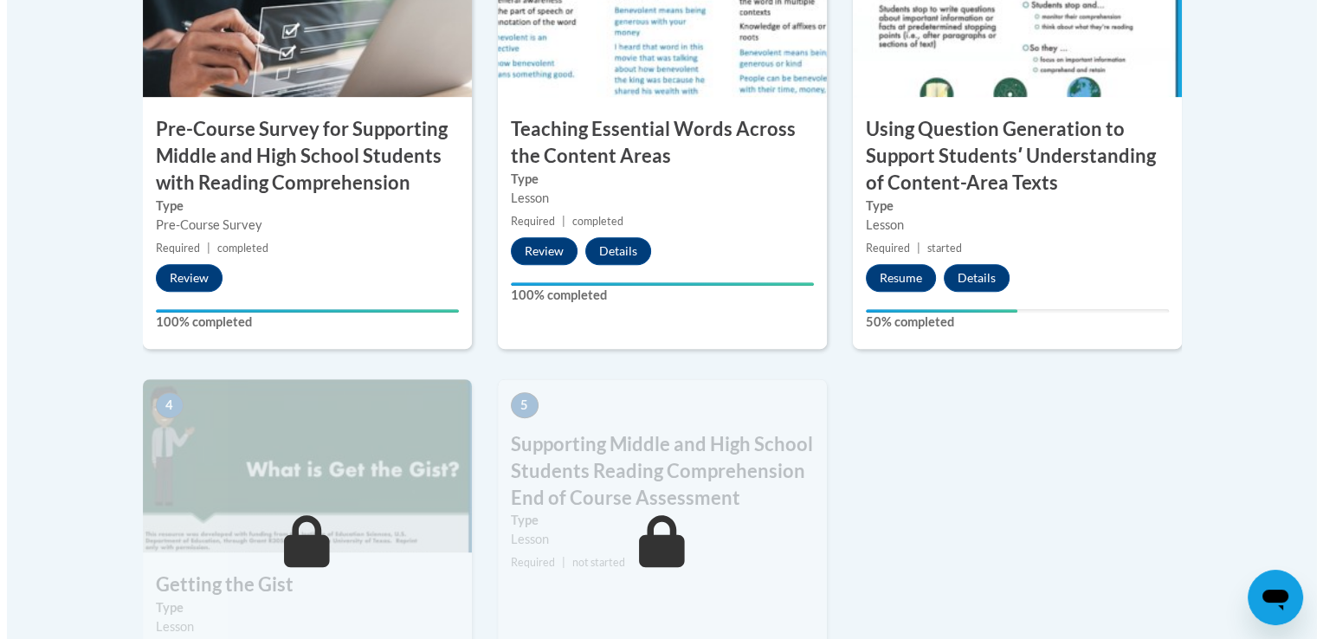
scroll to position [726, 0]
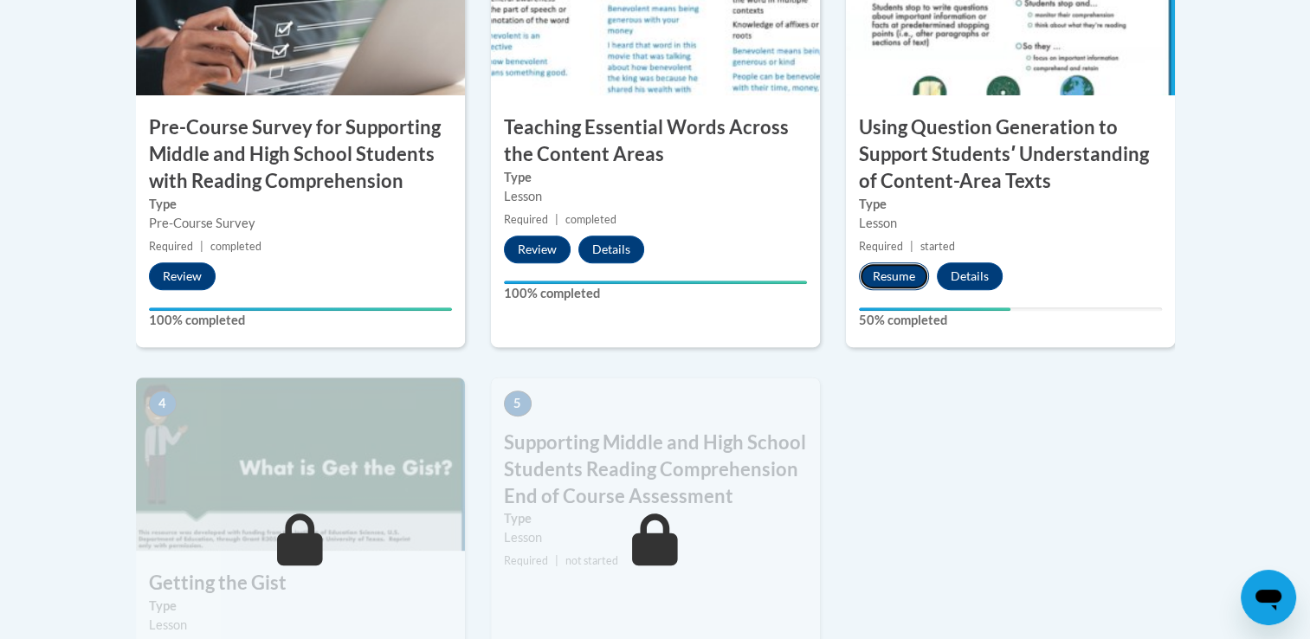
click at [884, 275] on button "Resume" at bounding box center [894, 276] width 70 height 28
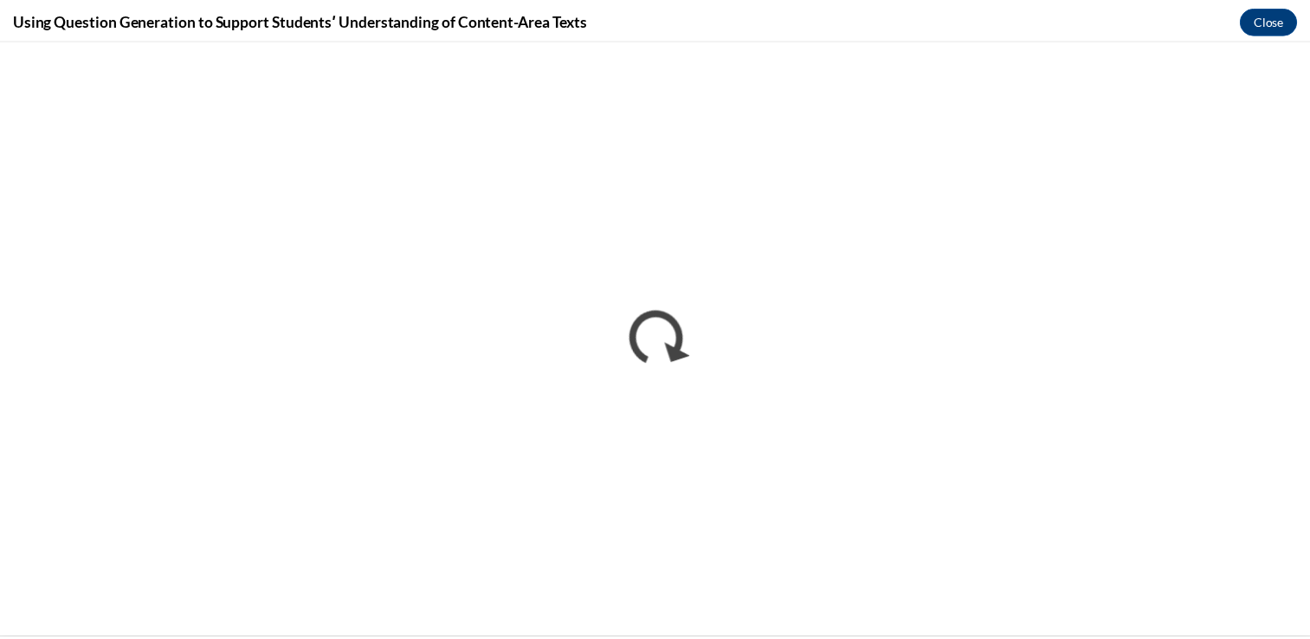
scroll to position [0, 0]
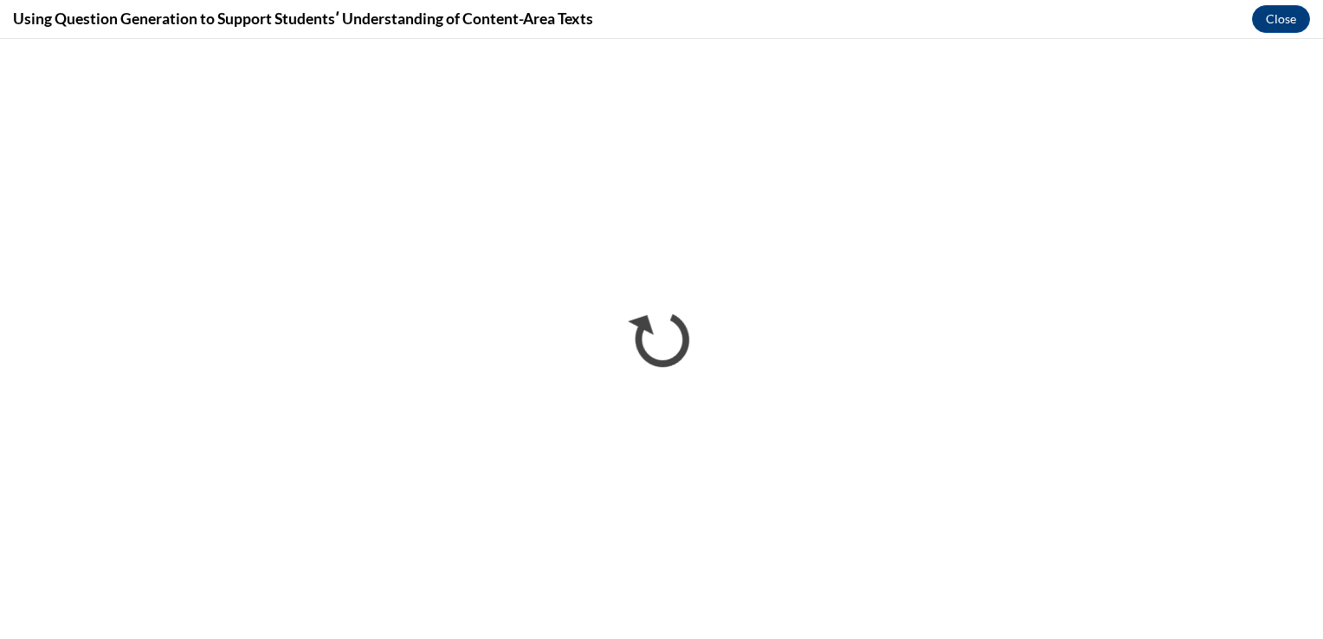
click at [1191, 32] on div "Using Question Generation to Support Studentsʹ Understanding of Content-Area Te…" at bounding box center [661, 19] width 1323 height 39
click at [1270, 18] on button "Close" at bounding box center [1281, 19] width 58 height 28
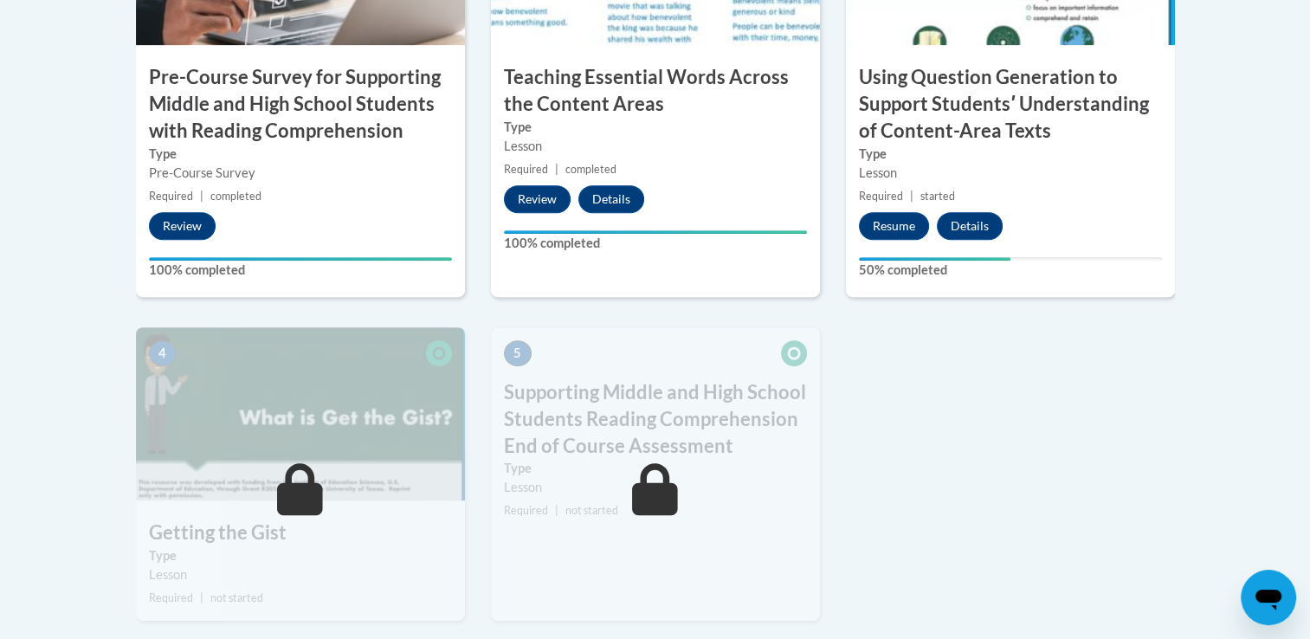
scroll to position [778, 0]
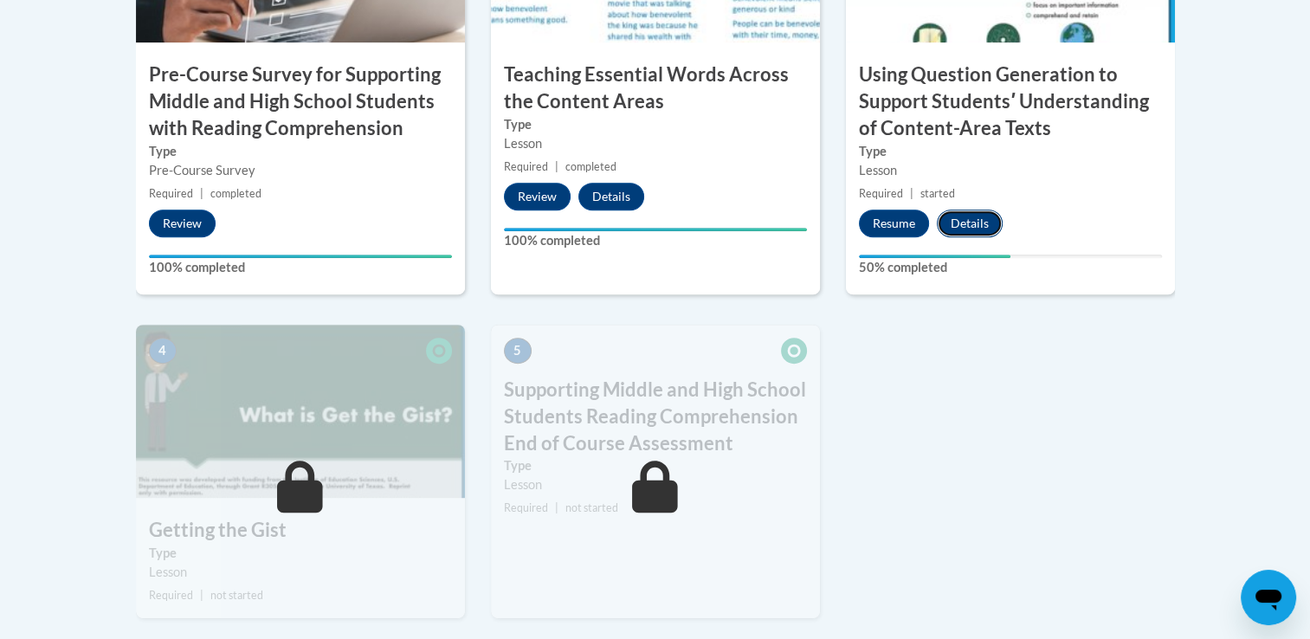
click at [963, 222] on button "Details" at bounding box center [970, 224] width 66 height 28
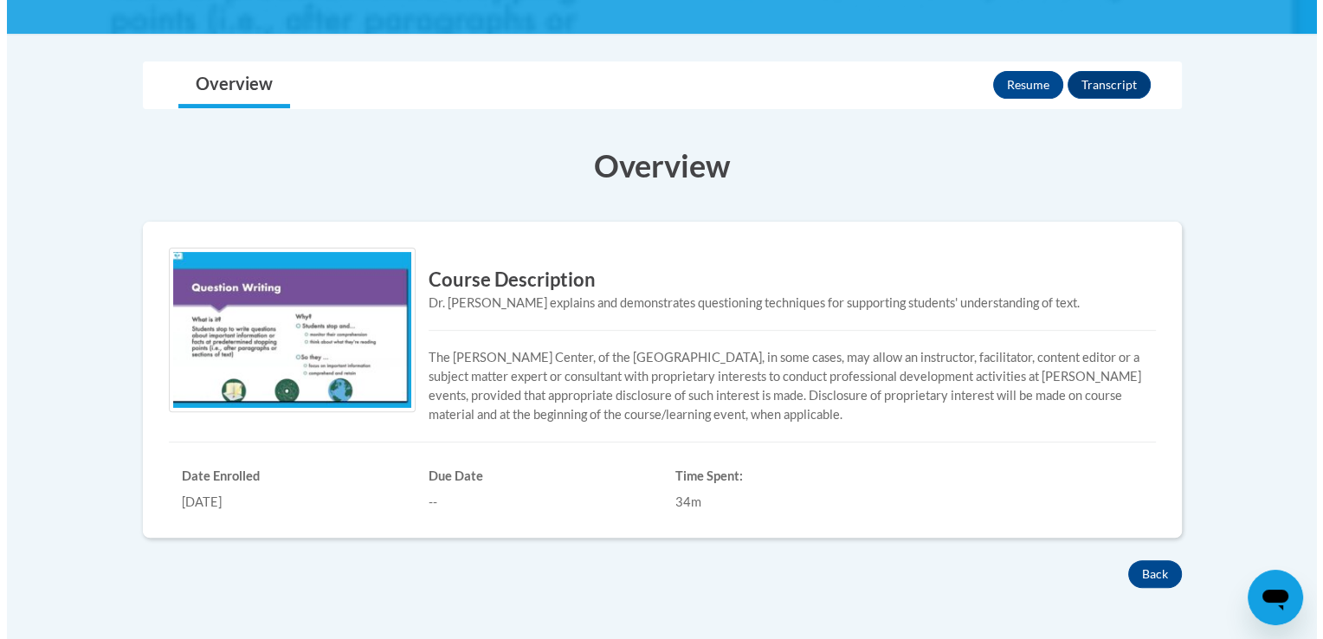
scroll to position [447, 0]
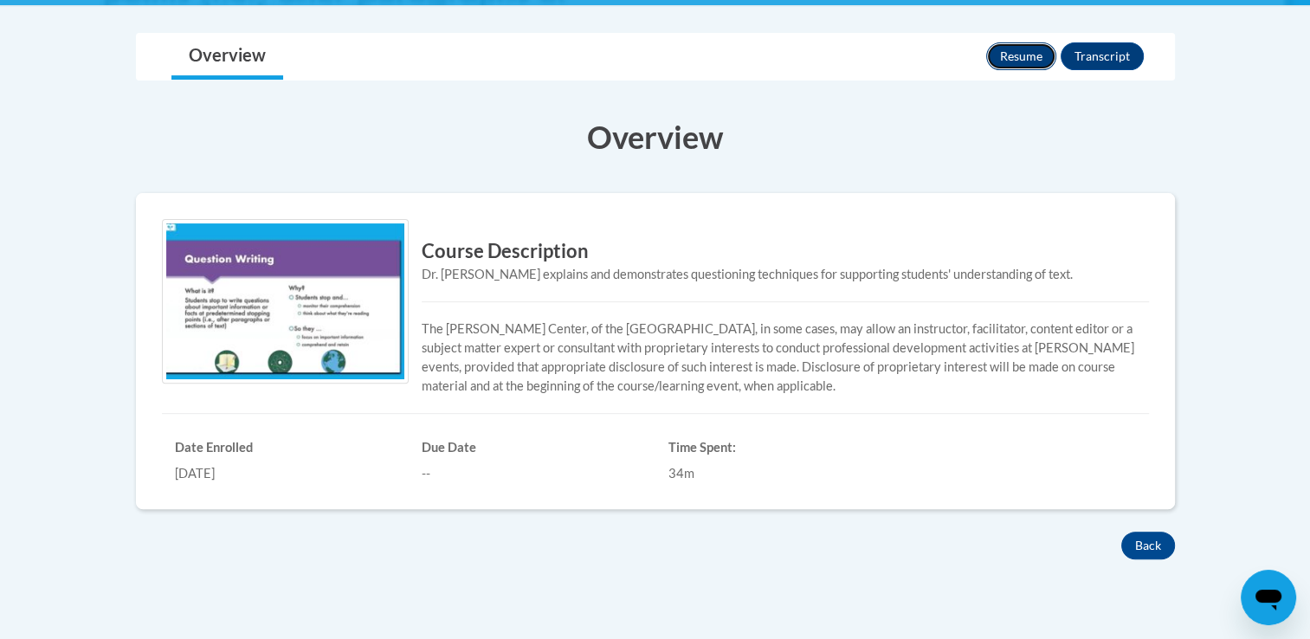
click at [1018, 57] on button "Resume" at bounding box center [1021, 56] width 70 height 28
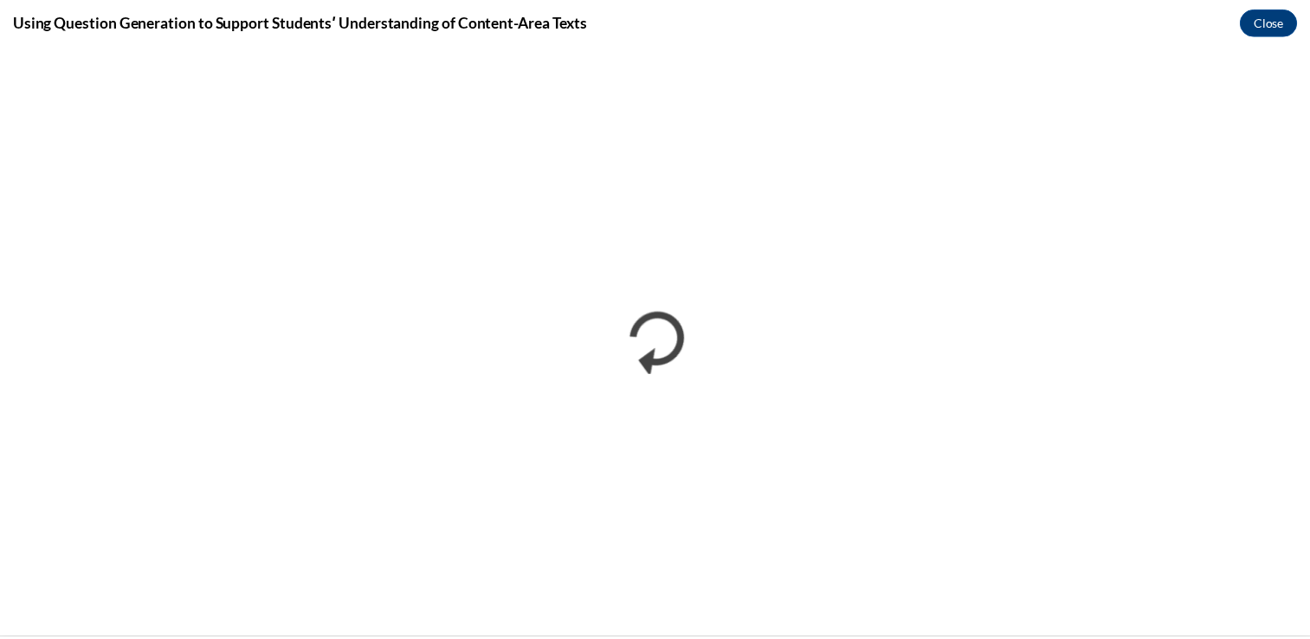
scroll to position [0, 0]
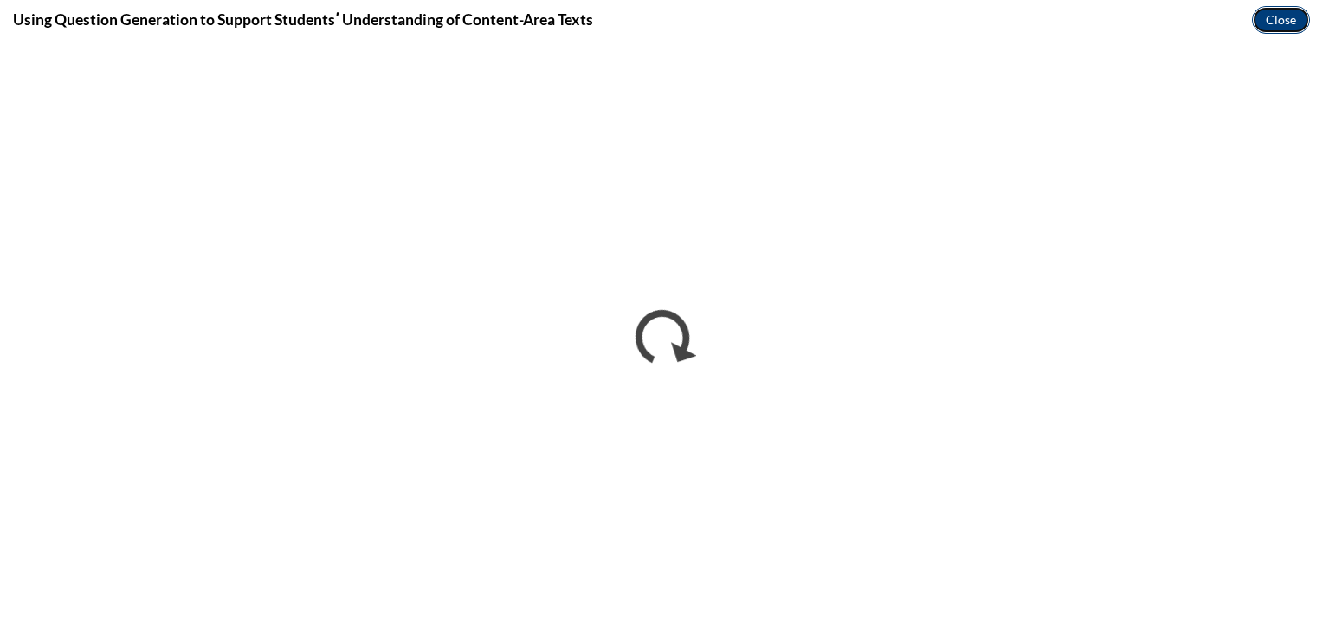
click at [1272, 28] on button "Close" at bounding box center [1281, 20] width 58 height 28
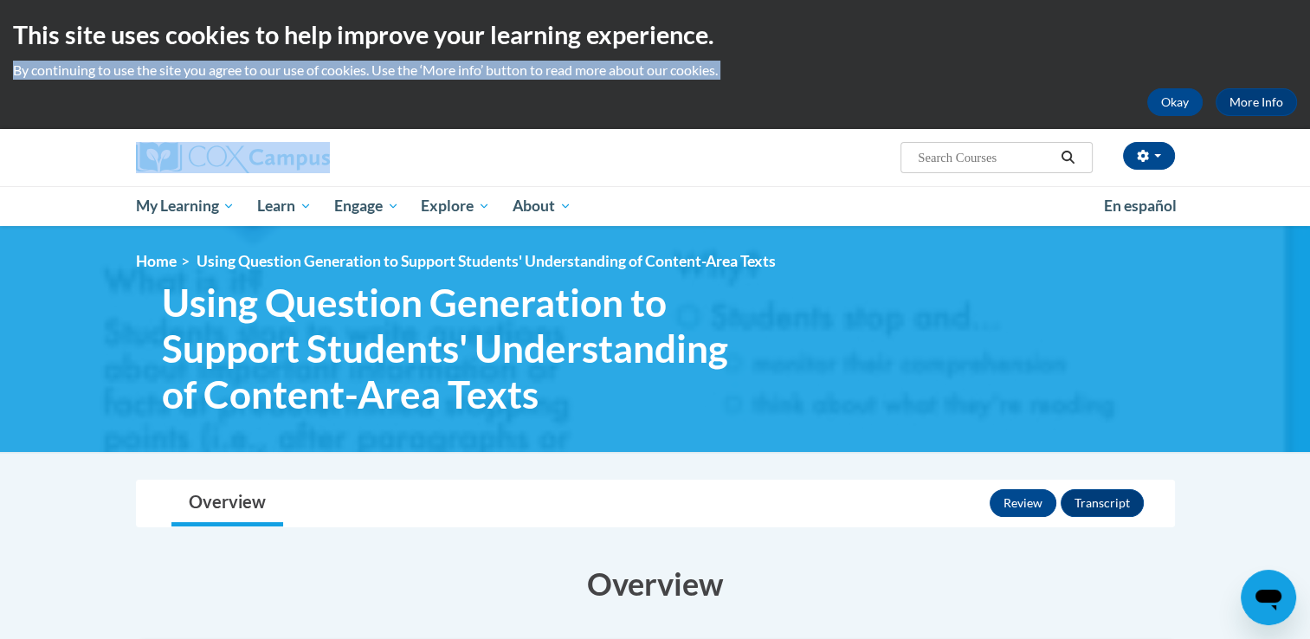
drag, startPoint x: 0, startPoint y: 0, endPoint x: 1306, endPoint y: 187, distance: 1318.9
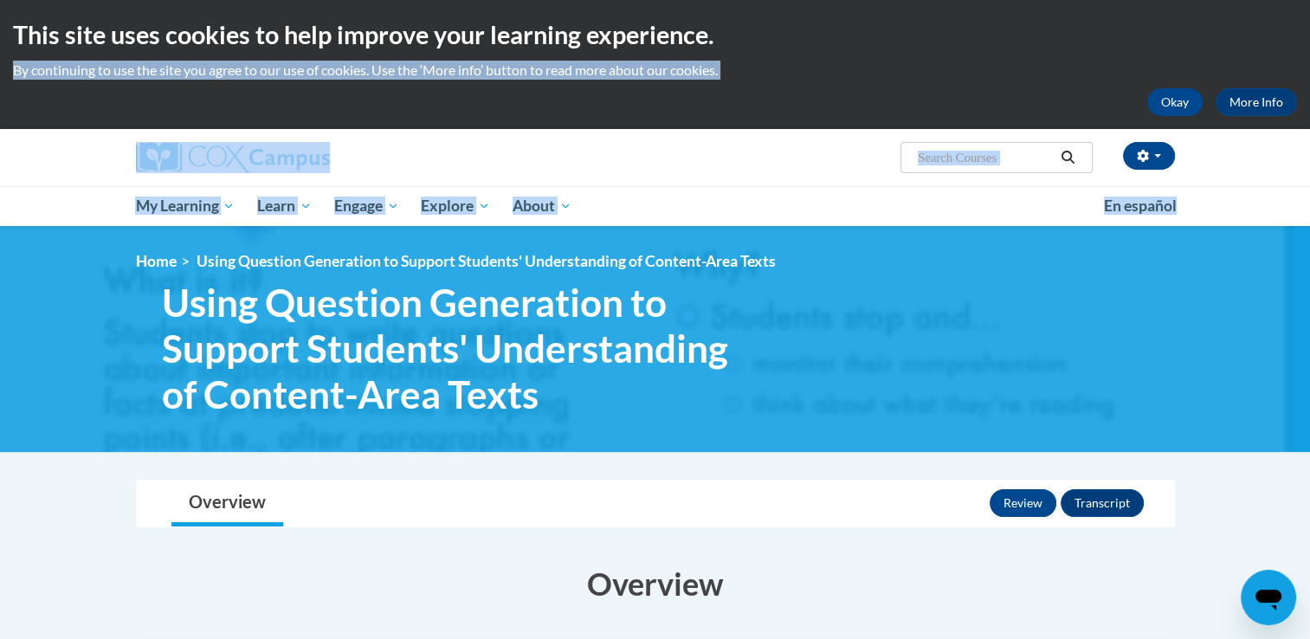
scroll to position [558, 0]
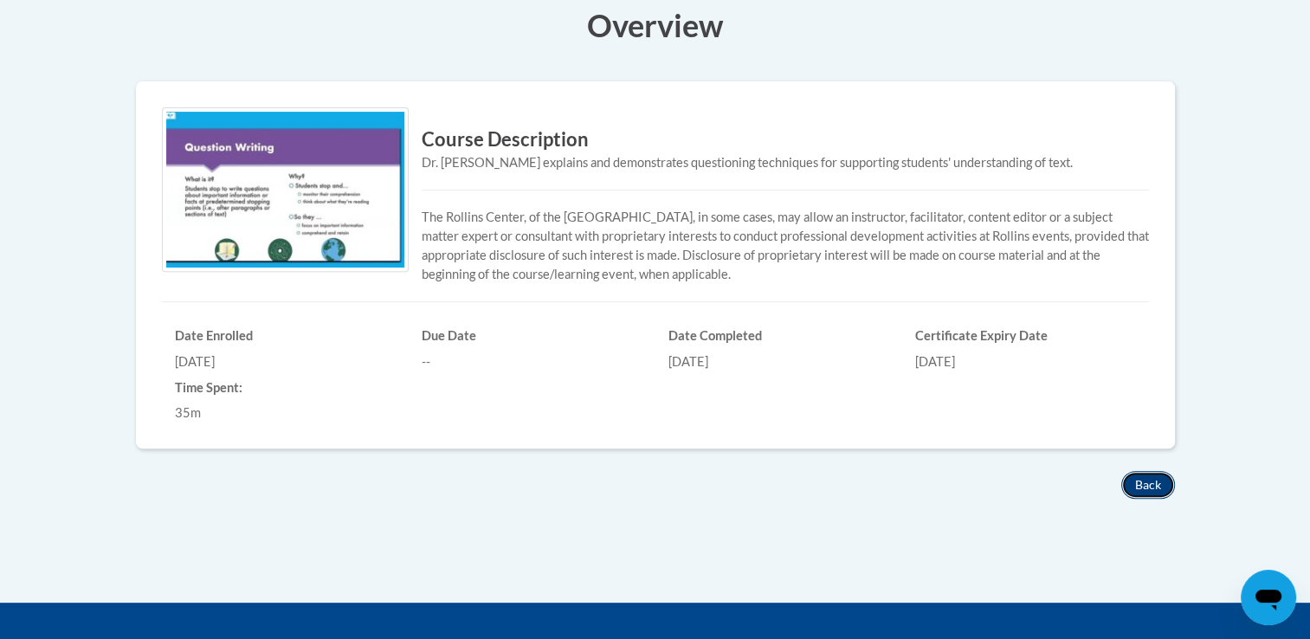
click at [1145, 481] on button "Back" at bounding box center [1148, 485] width 54 height 28
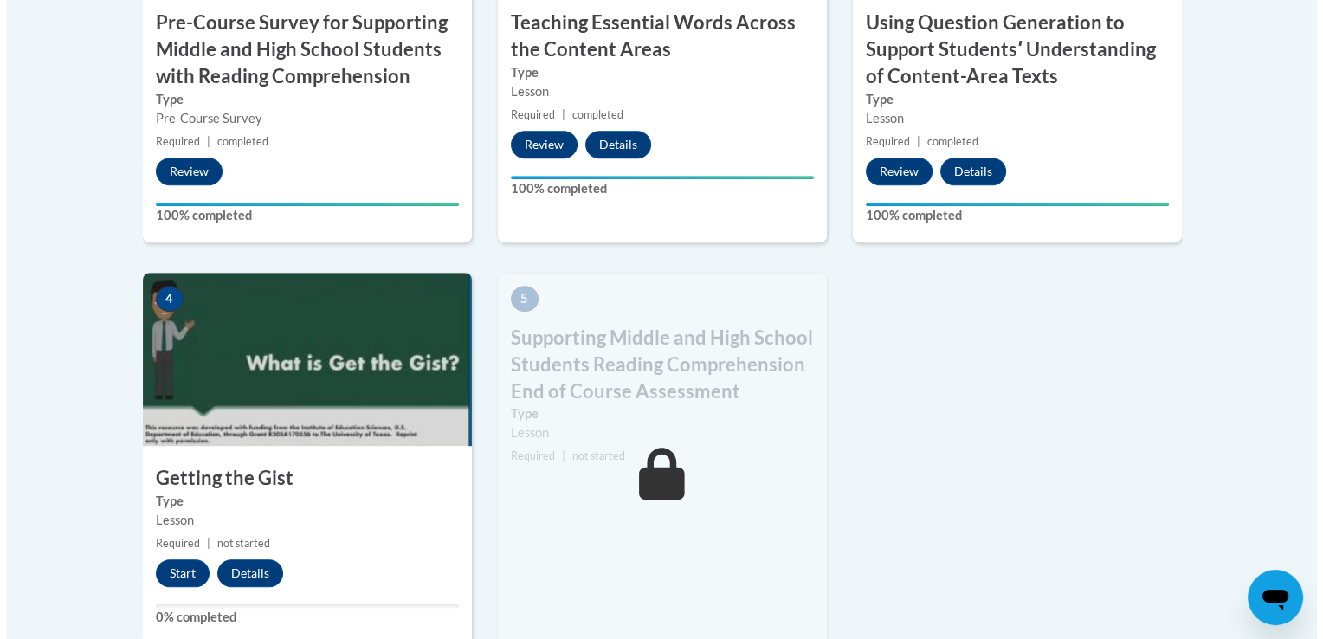
scroll to position [870, 0]
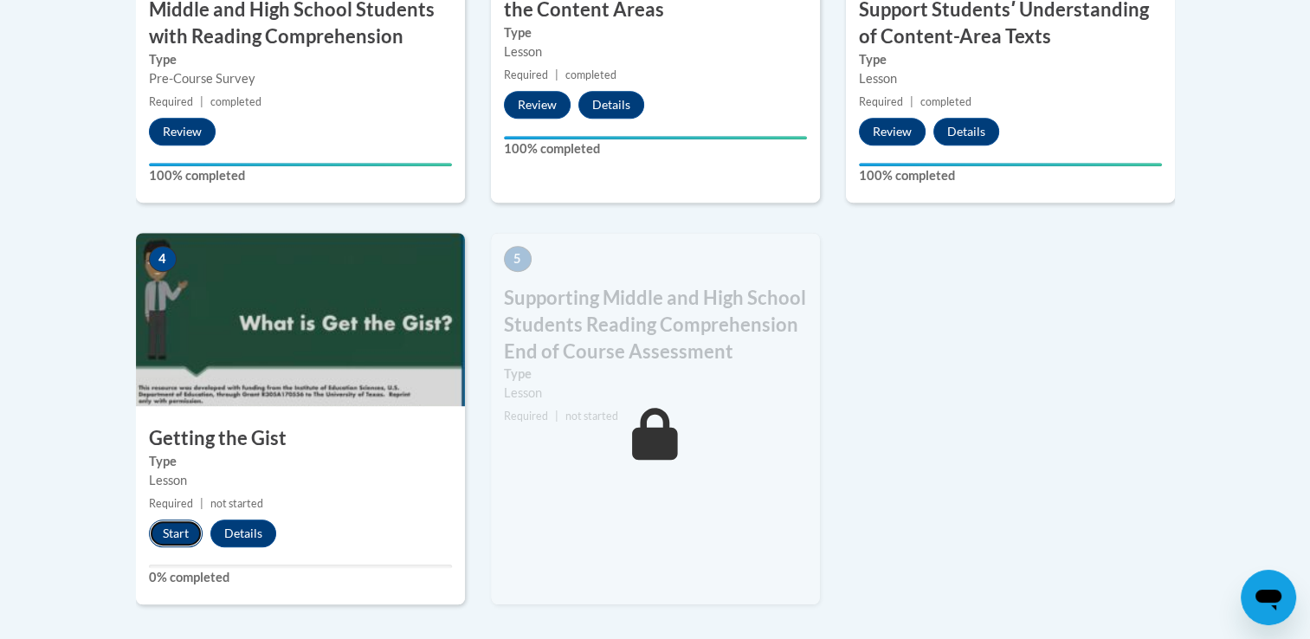
click at [178, 535] on button "Start" at bounding box center [176, 533] width 54 height 28
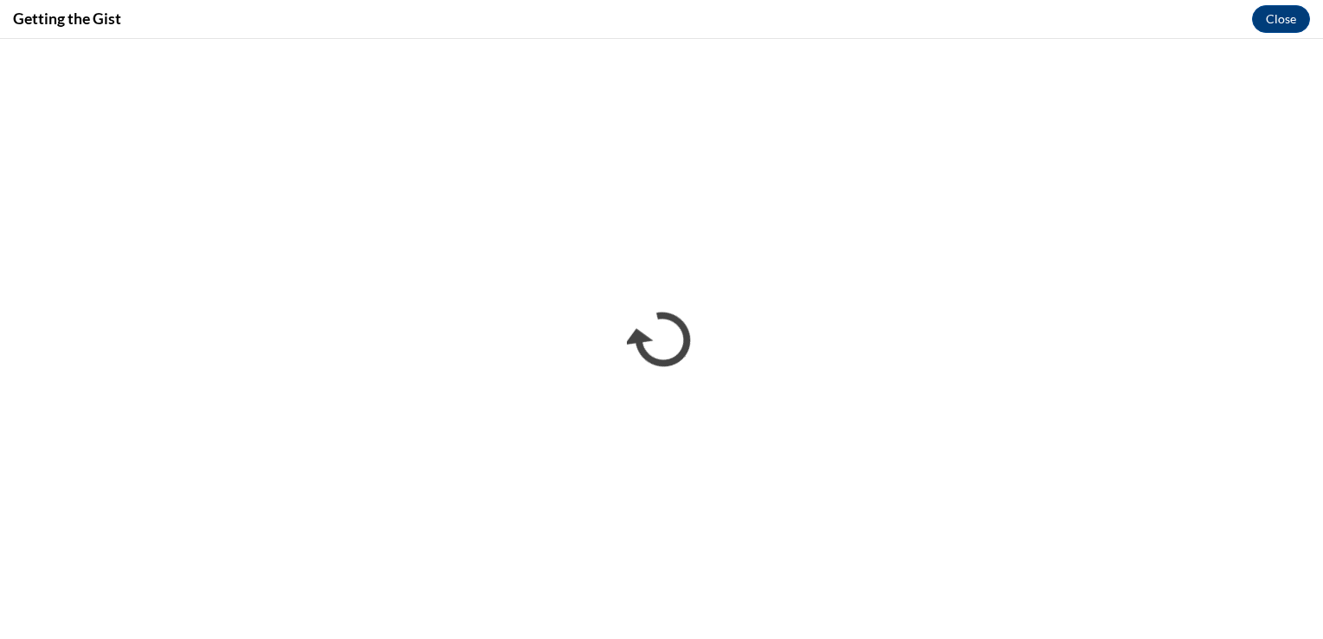
scroll to position [0, 0]
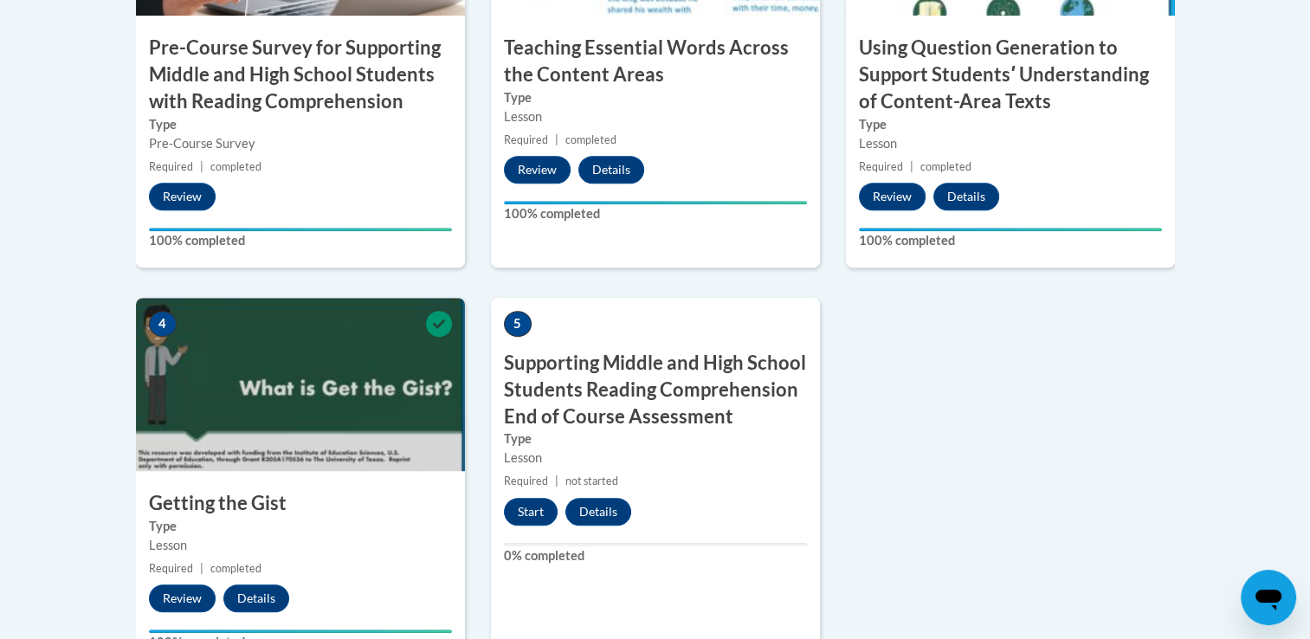
scroll to position [801, 0]
